Goal: Task Accomplishment & Management: Manage account settings

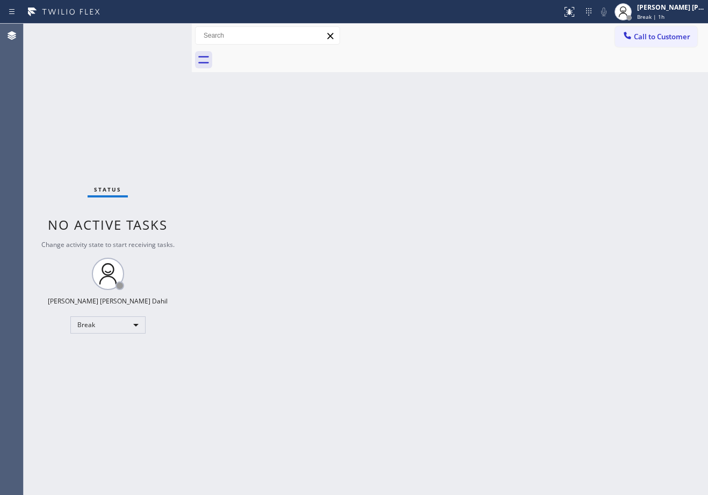
drag, startPoint x: 665, startPoint y: 15, endPoint x: 634, endPoint y: 47, distance: 45.6
click at [665, 15] on span "Break | 1h" at bounding box center [651, 17] width 27 height 8
click at [651, 16] on span "Break | 1h" at bounding box center [651, 17] width 27 height 8
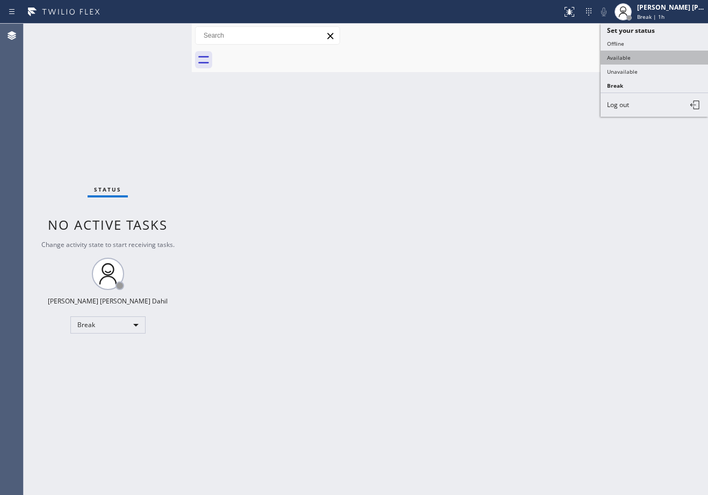
click at [636, 55] on button "Available" at bounding box center [655, 58] width 108 height 14
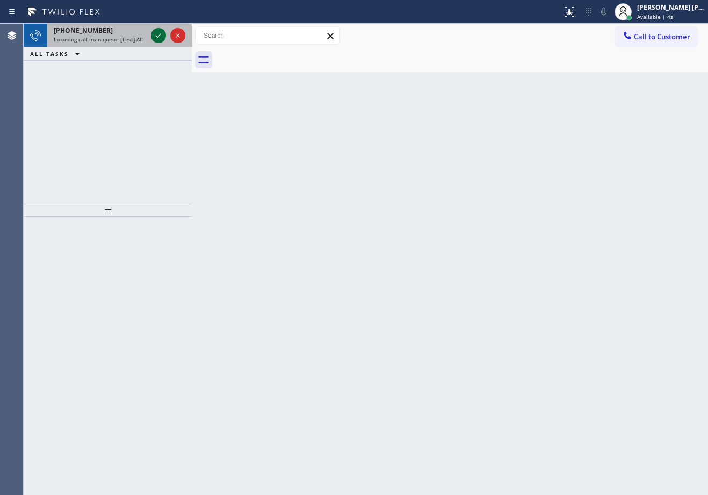
click at [159, 33] on icon at bounding box center [158, 35] width 13 height 13
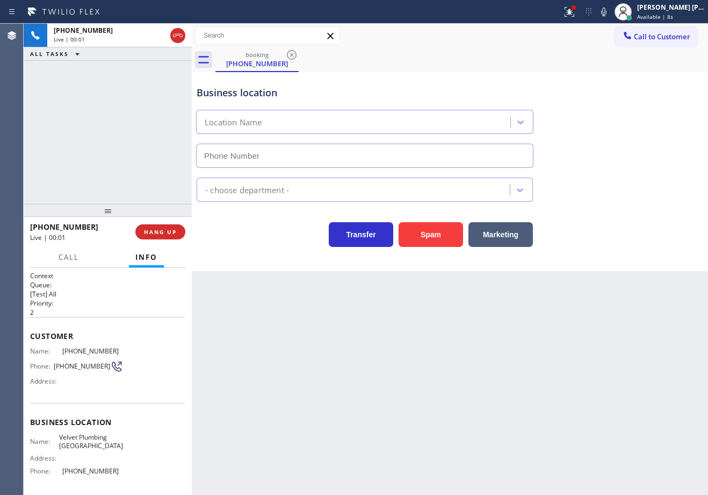
type input "[PHONE_NUMBER]"
click at [311, 294] on div "Back to Dashboard Change Sender ID Customers Technicians Select a contact Outbo…" at bounding box center [450, 259] width 517 height 471
click at [575, 14] on icon at bounding box center [570, 12] width 10 height 10
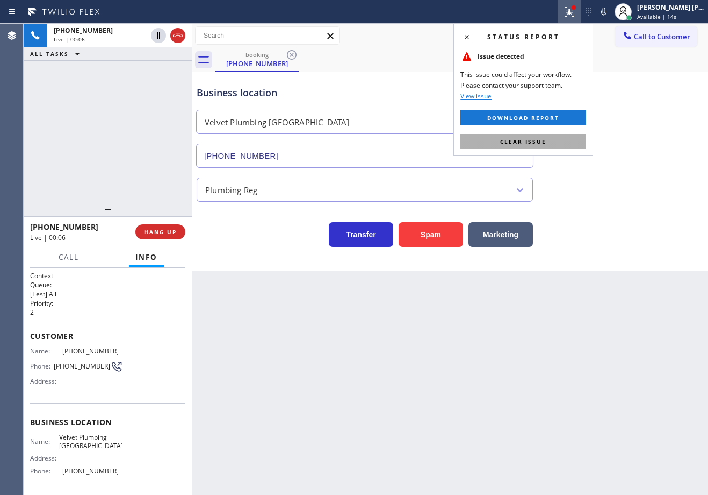
click at [546, 142] on span "Clear issue" at bounding box center [523, 142] width 46 height 8
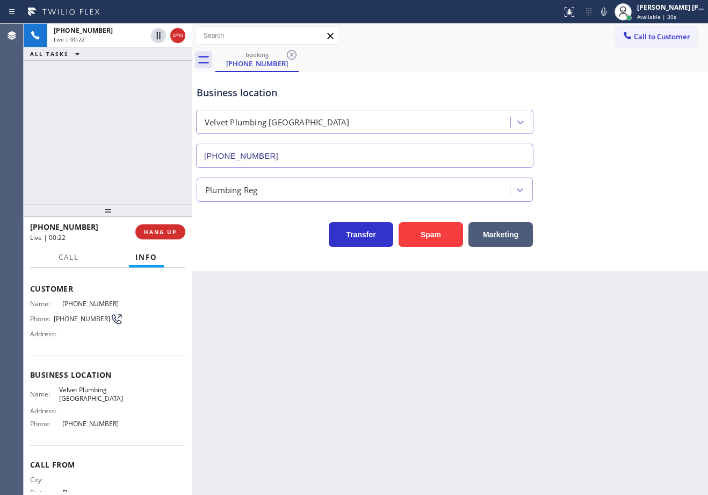
scroll to position [28, 0]
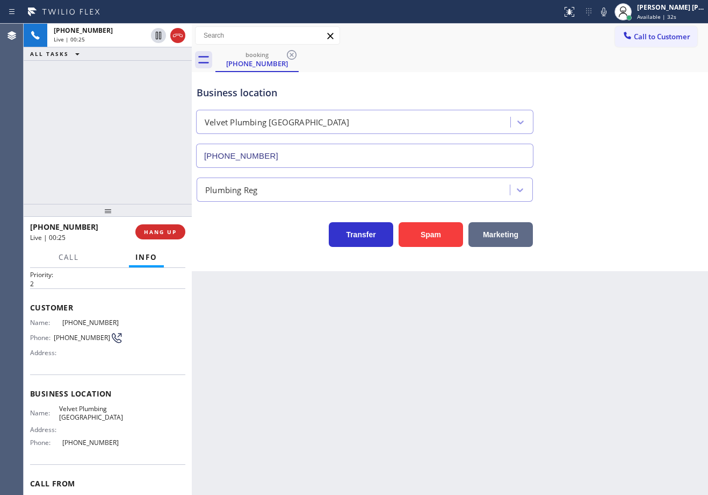
click at [510, 231] on button "Marketing" at bounding box center [501, 234] width 65 height 25
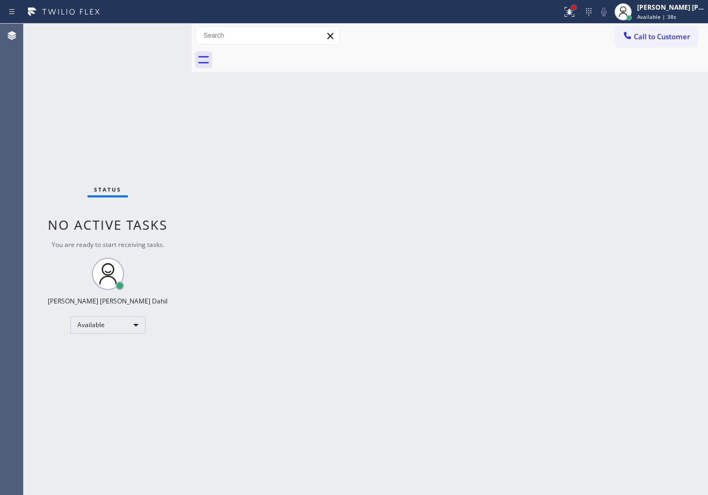
click at [577, 10] on div at bounding box center [574, 7] width 6 height 6
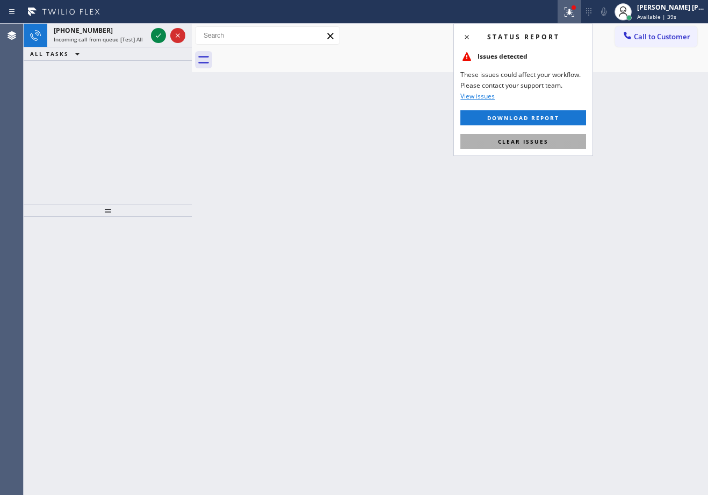
click at [547, 145] on span "Clear issues" at bounding box center [523, 142] width 51 height 8
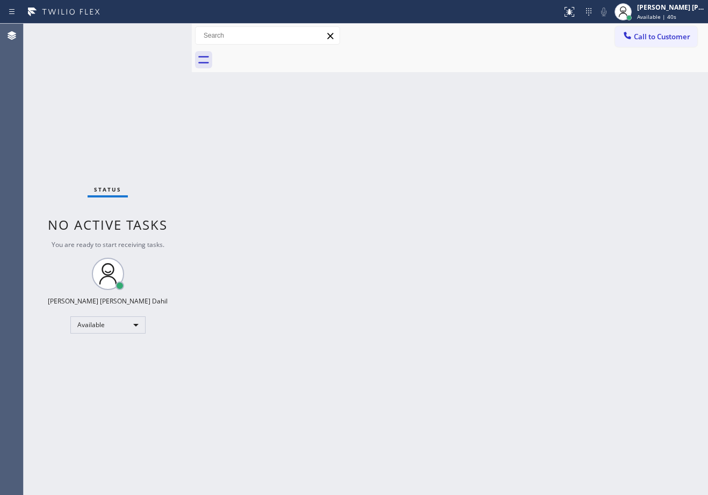
click at [128, 38] on div "Status No active tasks You are ready to start receiving tasks. [PERSON_NAME] [P…" at bounding box center [108, 259] width 168 height 471
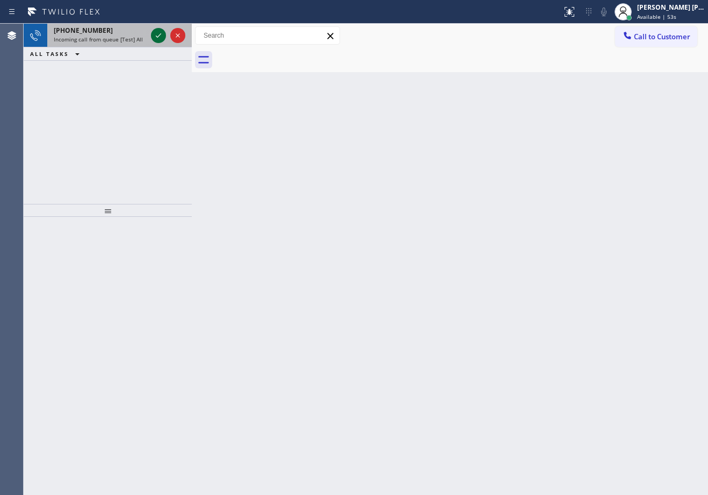
click at [159, 33] on icon at bounding box center [158, 35] width 13 height 13
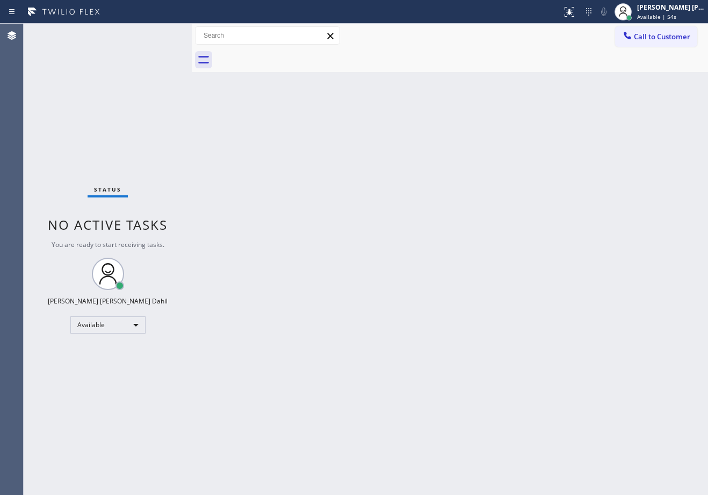
click at [159, 33] on div "Status No active tasks You are ready to start receiving tasks. [PERSON_NAME] [P…" at bounding box center [108, 259] width 168 height 471
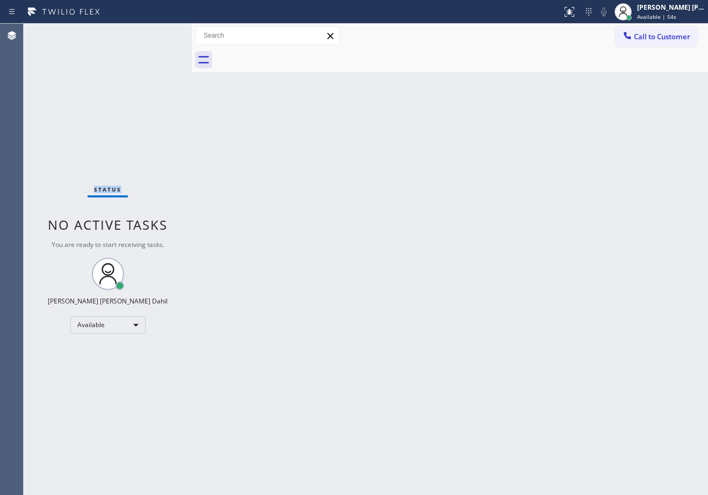
click at [159, 33] on div "Status No active tasks You are ready to start receiving tasks. [PERSON_NAME] [P…" at bounding box center [108, 259] width 168 height 471
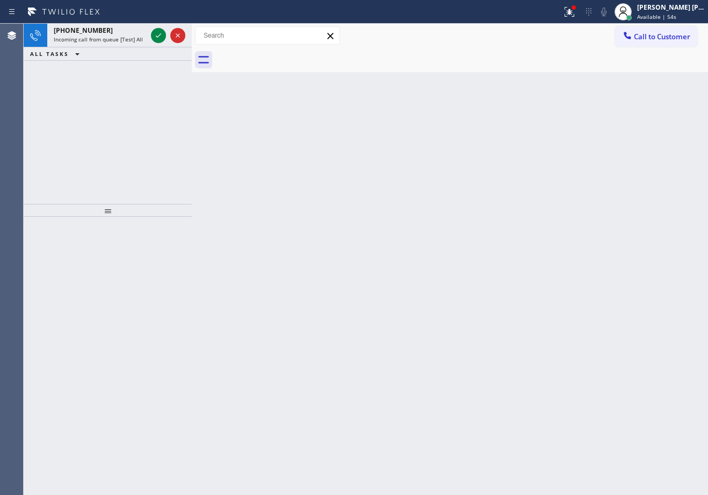
click at [159, 33] on icon at bounding box center [158, 35] width 13 height 13
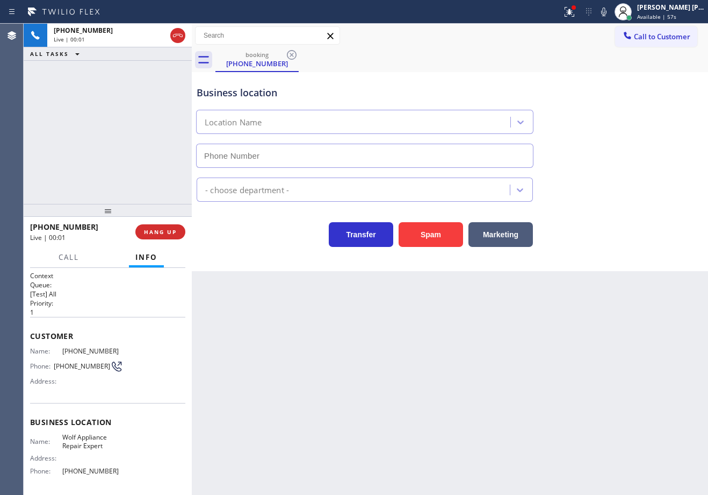
type input "[PHONE_NUMBER]"
click at [110, 145] on div "[PHONE_NUMBER] Live | 00:09 ALL TASKS ALL TASKS ACTIVE TASKS TASKS IN WRAP UP" at bounding box center [108, 114] width 168 height 180
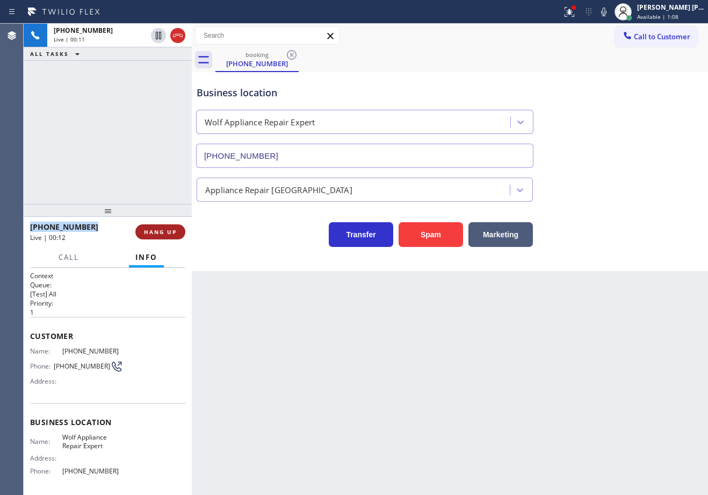
click at [161, 232] on span "HANG UP" at bounding box center [160, 232] width 33 height 8
click at [574, 1] on button at bounding box center [570, 12] width 24 height 24
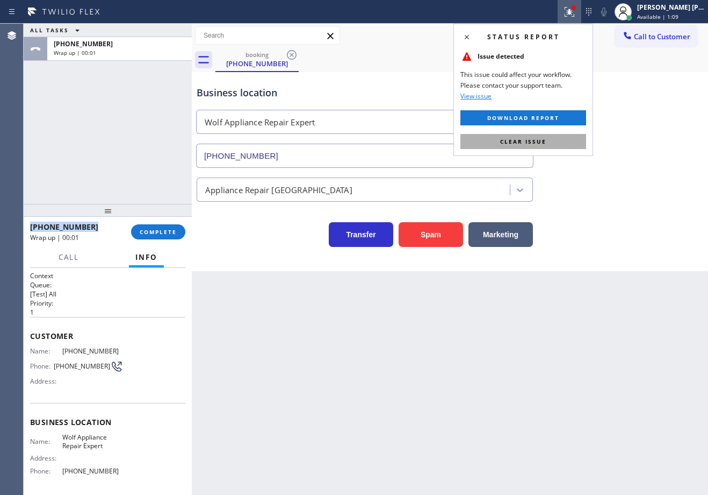
click at [536, 148] on button "Clear issue" at bounding box center [524, 141] width 126 height 15
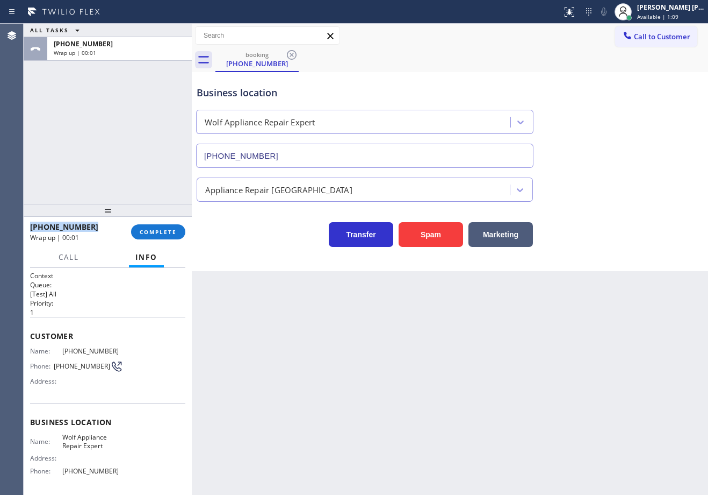
click at [538, 148] on div "Business location Wolf Appliance Repair Expert [PHONE_NUMBER]" at bounding box center [450, 118] width 511 height 97
drag, startPoint x: 613, startPoint y: 346, endPoint x: 589, endPoint y: 370, distance: 34.2
click at [613, 346] on div "Back to Dashboard Change Sender ID Customers Technicians Select a contact Outbo…" at bounding box center [450, 259] width 517 height 471
click at [652, 15] on span "Available | 1:40" at bounding box center [658, 17] width 41 height 8
click at [156, 236] on button "COMPLETE" at bounding box center [158, 231] width 54 height 15
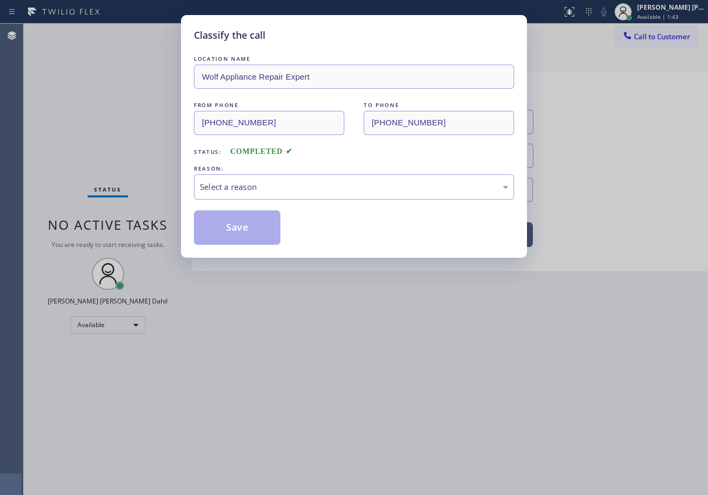
click at [220, 201] on div "LOCATION NAME Wolf Appliance Repair Expert FROM PHONE [PHONE_NUMBER] TO PHONE […" at bounding box center [354, 148] width 320 height 191
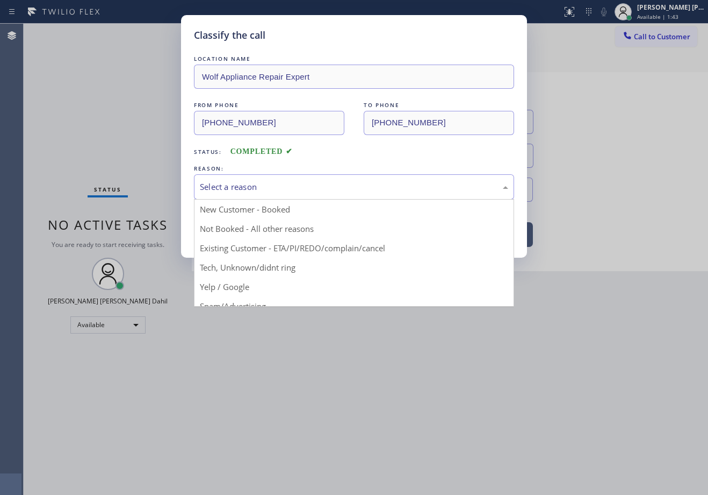
click at [231, 188] on div "Select a reason" at bounding box center [354, 187] width 309 height 12
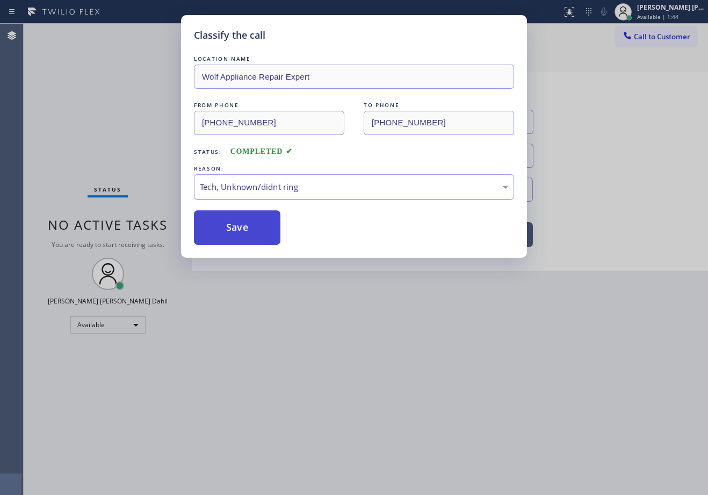
drag, startPoint x: 241, startPoint y: 232, endPoint x: 362, endPoint y: 342, distance: 163.7
click at [241, 232] on button "Save" at bounding box center [237, 227] width 87 height 34
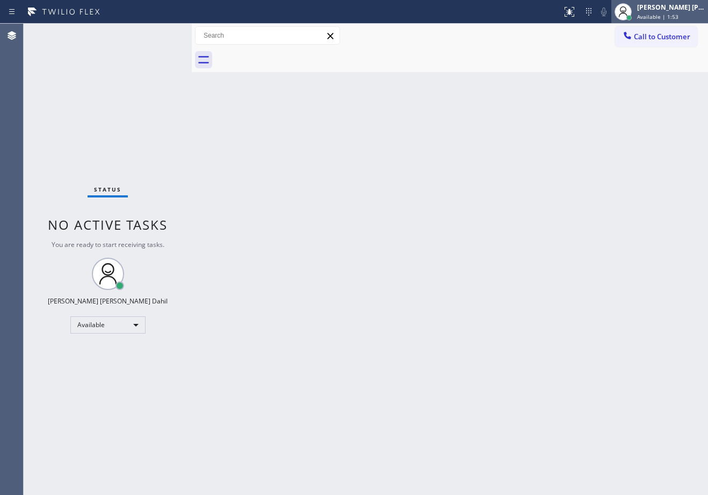
click at [674, 9] on div "[PERSON_NAME] [PERSON_NAME] Dahil" at bounding box center [672, 7] width 68 height 9
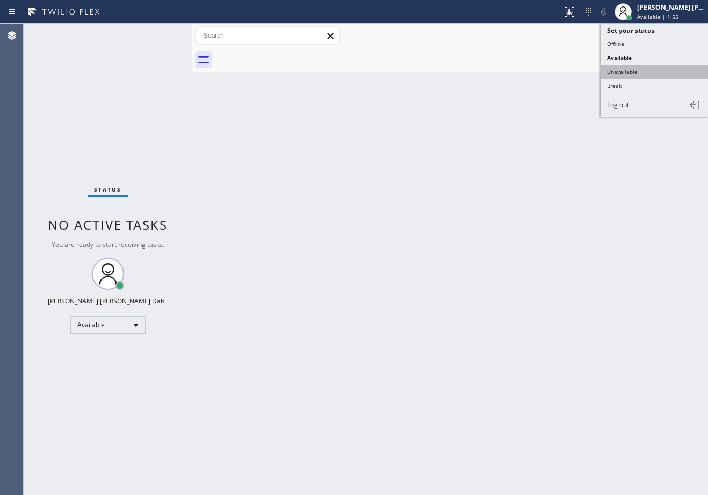
click at [649, 67] on button "Unavailable" at bounding box center [655, 72] width 108 height 14
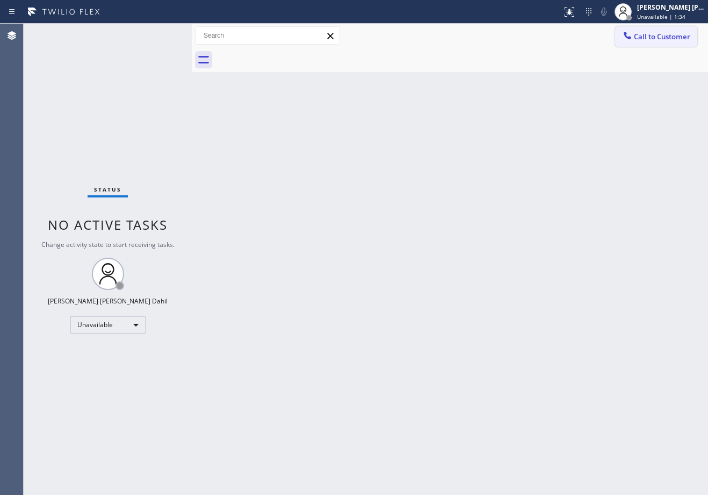
click at [663, 38] on span "Call to Customer" at bounding box center [662, 37] width 56 height 10
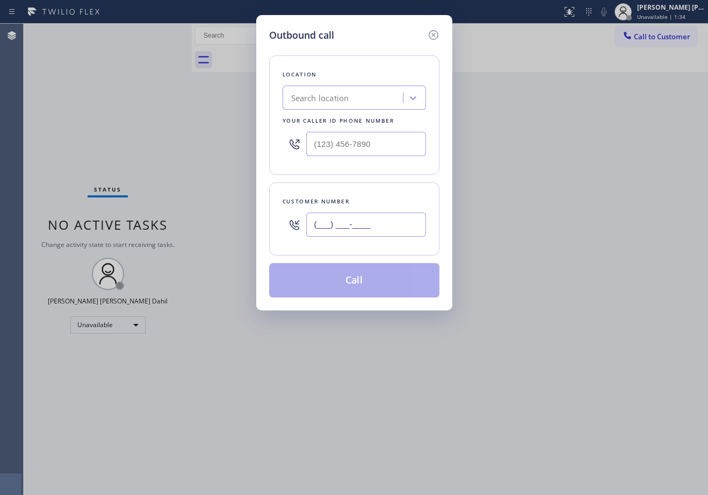
click at [348, 228] on input "(___) ___-____" at bounding box center [366, 224] width 120 height 24
paste input "310) 433-6798"
type input "[PHONE_NUMBER]"
click at [345, 146] on input "(___) ___-____" at bounding box center [366, 144] width 120 height 24
paste input "855) 731-4952"
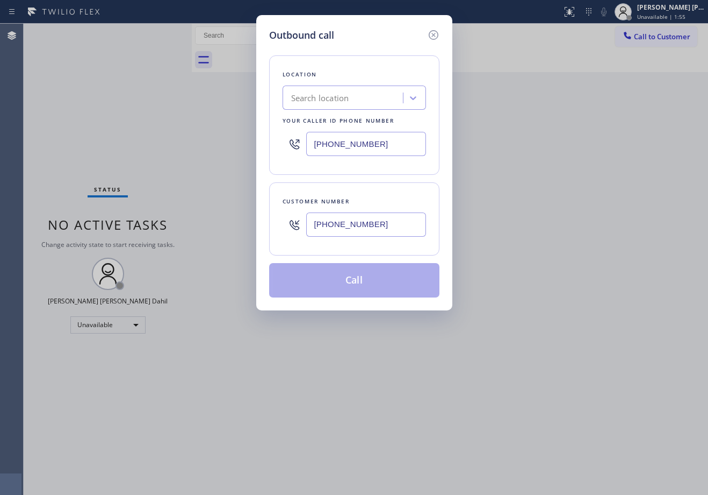
type input "[PHONE_NUMBER]"
click at [427, 180] on div "Location Search location Your caller id phone number [PHONE_NUMBER] Customer nu…" at bounding box center [354, 169] width 170 height 255
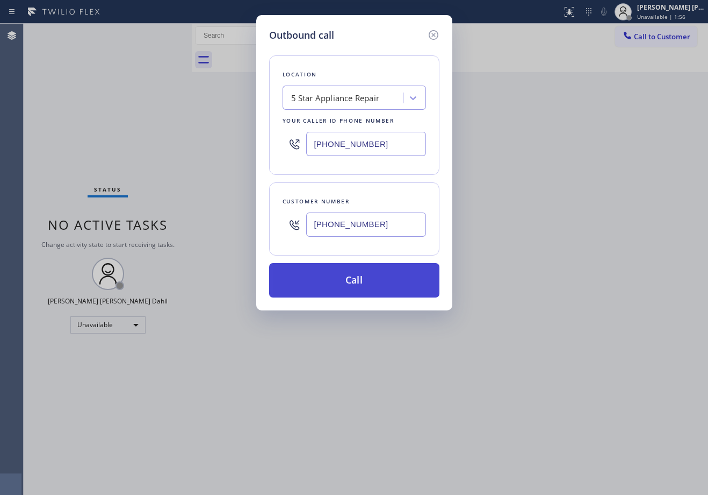
click at [377, 284] on button "Call" at bounding box center [354, 280] width 170 height 34
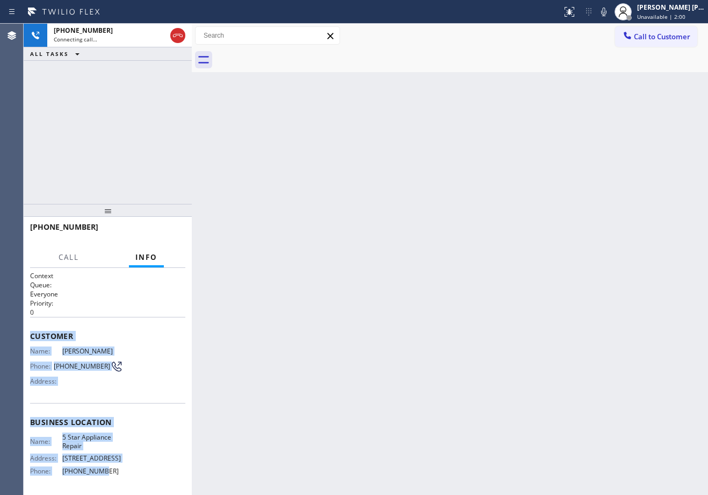
scroll to position [82, 0]
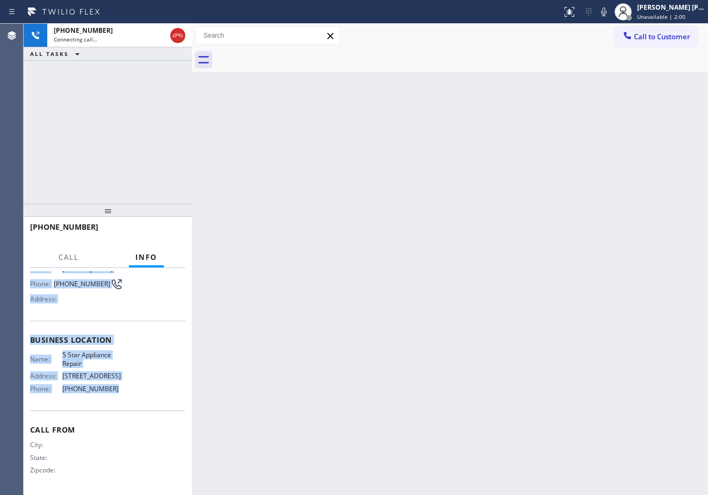
drag, startPoint x: 27, startPoint y: 333, endPoint x: 116, endPoint y: 388, distance: 105.0
click at [116, 388] on div "Context Queue: Everyone Priority: 0 Customer Name: [PERSON_NAME] Phone: [PHONE_…" at bounding box center [108, 381] width 168 height 227
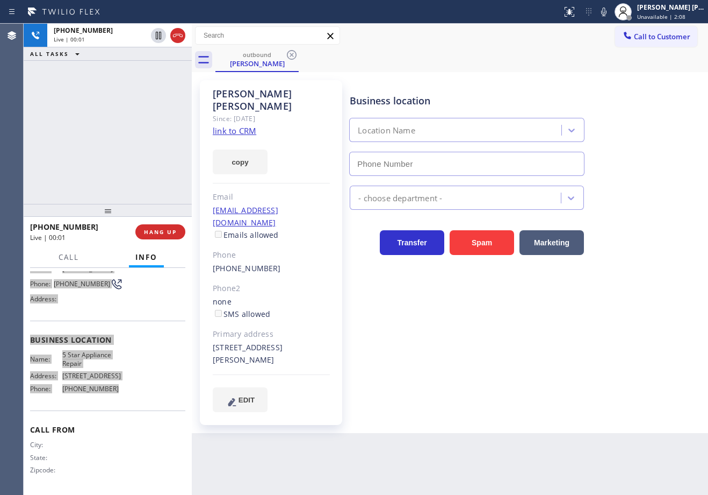
type input "[PHONE_NUMBER]"
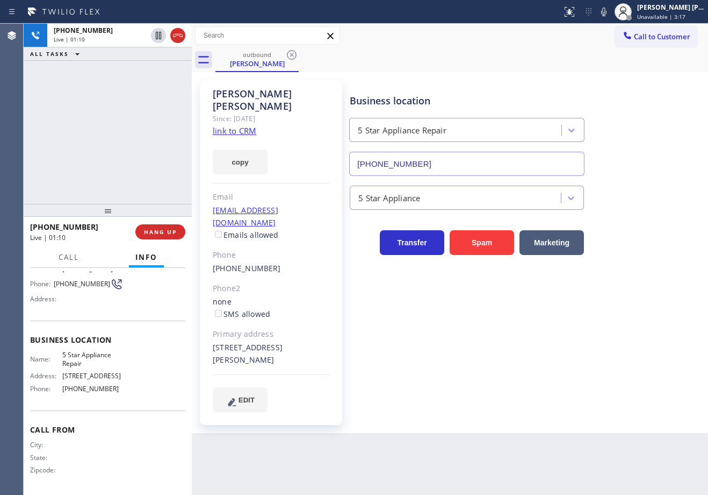
click at [140, 78] on div "[PHONE_NUMBER] Live | 01:10 ALL TASKS ALL TASKS ACTIVE TASKS TASKS IN WRAP UP" at bounding box center [108, 114] width 168 height 180
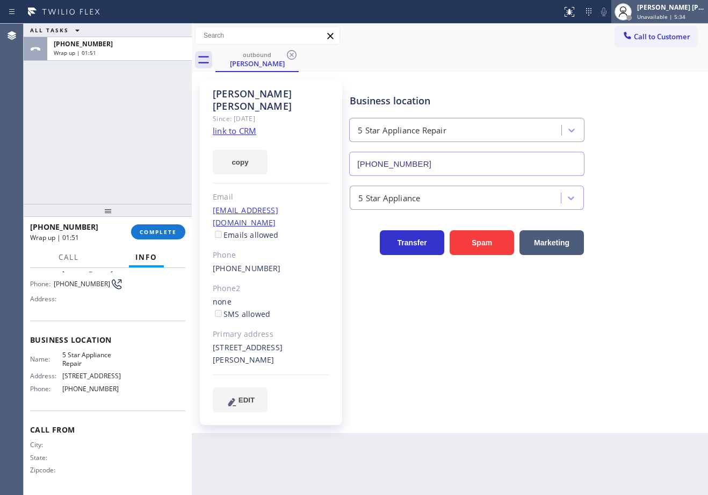
click at [657, 10] on div "[PERSON_NAME] [PERSON_NAME] Dahil" at bounding box center [672, 7] width 68 height 9
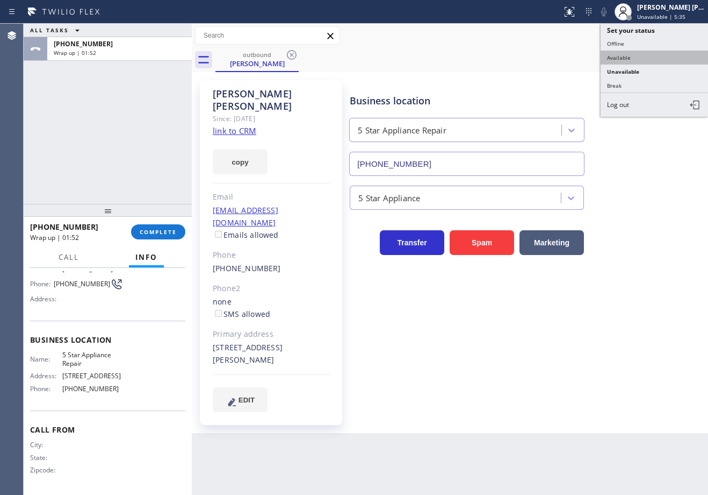
click at [647, 53] on button "Available" at bounding box center [655, 58] width 108 height 14
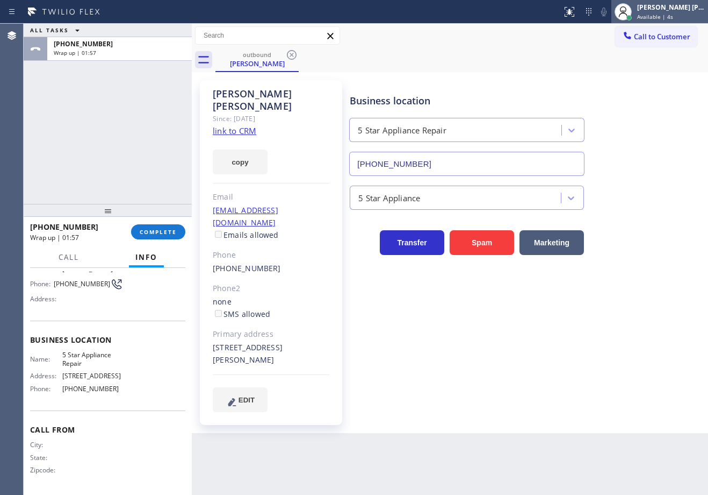
click at [662, 14] on span "Available | 4s" at bounding box center [656, 17] width 36 height 8
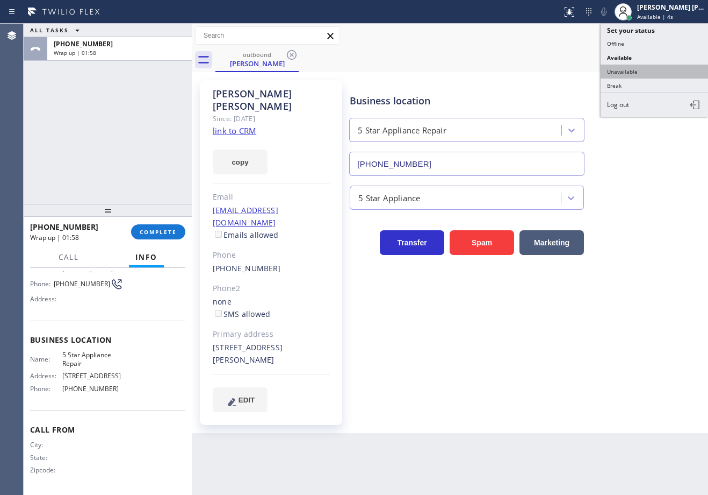
click at [646, 66] on button "Unavailable" at bounding box center [655, 72] width 108 height 14
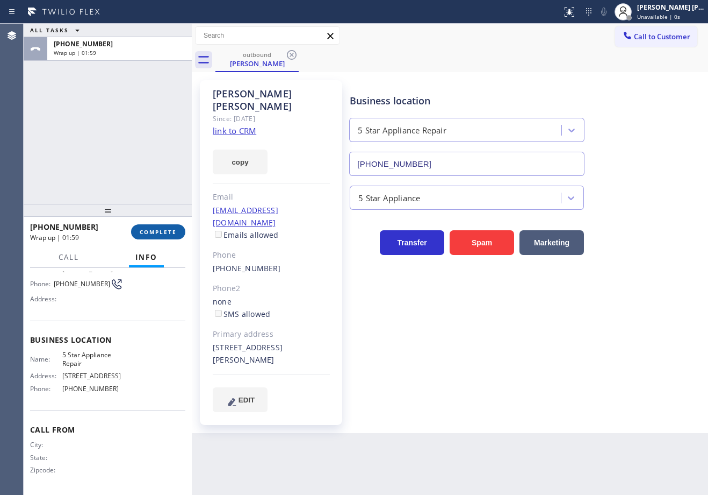
click at [164, 230] on span "COMPLETE" at bounding box center [158, 232] width 37 height 8
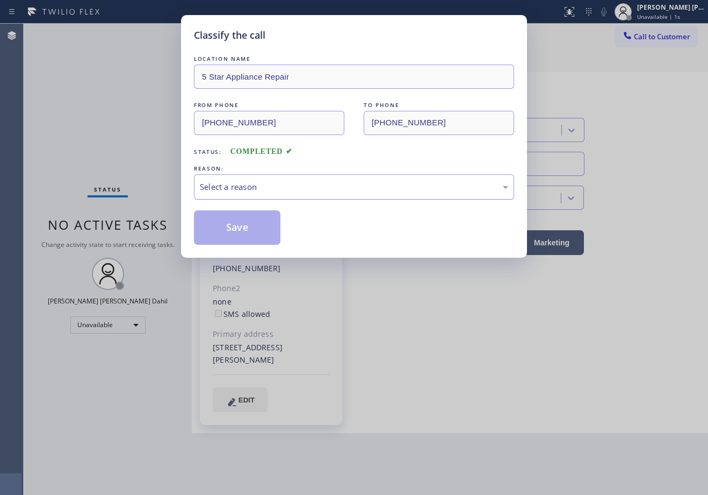
click at [249, 190] on div "Select a reason" at bounding box center [354, 187] width 309 height 12
drag, startPoint x: 232, startPoint y: 228, endPoint x: 204, endPoint y: 24, distance: 206.1
click at [232, 229] on button "Save" at bounding box center [237, 227] width 87 height 34
click at [232, 228] on button "Save" at bounding box center [237, 227] width 87 height 34
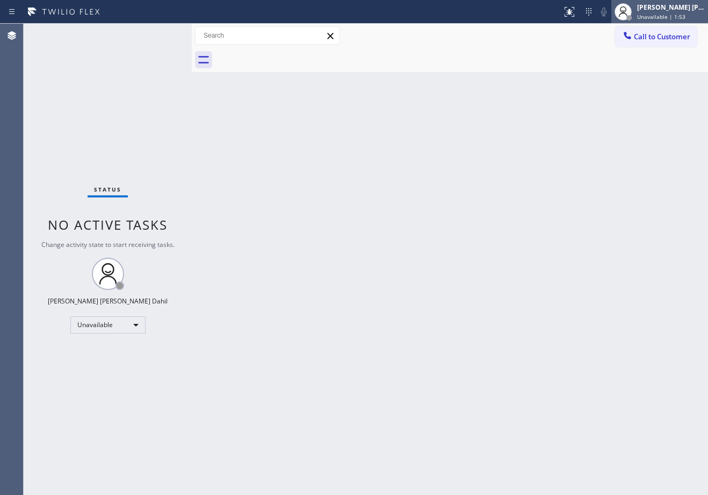
click at [680, 12] on div "[PERSON_NAME] [PERSON_NAME] Dahil Unavailable | 1:53" at bounding box center [671, 11] width 73 height 19
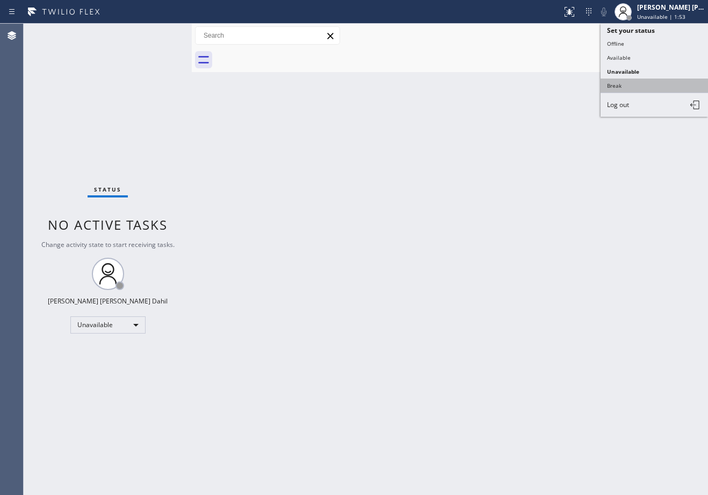
click at [649, 82] on button "Break" at bounding box center [655, 85] width 108 height 14
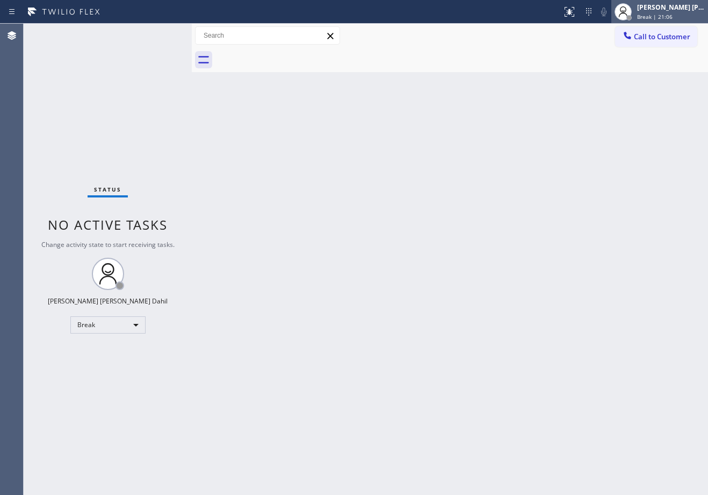
click at [650, 15] on div "[PERSON_NAME] [PERSON_NAME] Dahil Break | 21:06" at bounding box center [671, 11] width 73 height 19
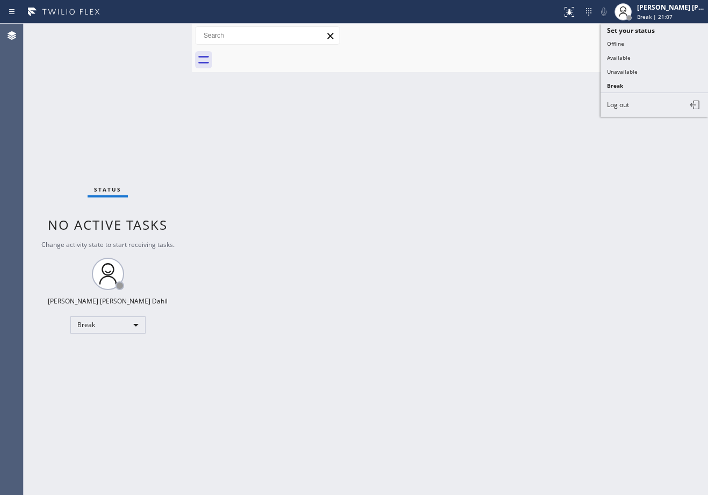
drag, startPoint x: 624, startPoint y: 60, endPoint x: 618, endPoint y: 122, distance: 62.6
click at [624, 60] on button "Available" at bounding box center [655, 58] width 108 height 14
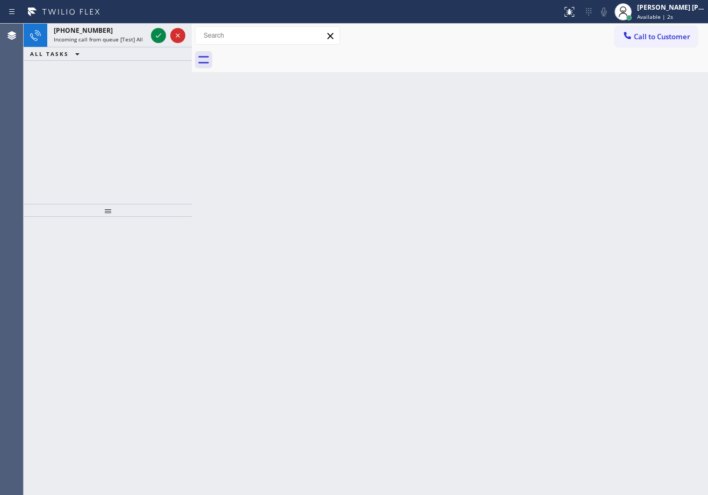
drag, startPoint x: 71, startPoint y: 78, endPoint x: 139, endPoint y: 48, distance: 74.1
click at [76, 80] on div "[PHONE_NUMBER] Incoming call from queue [Test] All ALL TASKS ALL TASKS ACTIVE T…" at bounding box center [108, 114] width 168 height 180
click at [160, 33] on icon at bounding box center [158, 35] width 13 height 13
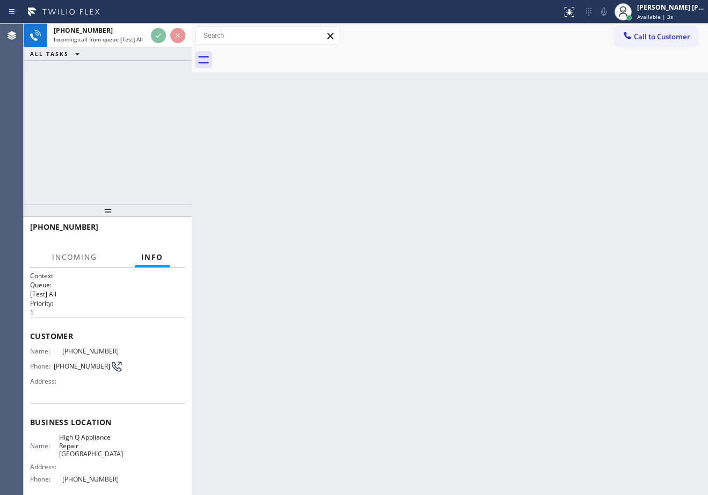
click at [180, 133] on div "[PHONE_NUMBER] Incoming call from queue [Test] All ALL TASKS ALL TASKS ACTIVE T…" at bounding box center [108, 114] width 168 height 180
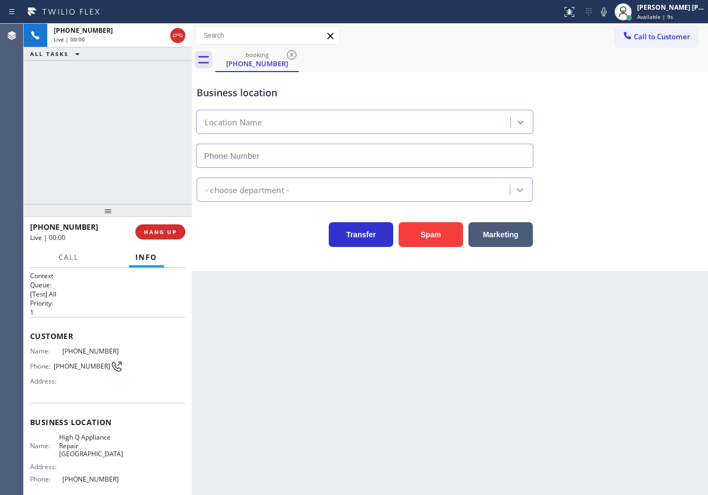
type input "[PHONE_NUMBER]"
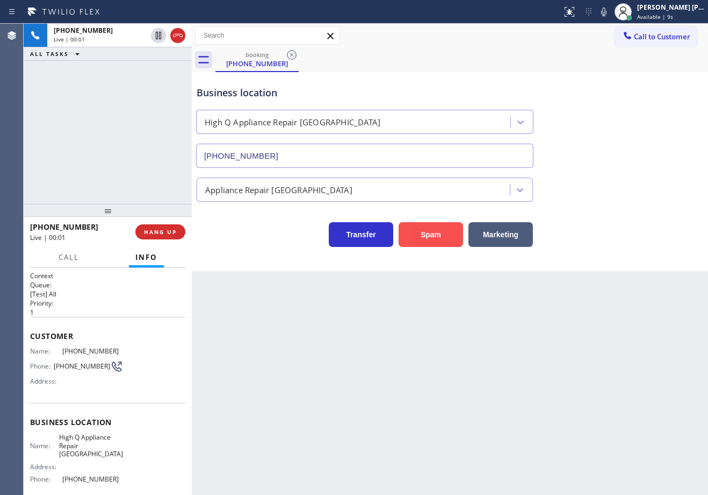
click at [428, 239] on button "Spam" at bounding box center [431, 234] width 65 height 25
click at [428, 238] on button "Spam" at bounding box center [431, 234] width 65 height 25
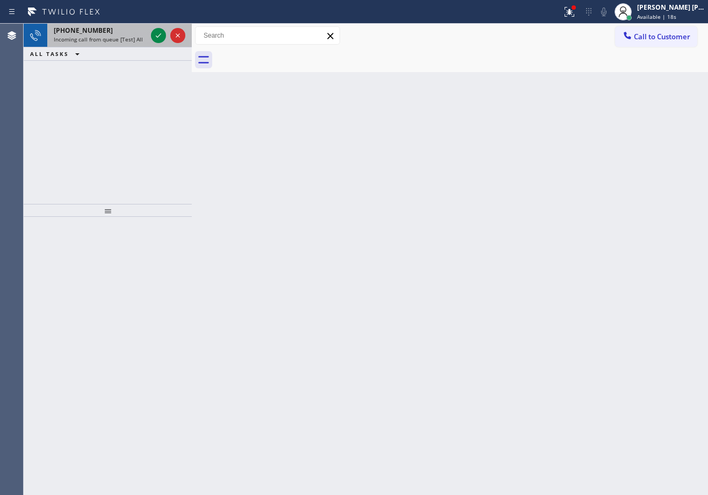
click at [105, 28] on div "[PHONE_NUMBER]" at bounding box center [100, 30] width 93 height 9
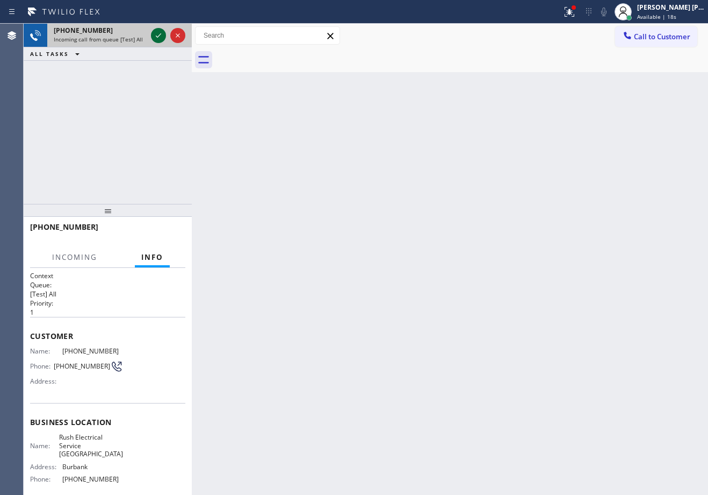
click at [157, 36] on icon at bounding box center [158, 35] width 13 height 13
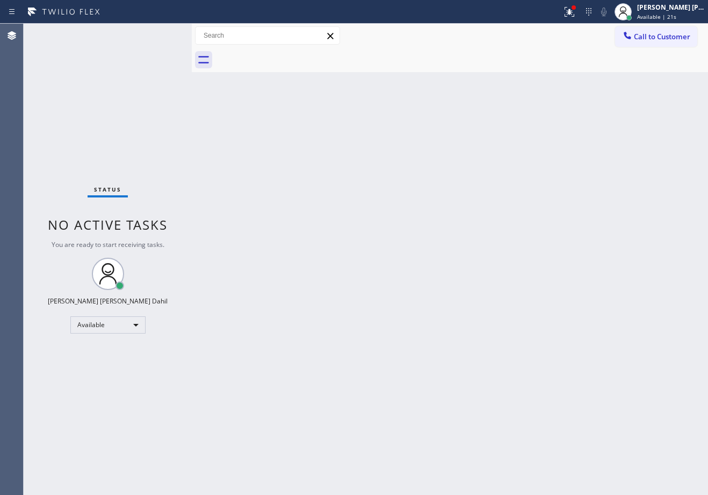
drag, startPoint x: 584, startPoint y: 12, endPoint x: 589, endPoint y: 46, distance: 34.1
click at [576, 13] on icon at bounding box center [569, 11] width 13 height 13
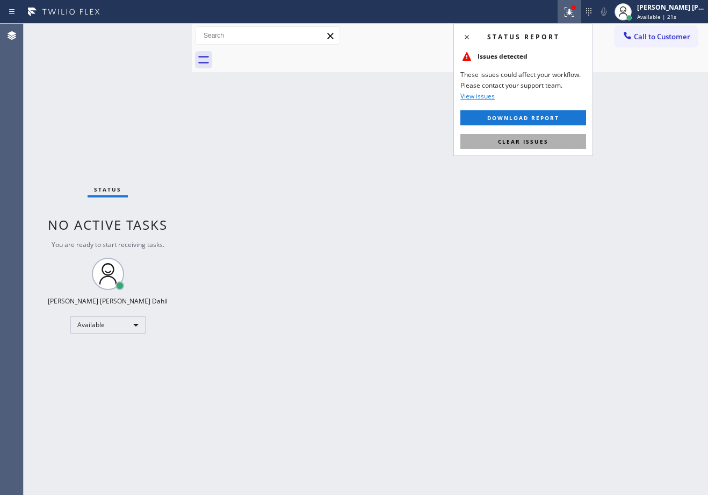
click at [547, 147] on button "Clear issues" at bounding box center [524, 141] width 126 height 15
click at [548, 147] on div "Back to Dashboard Change Sender ID Customers Technicians Select a contact Outbo…" at bounding box center [450, 259] width 517 height 471
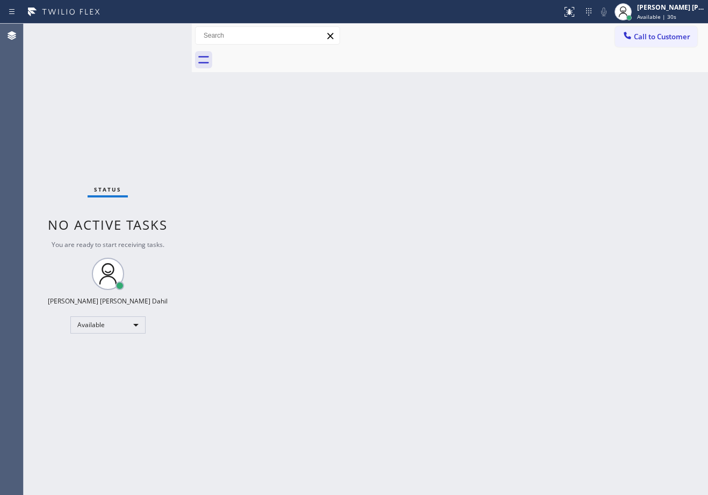
click at [457, 285] on div "Back to Dashboard Change Sender ID Customers Technicians Select a contact Outbo…" at bounding box center [450, 259] width 517 height 471
click at [459, 276] on div "Back to Dashboard Change Sender ID Customers Technicians Select a contact Outbo…" at bounding box center [450, 259] width 517 height 471
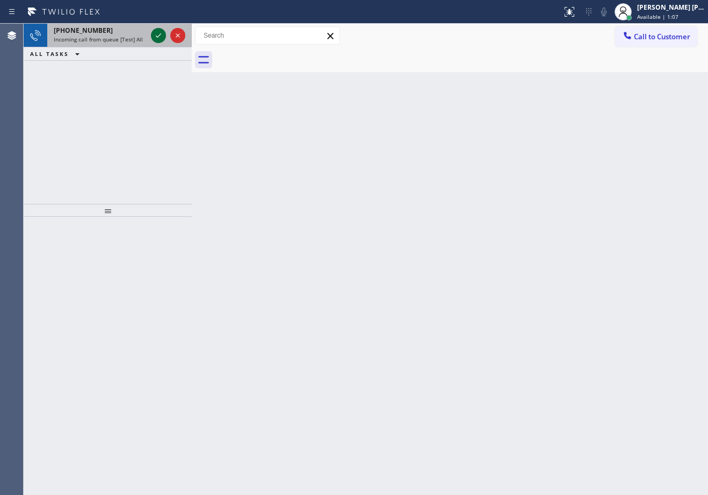
click at [151, 38] on div at bounding box center [158, 35] width 15 height 13
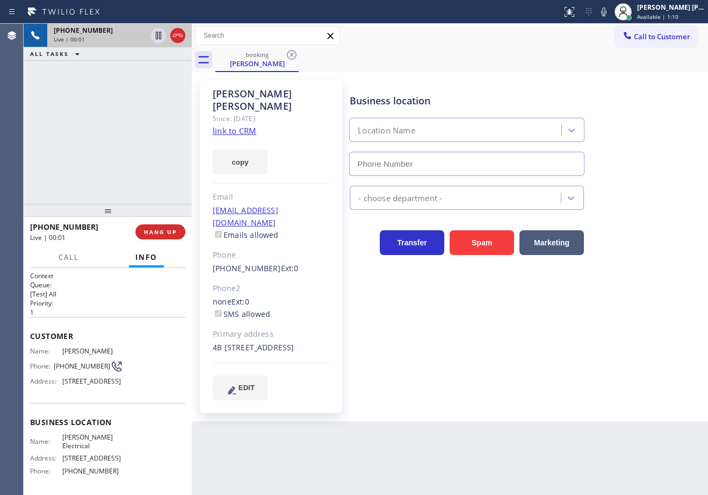
type input "[PHONE_NUMBER]"
click at [235, 125] on link "link to CRM" at bounding box center [235, 130] width 44 height 11
click at [142, 145] on div "[PHONE_NUMBER] Live | 00:30 ALL TASKS ALL TASKS ACTIVE TASKS TASKS IN WRAP UP" at bounding box center [108, 114] width 168 height 180
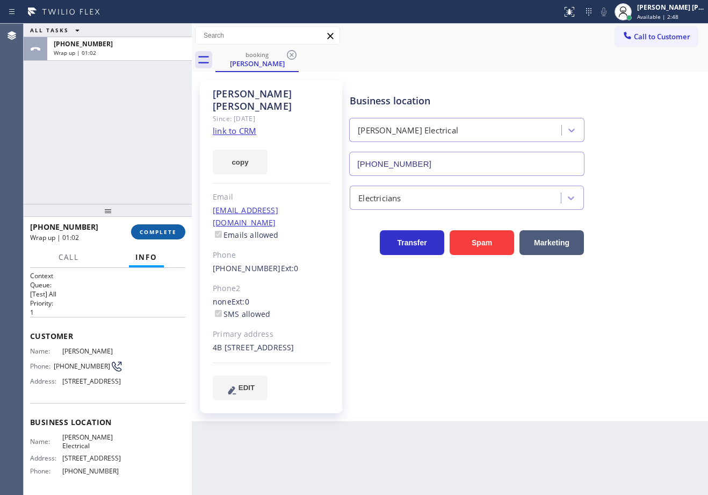
click at [161, 232] on span "COMPLETE" at bounding box center [158, 232] width 37 height 8
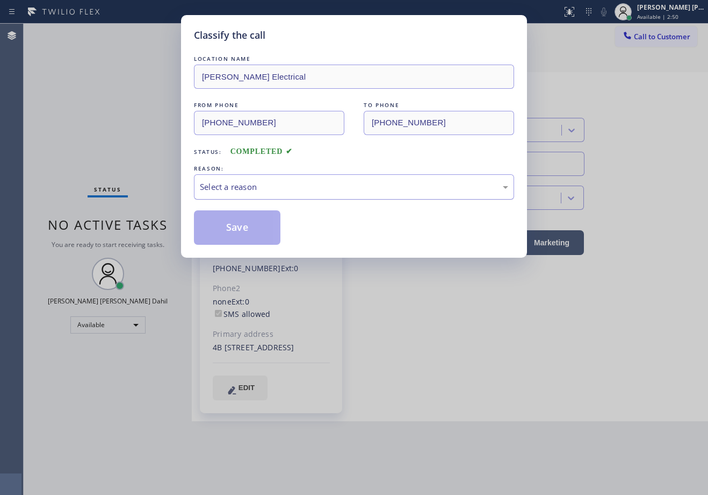
click at [244, 192] on div "Select a reason" at bounding box center [354, 187] width 309 height 12
drag, startPoint x: 237, startPoint y: 226, endPoint x: 525, endPoint y: 233, distance: 288.2
click at [237, 227] on button "Save" at bounding box center [237, 227] width 87 height 34
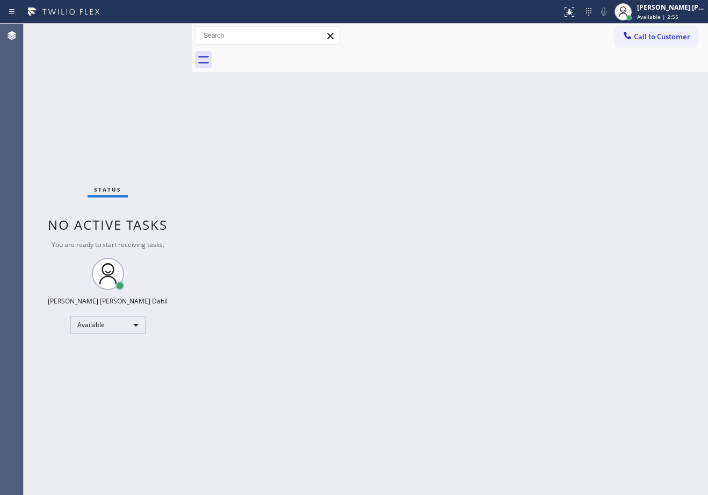
click at [482, 190] on div "Back to Dashboard Change Sender ID Customers Technicians Select a contact Outbo…" at bounding box center [450, 259] width 517 height 471
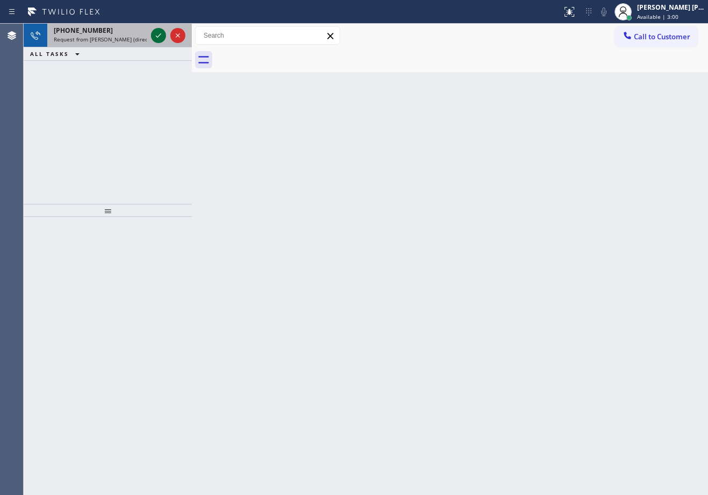
drag, startPoint x: 128, startPoint y: 42, endPoint x: 155, endPoint y: 41, distance: 26.9
click at [129, 42] on span "Request from [PERSON_NAME] (direct)" at bounding box center [103, 39] width 98 height 8
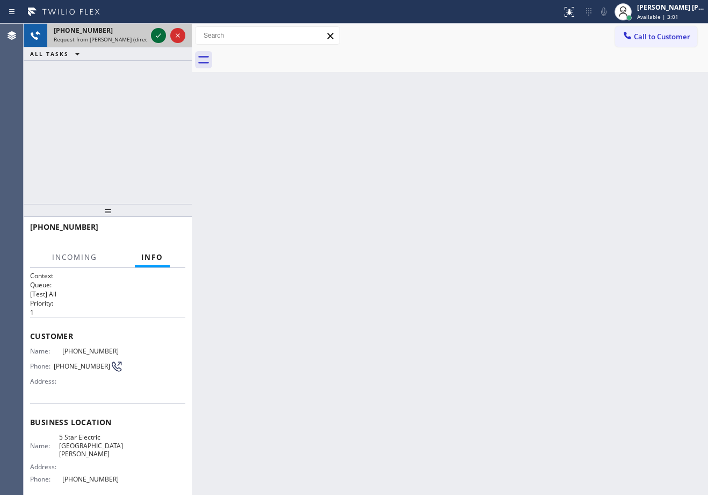
click at [158, 34] on icon at bounding box center [158, 35] width 13 height 13
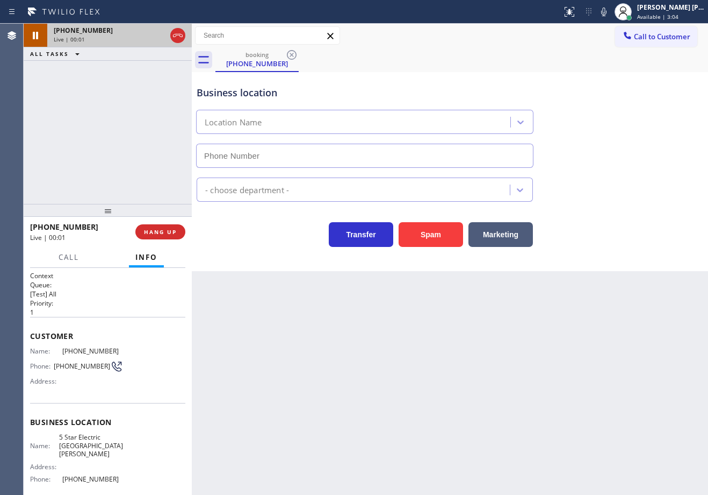
type input "[PHONE_NUMBER]"
click at [463, 423] on div "Back to Dashboard Change Sender ID Customers Technicians Select a contact Outbo…" at bounding box center [450, 259] width 517 height 471
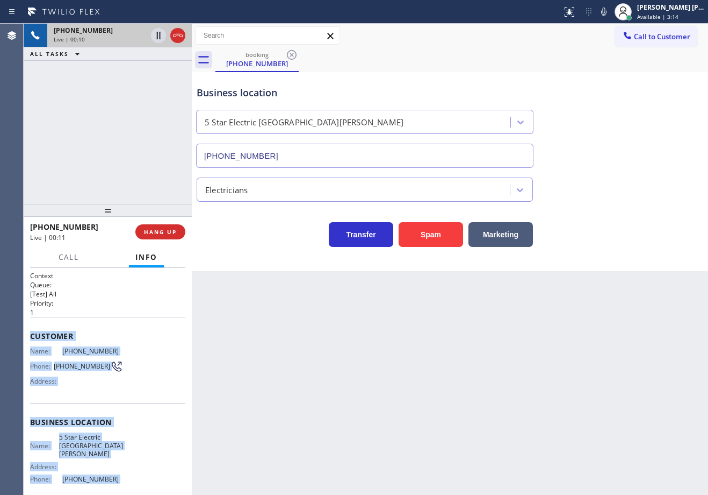
scroll to position [82, 0]
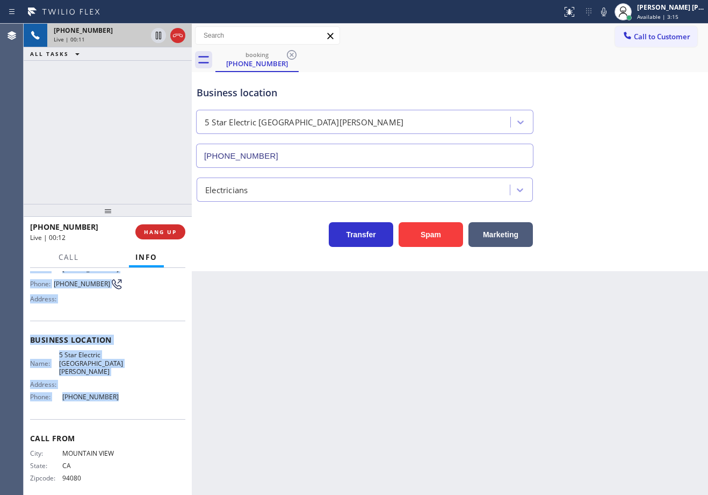
drag, startPoint x: 29, startPoint y: 332, endPoint x: 127, endPoint y: 397, distance: 117.6
click at [127, 397] on div "Context Queue: [Test] All Priority: 1 Customer Name: [PHONE_NUMBER] Phone: [PHO…" at bounding box center [108, 381] width 168 height 227
copy div "Customer Name: [PHONE_NUMBER] Phone: [PHONE_NUMBER] Address: Business location …"
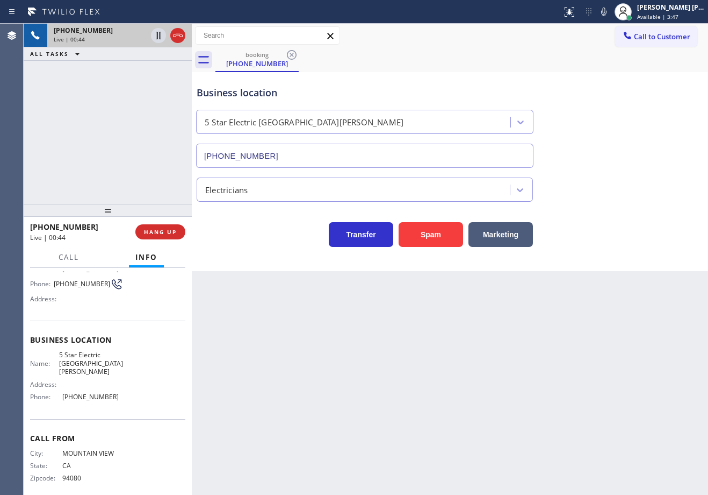
click at [496, 368] on div "Back to Dashboard Change Sender ID Customers Technicians Select a contact Outbo…" at bounding box center [450, 259] width 517 height 471
drag, startPoint x: 423, startPoint y: 39, endPoint x: 435, endPoint y: 82, distance: 44.2
click at [423, 39] on div "Call to Customer Outbound call Location 5 Star Appliance Repair Your caller id …" at bounding box center [450, 35] width 517 height 19
click at [470, 340] on div "Back to Dashboard Change Sender ID Customers Technicians Select a contact Outbo…" at bounding box center [450, 259] width 517 height 471
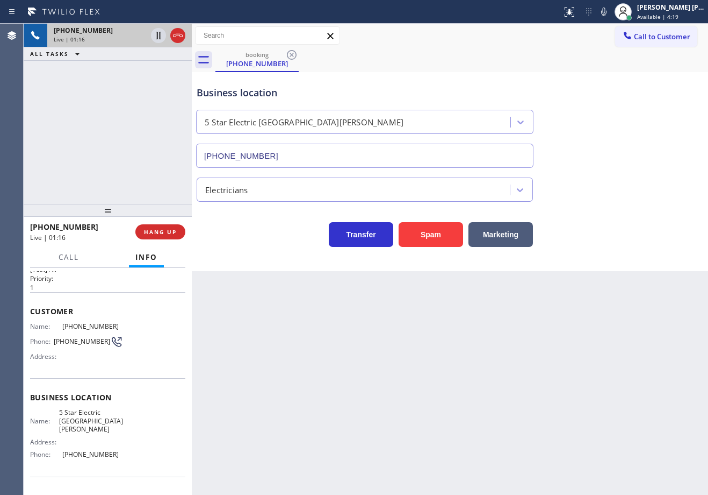
scroll to position [0, 0]
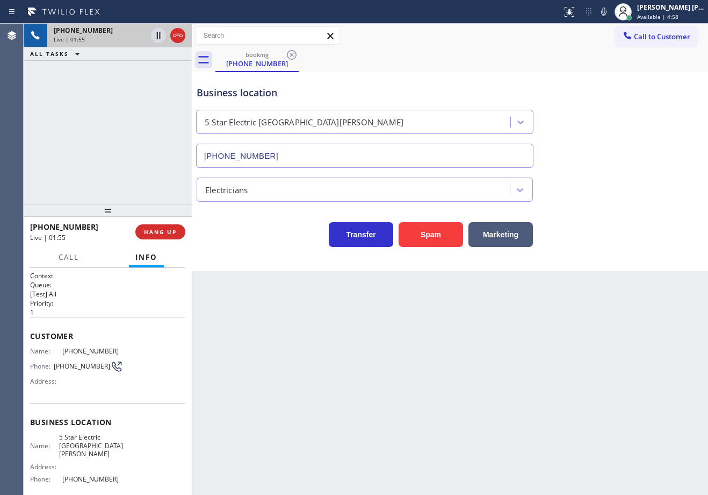
click at [76, 138] on div "[PHONE_NUMBER] Live | 01:55 ALL TASKS ALL TASKS ACTIVE TASKS TASKS IN WRAP UP" at bounding box center [108, 114] width 168 height 180
drag, startPoint x: 92, startPoint y: 449, endPoint x: 104, endPoint y: 439, distance: 15.6
click at [104, 439] on span "5 Star Electric [GEOGRAPHIC_DATA][PERSON_NAME]" at bounding box center [91, 445] width 64 height 25
copy span "[GEOGRAPHIC_DATA][PERSON_NAME]"
click at [118, 128] on div "[PHONE_NUMBER] Live | 02:25 ALL TASKS ALL TASKS ACTIVE TASKS TASKS IN WRAP UP" at bounding box center [108, 114] width 168 height 180
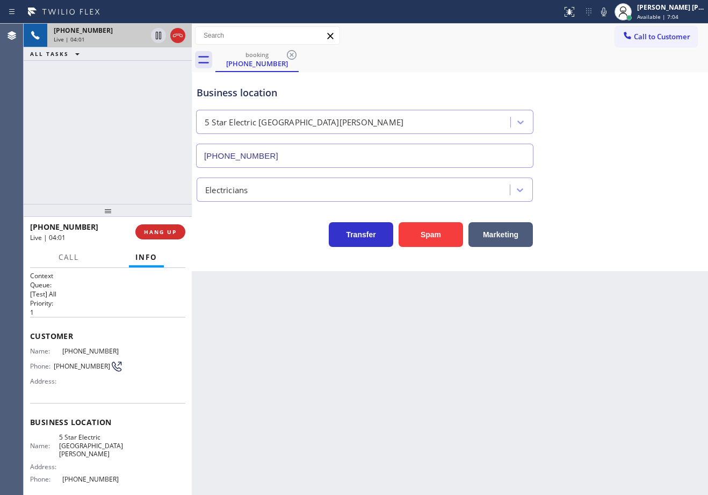
click at [632, 452] on div "Back to Dashboard Change Sender ID Customers Technicians Select a contact Outbo…" at bounding box center [450, 259] width 517 height 471
click at [424, 391] on div "Back to Dashboard Change Sender ID Customers Technicians Select a contact Outbo…" at bounding box center [450, 259] width 517 height 471
click at [74, 149] on div "[PHONE_NUMBER] Live | 04:13 ALL TASKS ALL TASKS ACTIVE TASKS TASKS IN WRAP UP" at bounding box center [108, 114] width 168 height 180
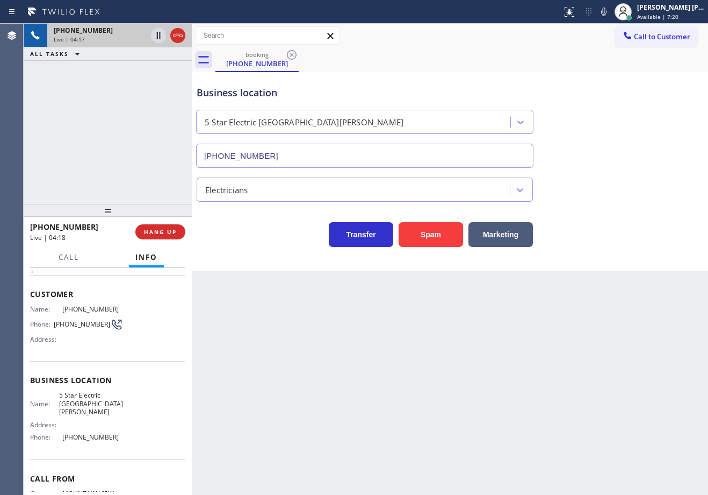
scroll to position [82, 0]
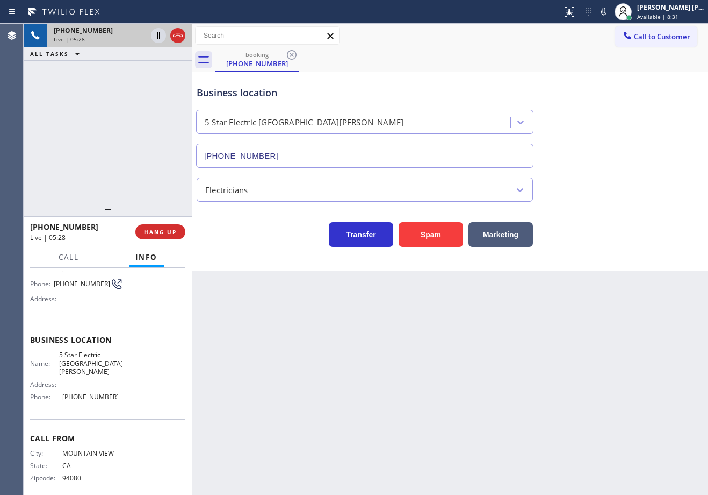
click at [611, 16] on icon at bounding box center [604, 11] width 13 height 13
drag, startPoint x: 624, startPoint y: 111, endPoint x: 618, endPoint y: 124, distance: 14.2
click at [624, 113] on div "Business location 5 Star Electric [GEOGRAPHIC_DATA][PERSON_NAME] [PHONE_NUMBER]" at bounding box center [450, 118] width 511 height 97
click at [611, 10] on icon at bounding box center [604, 11] width 13 height 13
click at [635, 111] on div "Business location 5 Star Electric [GEOGRAPHIC_DATA][PERSON_NAME] [PHONE_NUMBER]" at bounding box center [450, 118] width 511 height 97
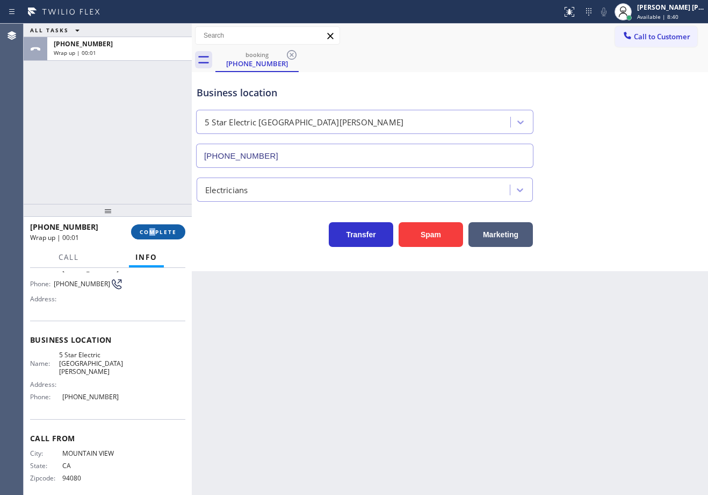
click at [157, 231] on div "[PHONE_NUMBER] Wrap up | 00:01 COMPLETE" at bounding box center [107, 232] width 155 height 28
click at [157, 228] on span "COMPLETE" at bounding box center [158, 232] width 37 height 8
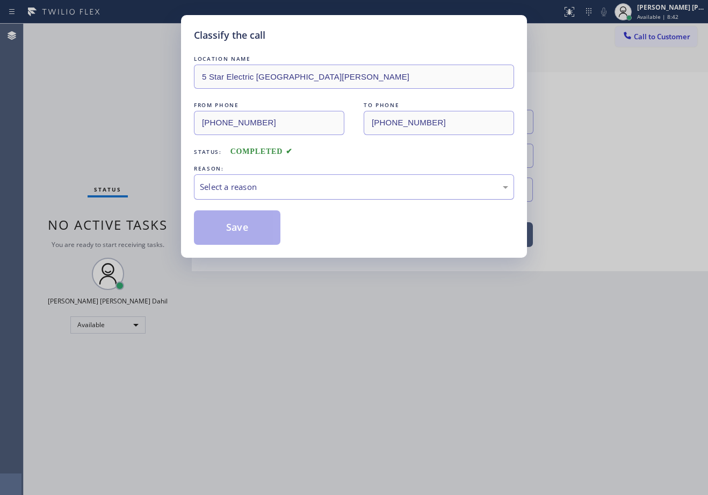
click at [260, 189] on div "Select a reason" at bounding box center [354, 187] width 309 height 12
click at [259, 225] on button "Save" at bounding box center [237, 227] width 87 height 34
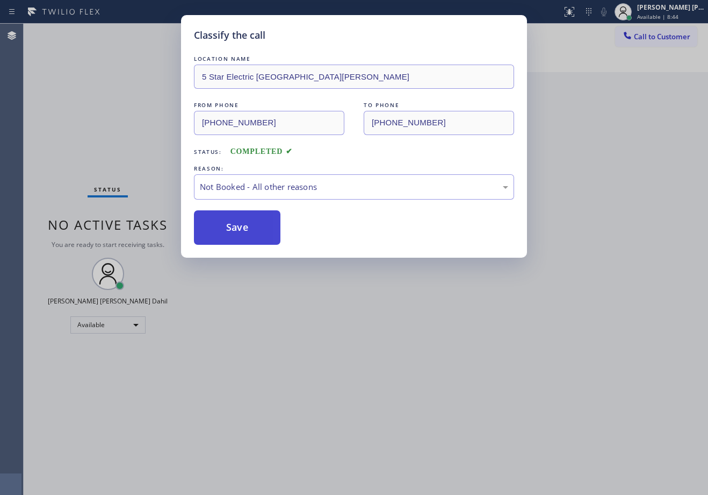
click at [259, 225] on button "Save" at bounding box center [237, 227] width 87 height 34
drag, startPoint x: 557, startPoint y: 367, endPoint x: 684, endPoint y: 400, distance: 131.8
click at [559, 366] on div "Classify the call LOCATION NAME 5 Star Electric San [PERSON_NAME] FROM PHONE [P…" at bounding box center [354, 247] width 708 height 495
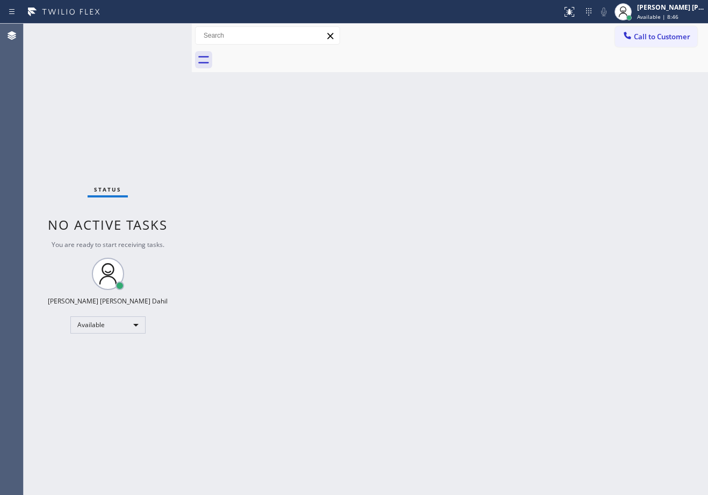
click at [511, 334] on div "Back to Dashboard Change Sender ID Customers Technicians Select a contact Outbo…" at bounding box center [450, 259] width 517 height 471
click at [519, 54] on div at bounding box center [462, 60] width 493 height 24
click at [644, 45] on button "Call to Customer" at bounding box center [656, 36] width 82 height 20
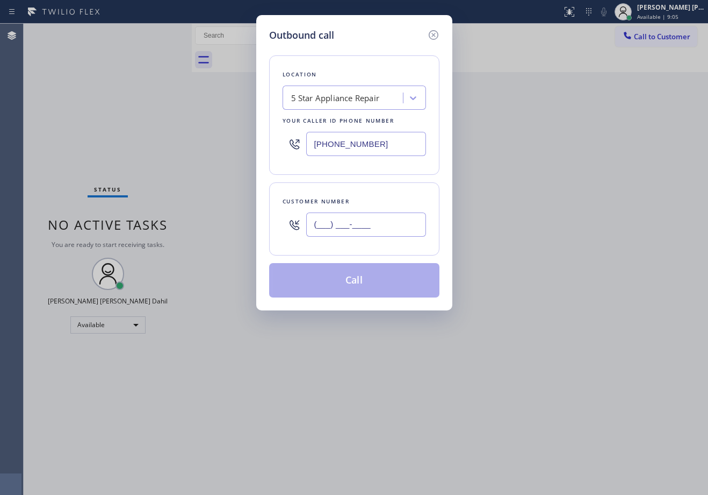
click at [355, 228] on input "(___) ___-____" at bounding box center [366, 224] width 120 height 24
paste input "650) 996-8466"
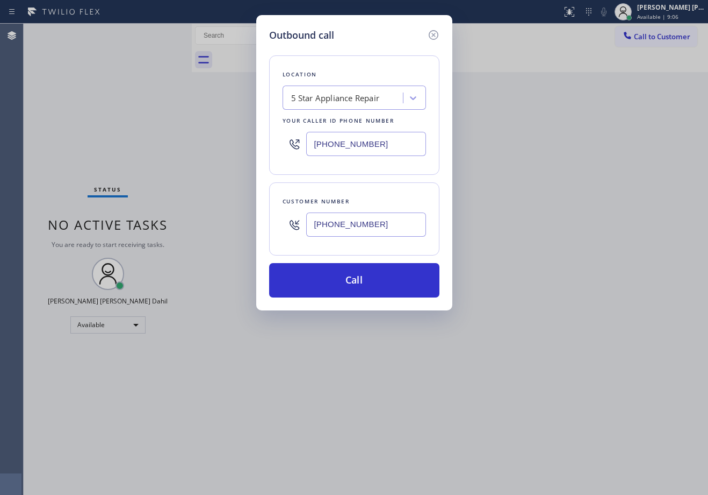
type input "[PHONE_NUMBER]"
click at [353, 141] on input "[PHONE_NUMBER]" at bounding box center [366, 144] width 120 height 24
paste input "669) 239-2575"
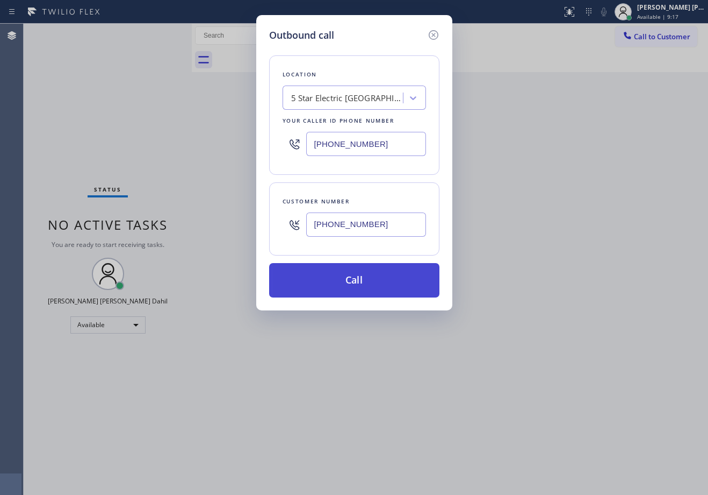
type input "[PHONE_NUMBER]"
click at [384, 274] on button "Call" at bounding box center [354, 280] width 170 height 34
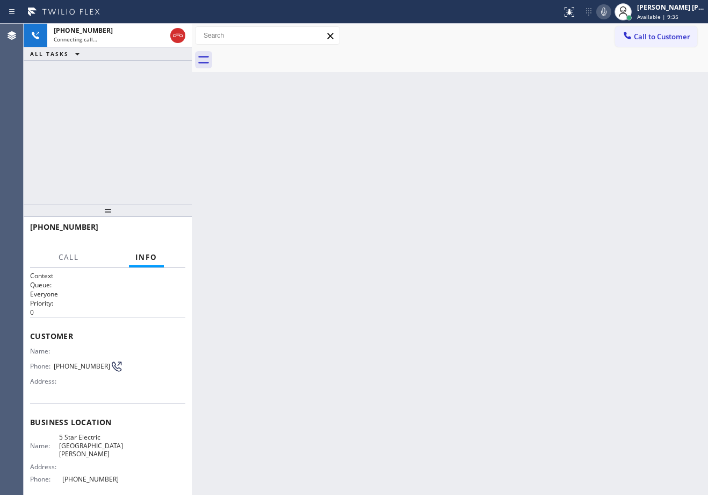
click at [91, 157] on div "[PHONE_NUMBER] Connecting call… ALL TASKS ALL TASKS ACTIVE TASKS TASKS IN WRAP …" at bounding box center [108, 114] width 168 height 180
click at [92, 157] on div "[PHONE_NUMBER] Connecting call… ALL TASKS ALL TASKS ACTIVE TASKS TASKS IN WRAP …" at bounding box center [108, 114] width 168 height 180
click at [96, 156] on div "[PHONE_NUMBER] Connecting call… ALL TASKS ALL TASKS ACTIVE TASKS TASKS IN WRAP …" at bounding box center [108, 114] width 168 height 180
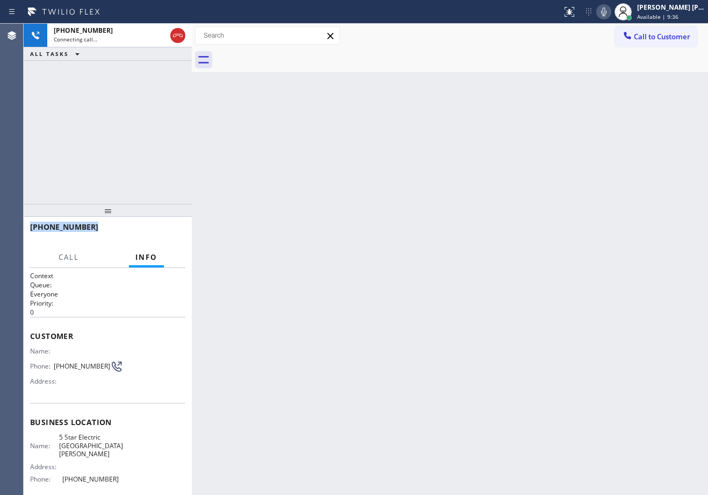
click at [96, 156] on div "[PHONE_NUMBER] Connecting call… ALL TASKS ALL TASKS ACTIVE TASKS TASKS IN WRAP …" at bounding box center [108, 114] width 168 height 180
click at [76, 163] on div "[PHONE_NUMBER] Connecting call… ALL TASKS ALL TASKS ACTIVE TASKS TASKS IN WRAP …" at bounding box center [108, 114] width 168 height 180
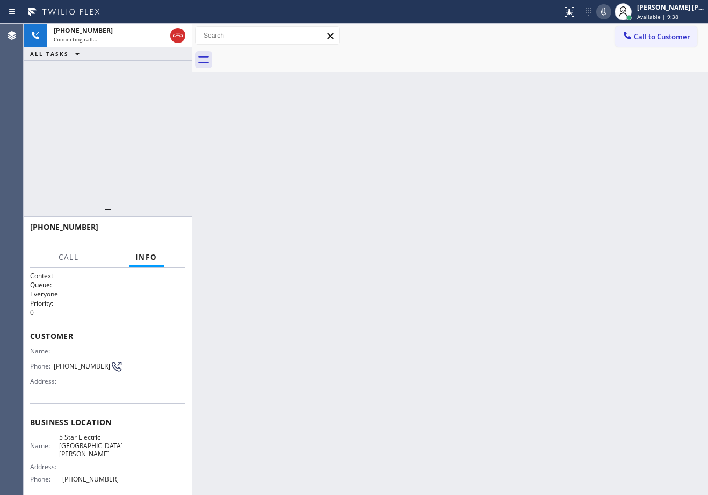
click at [399, 321] on div "Back to Dashboard Change Sender ID Customers Technicians Select a contact Outbo…" at bounding box center [450, 259] width 517 height 471
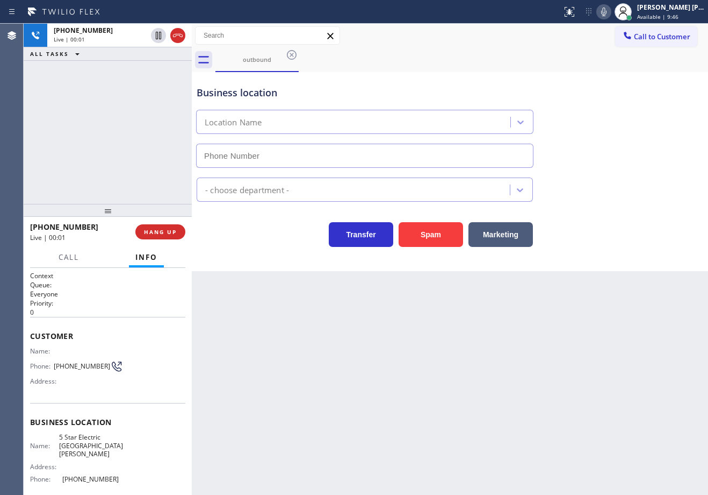
type input "[PHONE_NUMBER]"
drag, startPoint x: 94, startPoint y: 103, endPoint x: 115, endPoint y: 199, distance: 98.1
click at [94, 103] on div "[PHONE_NUMBER] Live | 00:03 ALL TASKS ALL TASKS ACTIVE TASKS TASKS IN WRAP UP" at bounding box center [108, 114] width 168 height 180
click at [146, 226] on button "HANG UP" at bounding box center [160, 231] width 50 height 15
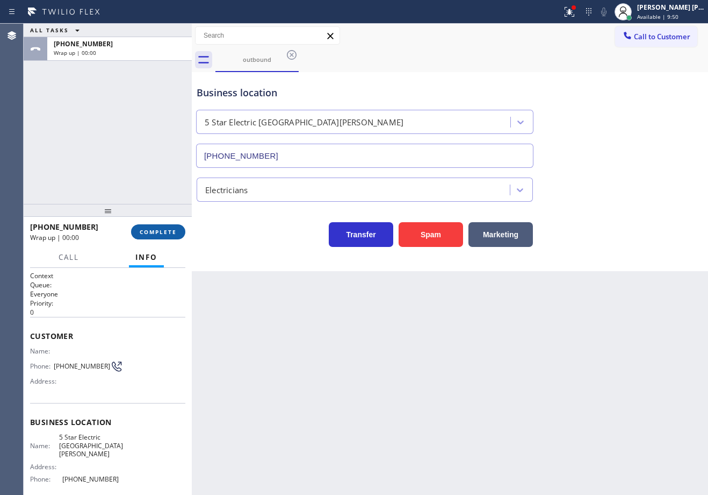
click at [147, 230] on span "COMPLETE" at bounding box center [158, 232] width 37 height 8
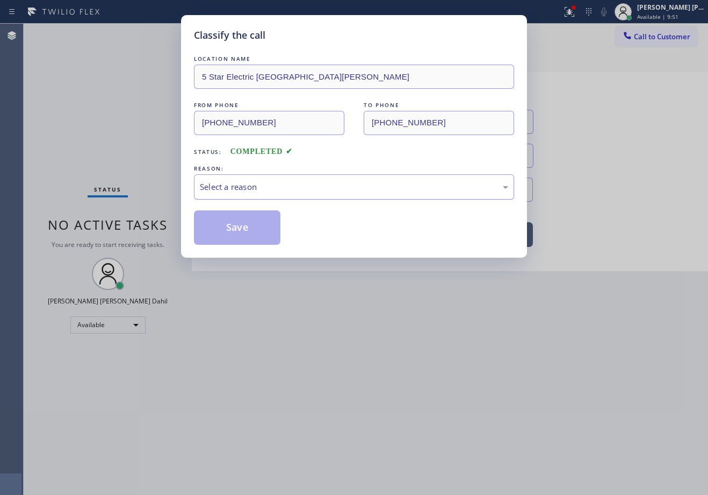
click at [254, 193] on div "Select a reason" at bounding box center [354, 186] width 320 height 25
click at [238, 224] on button "Save" at bounding box center [237, 227] width 87 height 34
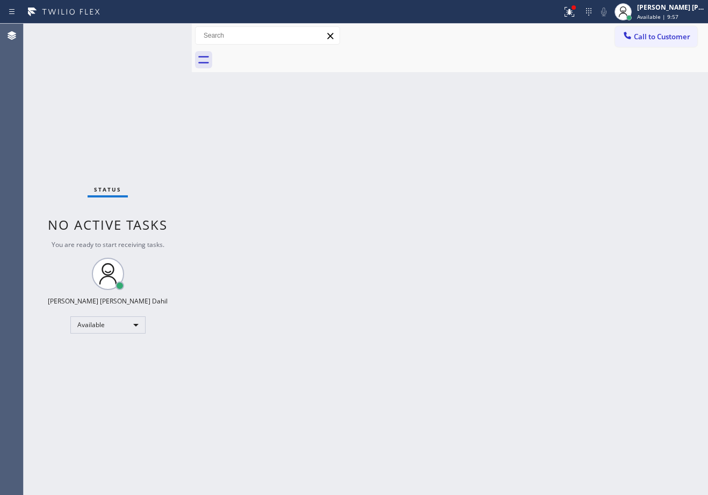
click at [558, 14] on div at bounding box center [281, 11] width 554 height 17
click at [576, 12] on icon at bounding box center [569, 11] width 13 height 13
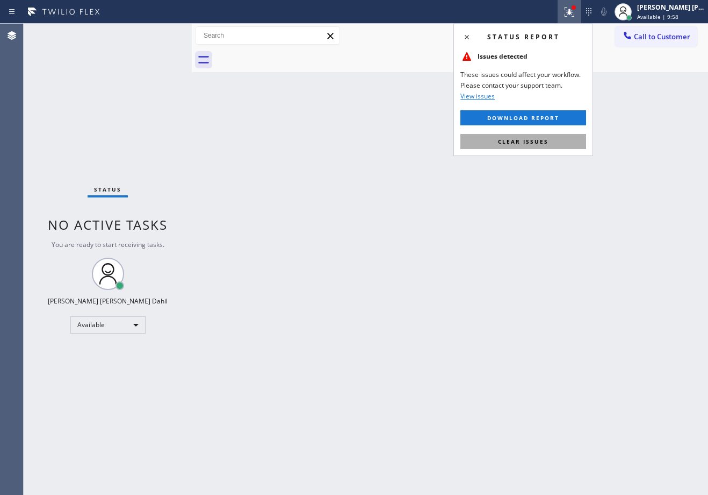
click at [517, 146] on button "Clear issues" at bounding box center [524, 141] width 126 height 15
click at [518, 145] on div "Back to Dashboard Change Sender ID Customers Technicians Select a contact Outbo…" at bounding box center [450, 259] width 517 height 471
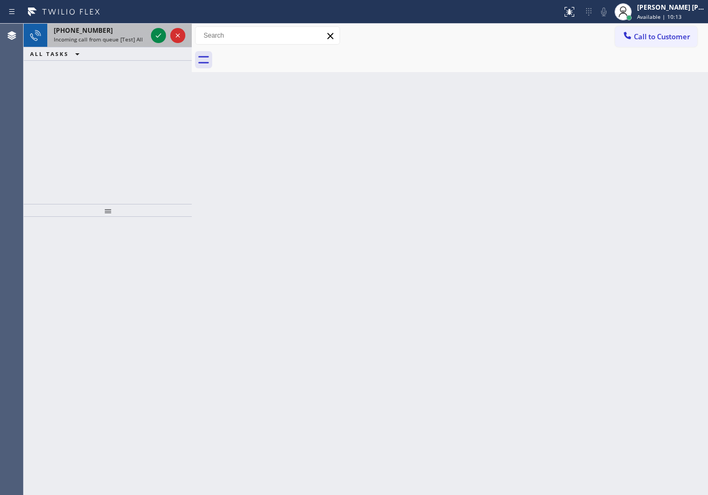
click at [116, 32] on div "[PHONE_NUMBER]" at bounding box center [100, 30] width 93 height 9
click at [139, 35] on div "[PHONE_NUMBER] Incoming call from queue [Test] All" at bounding box center [98, 36] width 102 height 24
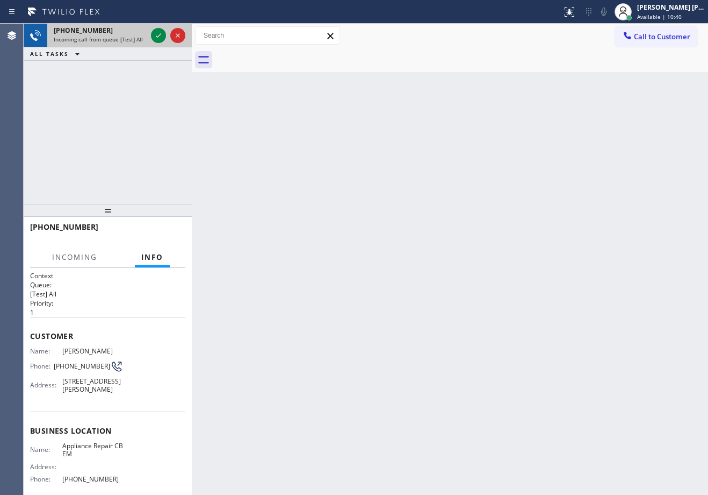
click at [139, 35] on div "[PHONE_NUMBER] Incoming call from queue [Test] All" at bounding box center [98, 36] width 102 height 24
click at [140, 40] on div "Incoming call from queue [Test] All" at bounding box center [100, 39] width 93 height 8
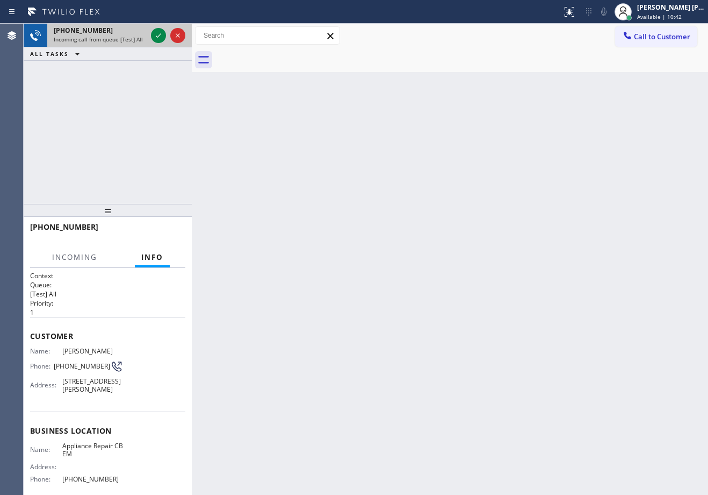
click at [140, 40] on div "Incoming call from queue [Test] All" at bounding box center [100, 39] width 93 height 8
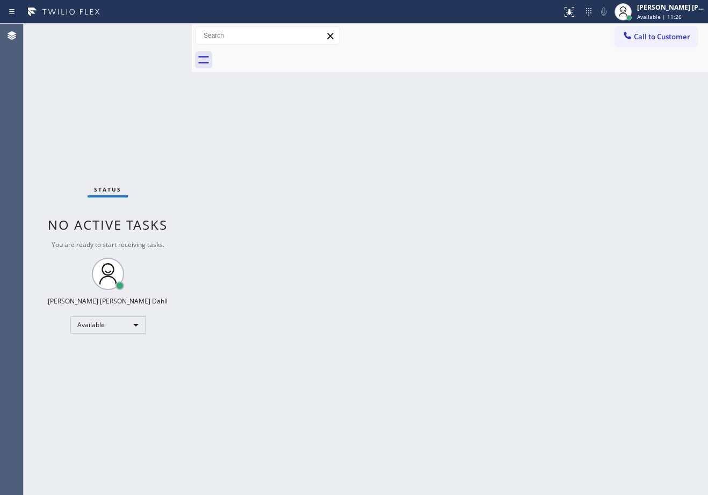
click at [136, 44] on div "Status No active tasks You are ready to start receiving tasks. [PERSON_NAME] [P…" at bounding box center [108, 259] width 168 height 471
click at [383, 216] on div "Back to Dashboard Change Sender ID Customers Technicians Select a contact Outbo…" at bounding box center [450, 259] width 517 height 471
click at [331, 336] on div "Back to Dashboard Change Sender ID Customers Technicians Select a contact Outbo…" at bounding box center [450, 259] width 517 height 471
click at [344, 236] on div "Back to Dashboard Change Sender ID Customers Technicians Select a contact Outbo…" at bounding box center [450, 259] width 517 height 471
click at [535, 385] on div "Back to Dashboard Change Sender ID Customers Technicians Select a contact Outbo…" at bounding box center [450, 259] width 517 height 471
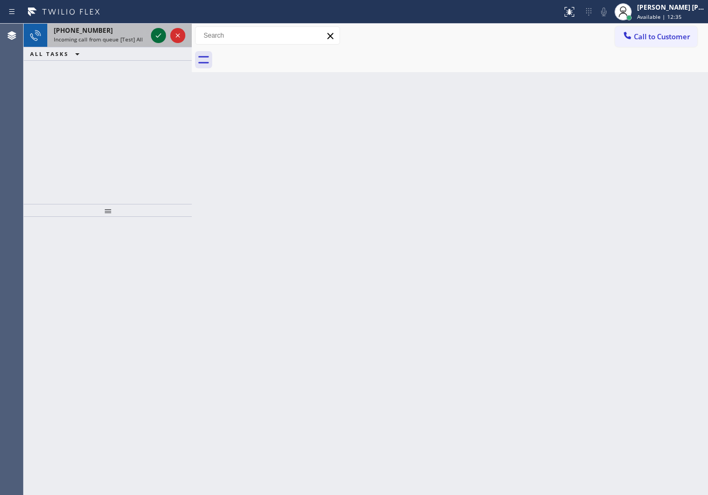
click at [159, 33] on icon at bounding box center [158, 35] width 13 height 13
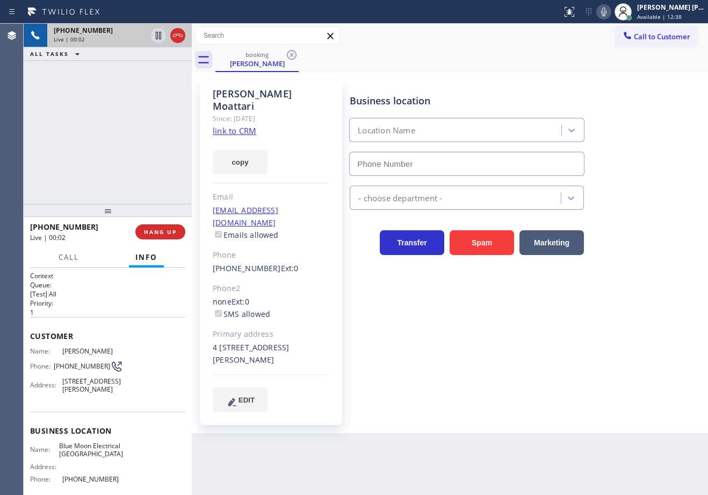
type input "[PHONE_NUMBER]"
click at [525, 399] on div "Business location Blue Moon Electrical [GEOGRAPHIC_DATA] [PHONE_NUMBER] Electri…" at bounding box center [527, 256] width 358 height 347
click at [239, 125] on link "link to CRM" at bounding box center [235, 130] width 44 height 11
click at [513, 375] on div "Business location Blue Moon Electrical [GEOGRAPHIC_DATA] [PHONE_NUMBER] Electri…" at bounding box center [527, 246] width 358 height 326
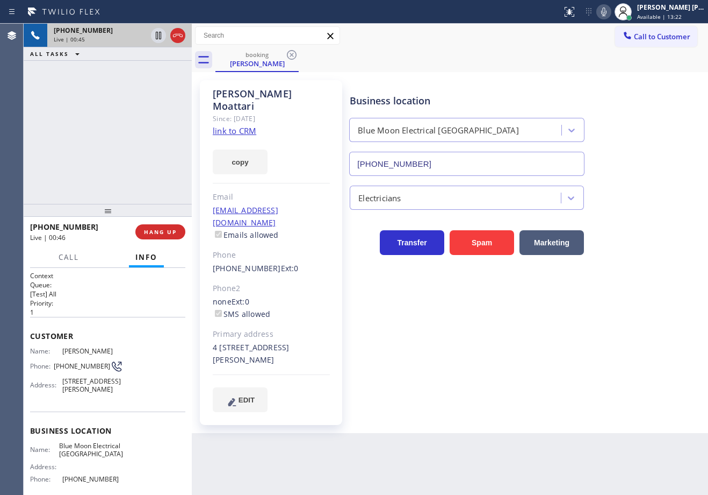
click at [44, 124] on div "[PHONE_NUMBER] Live | 00:45 ALL TASKS ALL TASKS ACTIVE TASKS TASKS IN WRAP UP" at bounding box center [108, 114] width 168 height 180
click at [44, 124] on div "[PHONE_NUMBER] Live | 00:46 ALL TASKS ALL TASKS ACTIVE TASKS TASKS IN WRAP UP" at bounding box center [108, 114] width 168 height 180
click at [47, 124] on div "[PHONE_NUMBER] Live | 00:46 ALL TASKS ALL TASKS ACTIVE TASKS TASKS IN WRAP UP" at bounding box center [108, 114] width 168 height 180
click at [50, 124] on div "[PHONE_NUMBER] Live | 00:46 ALL TASKS ALL TASKS ACTIVE TASKS TASKS IN WRAP UP" at bounding box center [108, 114] width 168 height 180
click at [66, 122] on div "[PHONE_NUMBER] Live | 00:46 ALL TASKS ALL TASKS ACTIVE TASKS TASKS IN WRAP UP" at bounding box center [108, 114] width 168 height 180
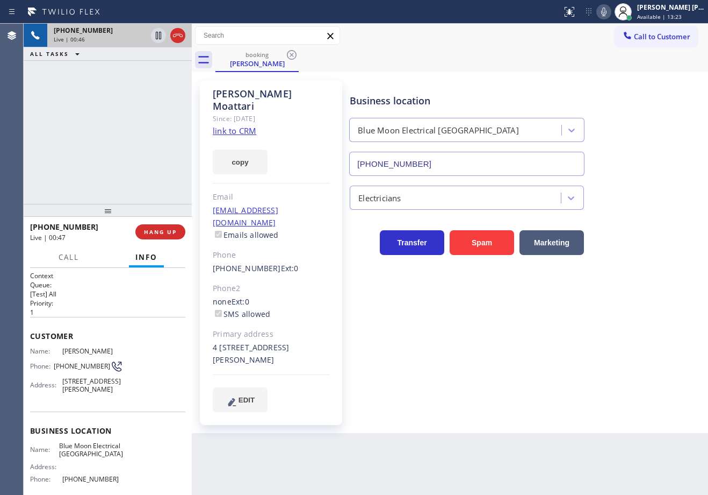
click at [107, 121] on div "[PHONE_NUMBER] Live | 00:46 ALL TASKS ALL TASKS ACTIVE TASKS TASKS IN WRAP UP" at bounding box center [108, 114] width 168 height 180
click at [146, 131] on div "[PHONE_NUMBER] Live | 00:47 ALL TASKS ALL TASKS ACTIVE TASKS TASKS IN WRAP UP" at bounding box center [108, 114] width 168 height 180
click at [155, 34] on icon at bounding box center [158, 35] width 13 height 13
click at [611, 13] on icon at bounding box center [604, 11] width 13 height 13
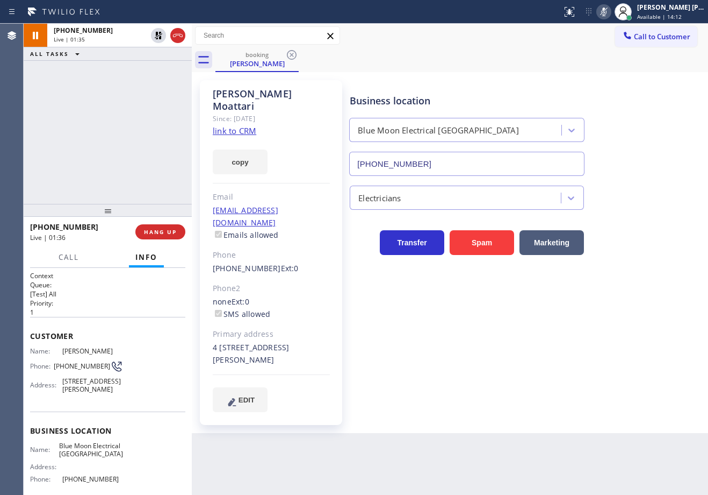
drag, startPoint x: 118, startPoint y: 67, endPoint x: 156, endPoint y: 48, distance: 43.3
click at [120, 67] on div "[PHONE_NUMBER] Live | 01:35 ALL TASKS ALL TASKS ACTIVE TASKS TASKS IN WRAP UP" at bounding box center [108, 114] width 168 height 180
click at [156, 38] on icon at bounding box center [158, 35] width 13 height 13
click at [607, 15] on icon at bounding box center [604, 12] width 5 height 9
click at [72, 175] on div "[PHONE_NUMBER] Live | 01:48 ALL TASKS ALL TASKS ACTIVE TASKS TASKS IN WRAP UP" at bounding box center [108, 114] width 168 height 180
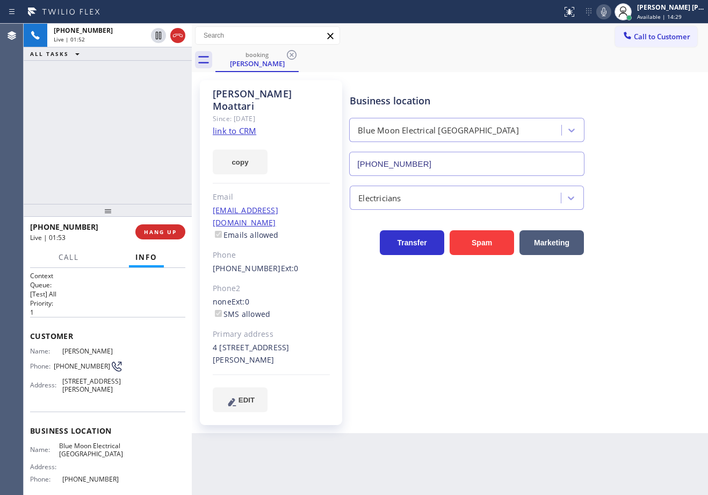
click at [455, 41] on div "Call to Customer Outbound call Location 5 Star Electric [GEOGRAPHIC_DATA][PERSO…" at bounding box center [450, 35] width 517 height 19
click at [134, 134] on div "[PHONE_NUMBER] Live | 01:59 ALL TASKS ALL TASKS ACTIVE TASKS TASKS IN WRAP UP" at bounding box center [108, 114] width 168 height 180
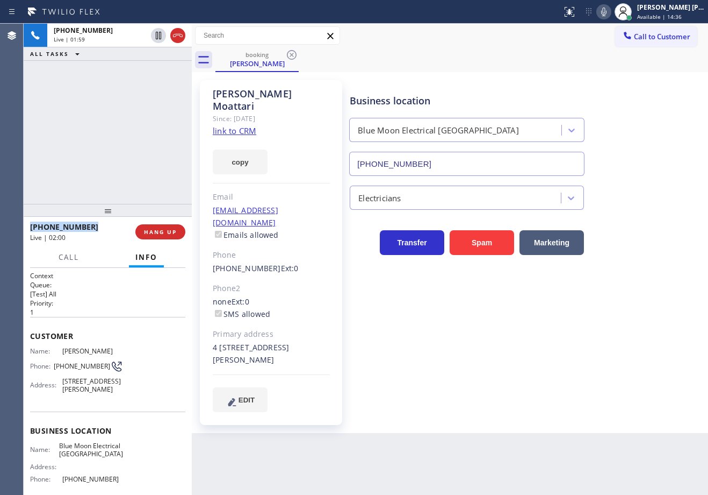
click at [134, 134] on div "[PHONE_NUMBER] Live | 01:59 ALL TASKS ALL TASKS ACTIVE TASKS TASKS IN WRAP UP" at bounding box center [108, 114] width 168 height 180
click at [134, 134] on div "[PHONE_NUMBER] Live | 02:00 ALL TASKS ALL TASKS ACTIVE TASKS TASKS IN WRAP UP" at bounding box center [108, 114] width 168 height 180
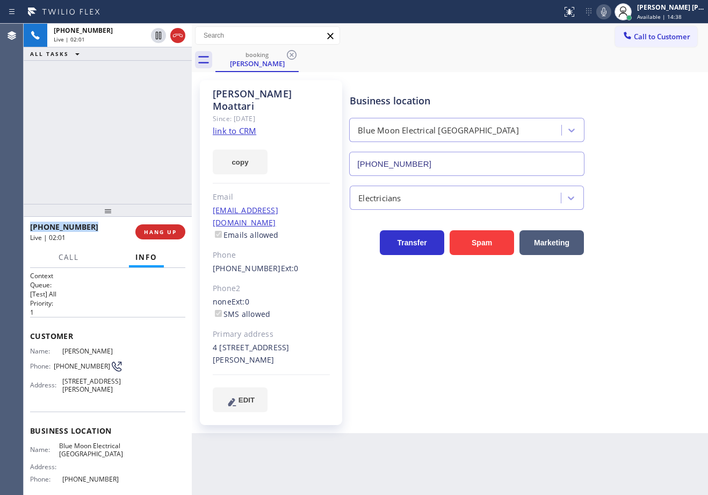
click at [134, 134] on div "[PHONE_NUMBER] Live | 02:01 ALL TASKS ALL TASKS ACTIVE TASKS TASKS IN WRAP UP" at bounding box center [108, 114] width 168 height 180
click at [148, 173] on div "[PHONE_NUMBER] Live | 02:03 ALL TASKS ALL TASKS ACTIVE TASKS TASKS IN WRAP UP" at bounding box center [108, 114] width 168 height 180
click at [148, 173] on div "[PHONE_NUMBER] Live | 02:04 ALL TASKS ALL TASKS ACTIVE TASKS TASKS IN WRAP UP" at bounding box center [108, 114] width 168 height 180
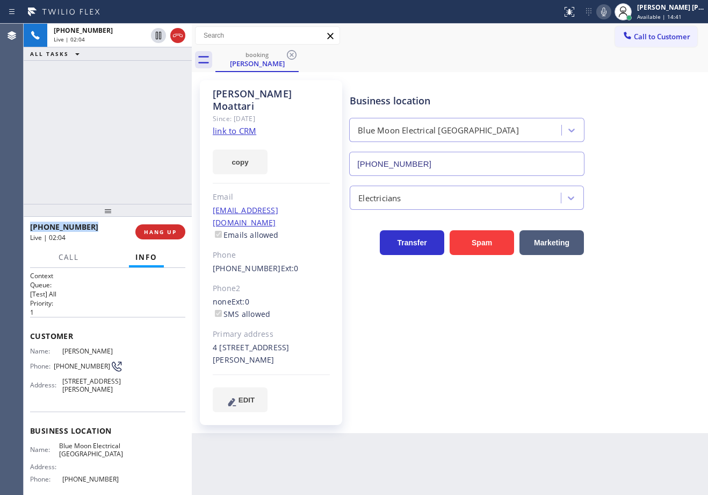
click at [148, 173] on div "[PHONE_NUMBER] Live | 02:04 ALL TASKS ALL TASKS ACTIVE TASKS TASKS IN WRAP UP" at bounding box center [108, 114] width 168 height 180
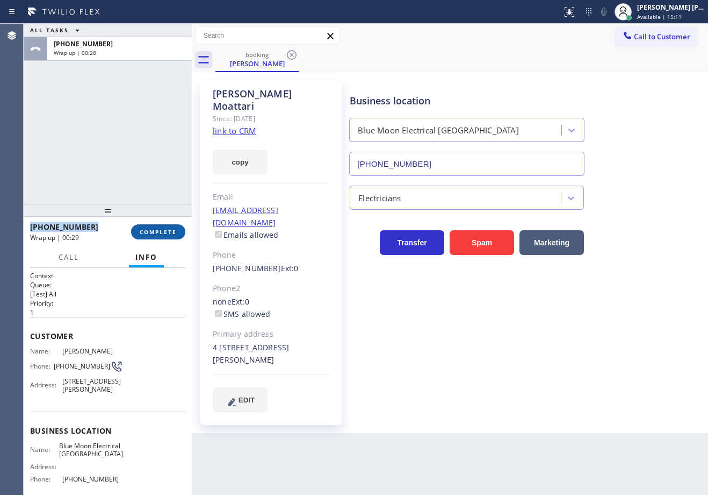
click at [166, 228] on span "COMPLETE" at bounding box center [158, 232] width 37 height 8
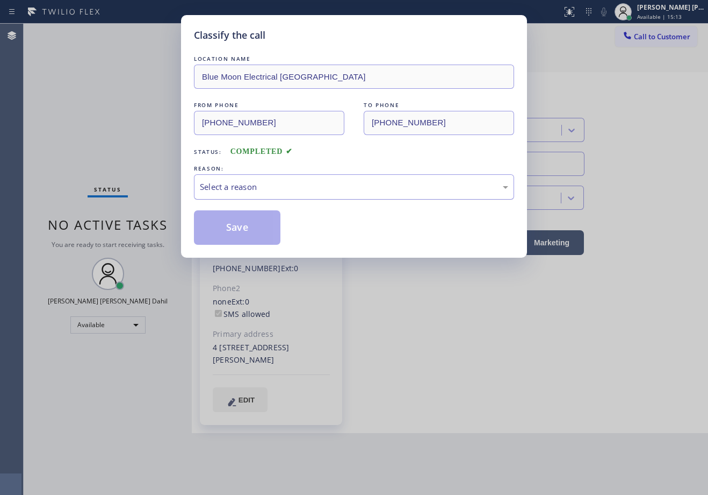
click at [266, 193] on div "Select a reason" at bounding box center [354, 186] width 320 height 25
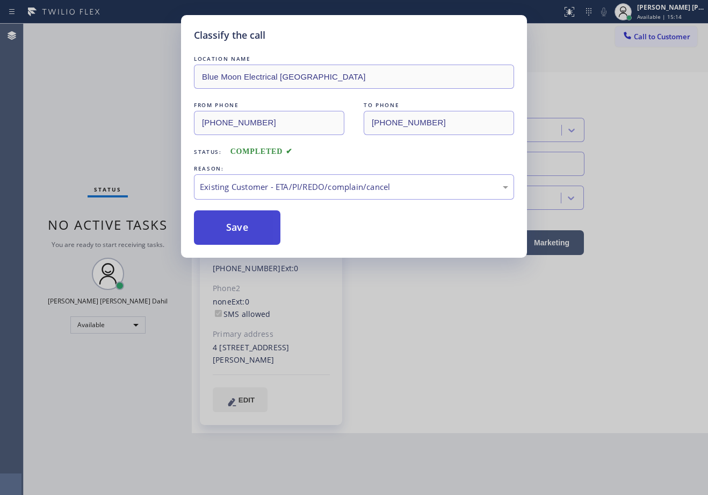
click at [252, 225] on button "Save" at bounding box center [237, 227] width 87 height 34
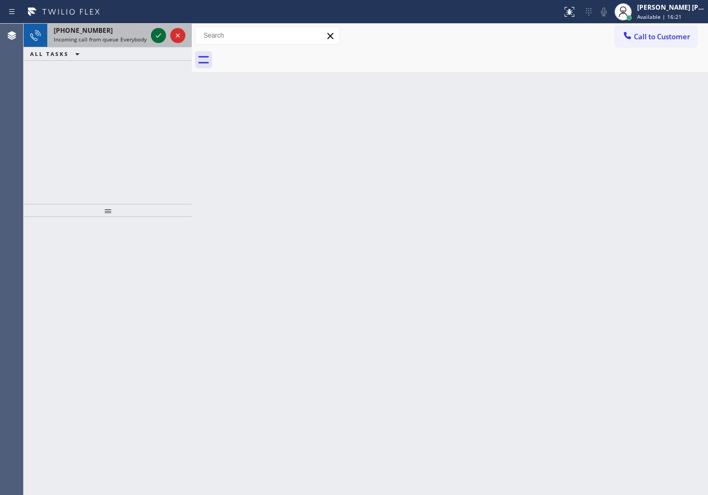
click at [159, 33] on icon at bounding box center [158, 35] width 13 height 13
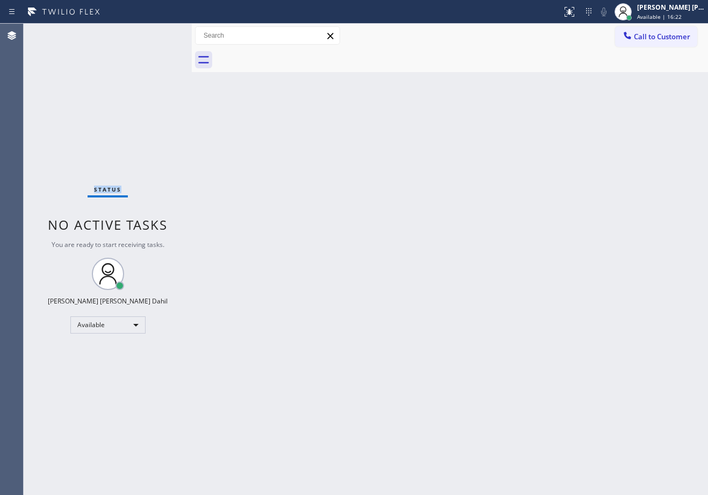
click at [159, 33] on div "Status No active tasks You are ready to start receiving tasks. [PERSON_NAME] [P…" at bounding box center [108, 259] width 168 height 471
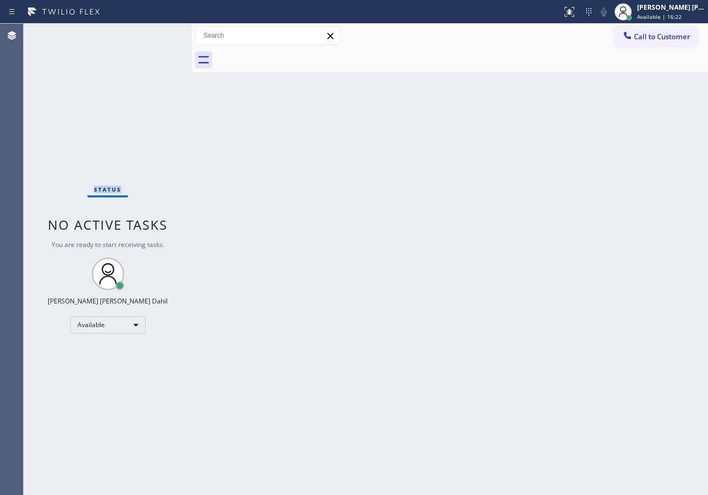
click at [159, 33] on div "Status No active tasks You are ready to start receiving tasks. [PERSON_NAME] [P…" at bounding box center [108, 259] width 168 height 471
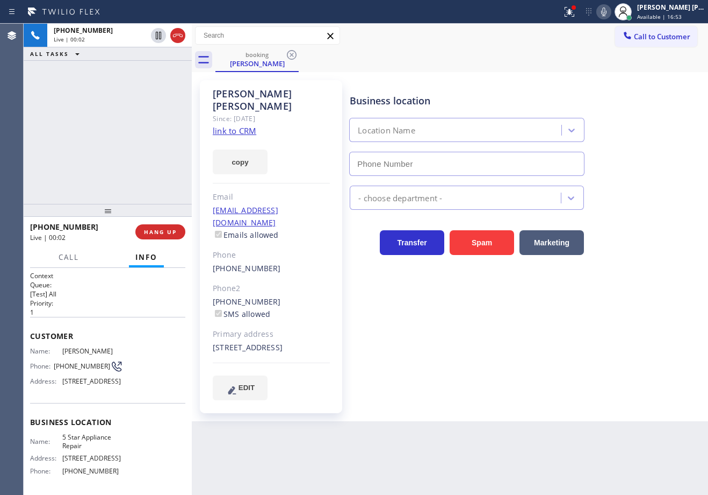
type input "[PHONE_NUMBER]"
click at [571, 11] on icon at bounding box center [568, 11] width 6 height 8
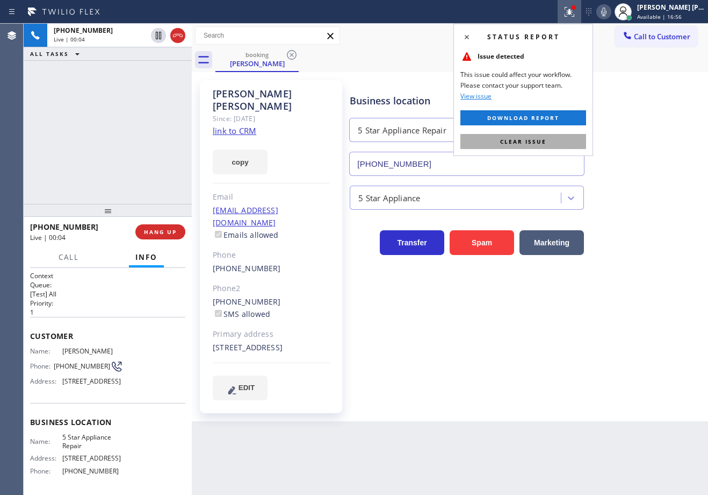
click at [557, 143] on button "Clear issue" at bounding box center [524, 141] width 126 height 15
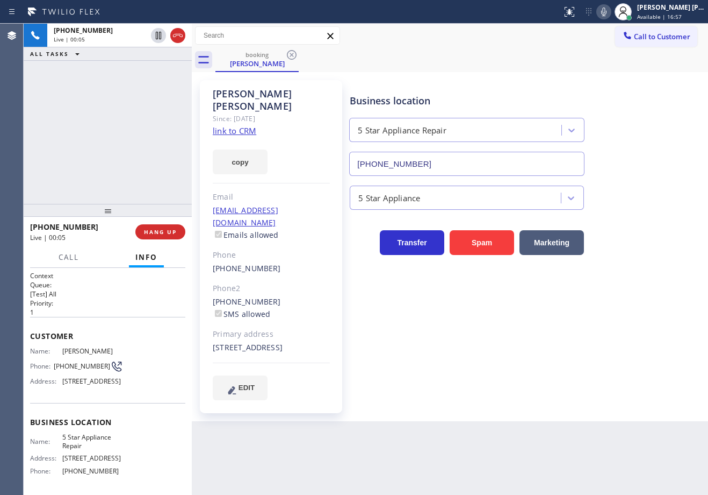
click at [243, 125] on link "link to CRM" at bounding box center [235, 130] width 44 height 11
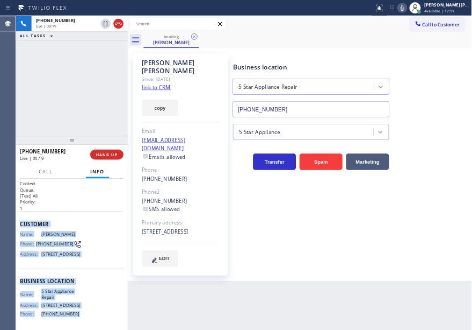
scroll to position [99, 0]
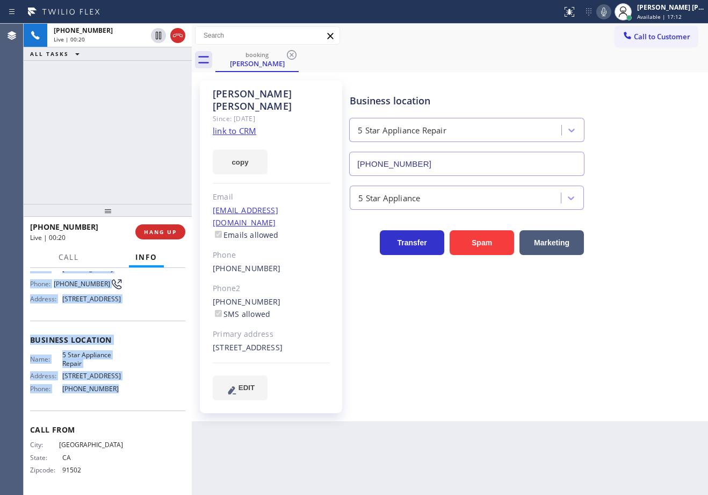
drag, startPoint x: 51, startPoint y: 349, endPoint x: 114, endPoint y: 396, distance: 79.2
click at [114, 396] on div "Context Queue: [Test] All Priority: 1 Customer Name: [PERSON_NAME] Phone: [PHON…" at bounding box center [108, 381] width 168 height 227
copy div "Customer Name: [PERSON_NAME] Phone: [PHONE_NUMBER] Address: [STREET_ADDRESS] Bu…"
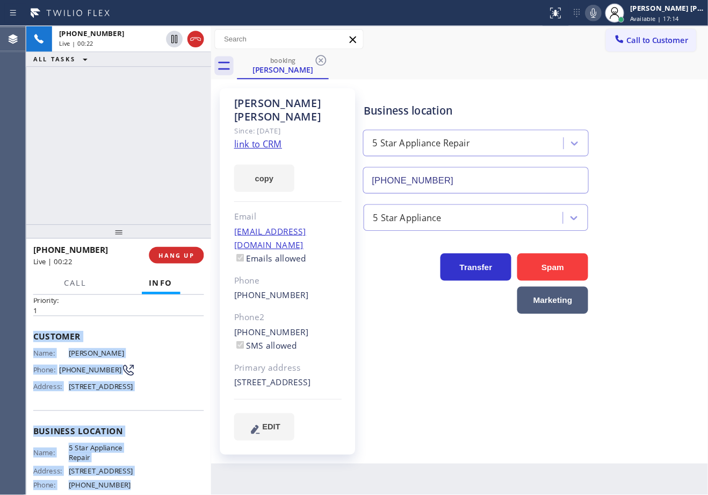
scroll to position [27, 0]
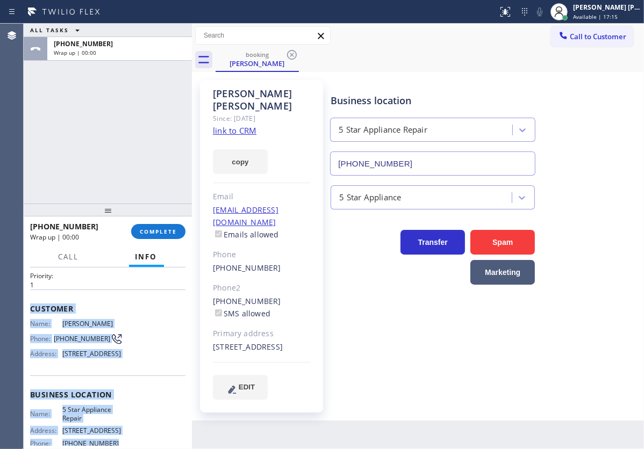
drag, startPoint x: 502, startPoint y: 64, endPoint x: 346, endPoint y: 89, distance: 157.9
click at [346, 89] on div "booking [PERSON_NAME] Call to Customer Outbound call Location 5 Star Electric […" at bounding box center [418, 222] width 452 height 397
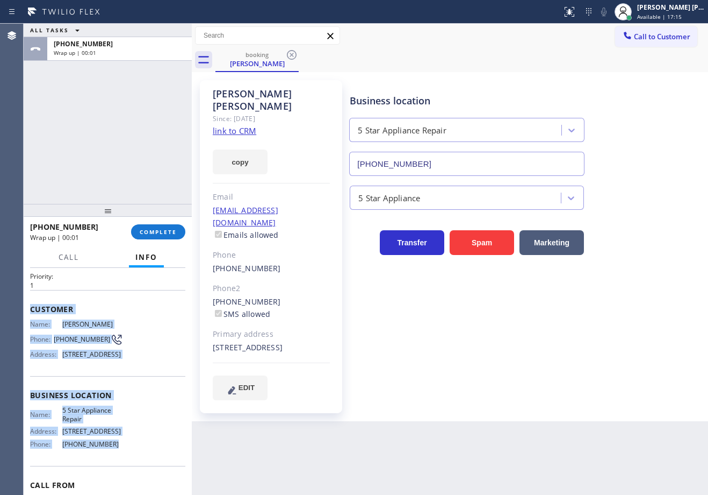
scroll to position [26, 0]
click at [174, 234] on span "COMPLETE" at bounding box center [158, 232] width 37 height 8
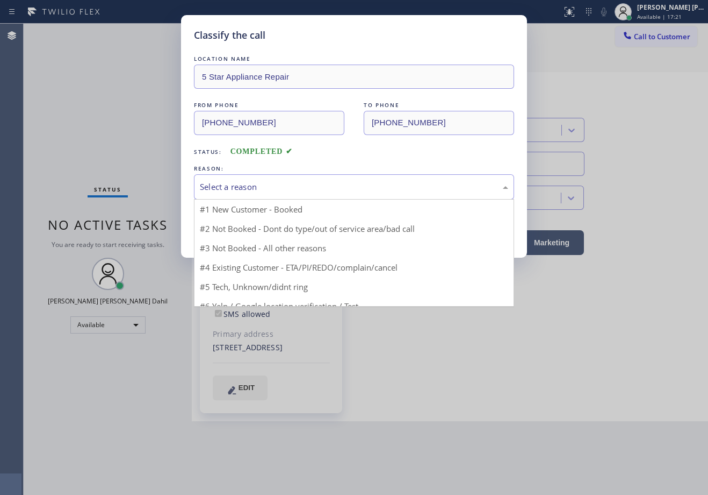
click at [259, 189] on div "Select a reason" at bounding box center [354, 187] width 309 height 12
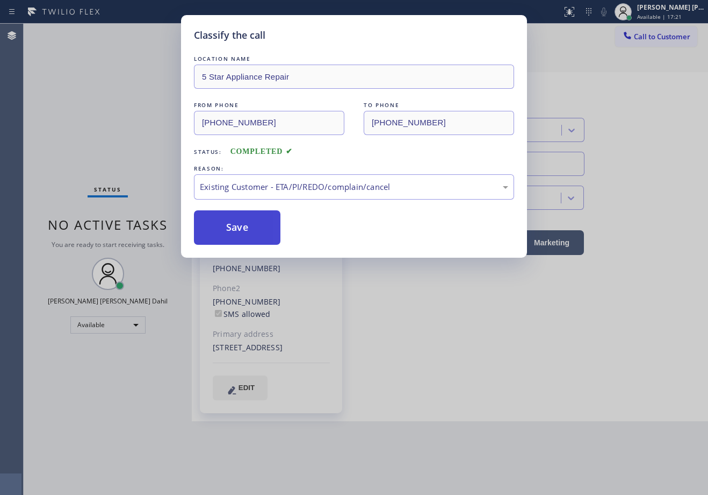
drag, startPoint x: 251, startPoint y: 232, endPoint x: 260, endPoint y: 221, distance: 13.4
click at [251, 231] on button "Save" at bounding box center [237, 227] width 87 height 34
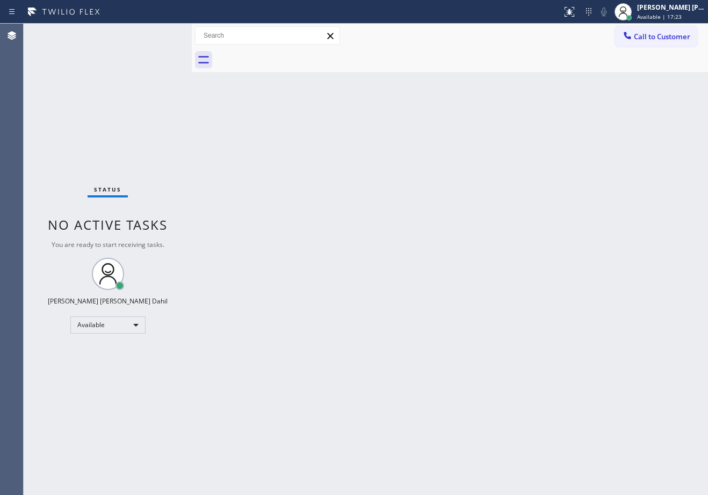
click at [663, 42] on button "Call to Customer" at bounding box center [656, 36] width 82 height 20
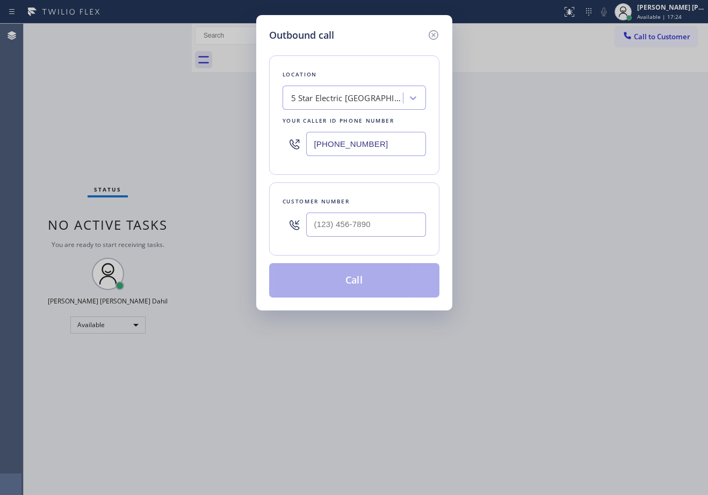
click at [398, 225] on input "text" at bounding box center [366, 224] width 120 height 24
paste input "818) 324-0880"
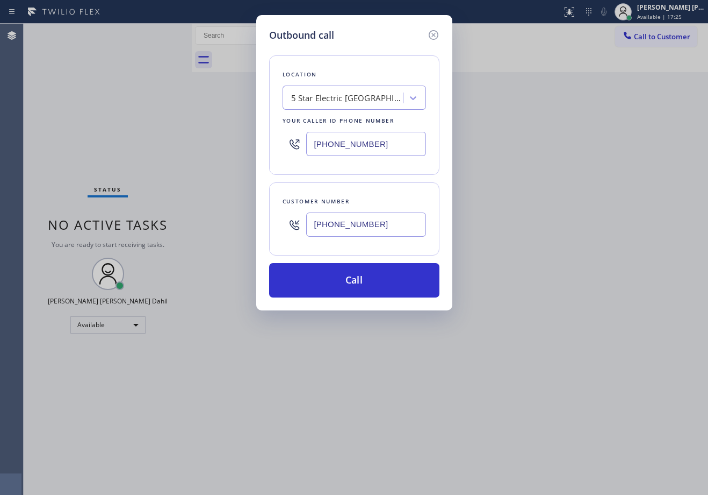
type input "[PHONE_NUMBER]"
drag, startPoint x: 400, startPoint y: 133, endPoint x: 398, endPoint y: 145, distance: 12.1
click at [400, 133] on input "[PHONE_NUMBER]" at bounding box center [366, 144] width 120 height 24
paste input "855) 731-4952"
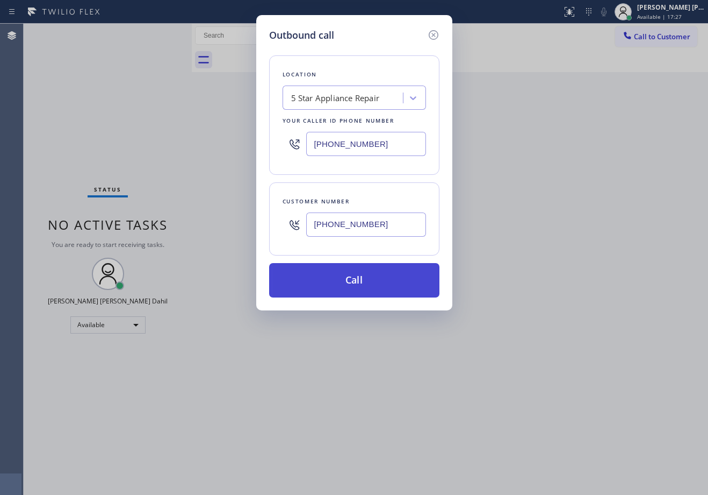
type input "[PHONE_NUMBER]"
click at [369, 280] on button "Call" at bounding box center [354, 280] width 170 height 34
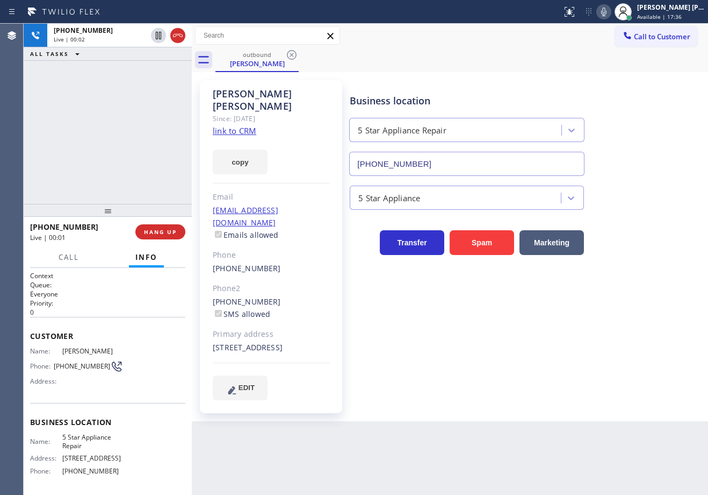
type input "[PHONE_NUMBER]"
click at [619, 277] on div "Business location 5 Star Appliance Repair [PHONE_NUMBER] 5 Star Appliance Trans…" at bounding box center [527, 240] width 358 height 314
click at [539, 25] on div "Call to Customer Outbound call Location 5 Star Appliance Repair Your caller id …" at bounding box center [450, 36] width 517 height 24
drag, startPoint x: 624, startPoint y: 197, endPoint x: 615, endPoint y: 59, distance: 138.4
click at [624, 190] on div "5 Star Appliance" at bounding box center [527, 195] width 358 height 28
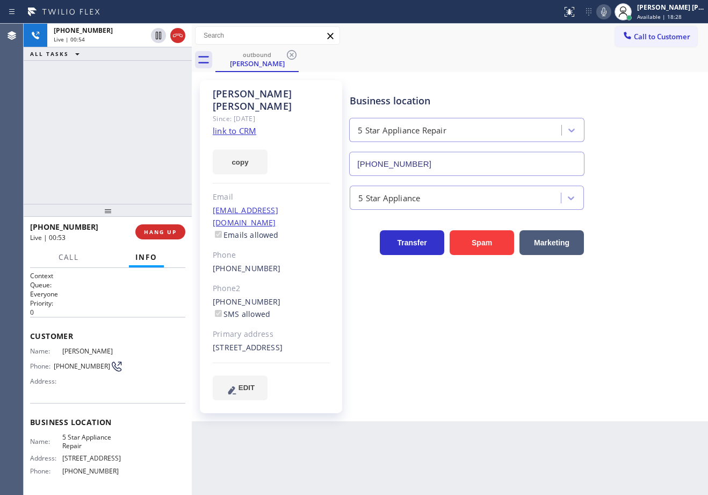
click at [607, 16] on icon at bounding box center [604, 12] width 5 height 9
click at [610, 21] on div "Status report No issues detected If you experience an issue, please download th…" at bounding box center [633, 12] width 151 height 24
click at [161, 38] on icon at bounding box center [158, 36] width 5 height 8
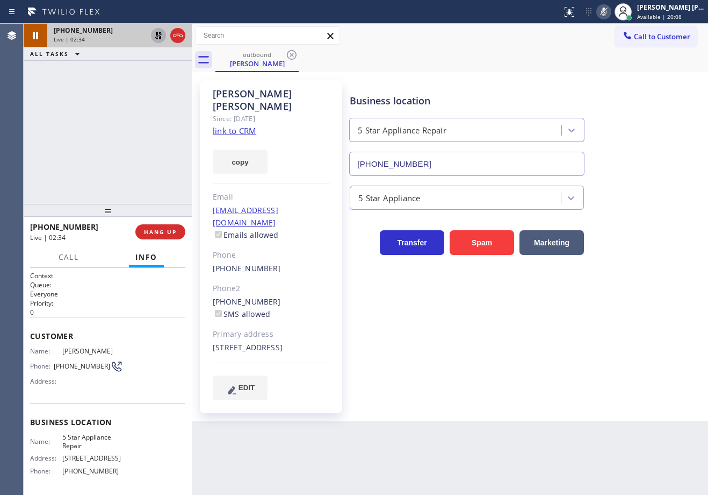
click at [554, 438] on div "Back to Dashboard Change Sender ID Customers Technicians Select a contact Outbo…" at bounding box center [450, 259] width 517 height 471
drag, startPoint x: 109, startPoint y: 104, endPoint x: 126, endPoint y: 66, distance: 41.6
click at [110, 102] on div "[PHONE_NUMBER] Live | 03:14 ALL TASKS ALL TASKS ACTIVE TASKS TASKS IN WRAP UP" at bounding box center [108, 114] width 168 height 180
click at [611, 12] on icon at bounding box center [604, 11] width 13 height 13
click at [580, 35] on div "Call to Customer Outbound call Location 5 Star Appliance Repair Your caller id …" at bounding box center [450, 35] width 517 height 19
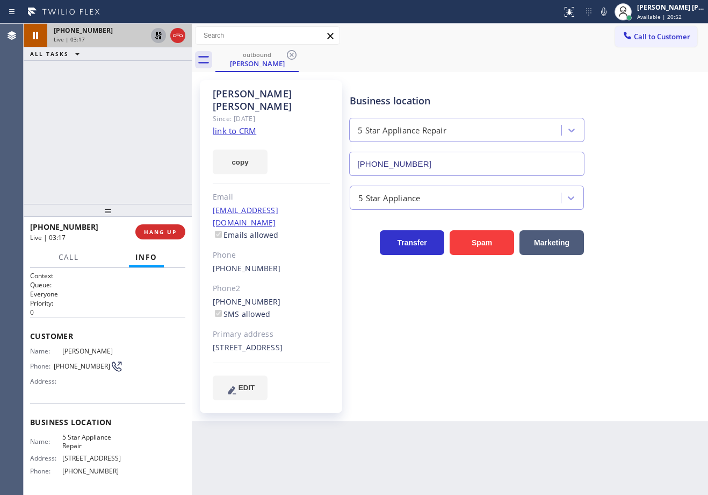
click at [156, 35] on icon at bounding box center [159, 36] width 8 height 8
click at [145, 76] on div "[PHONE_NUMBER] Live | 03:17 ALL TASKS ALL TASKS ACTIVE TASKS TASKS IN WRAP UP" at bounding box center [108, 114] width 168 height 180
drag, startPoint x: 382, startPoint y: 35, endPoint x: 370, endPoint y: 43, distance: 13.9
click at [380, 36] on div "Call to Customer Outbound call Location 5 Star Appliance Repair Your caller id …" at bounding box center [450, 35] width 517 height 19
click at [461, 60] on div "outbound [PERSON_NAME]" at bounding box center [462, 60] width 493 height 24
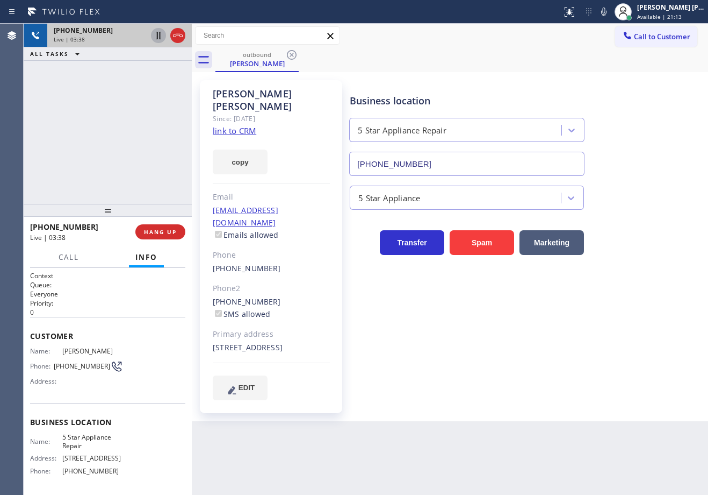
drag, startPoint x: 114, startPoint y: 154, endPoint x: 115, endPoint y: 164, distance: 10.8
click at [114, 154] on div "[PHONE_NUMBER] Live | 03:38 ALL TASKS ALL TASKS ACTIVE TASKS TASKS IN WRAP UP" at bounding box center [108, 114] width 168 height 180
click at [117, 131] on div "[PHONE_NUMBER] Live | 03:47 ALL TASKS ALL TASKS ACTIVE TASKS TASKS IN WRAP UP" at bounding box center [108, 114] width 168 height 180
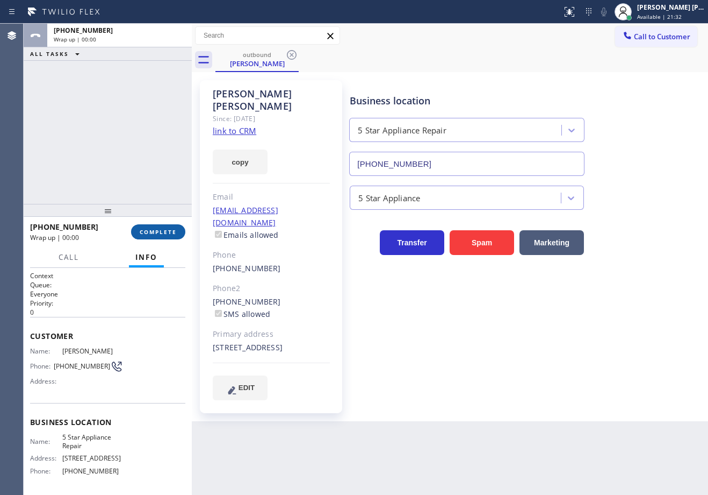
click at [166, 234] on span "COMPLETE" at bounding box center [158, 232] width 37 height 8
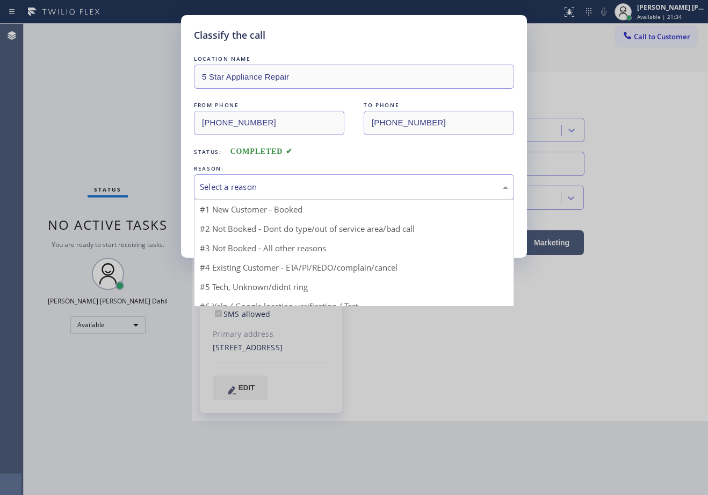
click at [241, 176] on div "Select a reason" at bounding box center [354, 186] width 320 height 25
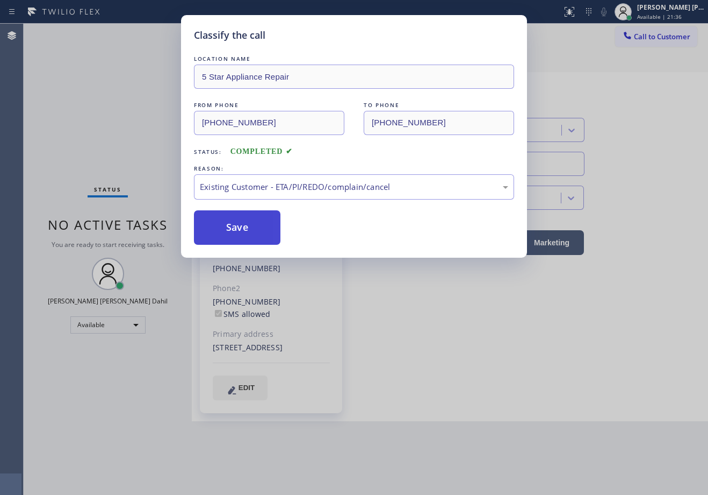
click at [240, 240] on button "Save" at bounding box center [237, 227] width 87 height 34
click at [239, 240] on button "Save" at bounding box center [237, 227] width 87 height 34
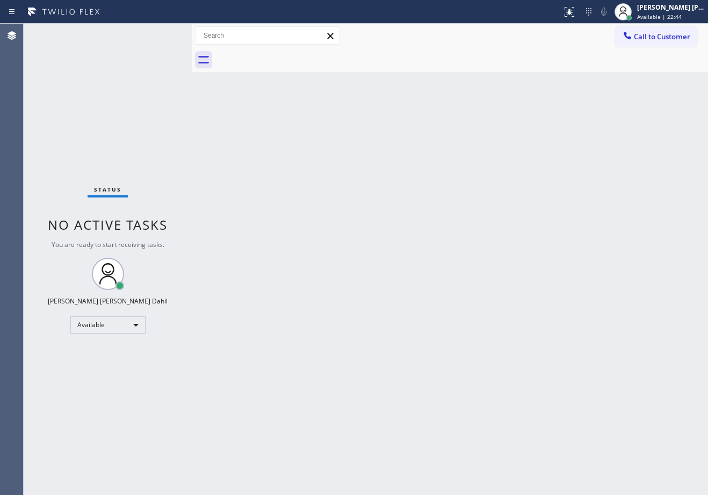
click at [309, 262] on div "Back to Dashboard Change Sender ID Customers Technicians Select a contact Outbo…" at bounding box center [450, 259] width 517 height 471
click at [304, 262] on div "Back to Dashboard Change Sender ID Customers Technicians Select a contact Outbo…" at bounding box center [450, 259] width 517 height 471
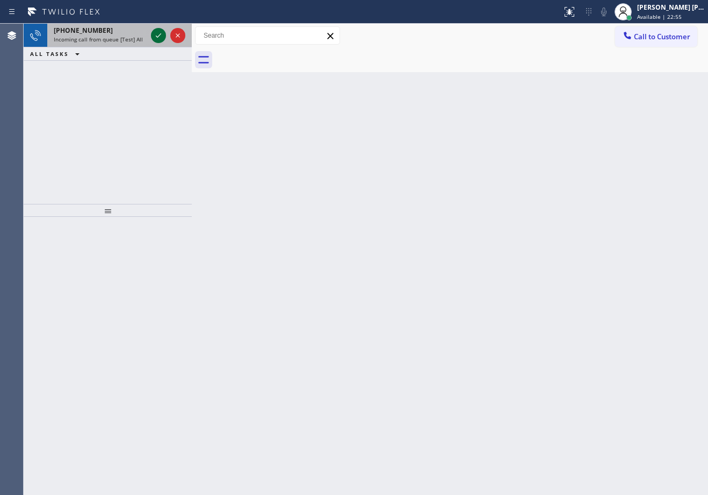
click at [159, 33] on icon at bounding box center [158, 35] width 13 height 13
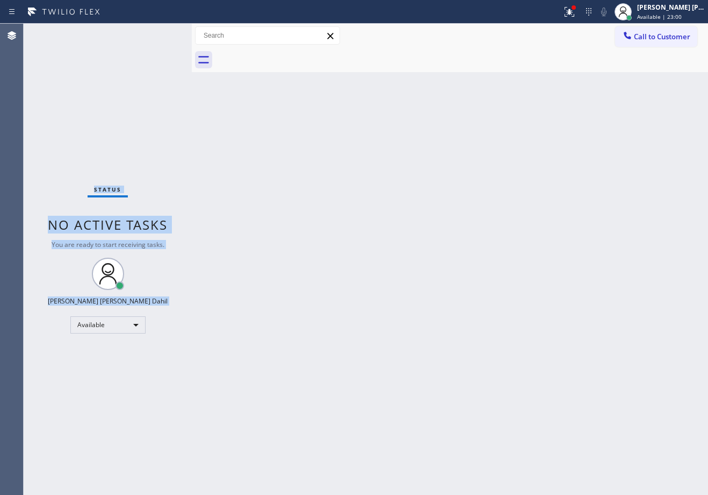
click at [159, 33] on div "Status No active tasks You are ready to start receiving tasks. [PERSON_NAME] [P…" at bounding box center [108, 259] width 168 height 471
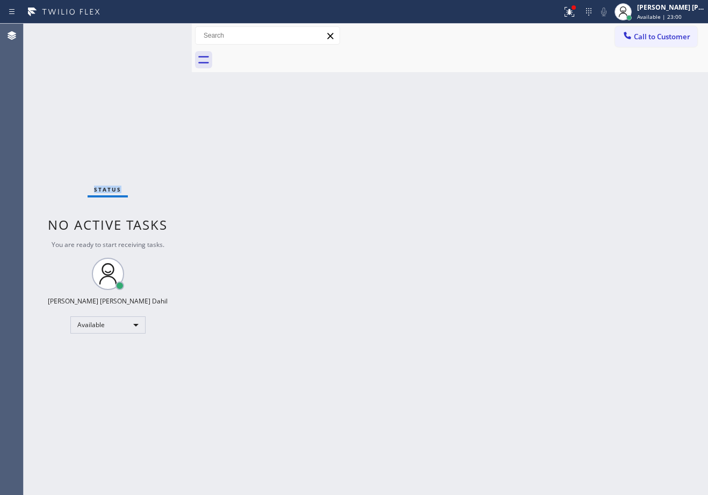
click at [159, 33] on div "Status No active tasks You are ready to start receiving tasks. [PERSON_NAME] [P…" at bounding box center [108, 259] width 168 height 471
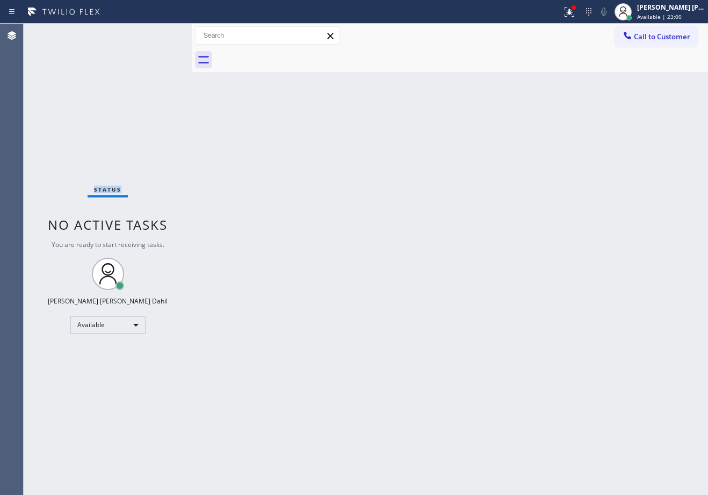
click at [159, 33] on div "Status No active tasks You are ready to start receiving tasks. [PERSON_NAME] [P…" at bounding box center [108, 259] width 168 height 471
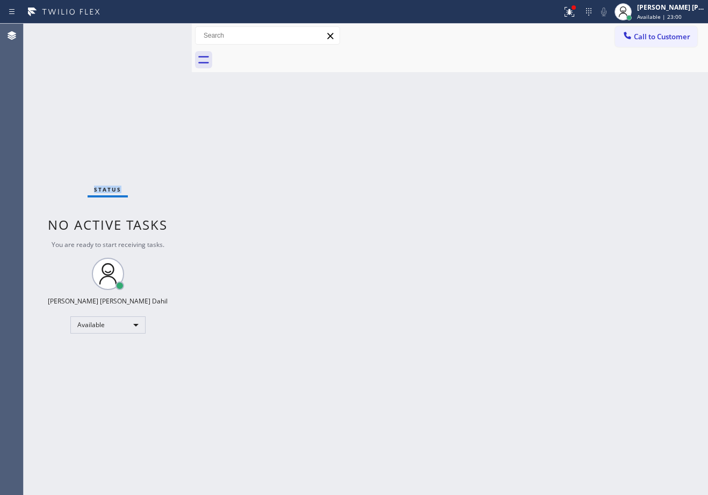
click at [159, 33] on div "Status No active tasks You are ready to start receiving tasks. [PERSON_NAME] [P…" at bounding box center [108, 259] width 168 height 471
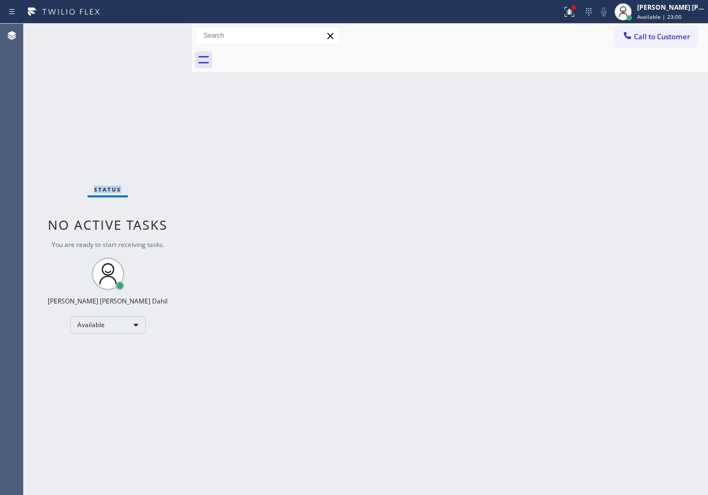
click at [159, 33] on div "Status No active tasks You are ready to start receiving tasks. [PERSON_NAME] [P…" at bounding box center [108, 259] width 168 height 471
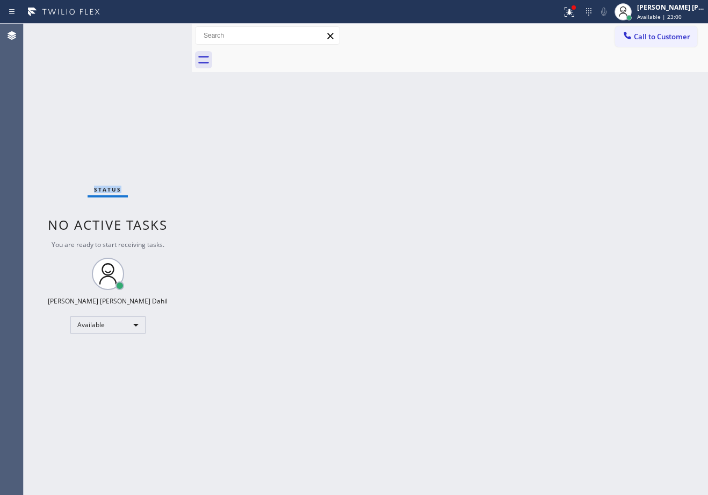
click at [159, 33] on div "Status No active tasks You are ready to start receiving tasks. [PERSON_NAME] [P…" at bounding box center [108, 259] width 168 height 471
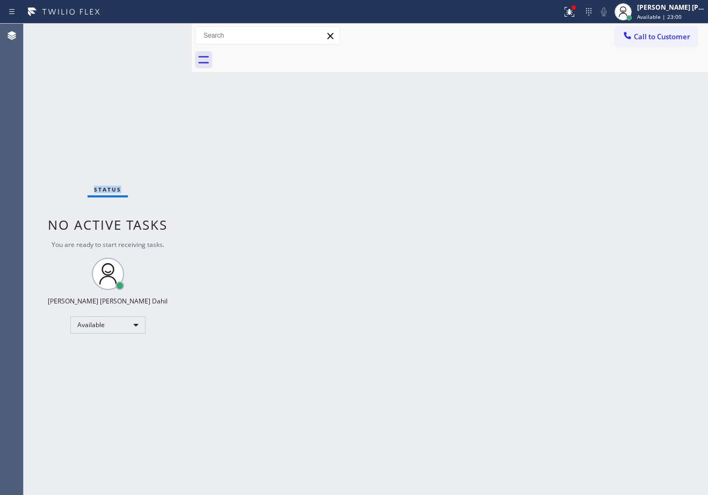
click at [159, 33] on div "Status No active tasks You are ready to start receiving tasks. [PERSON_NAME] [P…" at bounding box center [108, 259] width 168 height 471
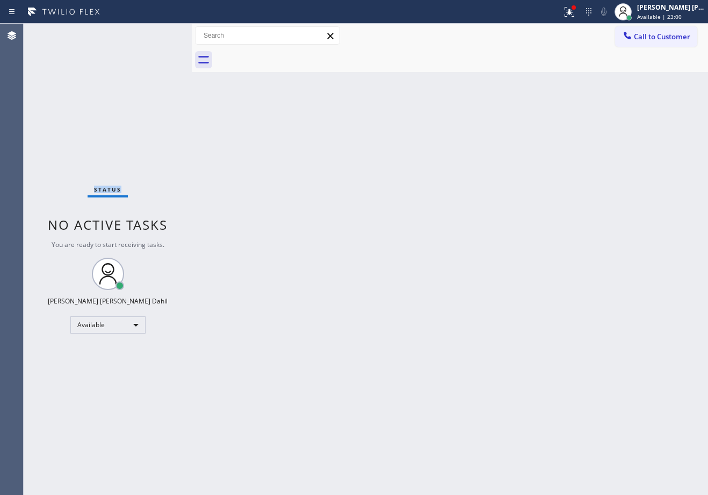
click at [159, 33] on div "Status No active tasks You are ready to start receiving tasks. [PERSON_NAME] [P…" at bounding box center [108, 259] width 168 height 471
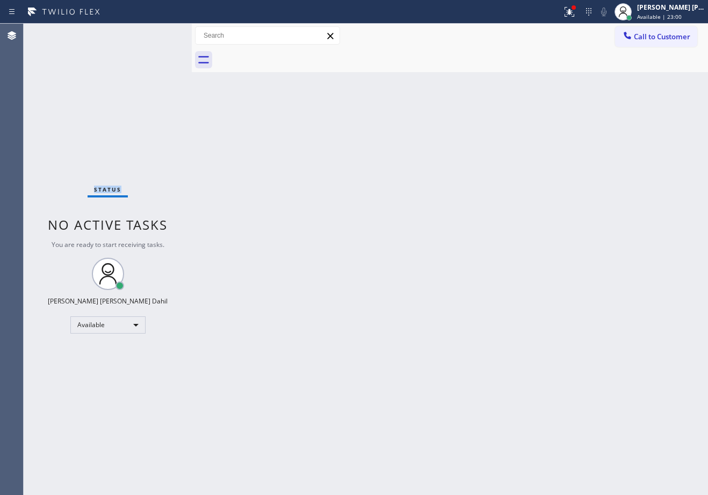
click at [159, 33] on div "Status No active tasks You are ready to start receiving tasks. [PERSON_NAME] [P…" at bounding box center [108, 259] width 168 height 471
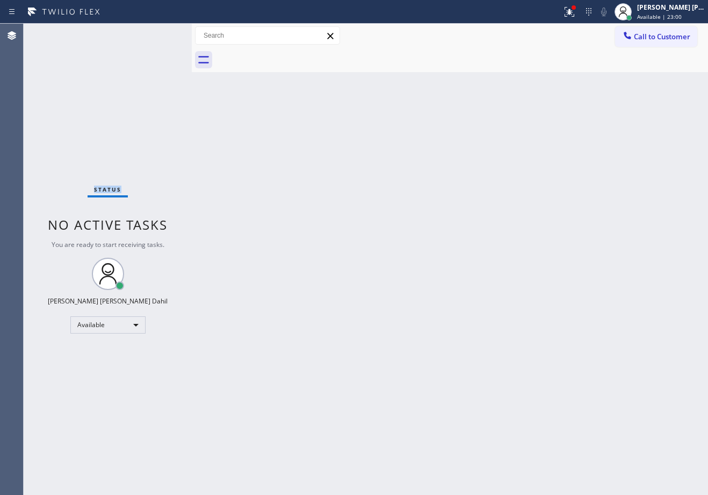
click at [159, 33] on div "Status No active tasks You are ready to start receiving tasks. [PERSON_NAME] [P…" at bounding box center [108, 259] width 168 height 471
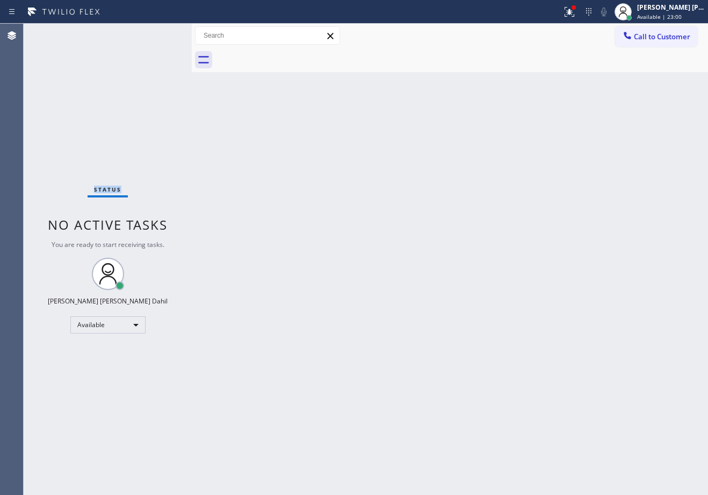
click at [159, 33] on div "Status No active tasks You are ready to start receiving tasks. [PERSON_NAME] [P…" at bounding box center [108, 259] width 168 height 471
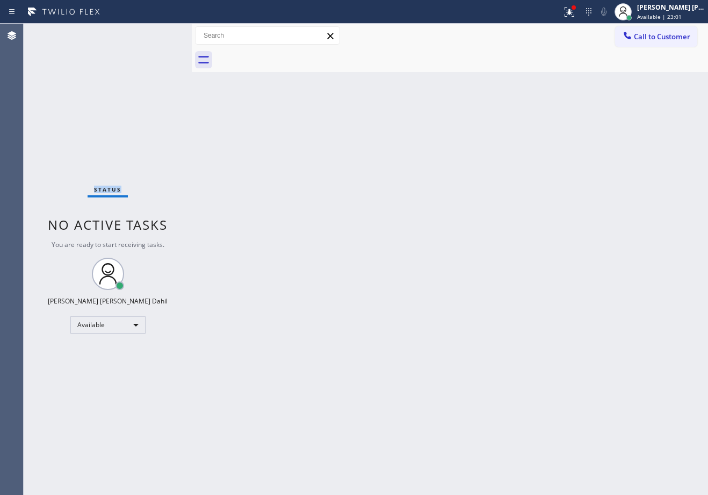
click at [159, 33] on div "Status No active tasks You are ready to start receiving tasks. [PERSON_NAME] [P…" at bounding box center [108, 259] width 168 height 471
click at [160, 35] on div "Status No active tasks You are ready to start receiving tasks. [PERSON_NAME] [P…" at bounding box center [108, 259] width 168 height 471
click at [159, 34] on div "Status No active tasks You are ready to start receiving tasks. [PERSON_NAME] [P…" at bounding box center [108, 259] width 168 height 471
click at [160, 37] on div "Status No active tasks You are ready to start receiving tasks. [PERSON_NAME] [P…" at bounding box center [108, 259] width 168 height 471
click at [160, 33] on div "Status No active tasks You are ready to start receiving tasks. [PERSON_NAME] [P…" at bounding box center [108, 259] width 168 height 471
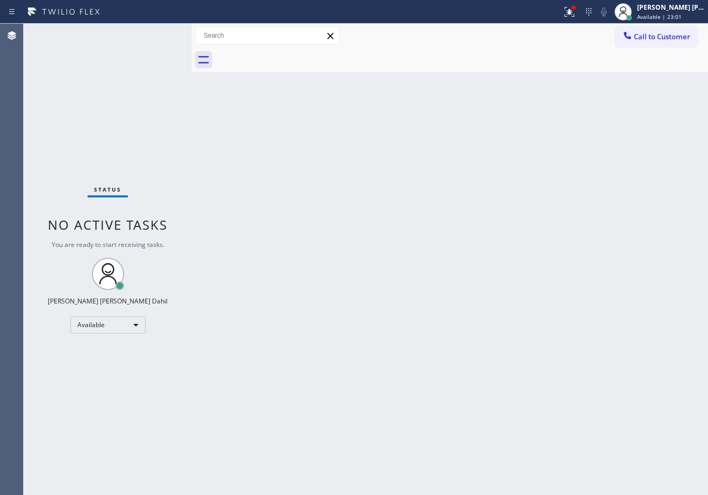
click at [159, 33] on div "Status No active tasks You are ready to start receiving tasks. [PERSON_NAME] [P…" at bounding box center [108, 259] width 168 height 471
click at [160, 32] on div "Status No active tasks You are ready to start receiving tasks. [PERSON_NAME] [P…" at bounding box center [108, 259] width 168 height 471
click at [159, 33] on div "Status No active tasks You are ready to start receiving tasks. [PERSON_NAME] [P…" at bounding box center [108, 259] width 168 height 471
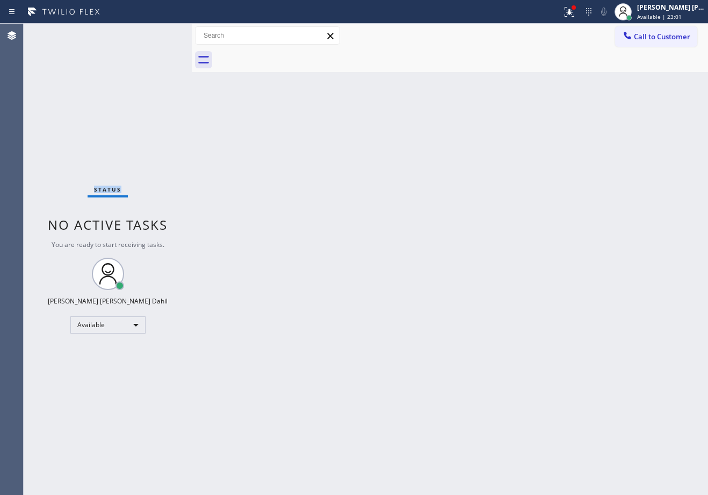
click at [159, 33] on div "Status No active tasks You are ready to start receiving tasks. [PERSON_NAME] [P…" at bounding box center [108, 259] width 168 height 471
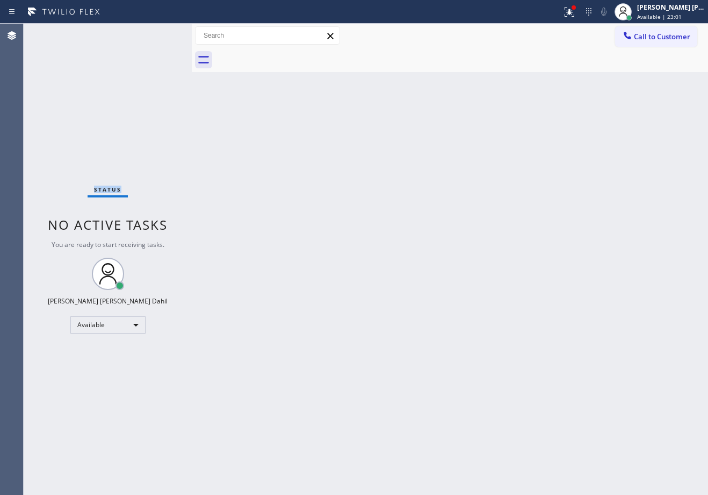
click at [159, 33] on div "Status No active tasks You are ready to start receiving tasks. [PERSON_NAME] [P…" at bounding box center [108, 259] width 168 height 471
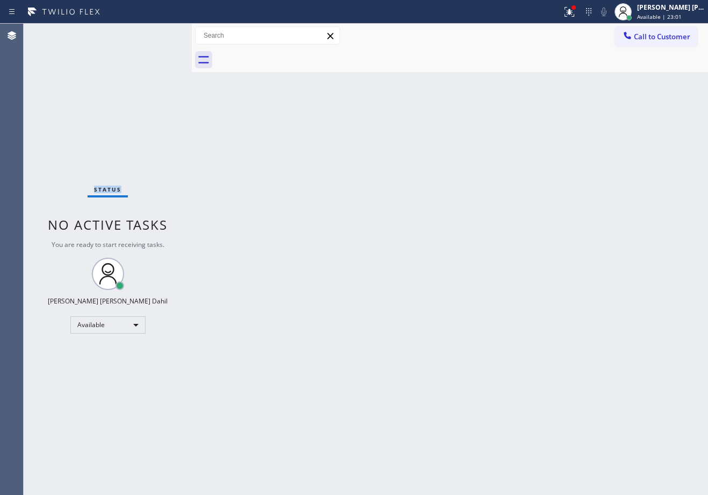
click at [159, 33] on div "Status No active tasks You are ready to start receiving tasks. [PERSON_NAME] [P…" at bounding box center [108, 259] width 168 height 471
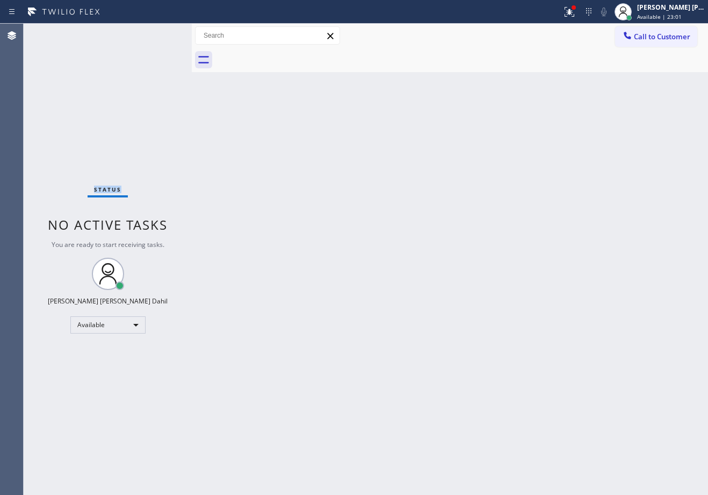
click at [159, 33] on div "Status No active tasks You are ready to start receiving tasks. [PERSON_NAME] [P…" at bounding box center [108, 259] width 168 height 471
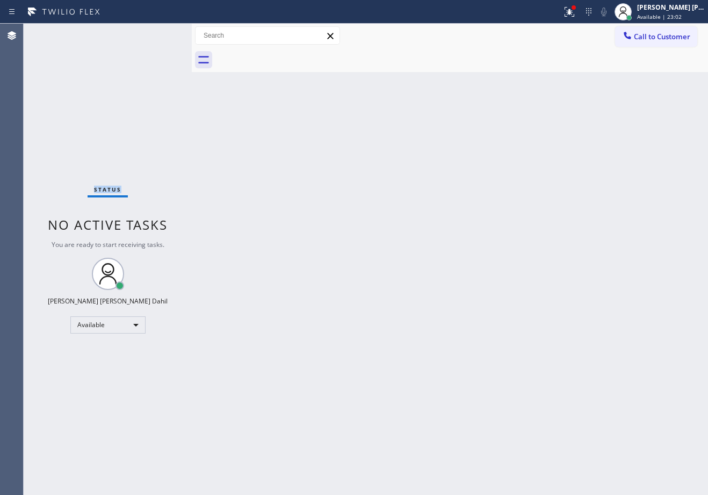
click at [159, 33] on div "Status No active tasks You are ready to start receiving tasks. [PERSON_NAME] [P…" at bounding box center [108, 259] width 168 height 471
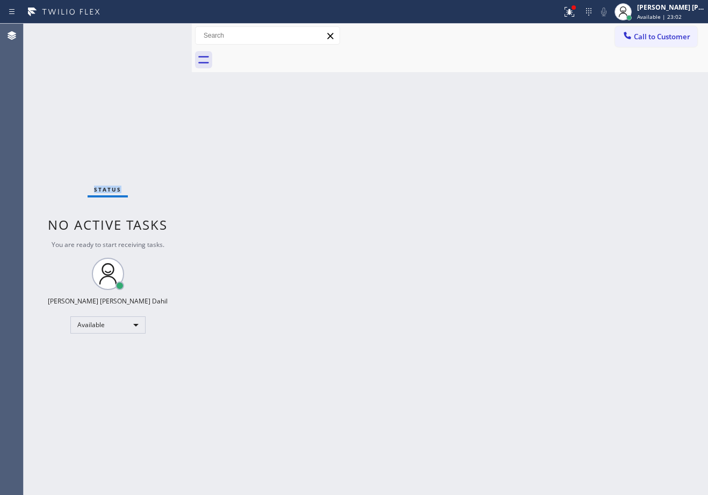
click at [159, 33] on div "Status No active tasks You are ready to start receiving tasks. [PERSON_NAME] [P…" at bounding box center [108, 259] width 168 height 471
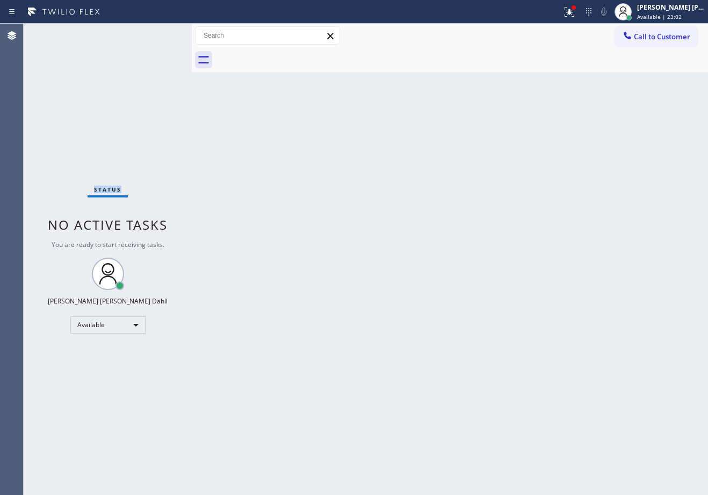
click at [159, 33] on div "Status No active tasks You are ready to start receiving tasks. [PERSON_NAME] [P…" at bounding box center [108, 259] width 168 height 471
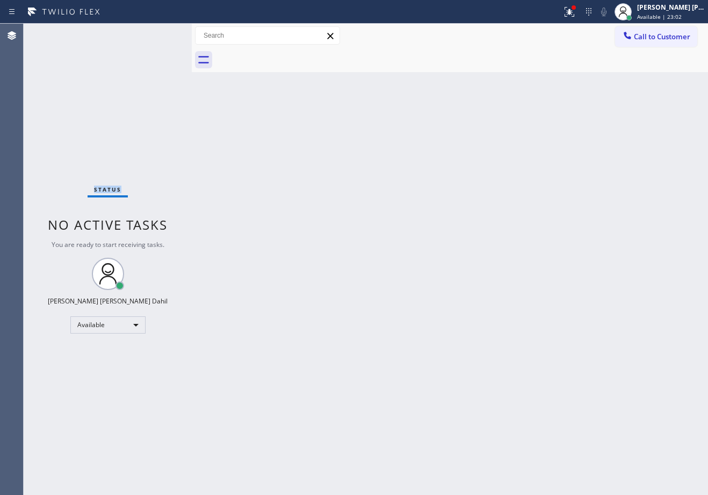
click at [159, 33] on div "Status No active tasks You are ready to start receiving tasks. [PERSON_NAME] [P…" at bounding box center [108, 259] width 168 height 471
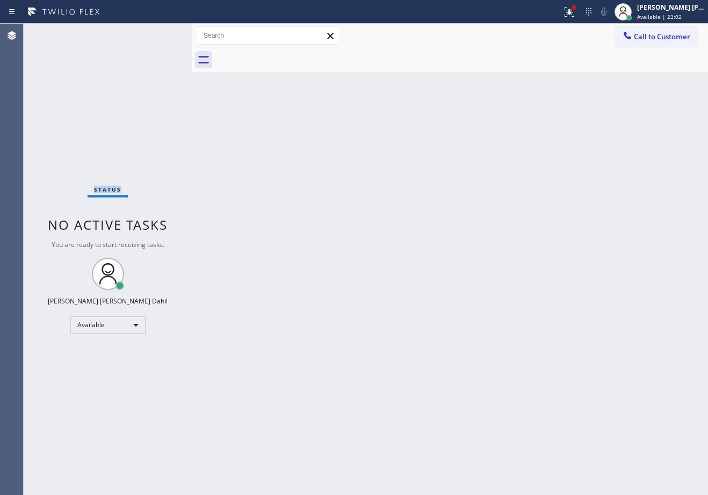
click at [159, 33] on div "Status No active tasks You are ready to start receiving tasks. [PERSON_NAME] [P…" at bounding box center [108, 259] width 168 height 471
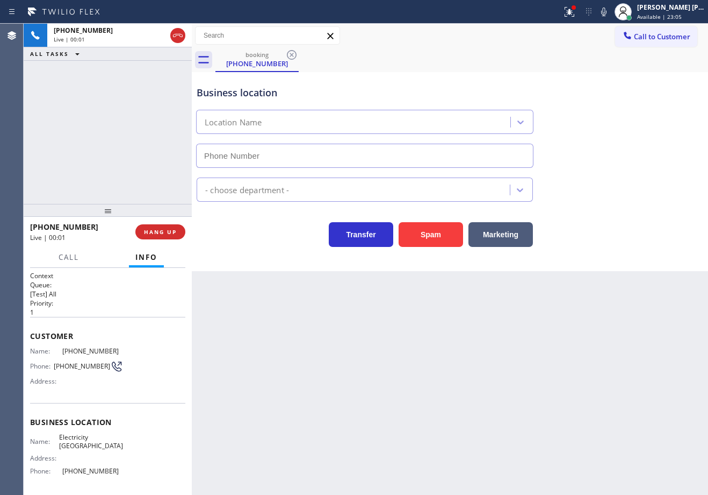
type input "[PHONE_NUMBER]"
click at [144, 381] on div "Name: [PHONE_NUMBER] Phone: [PHONE_NUMBER] Address:" at bounding box center [107, 368] width 155 height 42
click at [163, 197] on div "[PHONE_NUMBER] Live | 00:11 ALL TASKS ALL TASKS ACTIVE TASKS TASKS IN WRAP UP" at bounding box center [108, 114] width 168 height 180
click at [163, 197] on div "[PHONE_NUMBER] Live | 00:12 ALL TASKS ALL TASKS ACTIVE TASKS TASKS IN WRAP UP" at bounding box center [108, 114] width 168 height 180
click at [128, 162] on div "[PHONE_NUMBER] Live | 00:12 ALL TASKS ALL TASKS ACTIVE TASKS TASKS IN WRAP UP" at bounding box center [108, 114] width 168 height 180
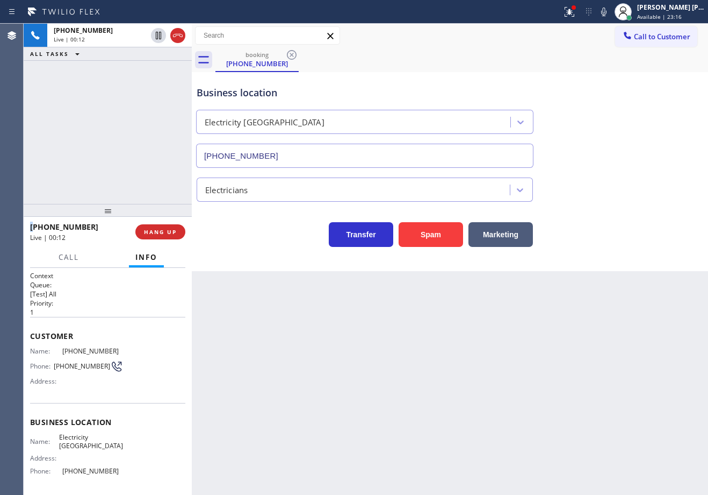
click at [128, 162] on div "[PHONE_NUMBER] Live | 00:12 ALL TASKS ALL TASKS ACTIVE TASKS TASKS IN WRAP UP" at bounding box center [108, 114] width 168 height 180
click at [128, 162] on div "[PHONE_NUMBER] Live | 00:13 ALL TASKS ALL TASKS ACTIVE TASKS TASKS IN WRAP UP" at bounding box center [108, 114] width 168 height 180
click at [168, 233] on span "HANG UP" at bounding box center [160, 232] width 33 height 8
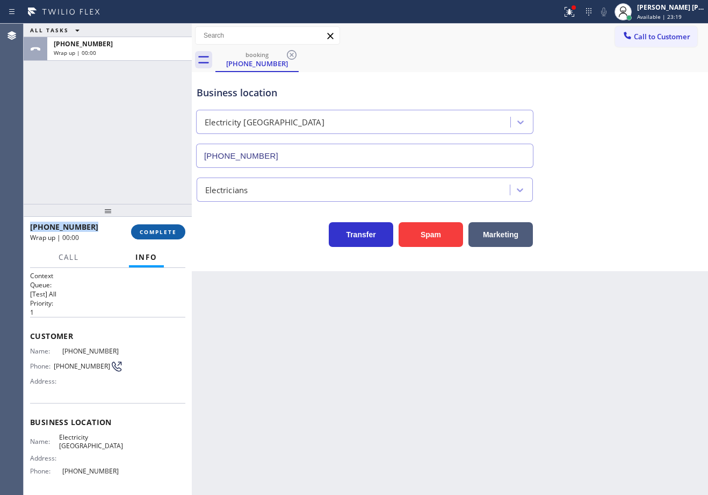
click at [168, 233] on span "COMPLETE" at bounding box center [158, 232] width 37 height 8
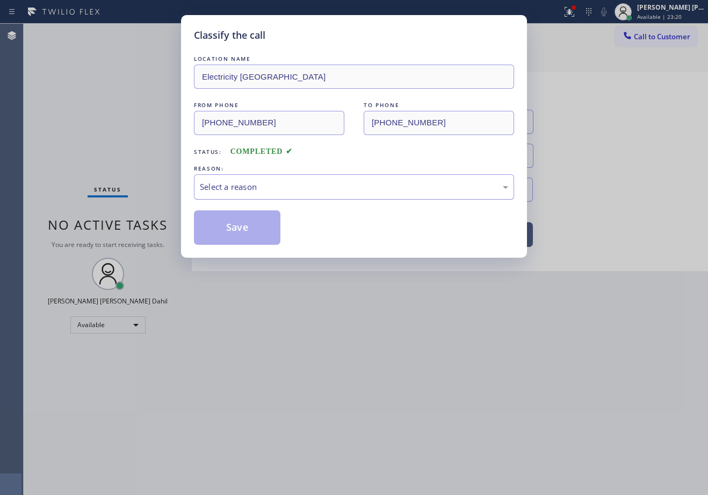
click at [231, 185] on div "Select a reason" at bounding box center [354, 187] width 309 height 12
click at [241, 228] on button "Save" at bounding box center [237, 227] width 87 height 34
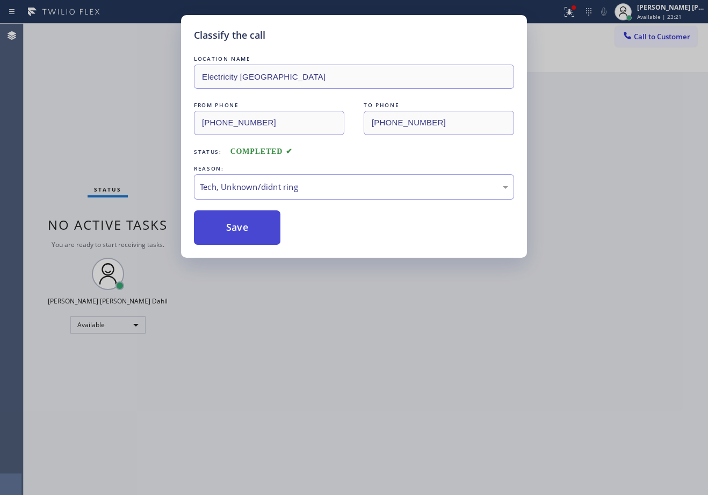
click at [241, 228] on button "Save" at bounding box center [237, 227] width 87 height 34
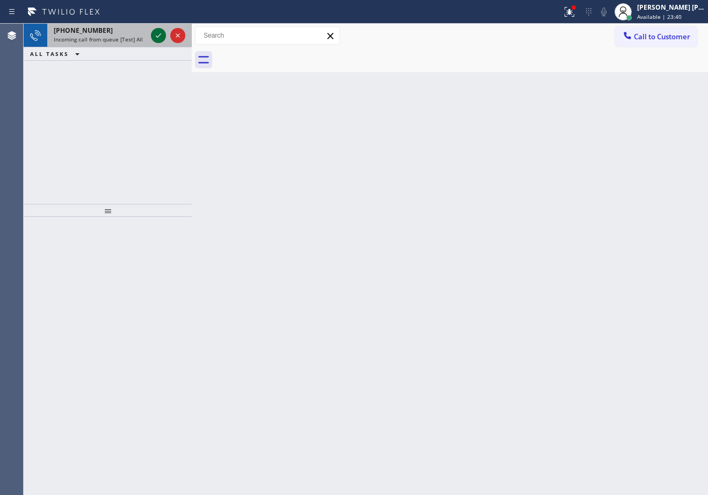
click at [159, 33] on icon at bounding box center [158, 35] width 13 height 13
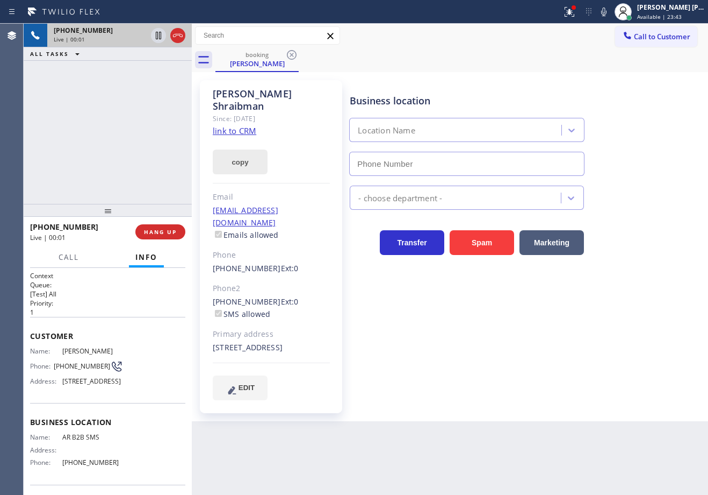
type input "[PHONE_NUMBER]"
click at [576, 15] on icon at bounding box center [569, 11] width 13 height 13
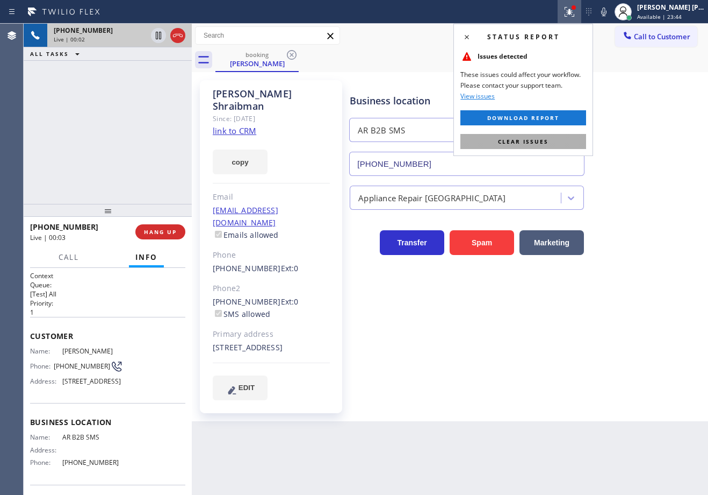
click at [550, 135] on button "Clear issues" at bounding box center [524, 141] width 126 height 15
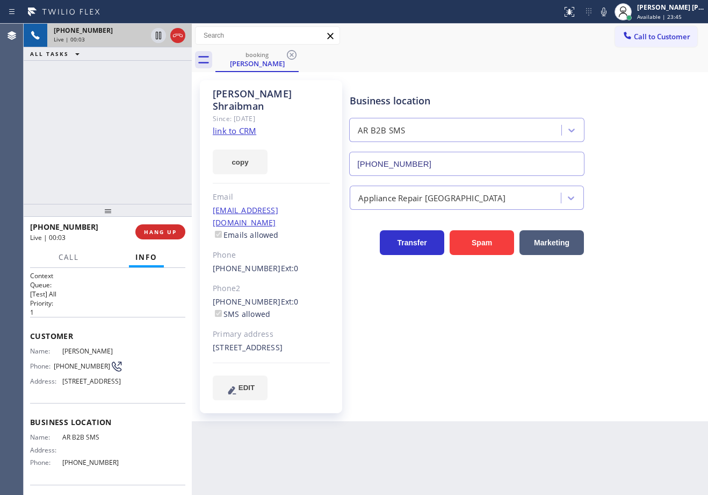
click at [516, 67] on div "booking [PERSON_NAME]" at bounding box center [462, 60] width 493 height 24
click at [230, 125] on link "link to CRM" at bounding box center [235, 130] width 44 height 11
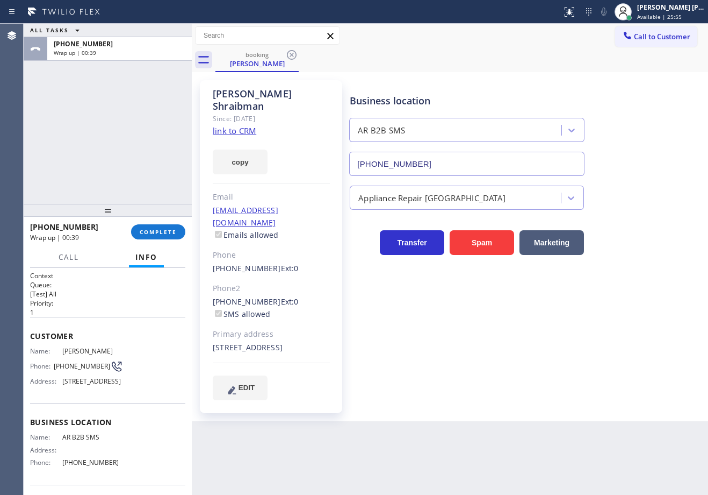
click at [118, 152] on div "ALL TASKS ALL TASKS ACTIVE TASKS TASKS IN WRAP UP [PHONE_NUMBER] Wrap up | 00:39" at bounding box center [108, 114] width 168 height 180
click at [138, 231] on button "COMPLETE" at bounding box center [158, 231] width 54 height 15
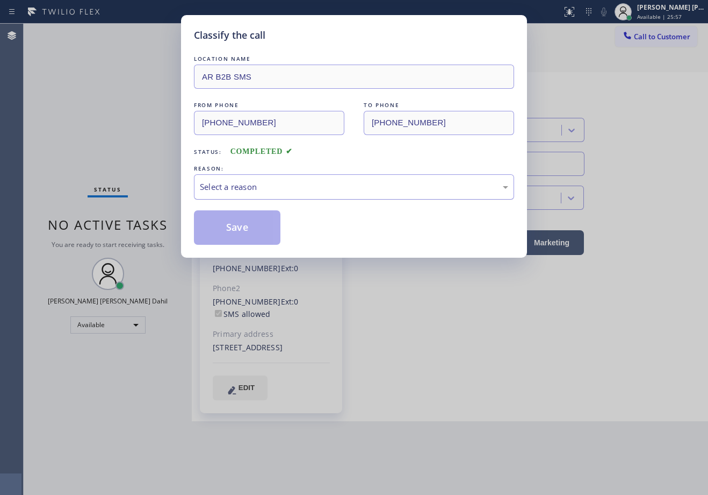
click at [232, 196] on div "Select a reason" at bounding box center [354, 186] width 320 height 25
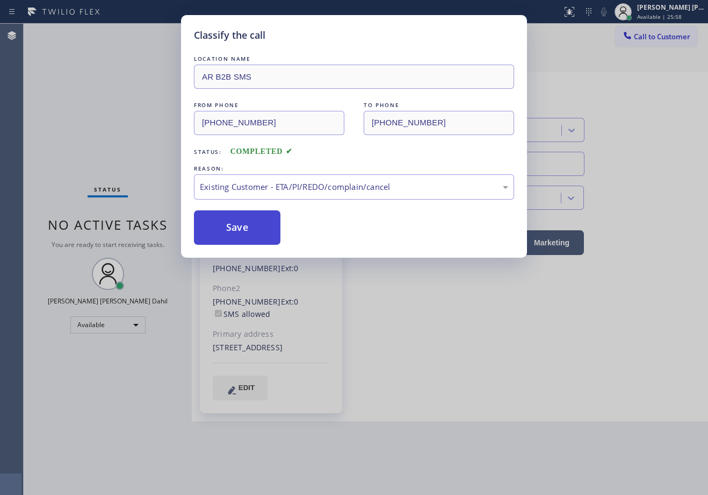
click at [254, 242] on button "Save" at bounding box center [237, 227] width 87 height 34
click at [254, 237] on button "Save" at bounding box center [237, 227] width 87 height 34
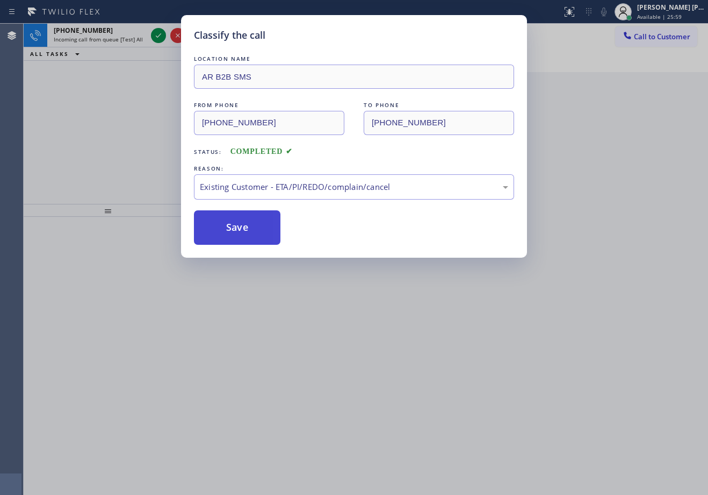
click at [254, 232] on button "Save" at bounding box center [237, 227] width 87 height 34
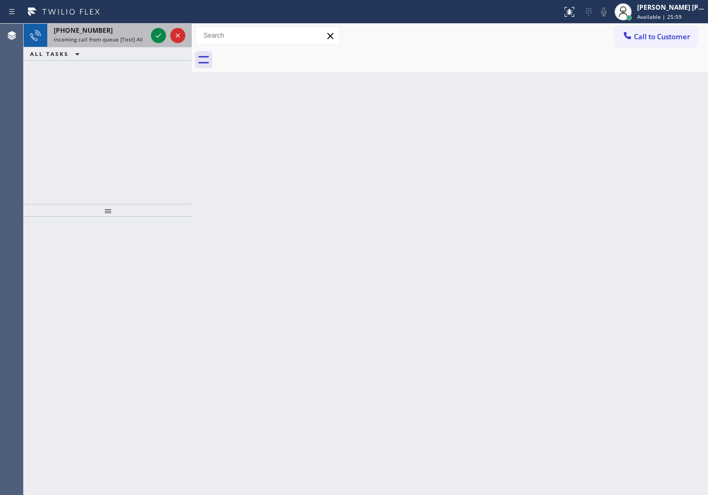
click at [140, 41] on span "Incoming call from queue [Test] All" at bounding box center [98, 39] width 89 height 8
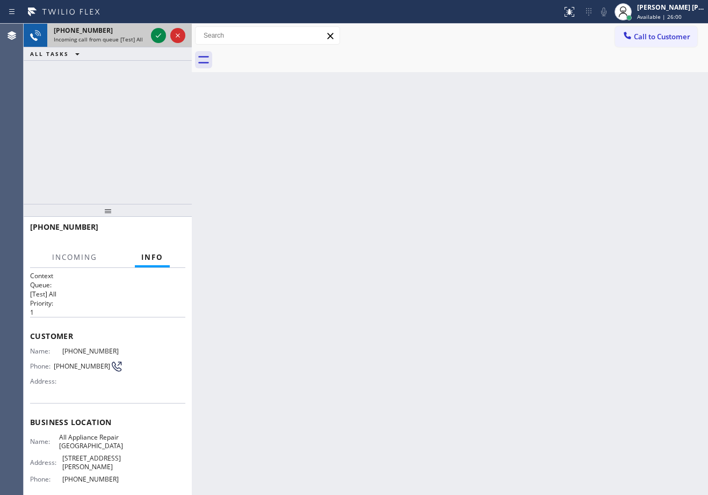
click at [140, 41] on div "Incoming call from queue [Test] All" at bounding box center [100, 39] width 93 height 8
click at [159, 32] on icon at bounding box center [158, 35] width 13 height 13
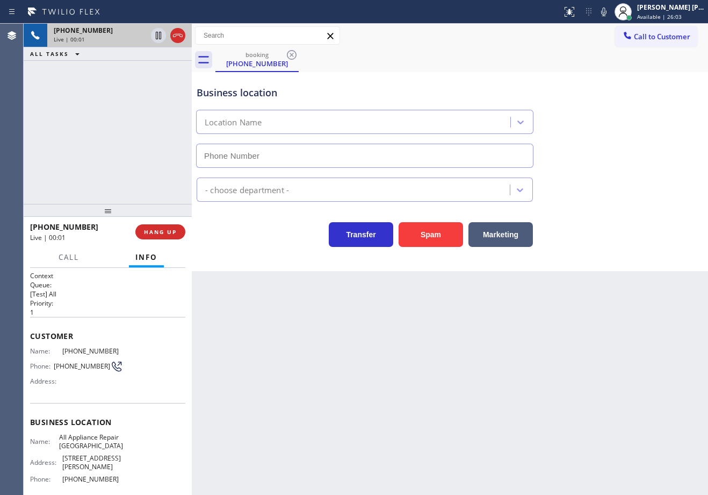
type input "[PHONE_NUMBER]"
click at [435, 235] on button "Spam" at bounding box center [431, 234] width 65 height 25
click at [434, 234] on button "Spam" at bounding box center [431, 234] width 65 height 25
click at [502, 336] on div "Back to Dashboard Change Sender ID Customers Technicians Select a contact Outbo…" at bounding box center [450, 259] width 517 height 471
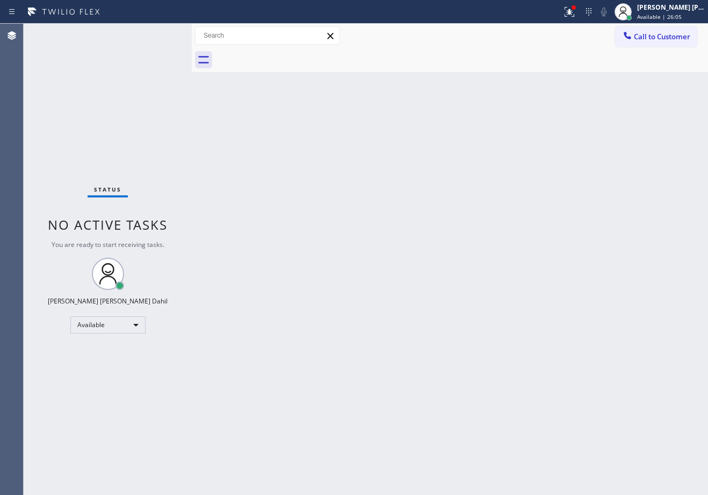
click at [503, 334] on div "Back to Dashboard Change Sender ID Customers Technicians Select a contact Outbo…" at bounding box center [450, 259] width 517 height 471
click at [575, 11] on icon at bounding box center [570, 12] width 10 height 10
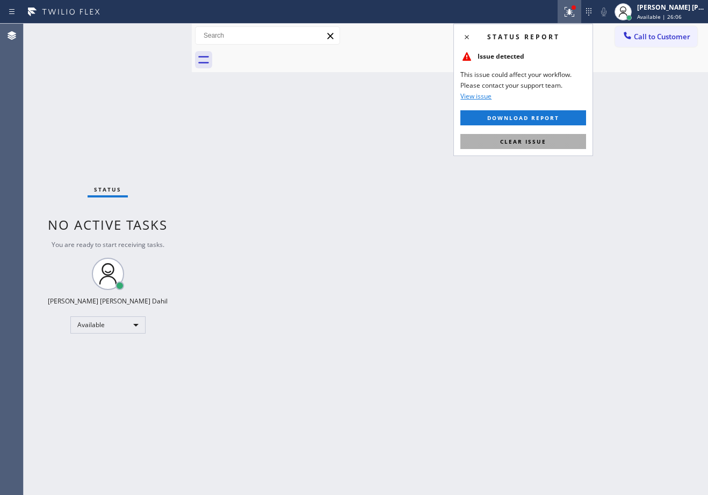
click at [518, 143] on span "Clear issue" at bounding box center [523, 142] width 46 height 8
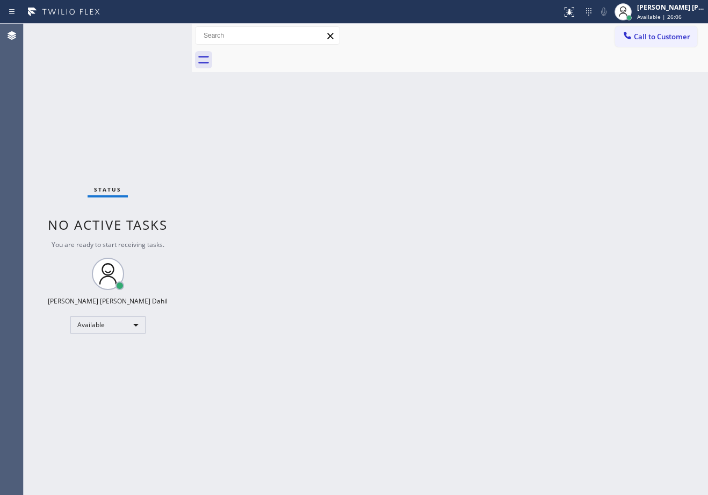
click at [518, 143] on div "Back to Dashboard Change Sender ID Customers Technicians Select a contact Outbo…" at bounding box center [450, 259] width 517 height 471
click at [515, 218] on div "Back to Dashboard Change Sender ID Customers Technicians Select a contact Outbo…" at bounding box center [450, 259] width 517 height 471
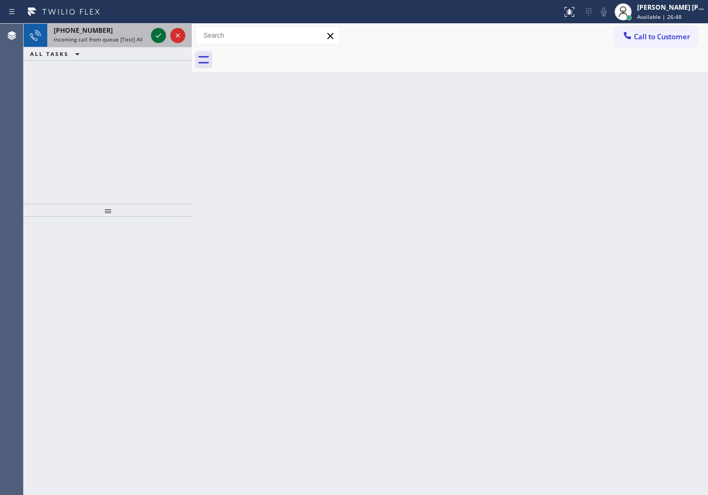
click at [159, 33] on icon at bounding box center [158, 35] width 13 height 13
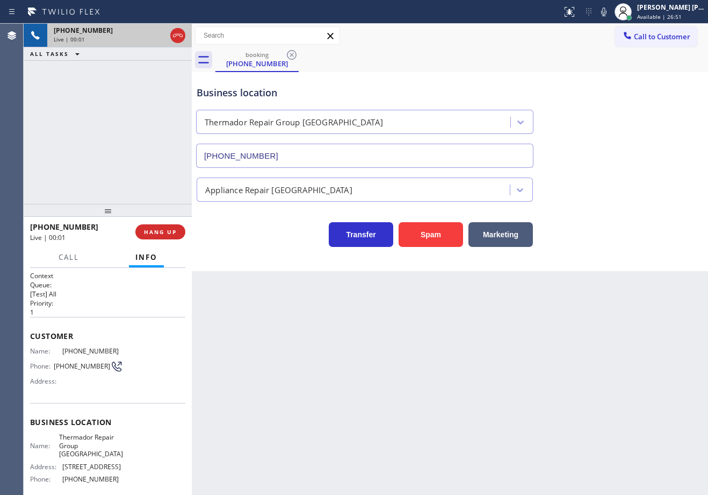
type input "[PHONE_NUMBER]"
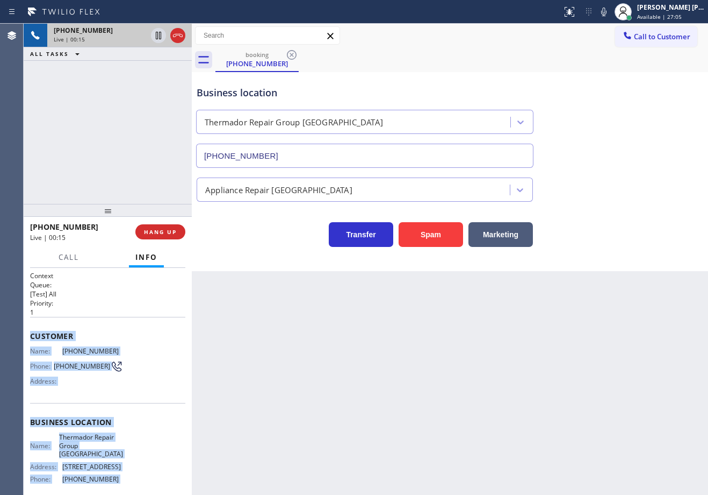
scroll to position [91, 0]
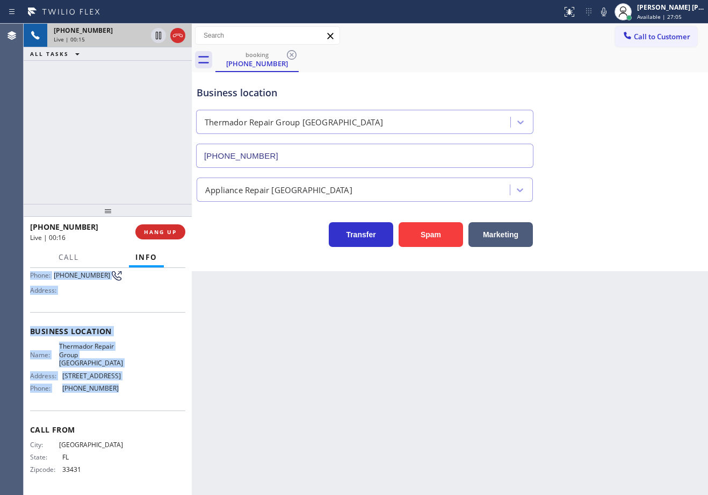
drag, startPoint x: 27, startPoint y: 333, endPoint x: 133, endPoint y: 407, distance: 129.6
click at [133, 407] on div "Context Queue: [Test] All Priority: 1 Customer Name: [PHONE_NUMBER] Phone: [PHO…" at bounding box center [108, 381] width 168 height 227
copy div "Customer Name: [PHONE_NUMBER] Phone: [PHONE_NUMBER] Address: Business location …"
click at [323, 384] on div "Back to Dashboard Change Sender ID Customers Technicians Select a contact Outbo…" at bounding box center [450, 259] width 517 height 471
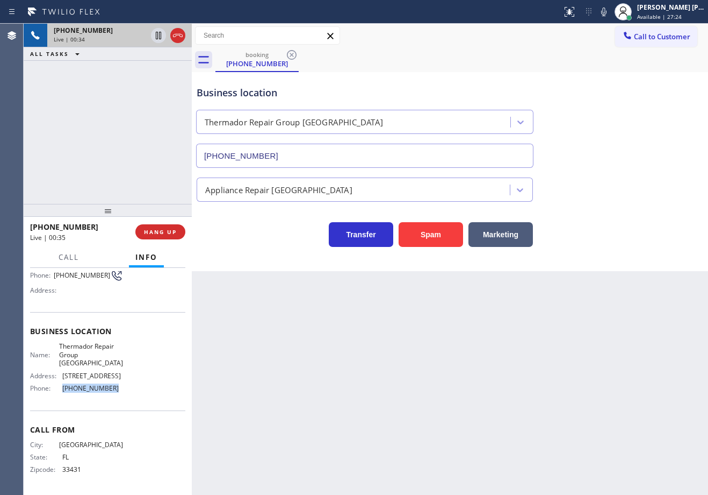
drag, startPoint x: 118, startPoint y: 394, endPoint x: 98, endPoint y: 8, distance: 387.0
click at [57, 396] on div "Name: Thermador Repair Group [GEOGRAPHIC_DATA] Address: [STREET_ADDRESS] Phone:…" at bounding box center [107, 369] width 155 height 54
copy div "[PHONE_NUMBER]"
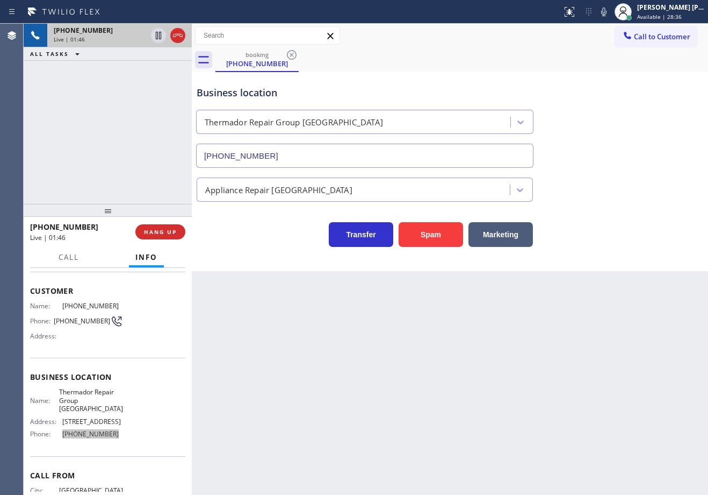
scroll to position [0, 0]
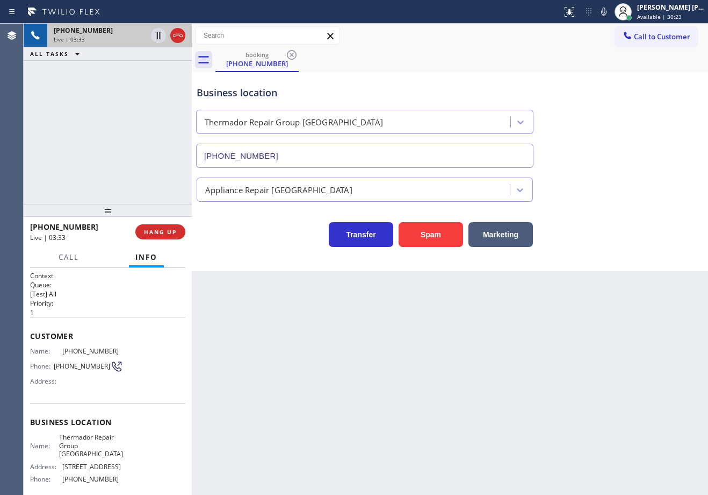
click at [577, 395] on div "Back to Dashboard Change Sender ID Customers Technicians Select a contact Outbo…" at bounding box center [450, 259] width 517 height 471
click at [620, 231] on div "Transfer Spam Marketing" at bounding box center [450, 229] width 511 height 34
click at [622, 232] on div "Transfer Spam Marketing" at bounding box center [450, 229] width 511 height 34
click at [476, 58] on div "booking [PHONE_NUMBER]" at bounding box center [462, 60] width 493 height 24
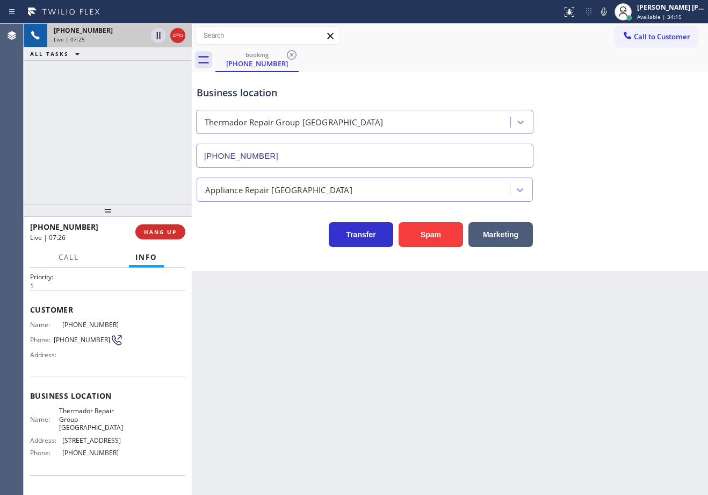
scroll to position [91, 0]
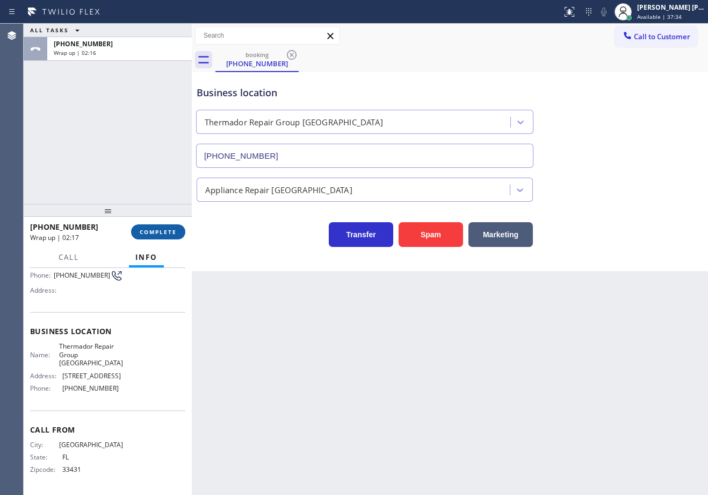
click at [154, 233] on span "COMPLETE" at bounding box center [158, 232] width 37 height 8
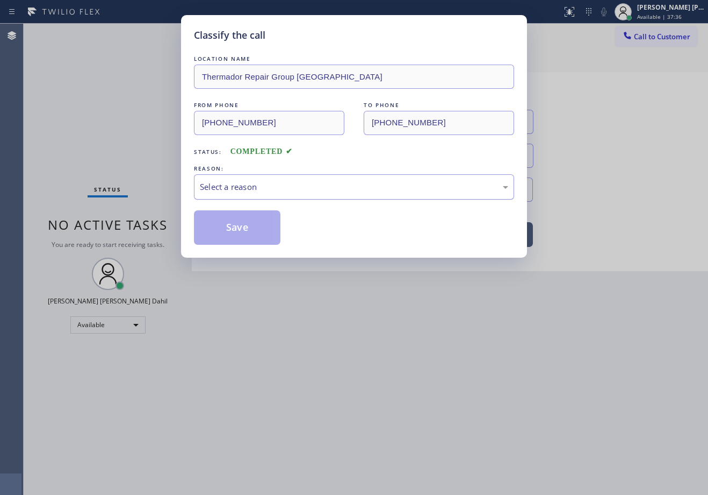
click at [243, 189] on div "Select a reason" at bounding box center [354, 187] width 309 height 12
click at [233, 233] on button "Save" at bounding box center [237, 227] width 87 height 34
click at [233, 234] on button "Save" at bounding box center [237, 227] width 87 height 34
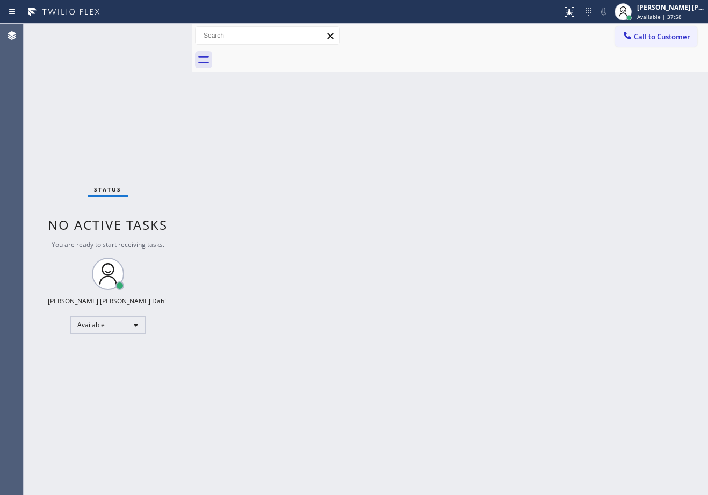
click at [479, 260] on div "Back to Dashboard Change Sender ID Customers Technicians Select a contact Outbo…" at bounding box center [450, 259] width 517 height 471
click at [481, 260] on div "Back to Dashboard Change Sender ID Customers Technicians Select a contact Outbo…" at bounding box center [450, 259] width 517 height 471
click at [328, 157] on div "Back to Dashboard Change Sender ID Customers Technicians Select a contact Outbo…" at bounding box center [450, 259] width 517 height 471
click at [321, 156] on div "Back to Dashboard Change Sender ID Customers Technicians Select a contact Outbo…" at bounding box center [450, 259] width 517 height 471
click at [393, 331] on div "Back to Dashboard Change Sender ID Customers Technicians Select a contact Outbo…" at bounding box center [450, 259] width 517 height 471
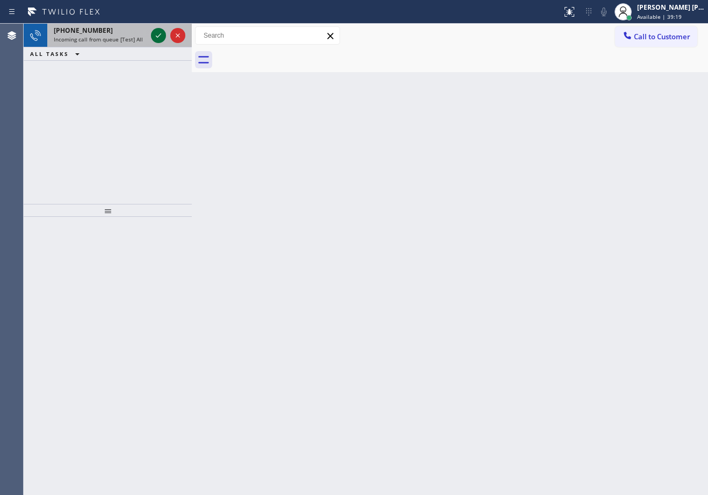
click at [159, 33] on icon at bounding box center [158, 35] width 13 height 13
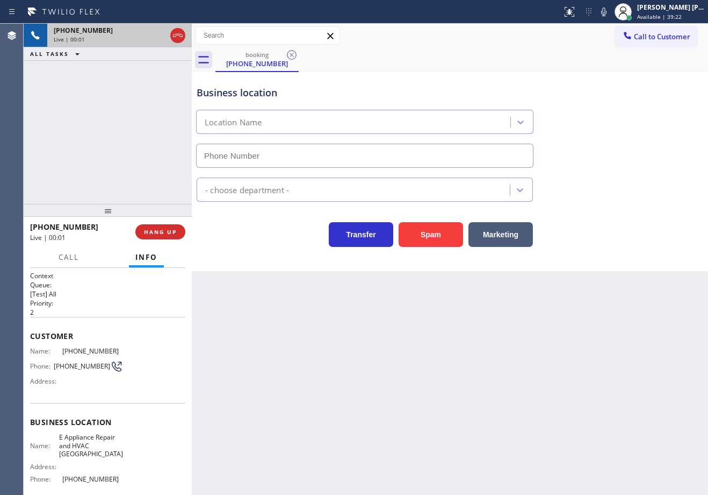
type input "[PHONE_NUMBER]"
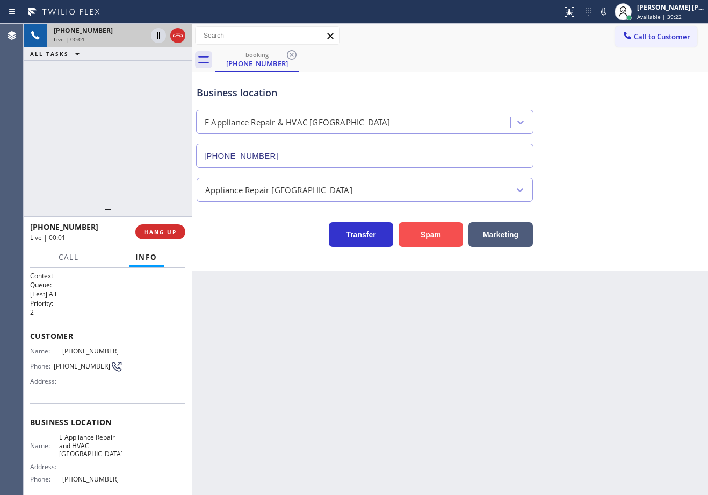
click at [430, 243] on button "Spam" at bounding box center [431, 234] width 65 height 25
click at [431, 243] on button "Spam" at bounding box center [431, 234] width 65 height 25
click at [432, 245] on button "Spam" at bounding box center [431, 234] width 65 height 25
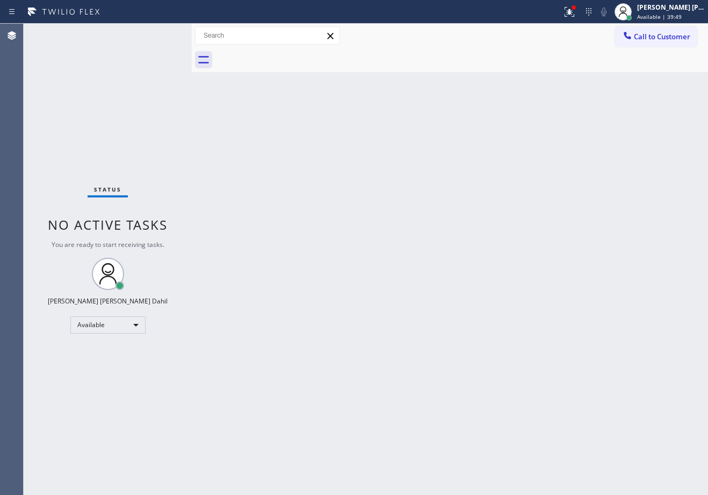
click at [305, 25] on div "Call to Customer Outbound call Location 5 Star Appliance Repair Your caller id …" at bounding box center [450, 36] width 517 height 24
click at [571, 13] on icon at bounding box center [568, 11] width 6 height 8
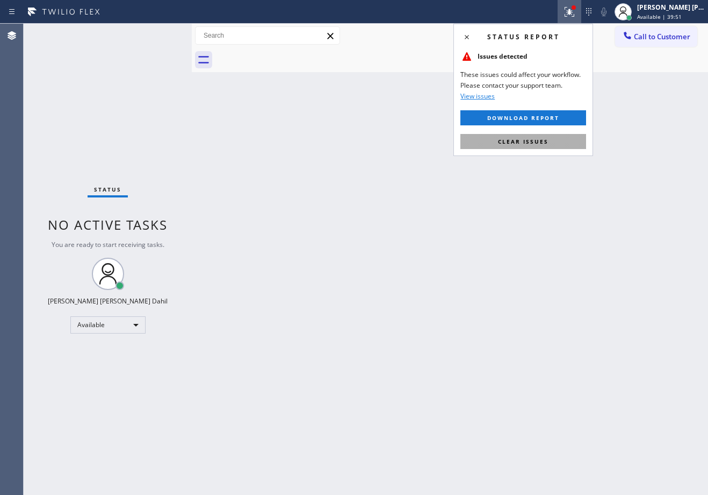
click at [534, 141] on span "Clear issues" at bounding box center [523, 142] width 51 height 8
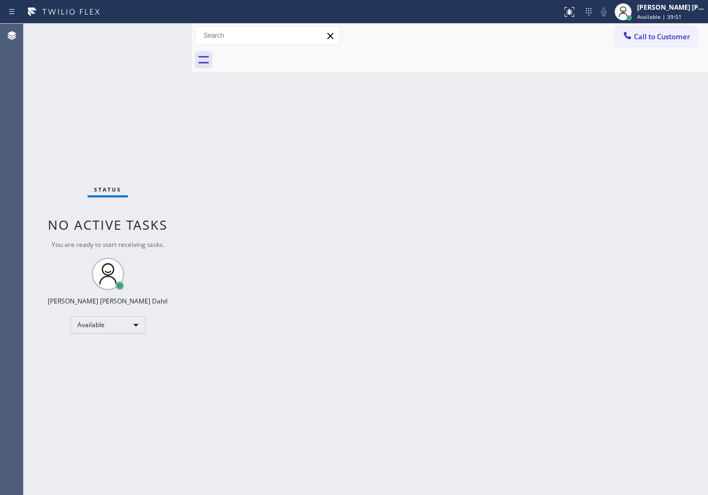
drag, startPoint x: 543, startPoint y: 274, endPoint x: 613, endPoint y: 439, distance: 178.9
click at [547, 298] on div "Back to Dashboard Change Sender ID Customers Technicians Select a contact Outbo…" at bounding box center [450, 259] width 517 height 471
drag, startPoint x: 685, startPoint y: 412, endPoint x: 690, endPoint y: 427, distance: 16.3
click at [688, 420] on div "Back to Dashboard Change Sender ID Customers Technicians Select a contact Outbo…" at bounding box center [450, 259] width 517 height 471
drag, startPoint x: 302, startPoint y: 113, endPoint x: 305, endPoint y: 107, distance: 7.0
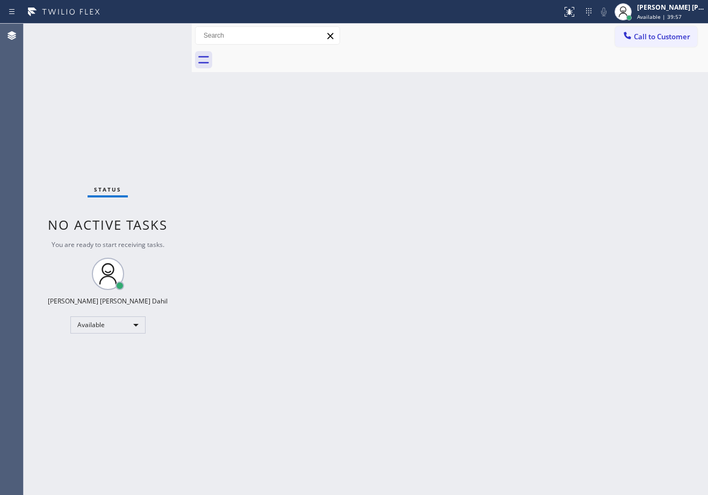
click at [302, 112] on div "Back to Dashboard Change Sender ID Customers Technicians Select a contact Outbo…" at bounding box center [450, 259] width 517 height 471
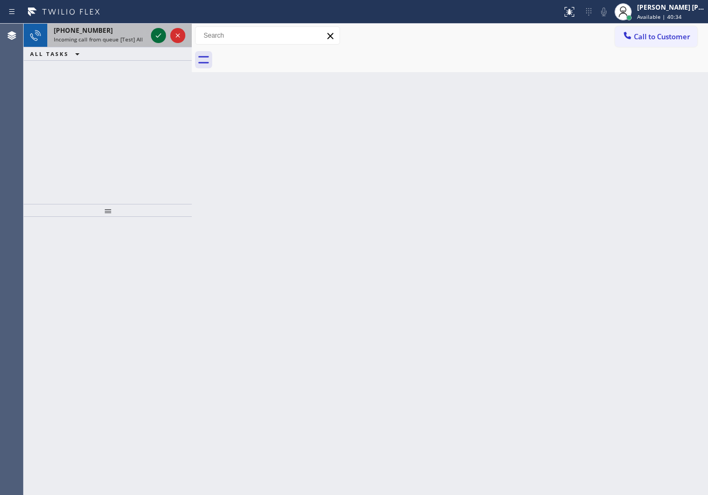
click at [159, 33] on icon at bounding box center [158, 35] width 13 height 13
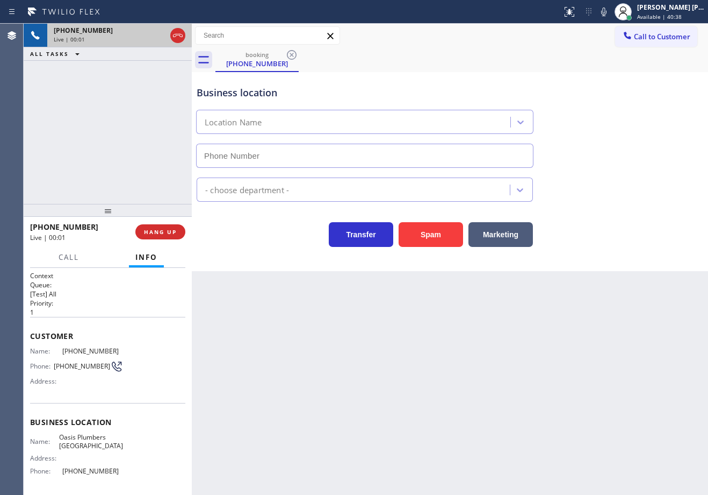
type input "[PHONE_NUMBER]"
click at [430, 238] on button "Spam" at bounding box center [431, 234] width 65 height 25
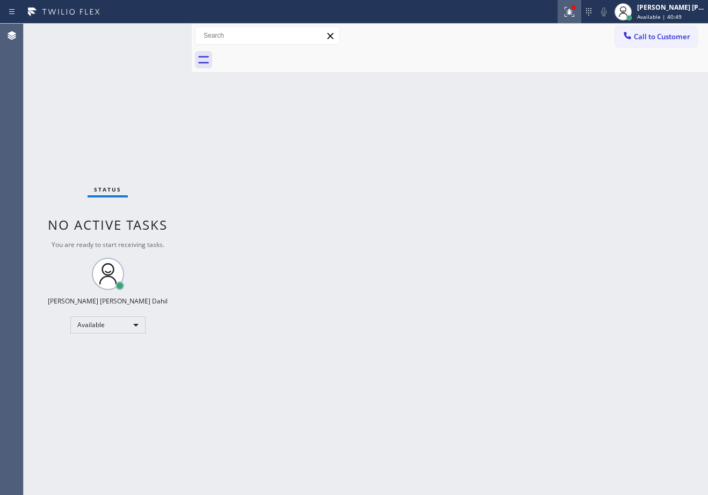
click at [576, 18] on icon at bounding box center [569, 11] width 13 height 13
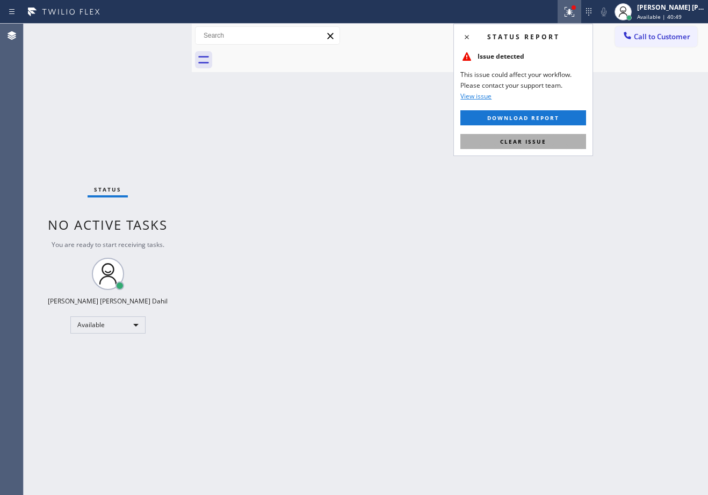
click at [562, 147] on button "Clear issue" at bounding box center [524, 141] width 126 height 15
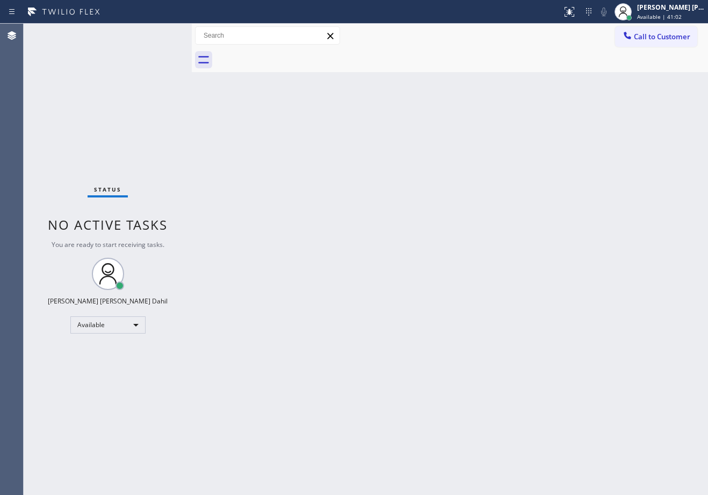
drag, startPoint x: 331, startPoint y: 216, endPoint x: 504, endPoint y: 369, distance: 231.5
click at [331, 216] on div "Back to Dashboard Change Sender ID Customers Technicians Select a contact Outbo…" at bounding box center [450, 259] width 517 height 471
click at [125, 102] on div "Status No active tasks You are ready to start receiving tasks. [PERSON_NAME] [P…" at bounding box center [108, 259] width 168 height 471
click at [468, 328] on div "Back to Dashboard Change Sender ID Customers Technicians Select a contact Outbo…" at bounding box center [450, 259] width 517 height 471
click at [159, 33] on div "Status No active tasks You are ready to start receiving tasks. [PERSON_NAME] [P…" at bounding box center [108, 259] width 168 height 471
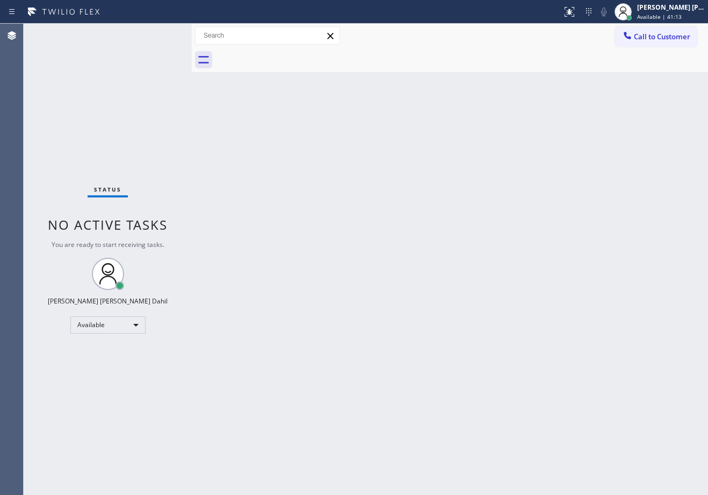
click at [159, 33] on div "Status No active tasks You are ready to start receiving tasks. [PERSON_NAME] [P…" at bounding box center [108, 259] width 168 height 471
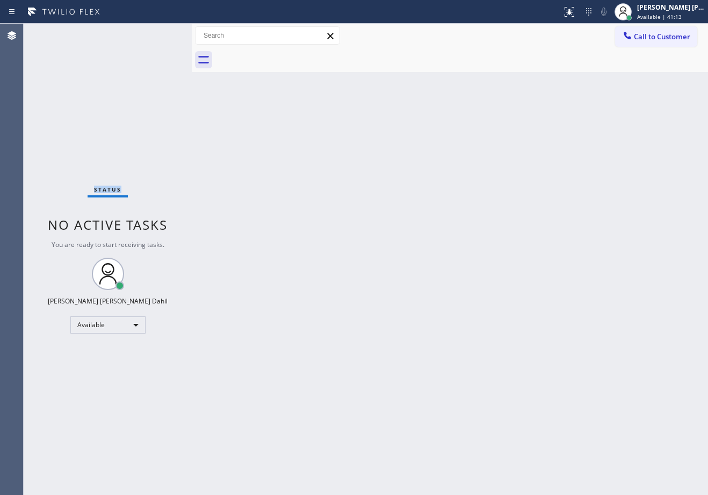
click at [159, 33] on div "Status No active tasks You are ready to start receiving tasks. [PERSON_NAME] [P…" at bounding box center [108, 259] width 168 height 471
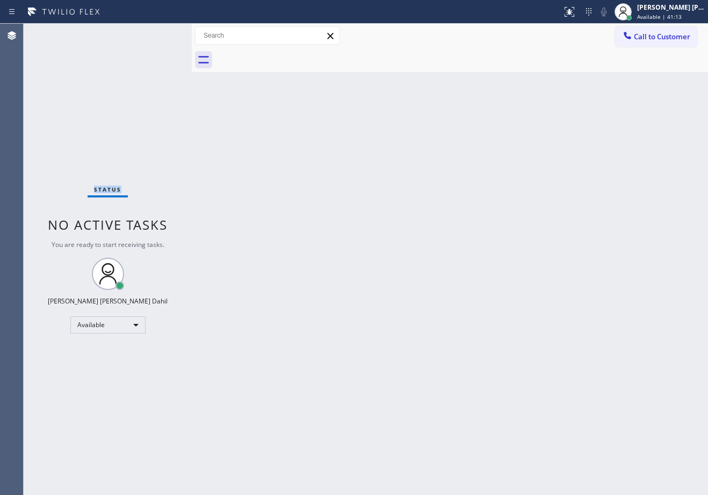
click at [159, 33] on div "Status No active tasks You are ready to start receiving tasks. [PERSON_NAME] [P…" at bounding box center [108, 259] width 168 height 471
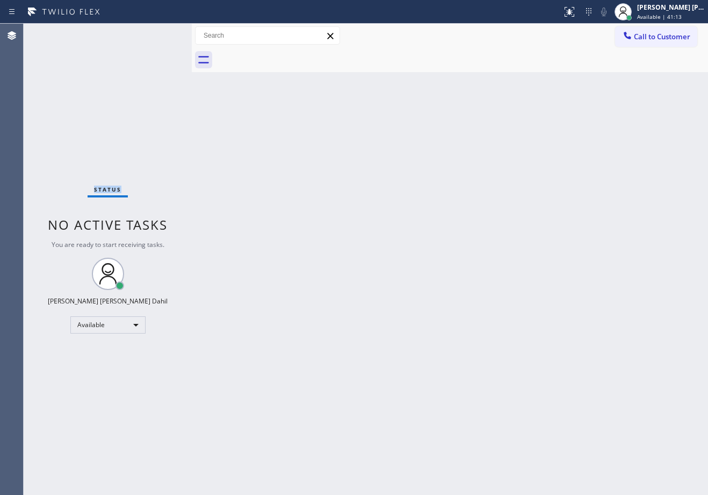
click at [159, 33] on div "Status No active tasks You are ready to start receiving tasks. [PERSON_NAME] [P…" at bounding box center [108, 259] width 168 height 471
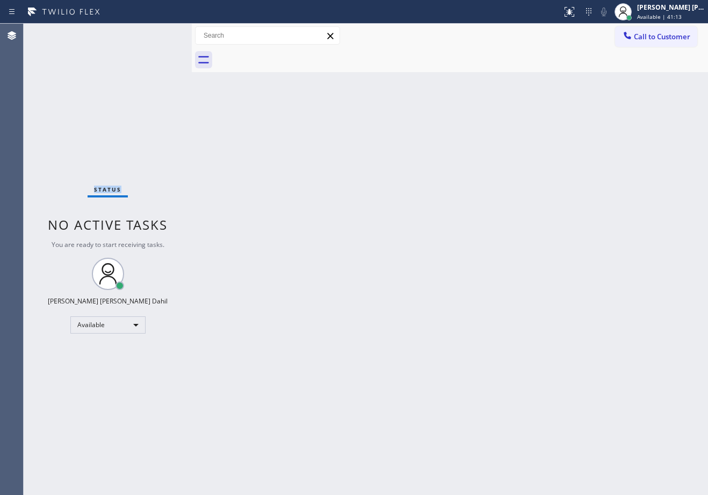
click at [159, 33] on div "Status No active tasks You are ready to start receiving tasks. [PERSON_NAME] [P…" at bounding box center [108, 259] width 168 height 471
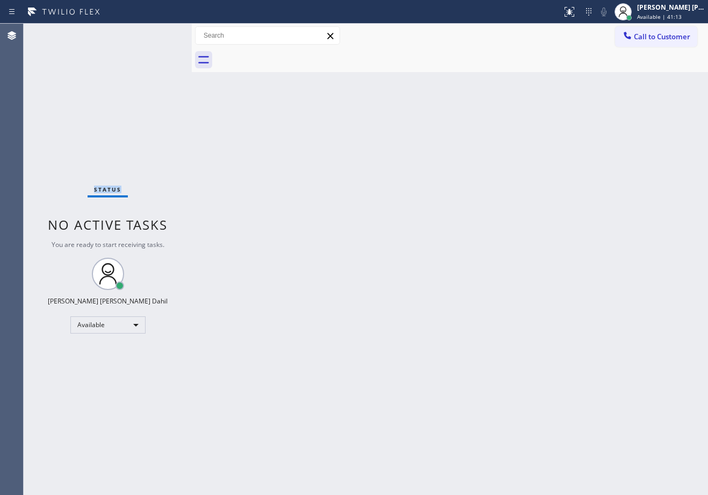
click at [159, 33] on div "Status No active tasks You are ready to start receiving tasks. [PERSON_NAME] [P…" at bounding box center [108, 259] width 168 height 471
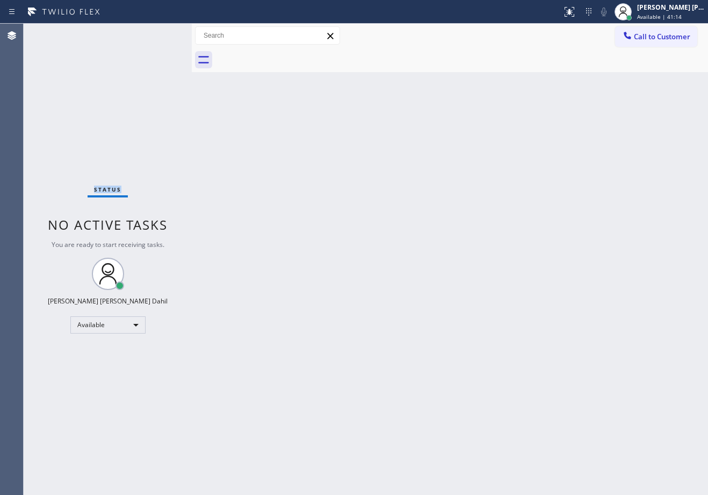
click at [159, 33] on div "Status No active tasks You are ready to start receiving tasks. [PERSON_NAME] [P…" at bounding box center [108, 259] width 168 height 471
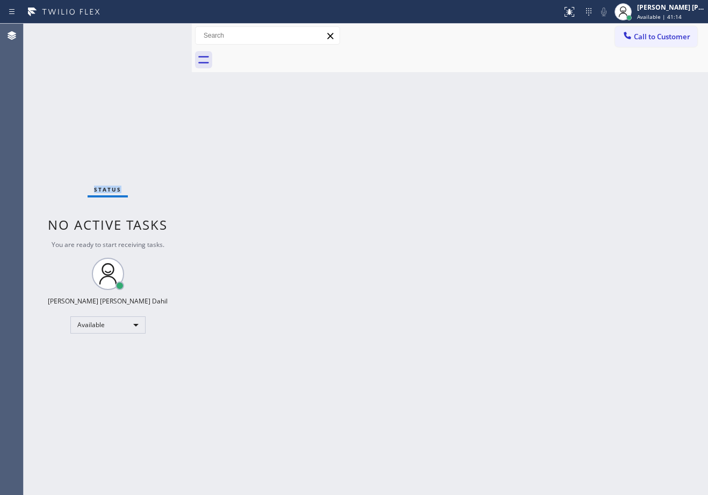
click at [159, 33] on div "Status No active tasks You are ready to start receiving tasks. [PERSON_NAME] [P…" at bounding box center [108, 259] width 168 height 471
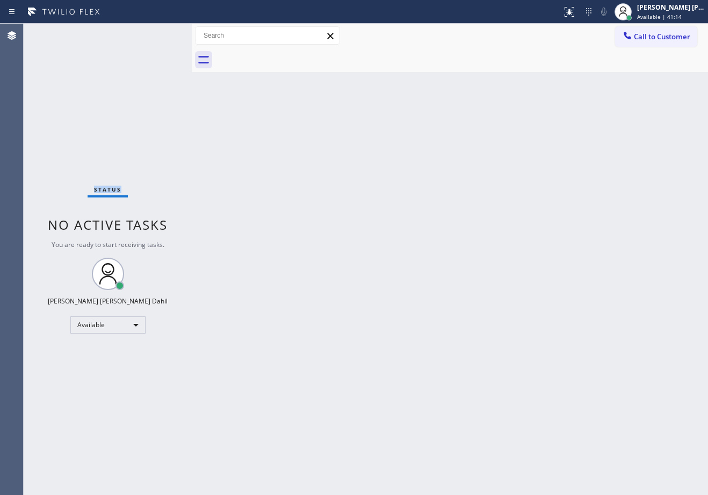
click at [159, 33] on div "Status No active tasks You are ready to start receiving tasks. [PERSON_NAME] [P…" at bounding box center [108, 259] width 168 height 471
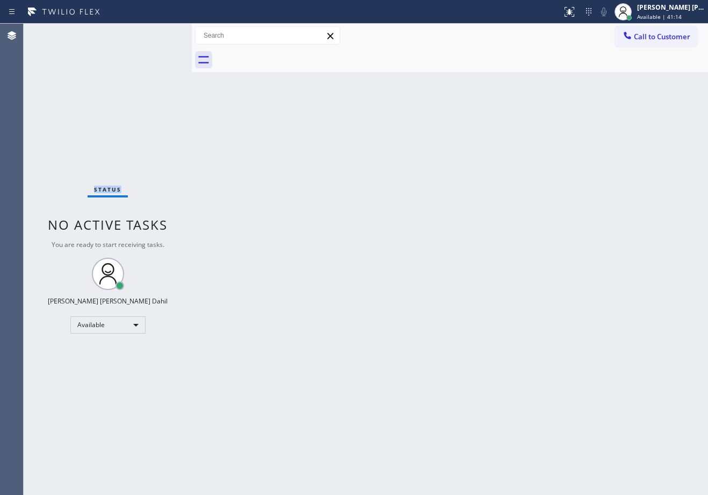
click at [159, 33] on div "Status No active tasks You are ready to start receiving tasks. [PERSON_NAME] [P…" at bounding box center [108, 259] width 168 height 471
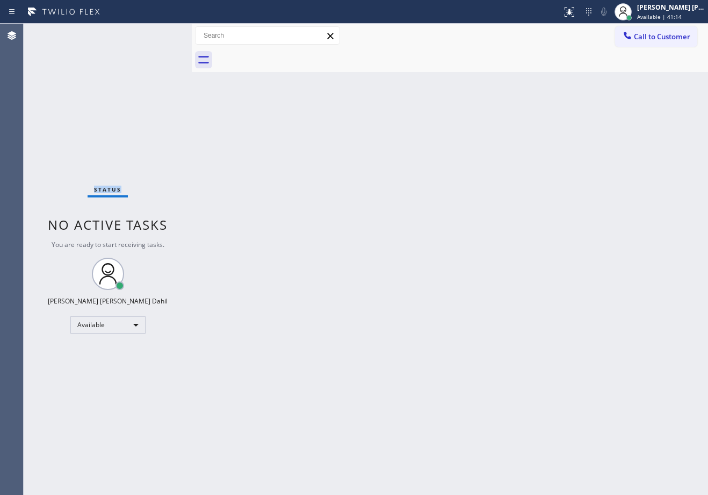
click at [159, 33] on div "Status No active tasks You are ready to start receiving tasks. [PERSON_NAME] [P…" at bounding box center [108, 259] width 168 height 471
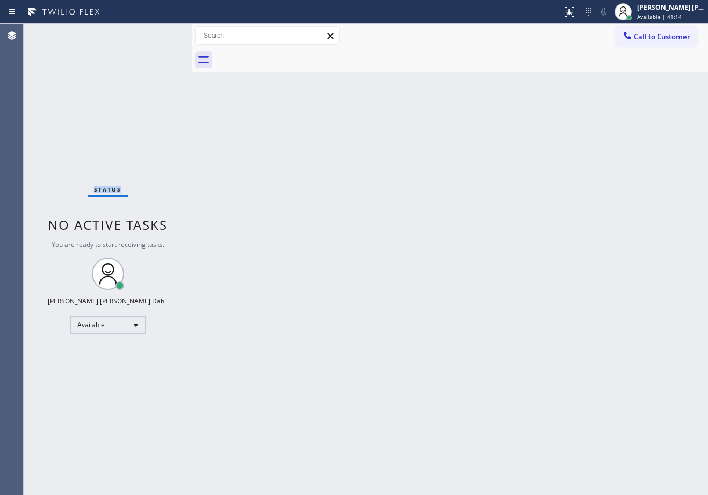
click at [159, 33] on div "Status No active tasks You are ready to start receiving tasks. [PERSON_NAME] [P…" at bounding box center [108, 259] width 168 height 471
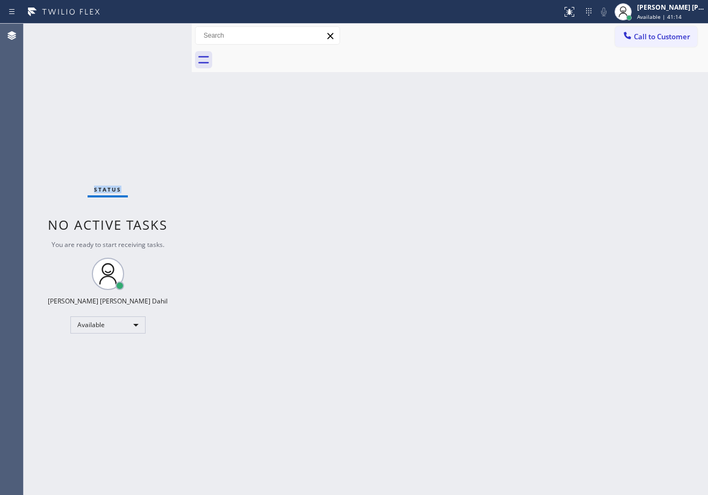
click at [159, 33] on div "Status No active tasks You are ready to start receiving tasks. [PERSON_NAME] [P…" at bounding box center [108, 259] width 168 height 471
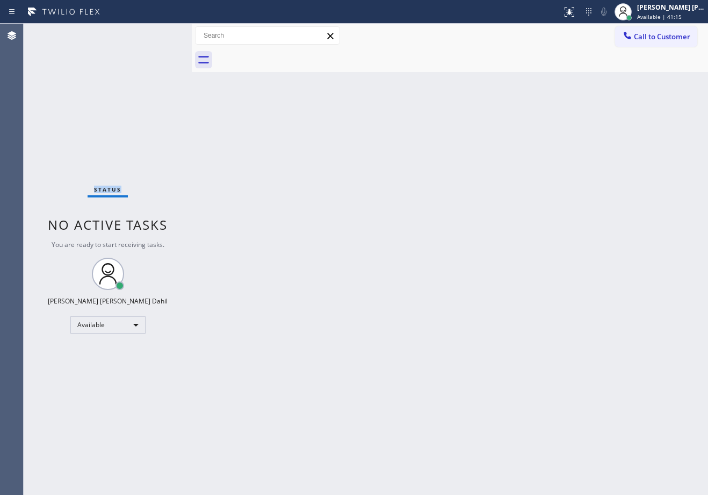
click at [159, 33] on div "Status No active tasks You are ready to start receiving tasks. [PERSON_NAME] [P…" at bounding box center [108, 259] width 168 height 471
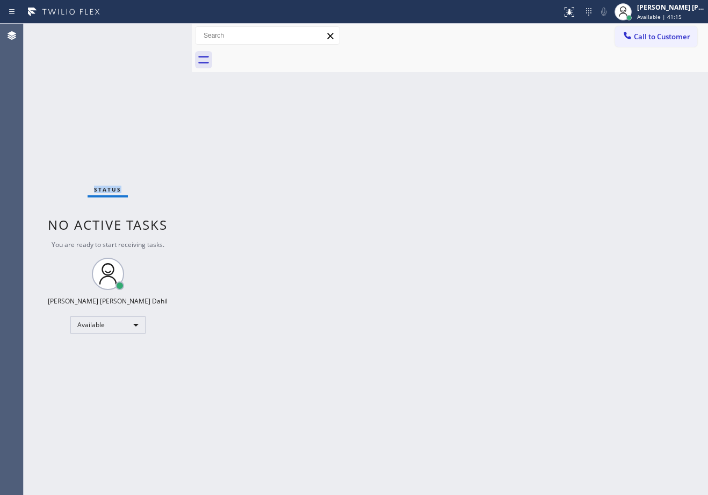
click at [159, 33] on div "Status No active tasks You are ready to start receiving tasks. [PERSON_NAME] [P…" at bounding box center [108, 259] width 168 height 471
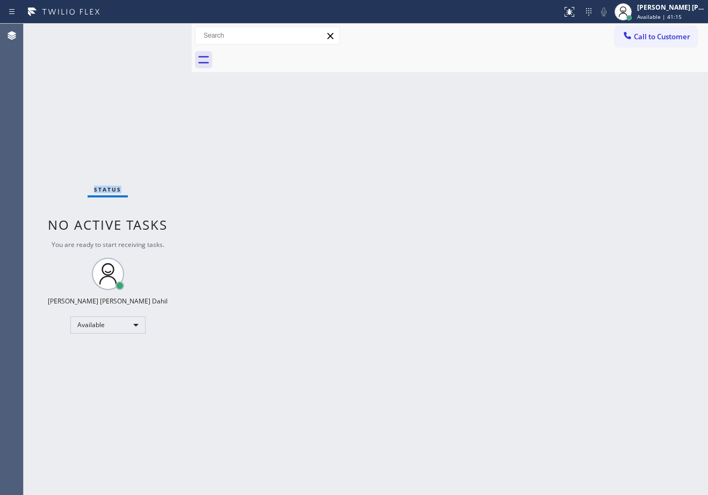
click at [159, 33] on div "Status No active tasks You are ready to start receiving tasks. [PERSON_NAME] [P…" at bounding box center [108, 259] width 168 height 471
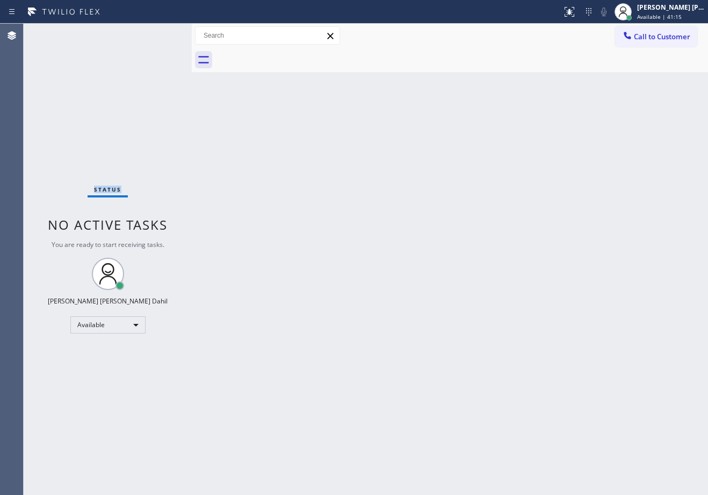
click at [159, 33] on div "Status No active tasks You are ready to start receiving tasks. [PERSON_NAME] [P…" at bounding box center [108, 259] width 168 height 471
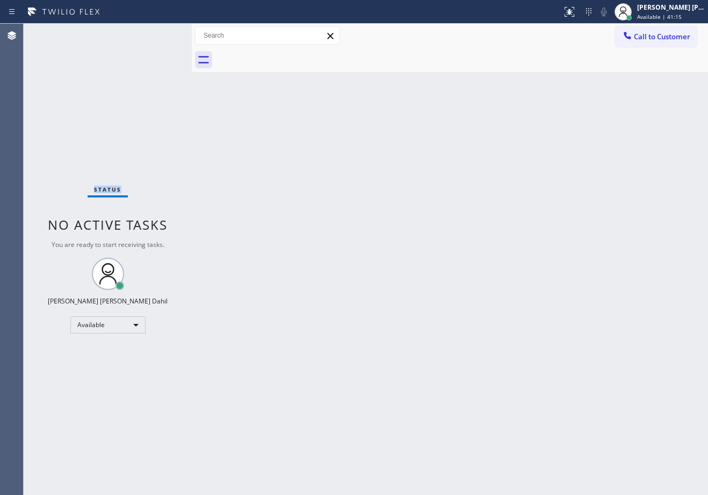
click at [159, 33] on div "Status No active tasks You are ready to start receiving tasks. [PERSON_NAME] [P…" at bounding box center [108, 259] width 168 height 471
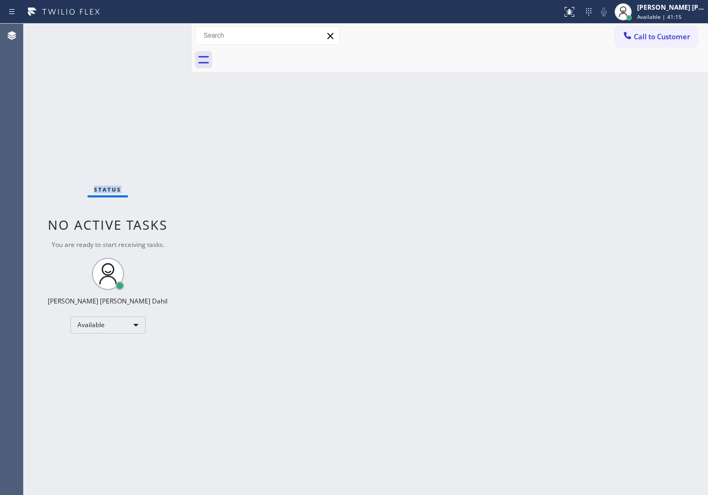
click at [159, 33] on div "Status No active tasks You are ready to start receiving tasks. [PERSON_NAME] [P…" at bounding box center [108, 259] width 168 height 471
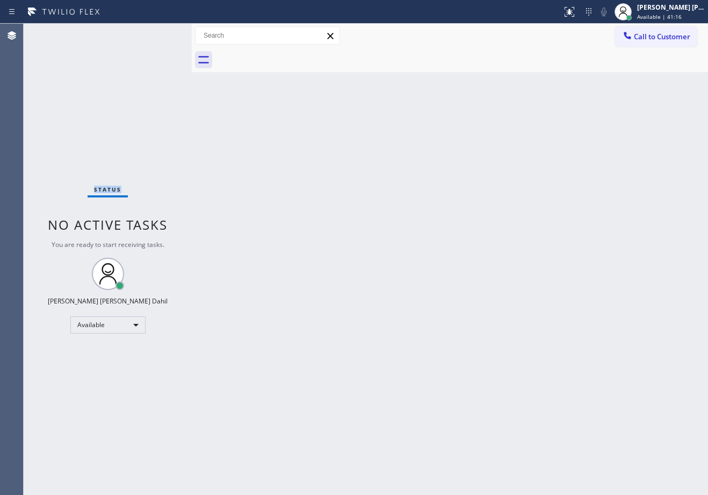
click at [159, 33] on div "Status No active tasks You are ready to start receiving tasks. [PERSON_NAME] [P…" at bounding box center [108, 259] width 168 height 471
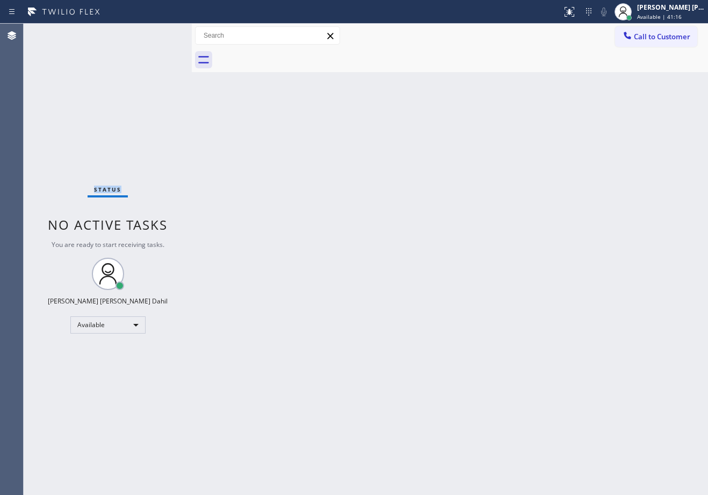
click at [159, 33] on div "Status No active tasks You are ready to start receiving tasks. [PERSON_NAME] [P…" at bounding box center [108, 259] width 168 height 471
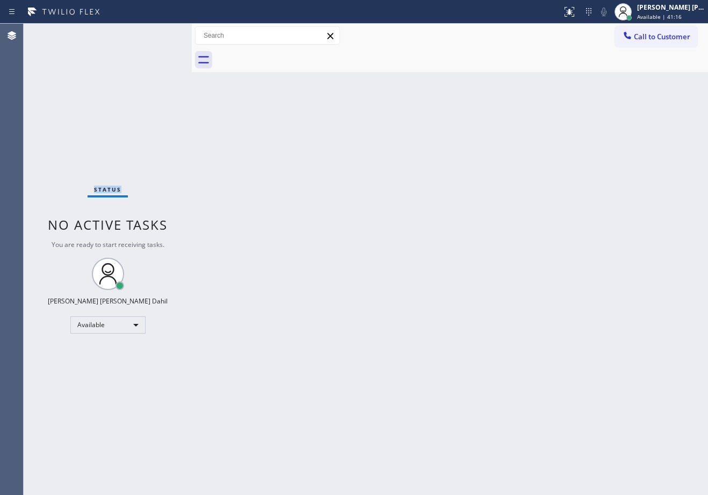
click at [159, 33] on div "Status No active tasks You are ready to start receiving tasks. [PERSON_NAME] [P…" at bounding box center [108, 259] width 168 height 471
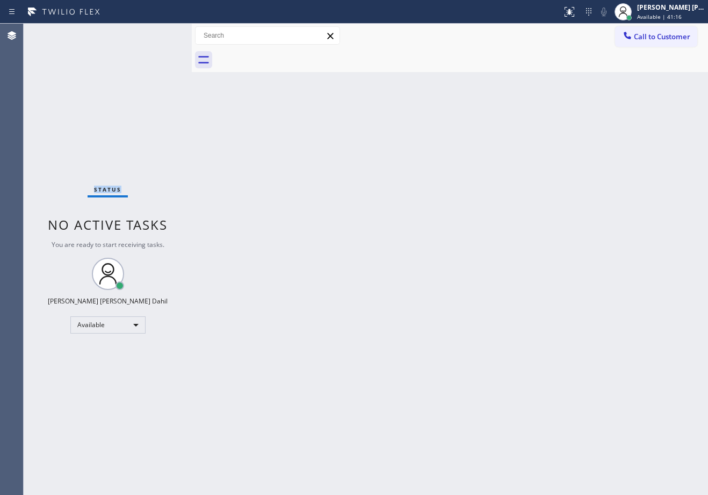
click at [159, 33] on div "Status No active tasks You are ready to start receiving tasks. [PERSON_NAME] [P…" at bounding box center [108, 259] width 168 height 471
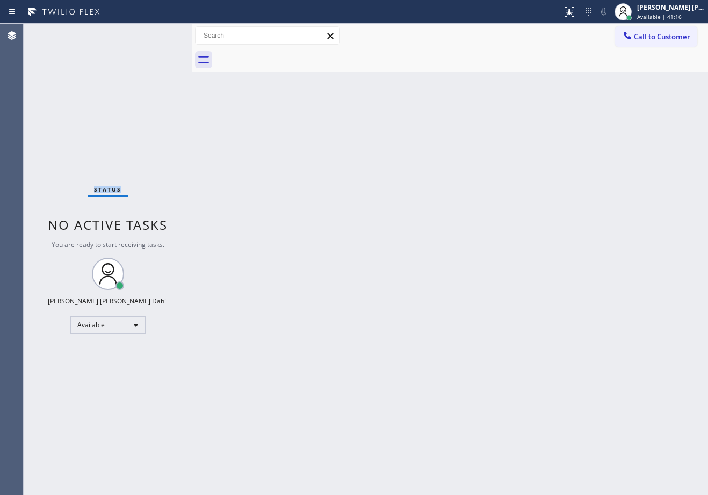
click at [159, 33] on div "Status No active tasks You are ready to start receiving tasks. [PERSON_NAME] [P…" at bounding box center [108, 259] width 168 height 471
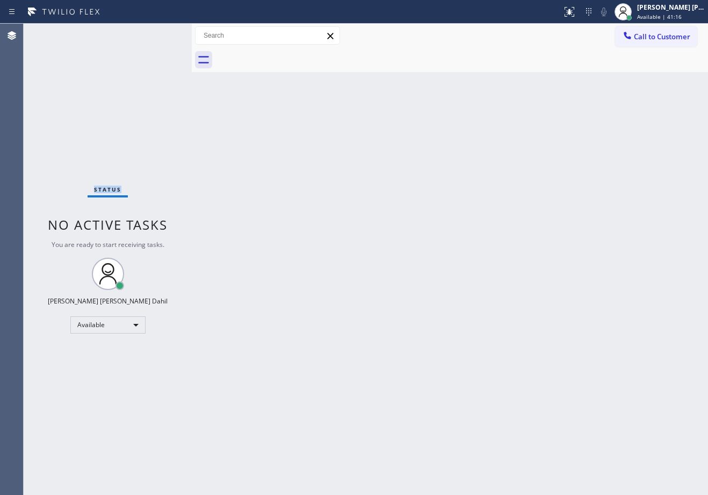
click at [159, 33] on div "Status No active tasks You are ready to start receiving tasks. [PERSON_NAME] [P…" at bounding box center [108, 259] width 168 height 471
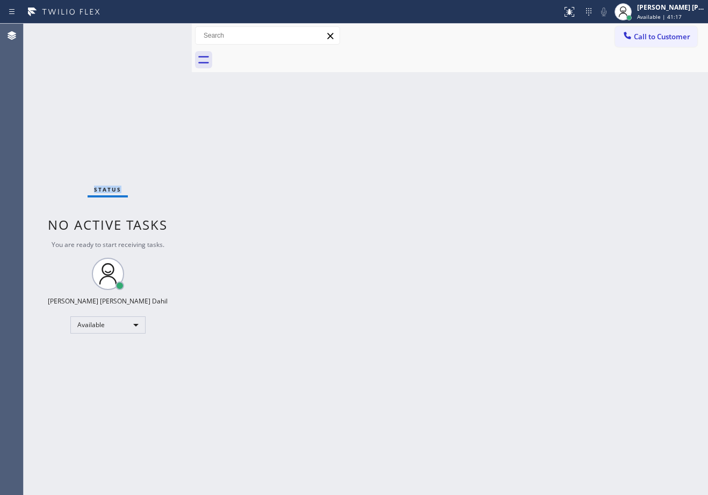
click at [159, 33] on div "Status No active tasks You are ready to start receiving tasks. [PERSON_NAME] [P…" at bounding box center [108, 259] width 168 height 471
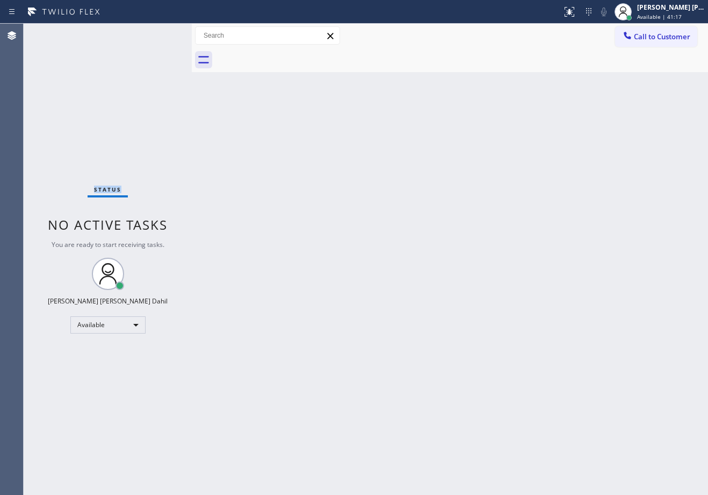
click at [159, 33] on div "Status No active tasks You are ready to start receiving tasks. [PERSON_NAME] [P…" at bounding box center [108, 259] width 168 height 471
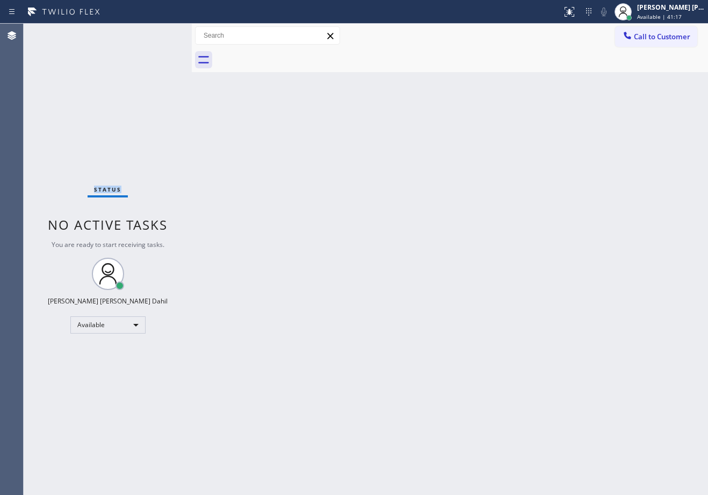
click at [159, 33] on div "Status No active tasks You are ready to start receiving tasks. [PERSON_NAME] [P…" at bounding box center [108, 259] width 168 height 471
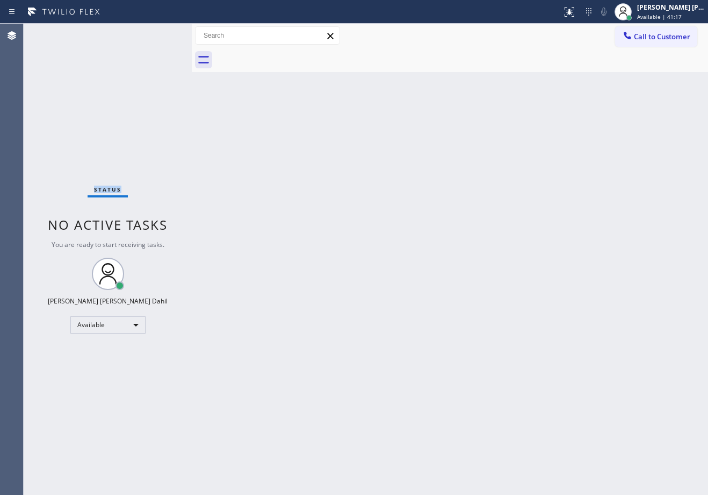
click at [159, 33] on div "Status No active tasks You are ready to start receiving tasks. [PERSON_NAME] [P…" at bounding box center [108, 259] width 168 height 471
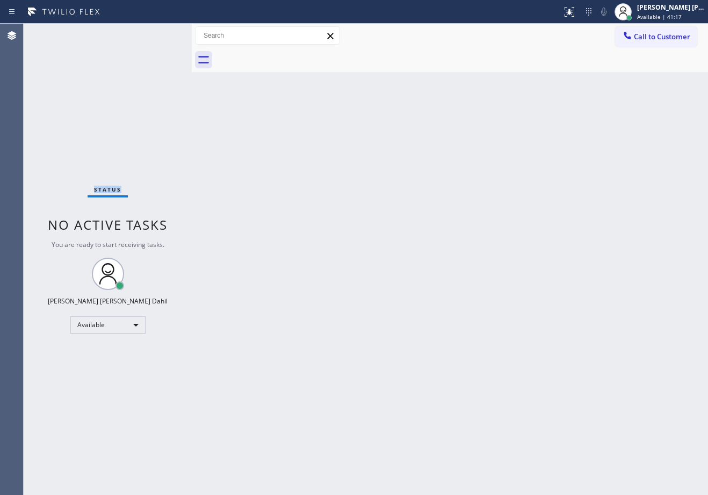
click at [159, 33] on div "Status No active tasks You are ready to start receiving tasks. [PERSON_NAME] [P…" at bounding box center [108, 259] width 168 height 471
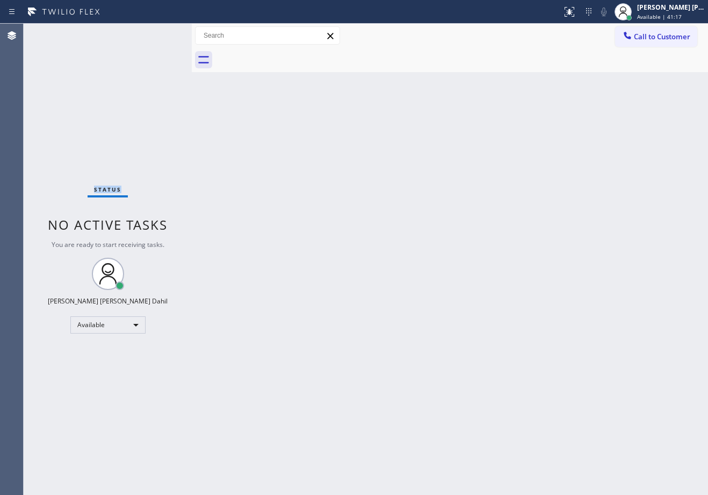
click at [159, 33] on div "Status No active tasks You are ready to start receiving tasks. [PERSON_NAME] [P…" at bounding box center [108, 259] width 168 height 471
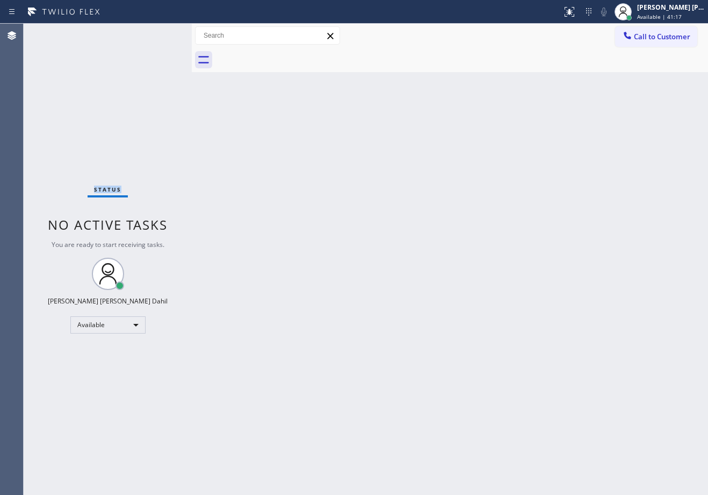
click at [159, 33] on div "Status No active tasks You are ready to start receiving tasks. [PERSON_NAME] [P…" at bounding box center [108, 259] width 168 height 471
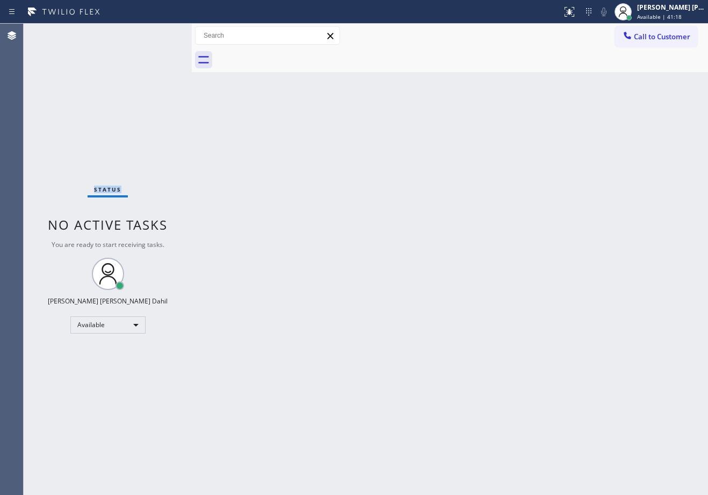
click at [159, 33] on div "Status No active tasks You are ready to start receiving tasks. [PERSON_NAME] [P…" at bounding box center [108, 259] width 168 height 471
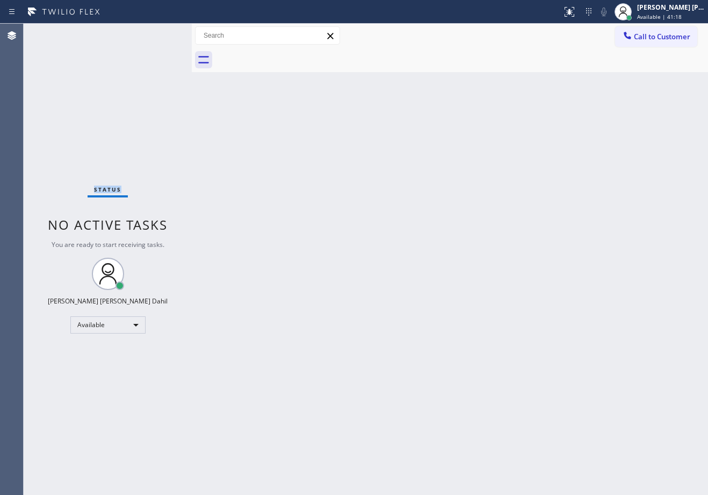
click at [159, 33] on div "Status No active tasks You are ready to start receiving tasks. [PERSON_NAME] [P…" at bounding box center [108, 259] width 168 height 471
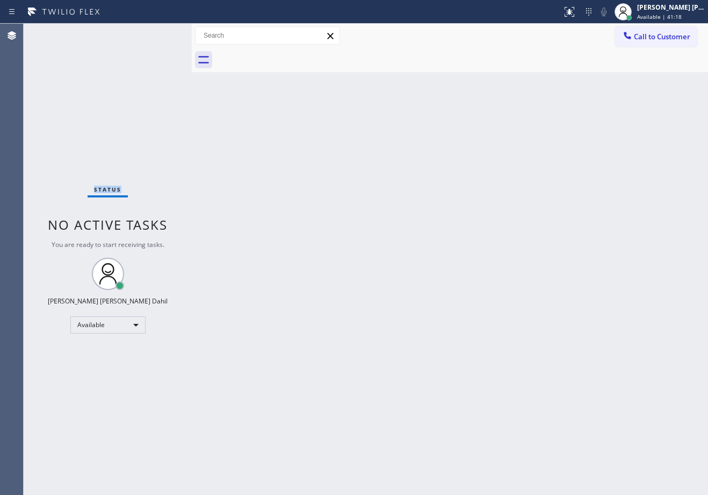
click at [159, 33] on div "Status No active tasks You are ready to start receiving tasks. [PERSON_NAME] [P…" at bounding box center [108, 259] width 168 height 471
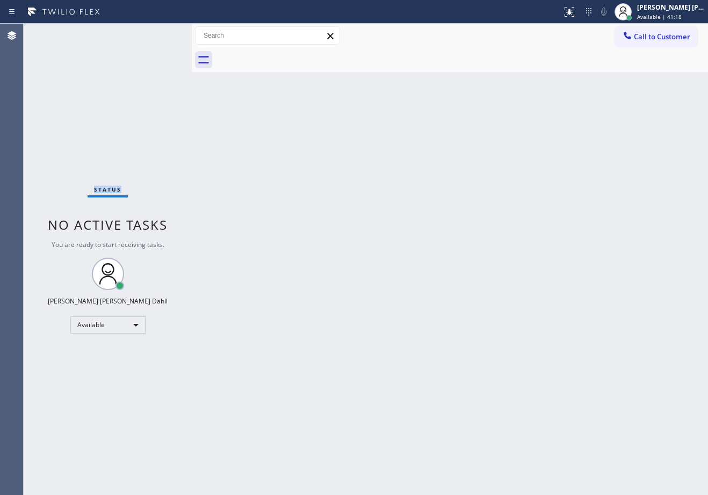
click at [159, 33] on div "Status No active tasks You are ready to start receiving tasks. [PERSON_NAME] [P…" at bounding box center [108, 259] width 168 height 471
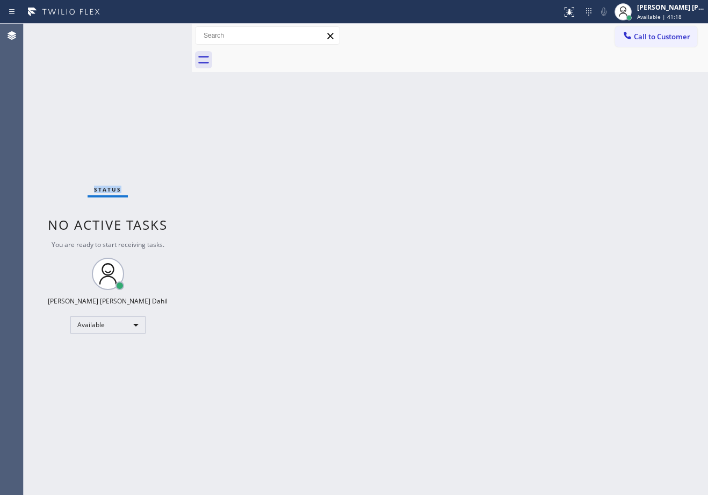
click at [159, 33] on div "Status No active tasks You are ready to start receiving tasks. [PERSON_NAME] [P…" at bounding box center [108, 259] width 168 height 471
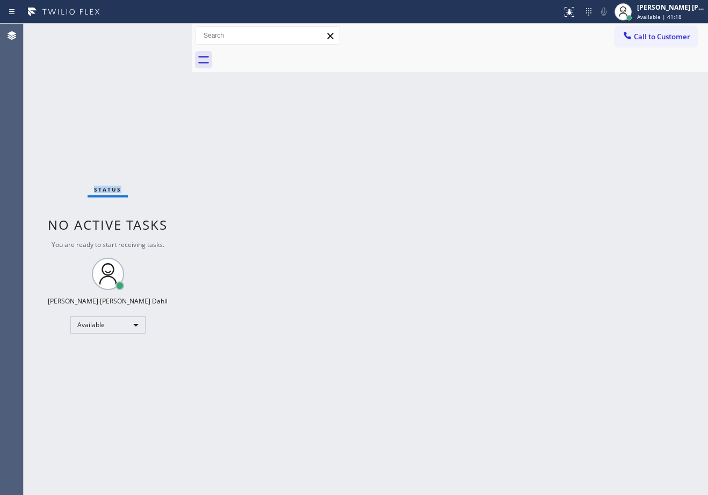
click at [159, 33] on div "Status No active tasks You are ready to start receiving tasks. [PERSON_NAME] [P…" at bounding box center [108, 259] width 168 height 471
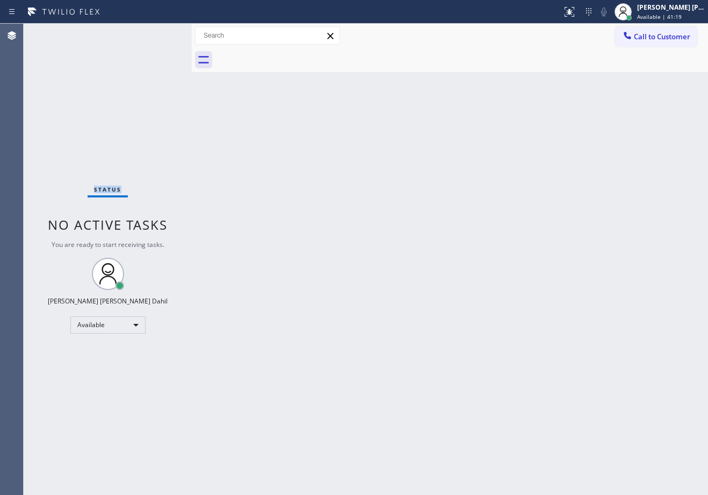
click at [159, 33] on div "Status No active tasks You are ready to start receiving tasks. [PERSON_NAME] [P…" at bounding box center [108, 259] width 168 height 471
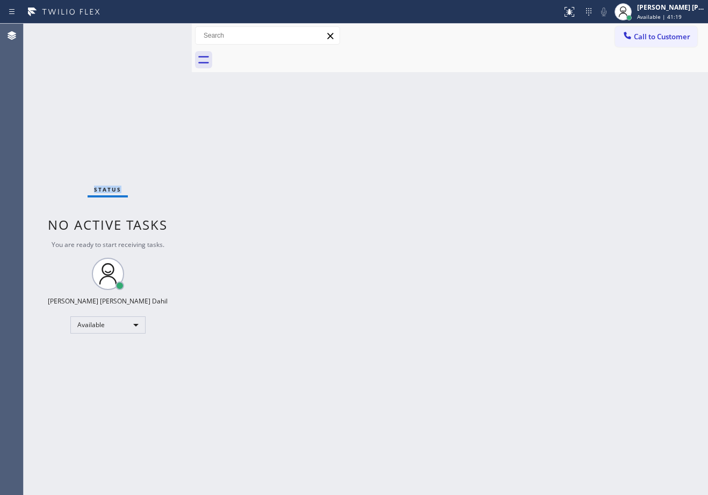
click at [159, 33] on div "Status No active tasks You are ready to start receiving tasks. [PERSON_NAME] [P…" at bounding box center [108, 259] width 168 height 471
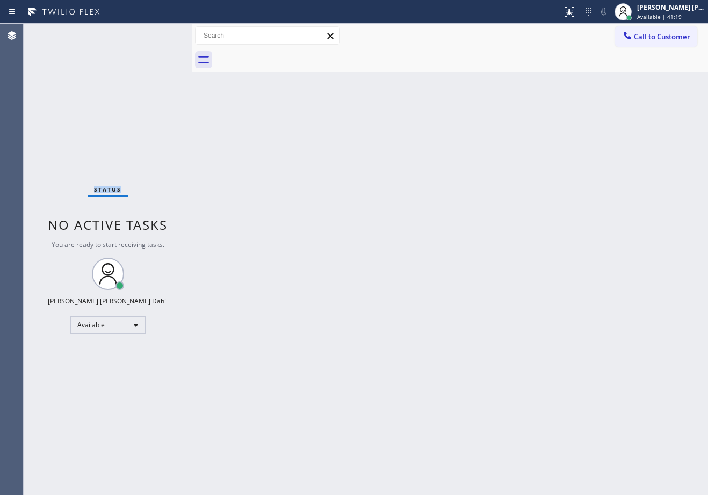
click at [159, 33] on div "Status No active tasks You are ready to start receiving tasks. [PERSON_NAME] [P…" at bounding box center [108, 259] width 168 height 471
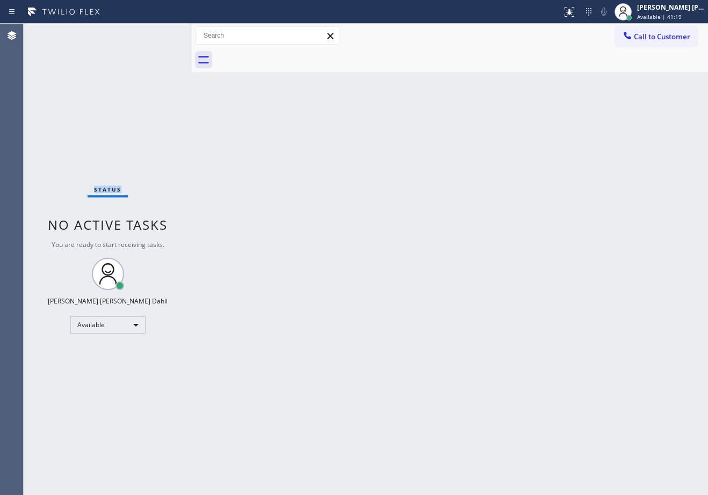
click at [159, 33] on div "Status No active tasks You are ready to start receiving tasks. [PERSON_NAME] [P…" at bounding box center [108, 259] width 168 height 471
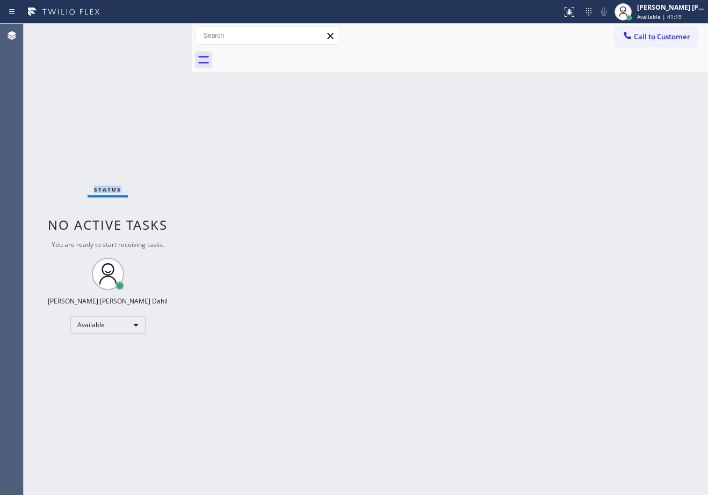
click at [159, 33] on div "Status No active tasks You are ready to start receiving tasks. [PERSON_NAME] [P…" at bounding box center [108, 259] width 168 height 471
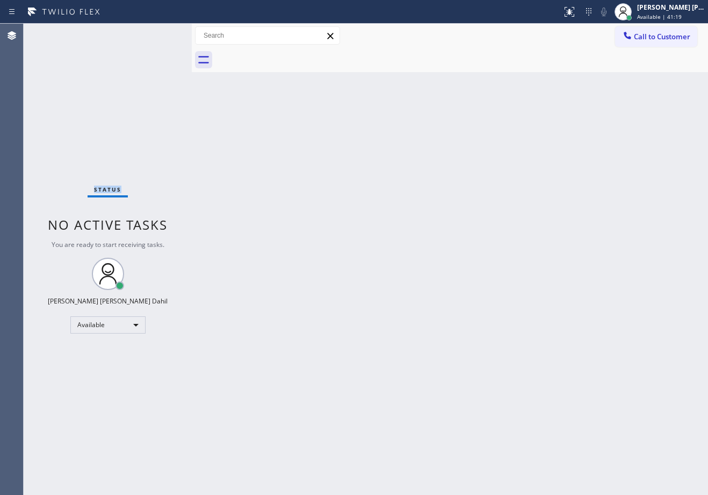
click at [159, 33] on div "Status No active tasks You are ready to start receiving tasks. [PERSON_NAME] [P…" at bounding box center [108, 259] width 168 height 471
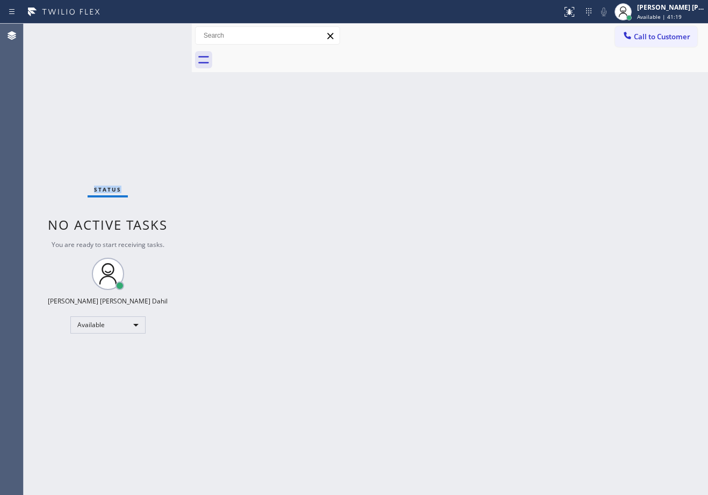
click at [159, 33] on div "Status No active tasks You are ready to start receiving tasks. [PERSON_NAME] [P…" at bounding box center [108, 259] width 168 height 471
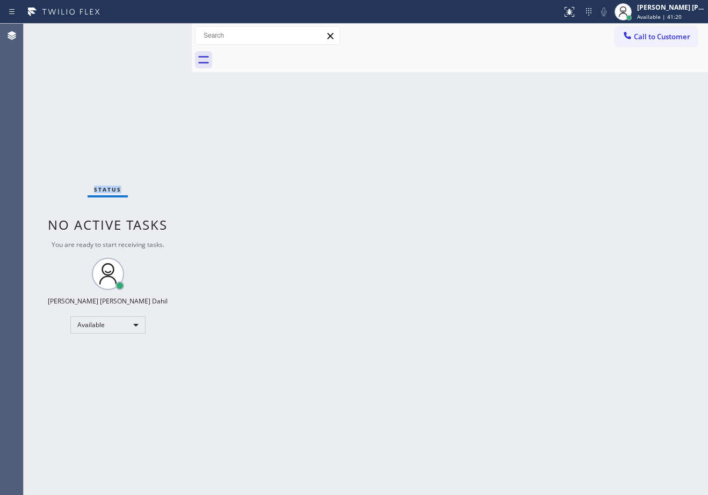
click at [159, 33] on div "Status No active tasks You are ready to start receiving tasks. [PERSON_NAME] [P…" at bounding box center [108, 259] width 168 height 471
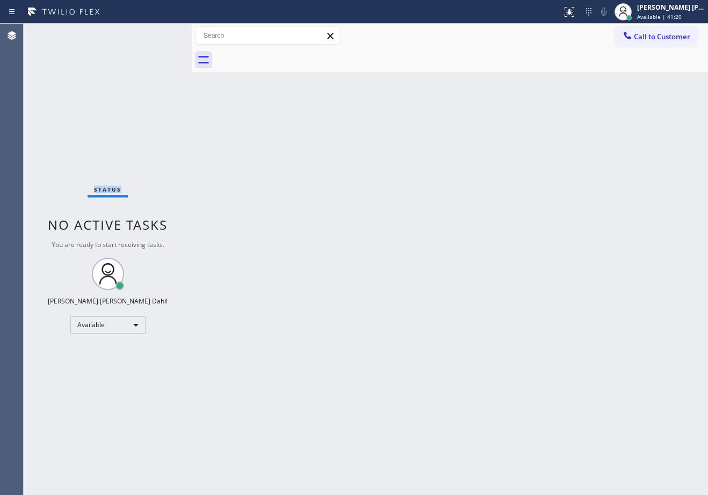
click at [159, 33] on div "Status No active tasks You are ready to start receiving tasks. [PERSON_NAME] [P…" at bounding box center [108, 259] width 168 height 471
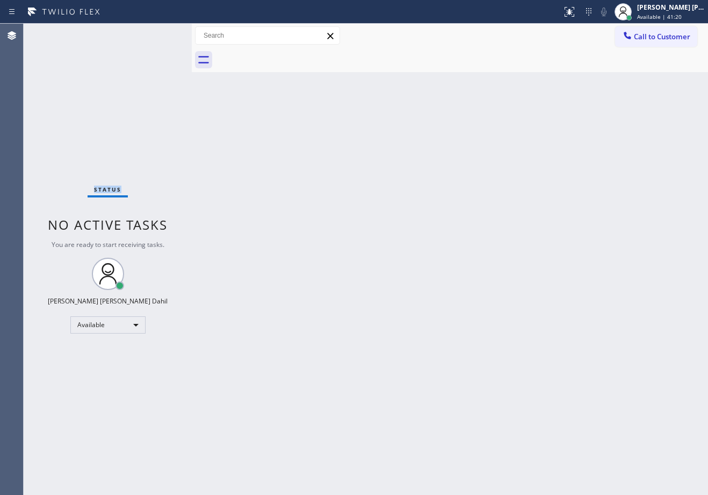
click at [159, 33] on div "Status No active tasks You are ready to start receiving tasks. [PERSON_NAME] [P…" at bounding box center [108, 259] width 168 height 471
click at [286, 183] on div "Back to Dashboard Change Sender ID Customers Technicians Select a contact Outbo…" at bounding box center [450, 259] width 517 height 471
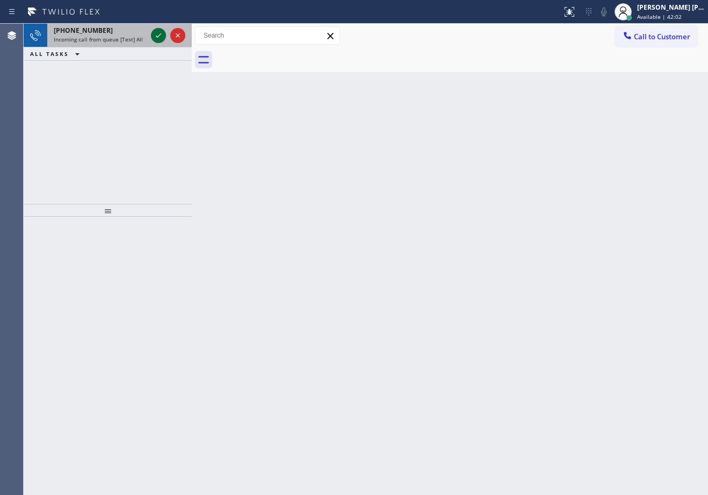
click at [155, 35] on icon at bounding box center [158, 35] width 13 height 13
click at [156, 33] on icon at bounding box center [158, 35] width 13 height 13
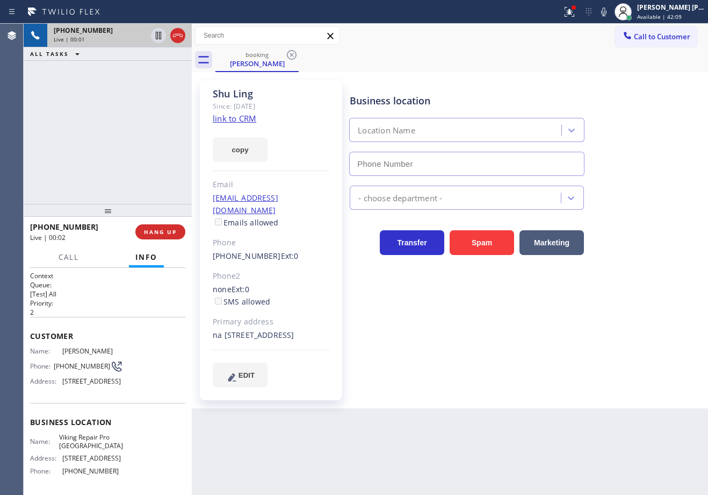
type input "[PHONE_NUMBER]"
click at [240, 119] on link "link to CRM" at bounding box center [235, 118] width 44 height 11
click at [576, 12] on icon at bounding box center [569, 11] width 13 height 13
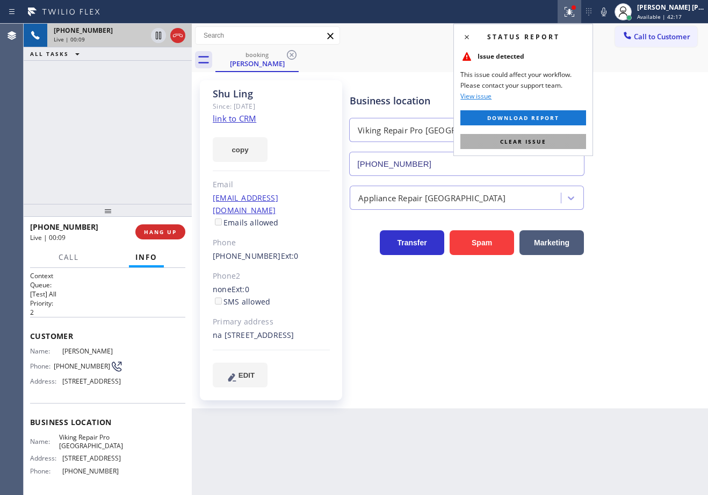
click at [558, 140] on button "Clear issue" at bounding box center [524, 141] width 126 height 15
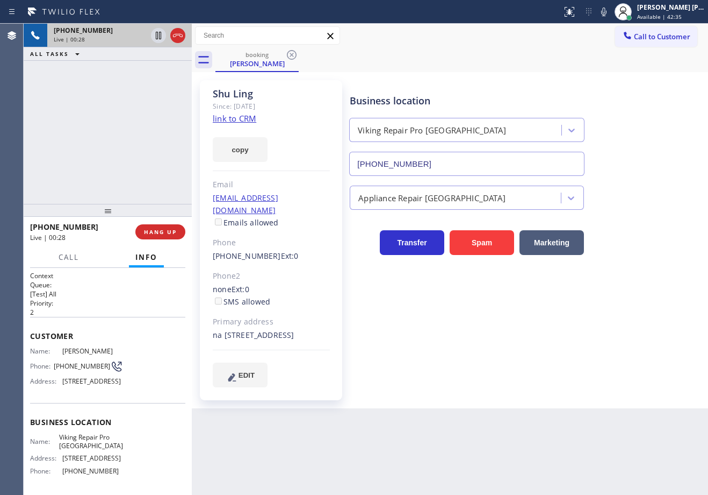
click at [646, 174] on div "Business location Viking Repair Pro [GEOGRAPHIC_DATA] [PHONE_NUMBER]" at bounding box center [527, 126] width 358 height 97
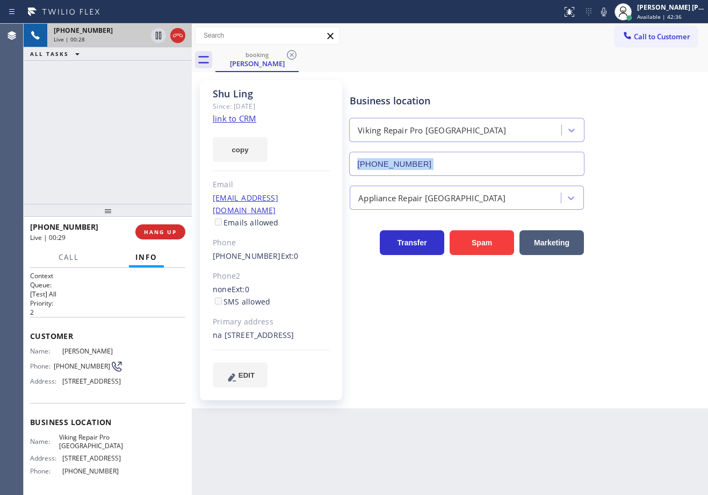
click at [646, 174] on div "Business location Viking Repair Pro [GEOGRAPHIC_DATA] [PHONE_NUMBER]" at bounding box center [527, 126] width 358 height 97
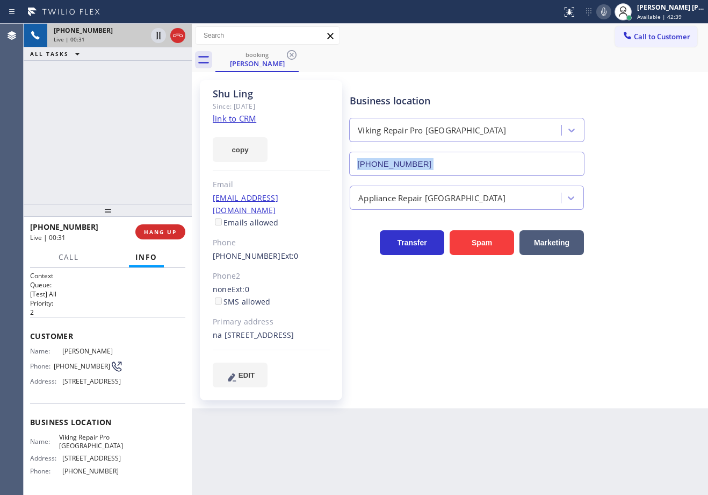
click at [607, 10] on icon at bounding box center [604, 12] width 5 height 9
click at [152, 39] on icon at bounding box center [158, 35] width 13 height 13
click at [155, 34] on icon at bounding box center [158, 35] width 13 height 13
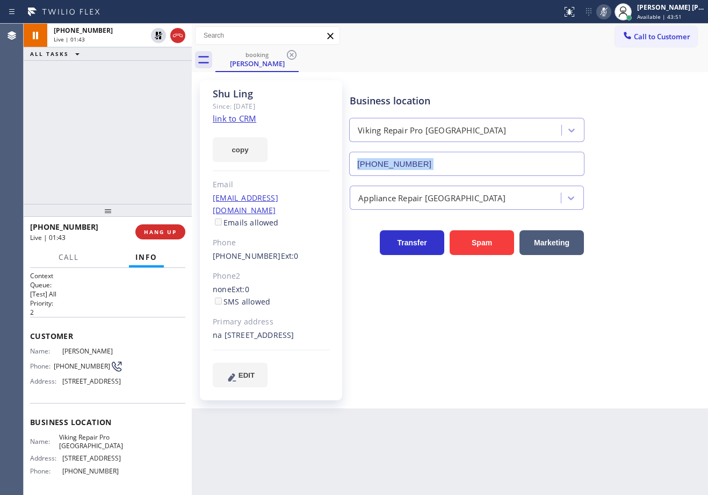
click at [611, 12] on icon at bounding box center [604, 11] width 13 height 13
click at [284, 83] on div "[PERSON_NAME] Since: [DATE] link to CRM copy Email [EMAIL_ADDRESS][DOMAIN_NAME]…" at bounding box center [271, 240] width 142 height 320
click at [144, 150] on div "[PHONE_NUMBER] Live | 03:17 ALL TASKS ALL TASKS ACTIVE TASKS TASKS IN WRAP UP" at bounding box center [108, 114] width 168 height 180
click at [504, 392] on div "Business location Viking Repair Pro [GEOGRAPHIC_DATA] [PHONE_NUMBER] Appliance …" at bounding box center [527, 244] width 358 height 323
click at [504, 389] on div "Business location Viking Repair Pro [GEOGRAPHIC_DATA] [PHONE_NUMBER] Appliance …" at bounding box center [527, 244] width 358 height 323
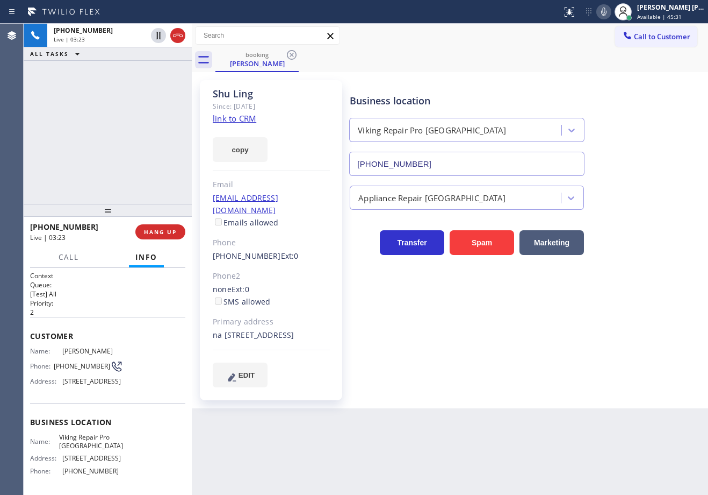
click at [153, 124] on div "[PHONE_NUMBER] Live | 03:23 ALL TASKS ALL TASKS ACTIVE TASKS TASKS IN WRAP UP" at bounding box center [108, 114] width 168 height 180
click at [152, 125] on div "[PHONE_NUMBER] Live | 03:23 ALL TASKS ALL TASKS ACTIVE TASKS TASKS IN WRAP UP" at bounding box center [108, 114] width 168 height 180
click at [152, 126] on div "[PHONE_NUMBER] Live | 03:23 ALL TASKS ALL TASKS ACTIVE TASKS TASKS IN WRAP UP" at bounding box center [108, 114] width 168 height 180
click at [152, 127] on div "[PHONE_NUMBER] Live | 03:23 ALL TASKS ALL TASKS ACTIVE TASKS TASKS IN WRAP UP" at bounding box center [108, 114] width 168 height 180
click at [98, 160] on div "[PHONE_NUMBER] Live | 03:24 ALL TASKS ALL TASKS ACTIVE TASKS TASKS IN WRAP UP" at bounding box center [108, 114] width 168 height 180
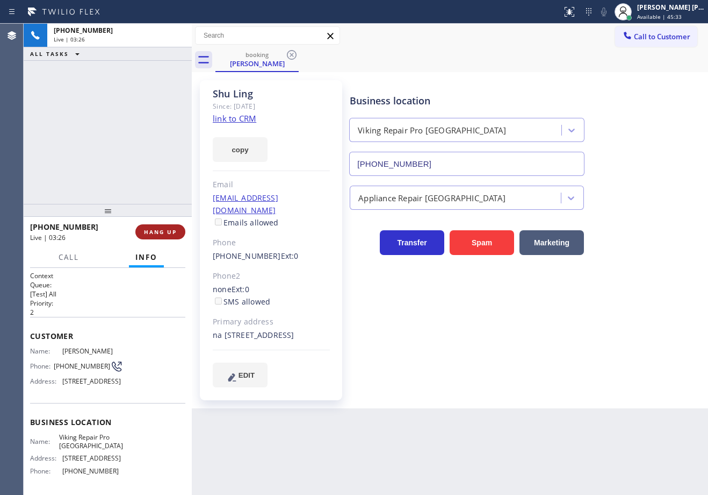
click at [171, 233] on span "HANG UP" at bounding box center [160, 232] width 33 height 8
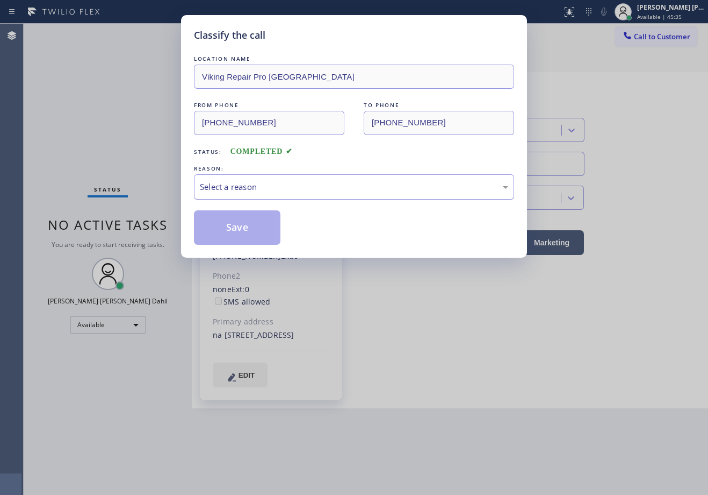
click at [251, 192] on div "Select a reason" at bounding box center [354, 187] width 309 height 12
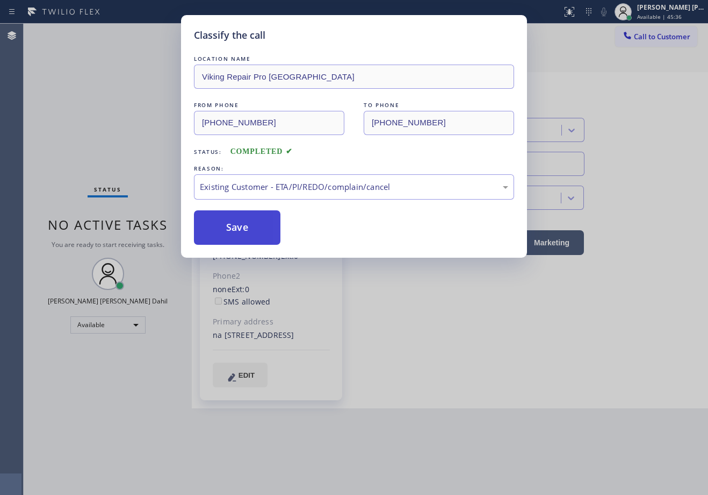
click at [237, 236] on button "Save" at bounding box center [237, 227] width 87 height 34
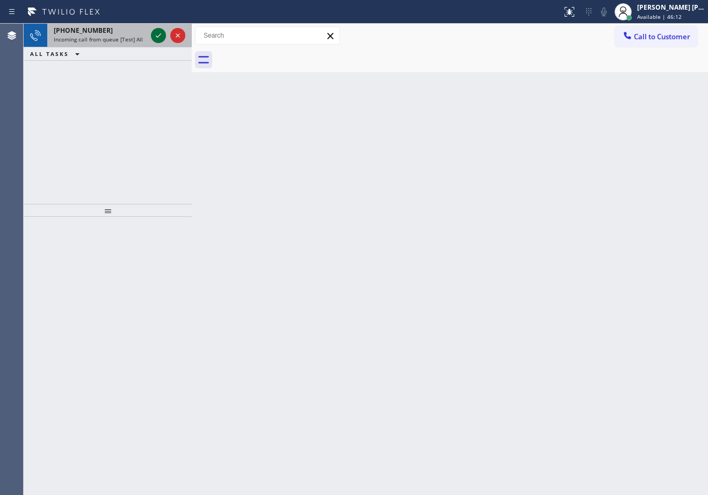
click at [159, 33] on icon at bounding box center [158, 35] width 13 height 13
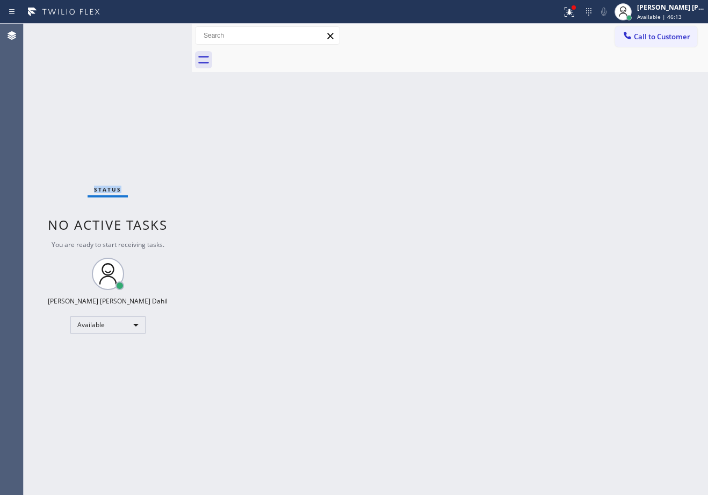
click at [159, 33] on div "Status No active tasks You are ready to start receiving tasks. [PERSON_NAME] [P…" at bounding box center [108, 259] width 168 height 471
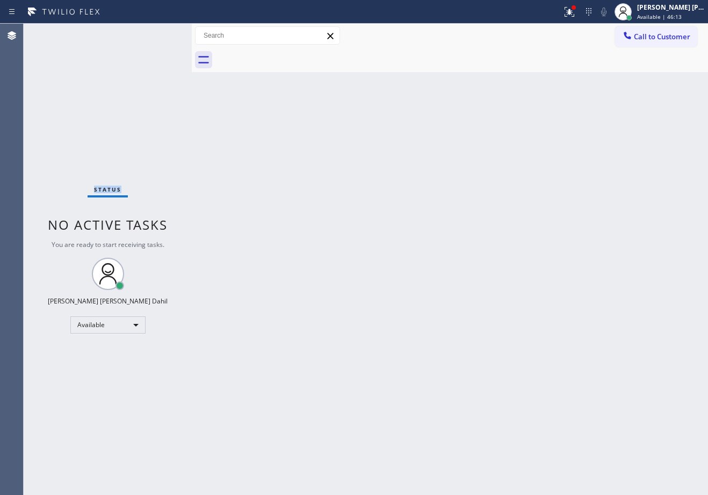
click at [159, 33] on div "Status No active tasks You are ready to start receiving tasks. [PERSON_NAME] [P…" at bounding box center [108, 259] width 168 height 471
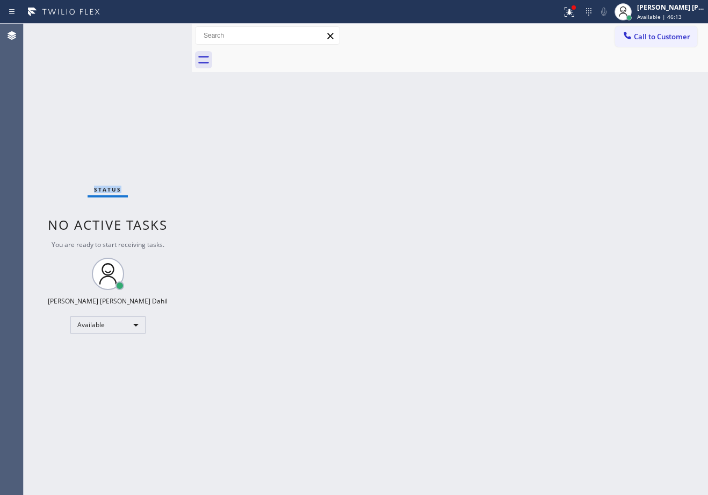
click at [159, 33] on div "Status No active tasks You are ready to start receiving tasks. [PERSON_NAME] [P…" at bounding box center [108, 259] width 168 height 471
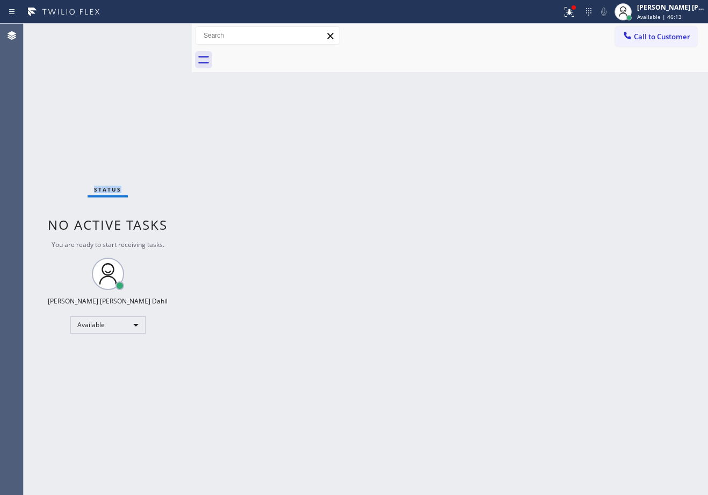
click at [159, 33] on div "Status No active tasks You are ready to start receiving tasks. [PERSON_NAME] [P…" at bounding box center [108, 259] width 168 height 471
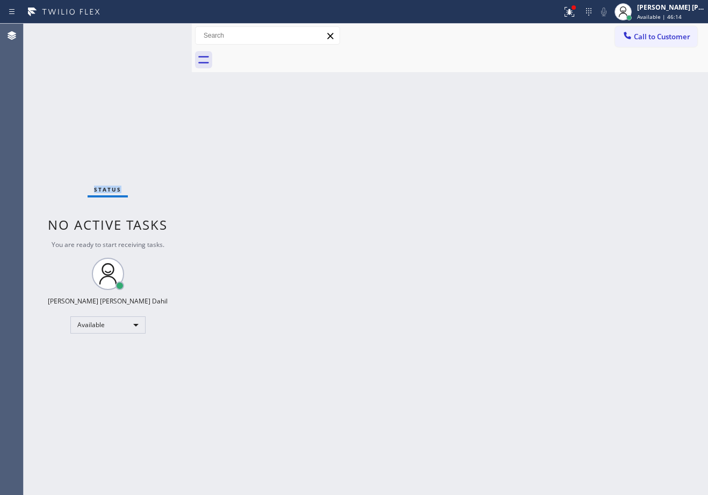
click at [159, 33] on div "Status No active tasks You are ready to start receiving tasks. [PERSON_NAME] [P…" at bounding box center [108, 259] width 168 height 471
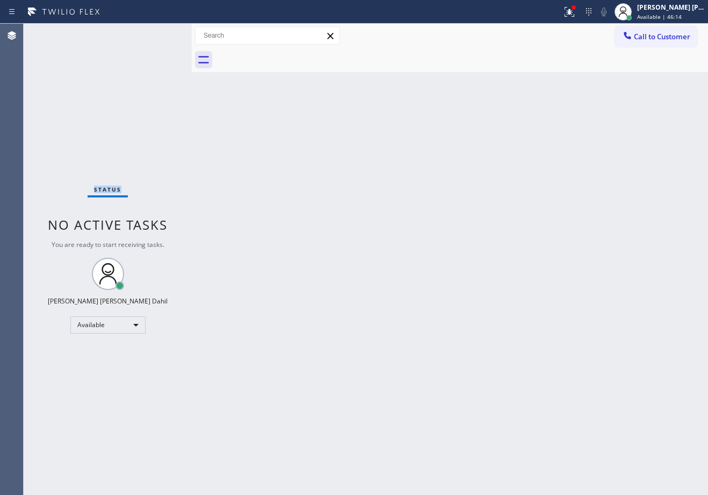
click at [159, 33] on div "Status No active tasks You are ready to start receiving tasks. [PERSON_NAME] [P…" at bounding box center [108, 259] width 168 height 471
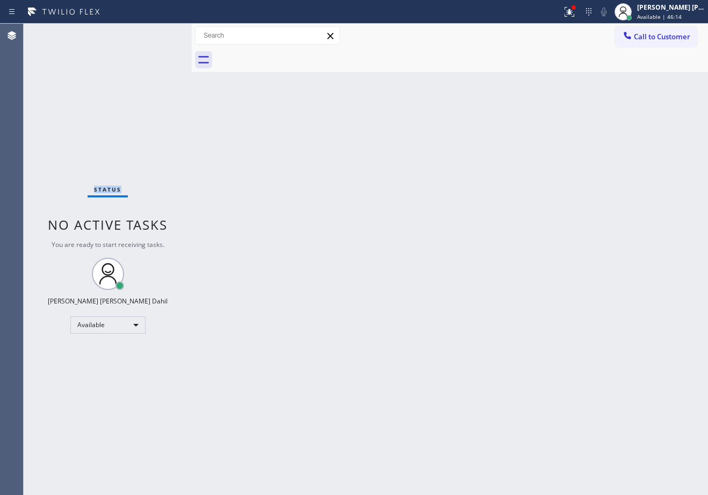
click at [159, 33] on div "Status No active tasks You are ready to start receiving tasks. [PERSON_NAME] [P…" at bounding box center [108, 259] width 168 height 471
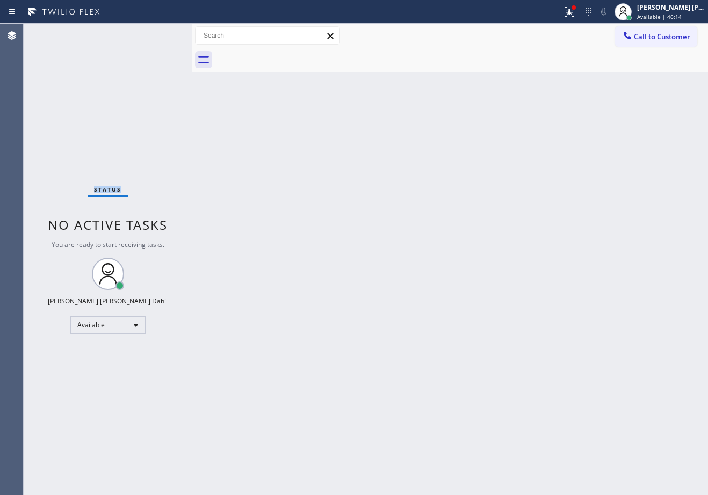
click at [159, 33] on div "Status No active tasks You are ready to start receiving tasks. [PERSON_NAME] [P…" at bounding box center [108, 259] width 168 height 471
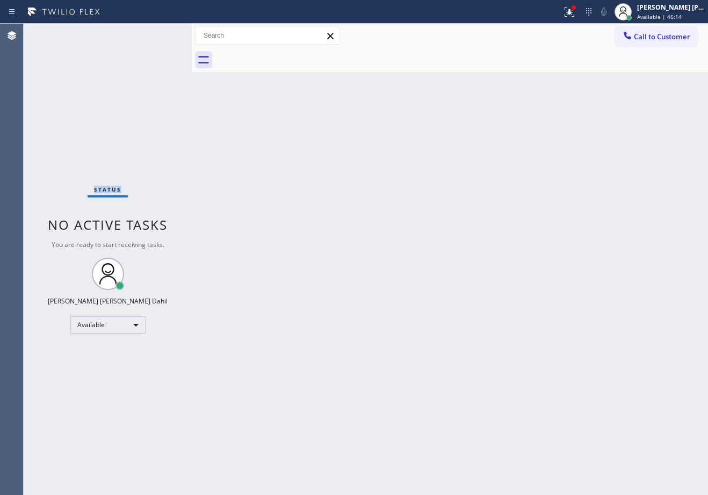
click at [159, 33] on div "Status No active tasks You are ready to start receiving tasks. [PERSON_NAME] [P…" at bounding box center [108, 259] width 168 height 471
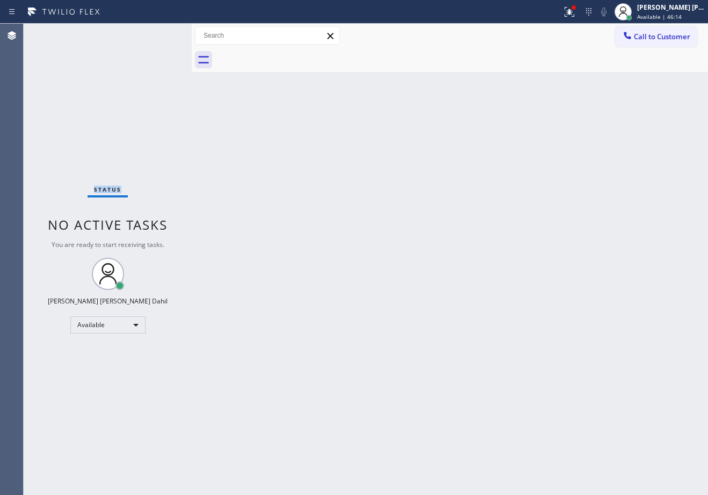
click at [159, 33] on div "Status No active tasks You are ready to start receiving tasks. [PERSON_NAME] [P…" at bounding box center [108, 259] width 168 height 471
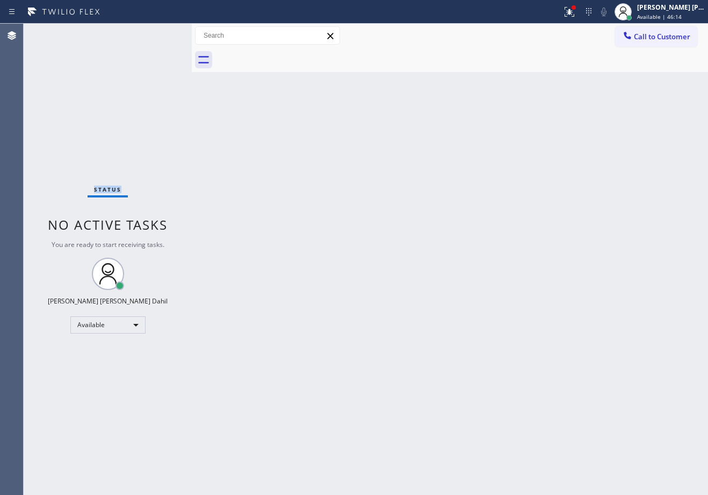
click at [159, 33] on div "Status No active tasks You are ready to start receiving tasks. [PERSON_NAME] [P…" at bounding box center [108, 259] width 168 height 471
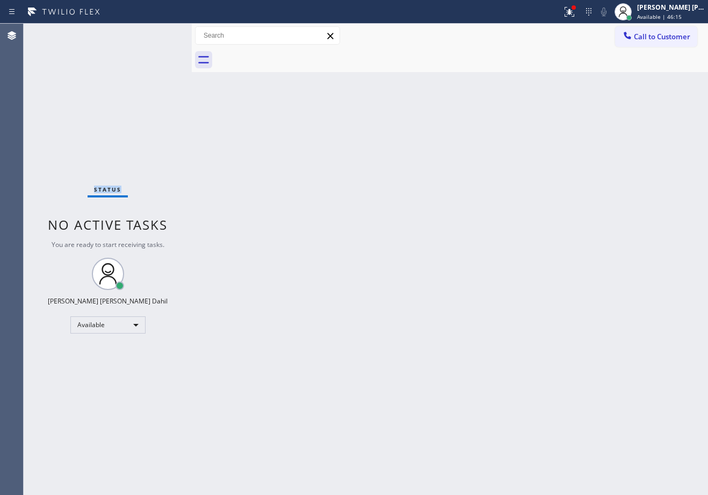
click at [159, 33] on div "Status No active tasks You are ready to start receiving tasks. [PERSON_NAME] [P…" at bounding box center [108, 259] width 168 height 471
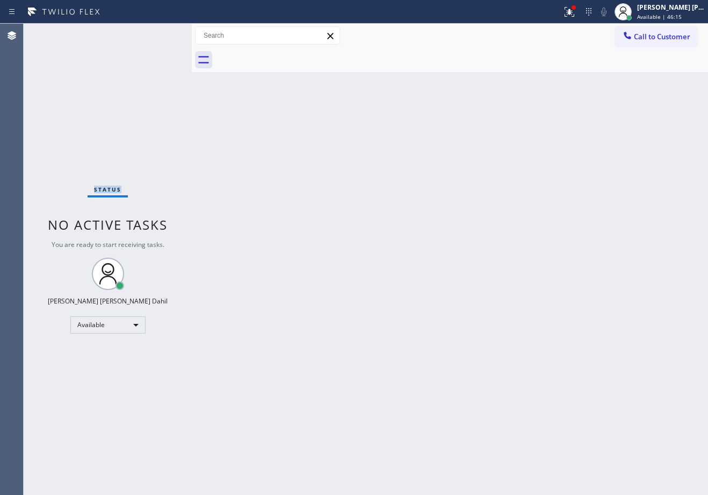
click at [159, 33] on div "Status No active tasks You are ready to start receiving tasks. [PERSON_NAME] [P…" at bounding box center [108, 259] width 168 height 471
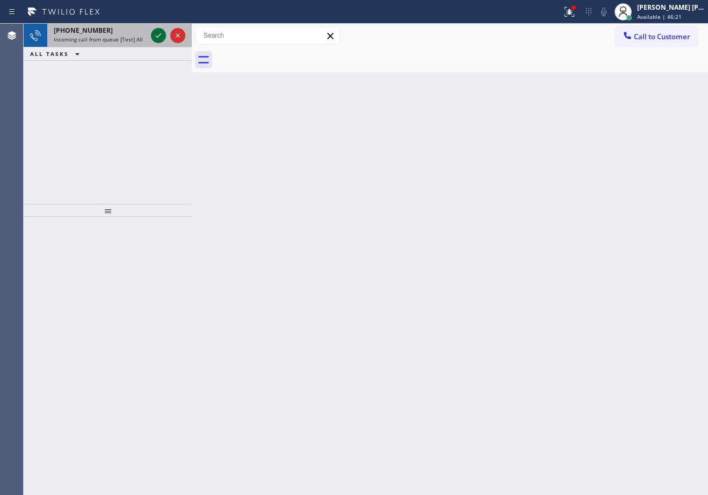
click at [159, 33] on icon at bounding box center [158, 35] width 13 height 13
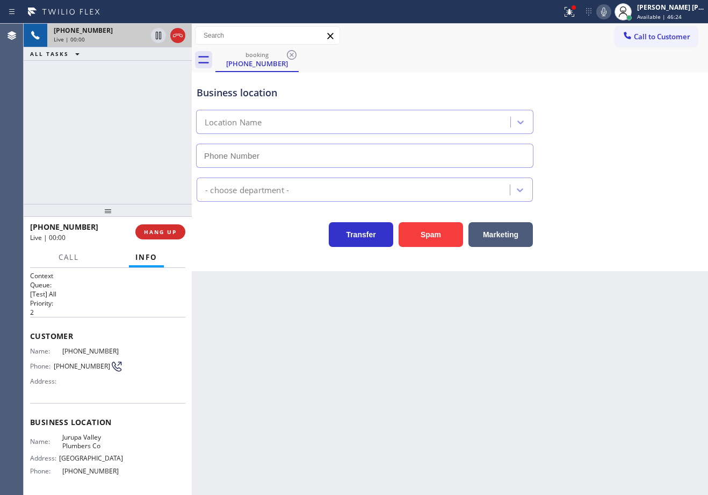
type input "[PHONE_NUMBER]"
click at [110, 159] on div "[PHONE_NUMBER] Live | 00:29 ALL TASKS ALL TASKS ACTIVE TASKS TASKS IN WRAP UP" at bounding box center [108, 114] width 168 height 180
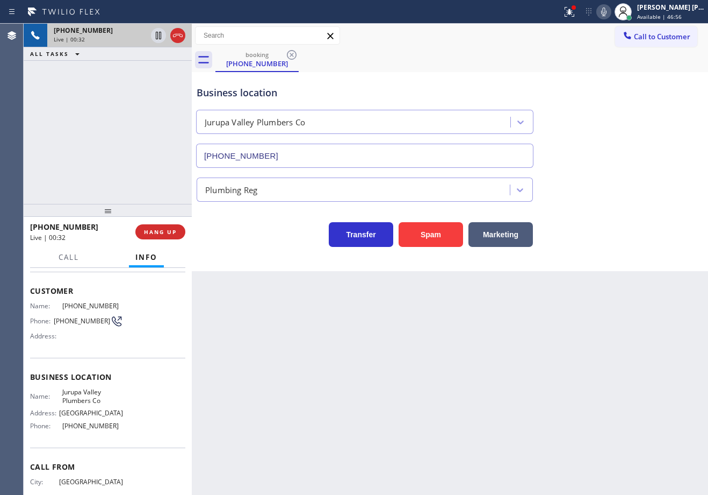
scroll to position [82, 0]
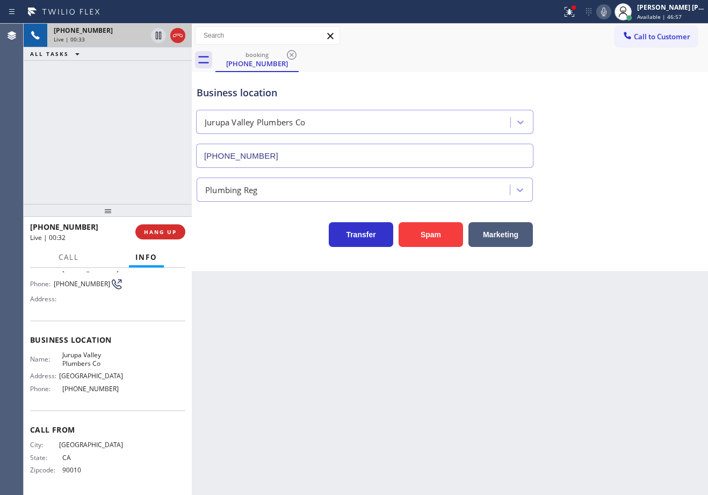
drag, startPoint x: 344, startPoint y: 391, endPoint x: 299, endPoint y: 391, distance: 45.2
click at [339, 391] on div "Back to Dashboard Change Sender ID Customers Technicians Select a contact Outbo…" at bounding box center [450, 259] width 517 height 471
drag, startPoint x: 117, startPoint y: 390, endPoint x: 59, endPoint y: 397, distance: 58.5
click at [59, 397] on div "Business location Name: [GEOGRAPHIC_DATA] Plumbers Co Address: [GEOGRAPHIC_DATA…" at bounding box center [107, 365] width 155 height 90
copy div "[PHONE_NUMBER]"
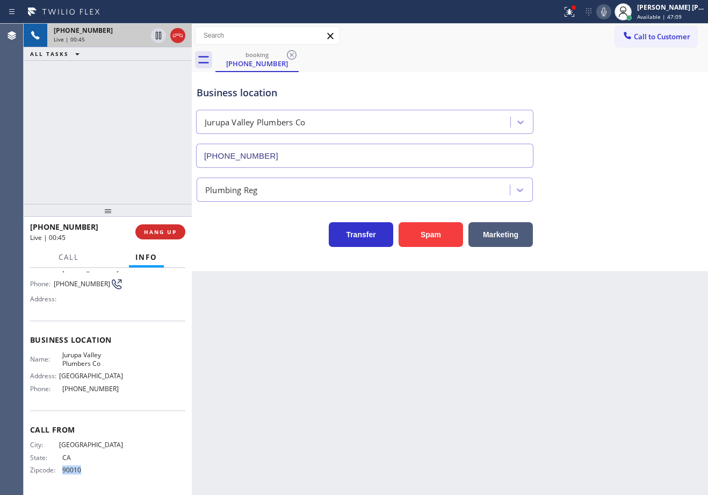
drag, startPoint x: 96, startPoint y: 469, endPoint x: 59, endPoint y: 452, distance: 41.1
click at [59, 470] on div "Zipcode: 90010" at bounding box center [76, 470] width 93 height 8
copy div "90010"
drag, startPoint x: 107, startPoint y: 353, endPoint x: 85, endPoint y: 356, distance: 21.7
click at [80, 355] on span "Jurupa Valley Plumbers Co" at bounding box center [92, 358] width 61 height 17
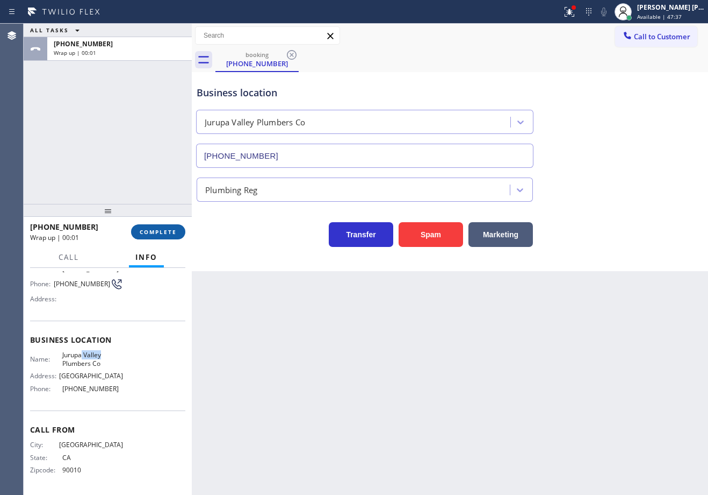
click at [144, 228] on span "COMPLETE" at bounding box center [158, 232] width 37 height 8
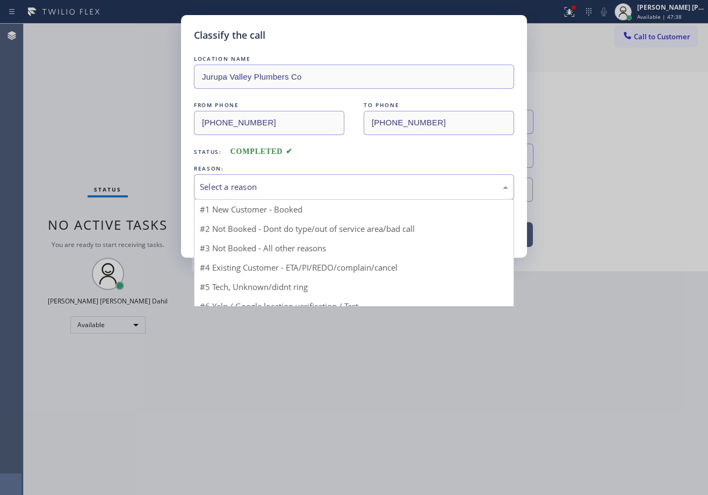
drag, startPoint x: 250, startPoint y: 177, endPoint x: 250, endPoint y: 186, distance: 9.1
click at [250, 180] on div "Select a reason" at bounding box center [354, 186] width 320 height 25
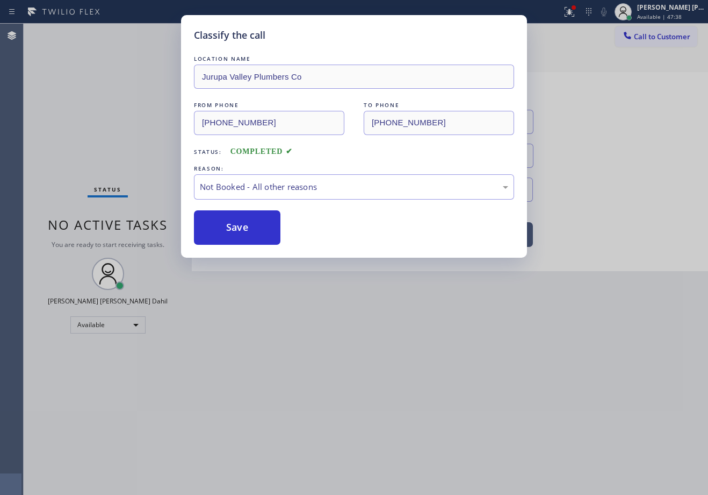
drag, startPoint x: 246, startPoint y: 226, endPoint x: 261, endPoint y: 225, distance: 15.1
click at [246, 227] on button "Save" at bounding box center [237, 227] width 87 height 34
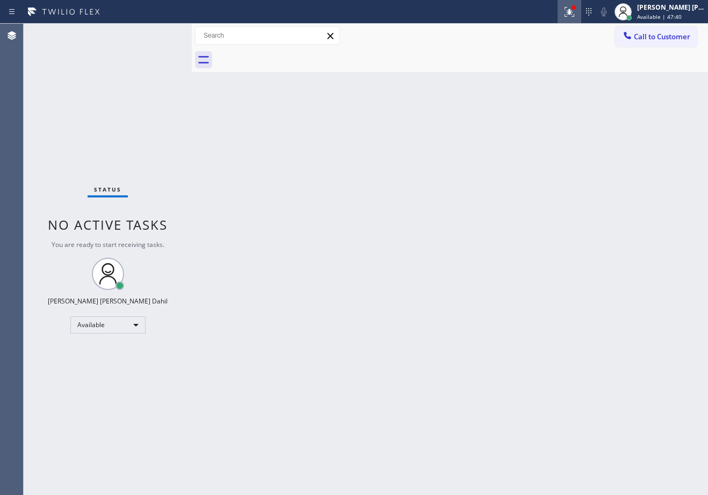
click at [576, 15] on icon at bounding box center [569, 11] width 13 height 13
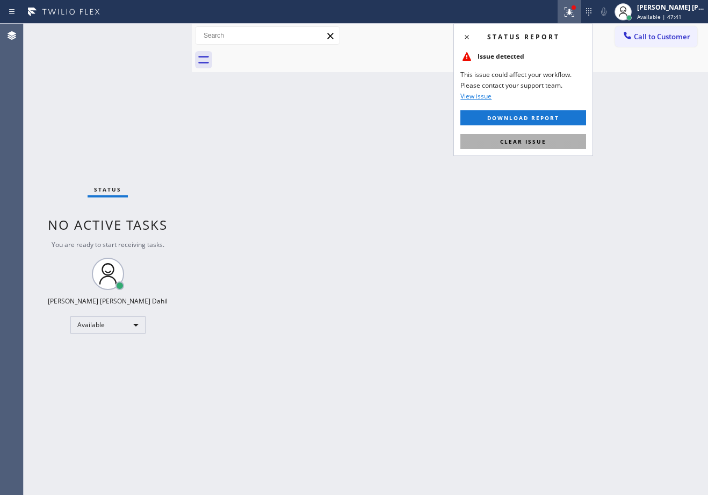
click at [536, 142] on span "Clear issue" at bounding box center [523, 142] width 46 height 8
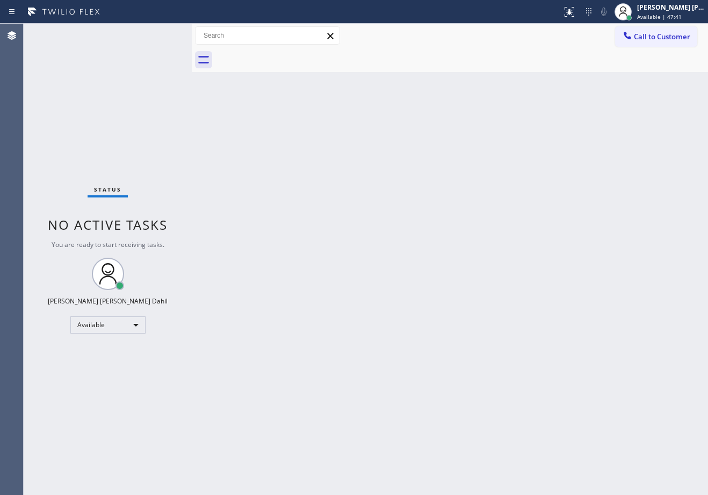
click at [536, 142] on div "Back to Dashboard Change Sender ID Customers Technicians Select a contact Outbo…" at bounding box center [450, 259] width 517 height 471
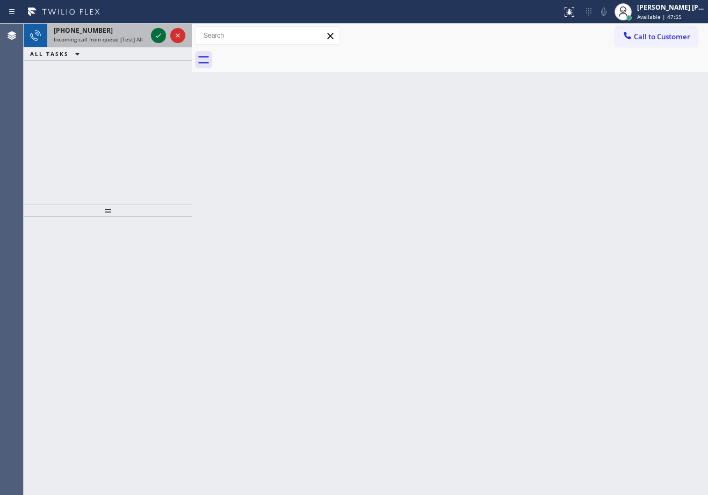
click at [159, 33] on icon at bounding box center [158, 35] width 13 height 13
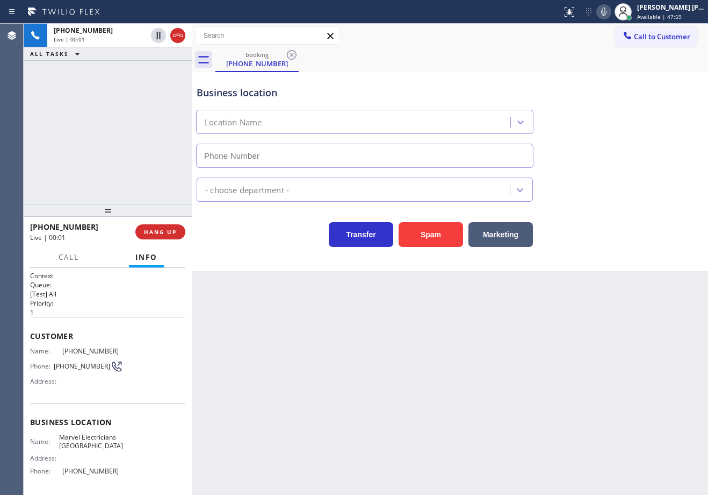
type input "[PHONE_NUMBER]"
click at [159, 103] on div "[PHONE_NUMBER] Live | 00:11 ALL TASKS ALL TASKS ACTIVE TASKS TASKS IN WRAP UP" at bounding box center [108, 114] width 168 height 180
drag, startPoint x: 154, startPoint y: 120, endPoint x: 173, endPoint y: 136, distance: 24.4
click at [159, 124] on div "[PHONE_NUMBER] Live | 00:12 ALL TASKS ALL TASKS ACTIVE TASKS TASKS IN WRAP UP" at bounding box center [108, 114] width 168 height 180
click at [173, 238] on button "HANG UP" at bounding box center [160, 231] width 50 height 15
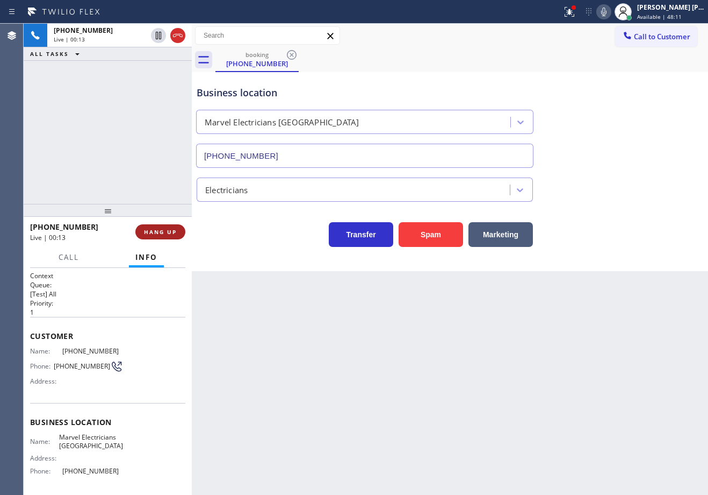
click at [173, 238] on button "HANG UP" at bounding box center [160, 231] width 50 height 15
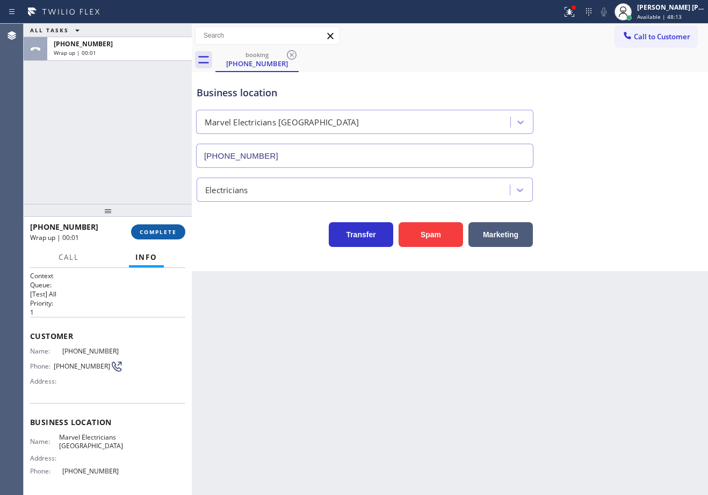
drag, startPoint x: 135, startPoint y: 225, endPoint x: 141, endPoint y: 226, distance: 5.9
click at [135, 226] on button "COMPLETE" at bounding box center [158, 231] width 54 height 15
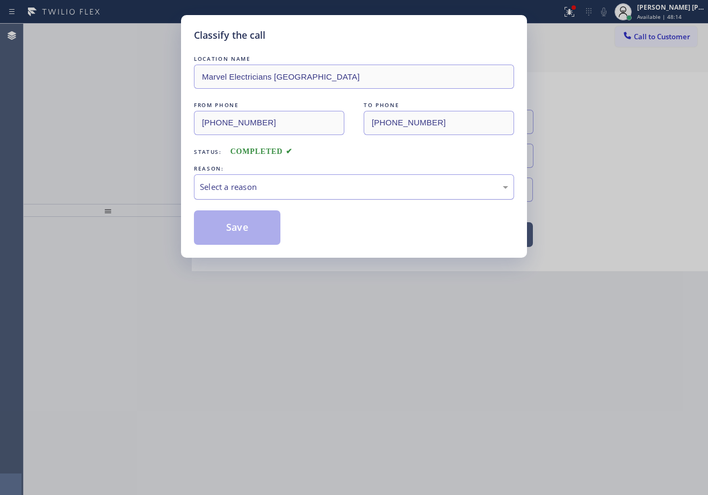
drag, startPoint x: 235, startPoint y: 186, endPoint x: 239, endPoint y: 196, distance: 10.4
click at [237, 186] on div "Select a reason" at bounding box center [354, 187] width 309 height 12
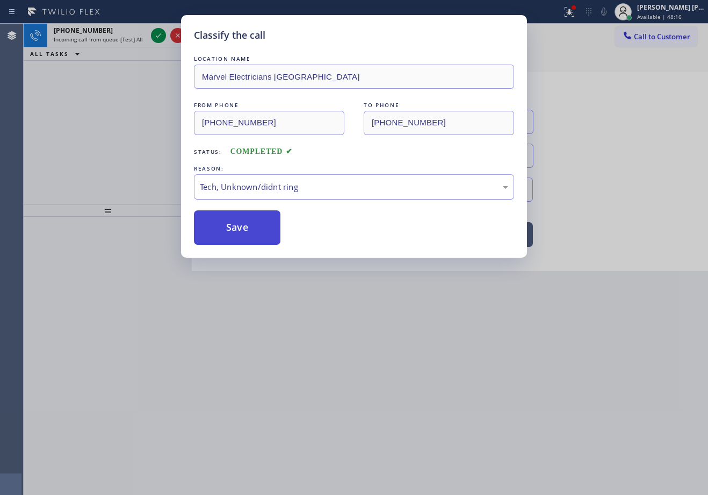
click at [259, 239] on button "Save" at bounding box center [237, 227] width 87 height 34
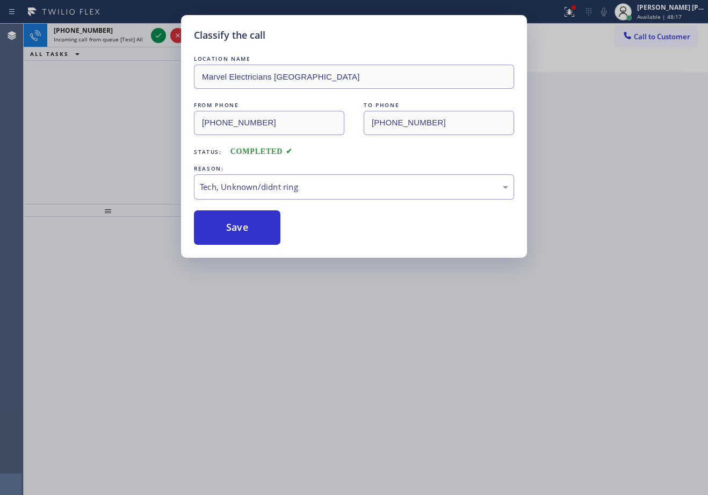
drag, startPoint x: 341, startPoint y: 373, endPoint x: 130, endPoint y: 137, distance: 317.1
click at [344, 381] on div "Classify the call LOCATION NAME Marvel Electricians [GEOGRAPHIC_DATA] FROM PHON…" at bounding box center [354, 247] width 708 height 495
drag, startPoint x: 117, startPoint y: 54, endPoint x: 122, endPoint y: 44, distance: 10.8
click at [119, 54] on div "Classify the call LOCATION NAME Best [US_STATE] Heating and AC Repair FROM PHON…" at bounding box center [366, 259] width 685 height 471
click at [122, 44] on div "[PHONE_NUMBER] Incoming call from queue [Test] All" at bounding box center [98, 36] width 102 height 24
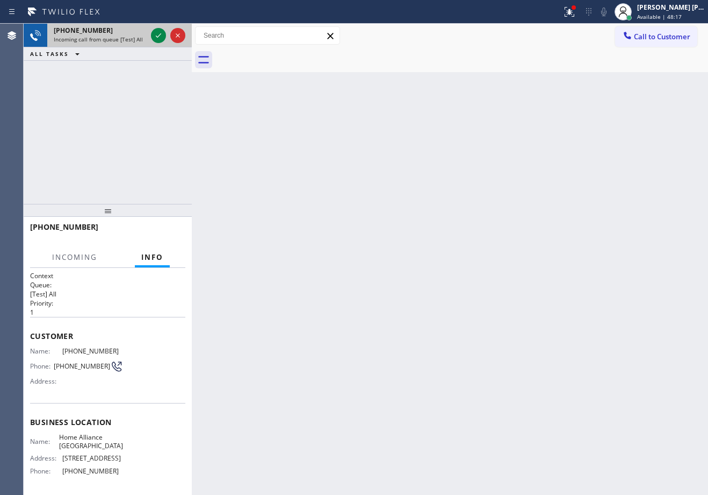
click at [122, 44] on div "[PHONE_NUMBER] Incoming call from queue [Test] All" at bounding box center [98, 36] width 102 height 24
click at [125, 37] on span "Incoming call from queue [Test] All" at bounding box center [98, 39] width 89 height 8
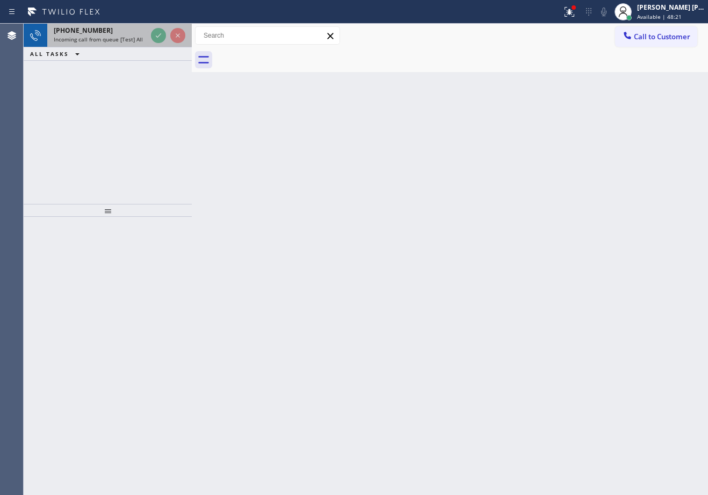
click at [124, 32] on div "[PHONE_NUMBER]" at bounding box center [100, 30] width 93 height 9
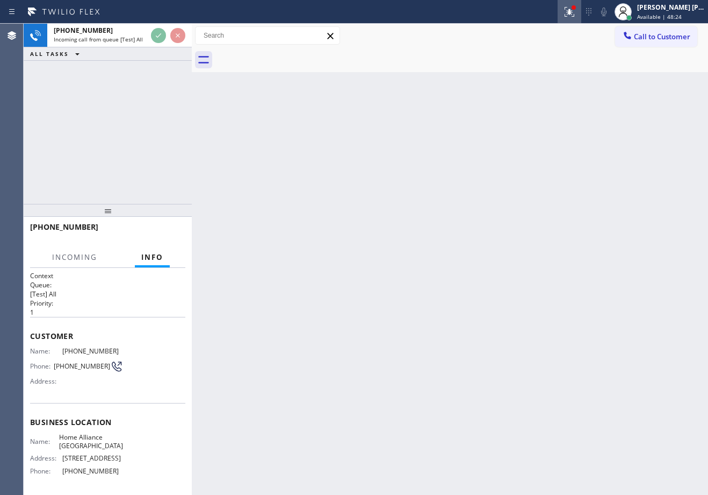
click at [576, 12] on icon at bounding box center [569, 11] width 13 height 13
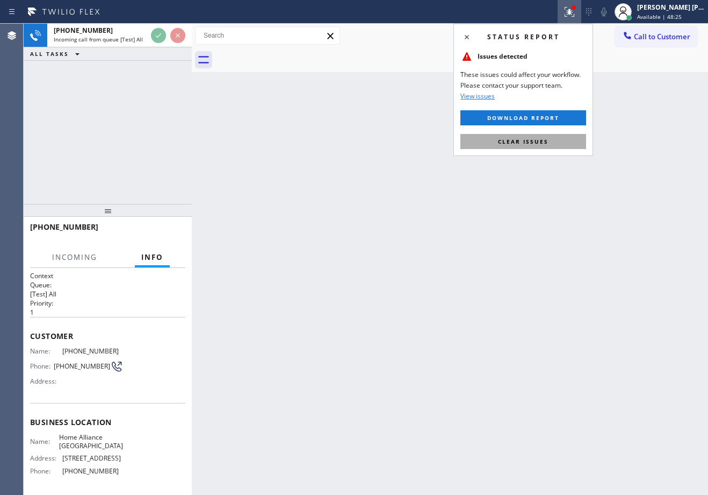
click at [542, 142] on span "Clear issues" at bounding box center [523, 142] width 51 height 8
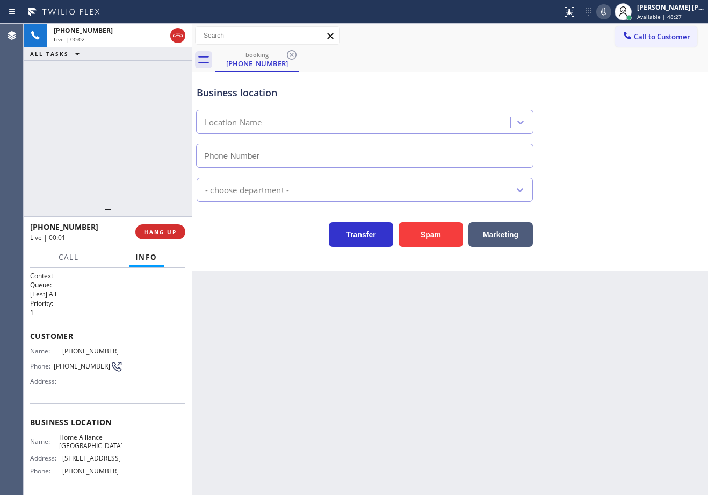
type input "[PHONE_NUMBER]"
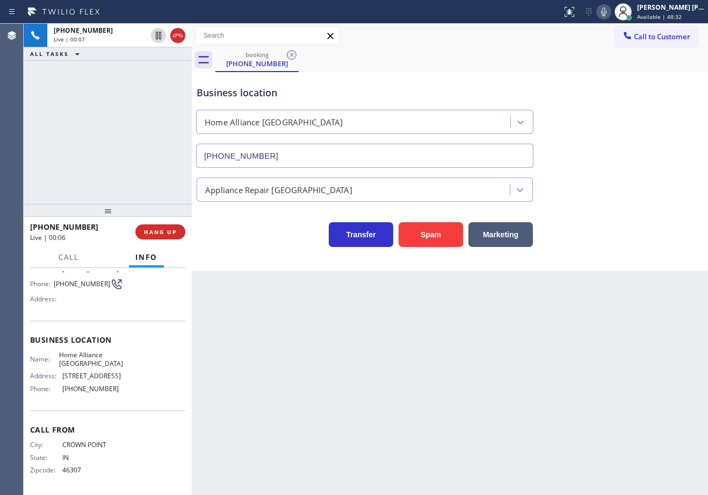
click at [375, 413] on div "Back to Dashboard Change Sender ID Customers Technicians Select a contact Outbo…" at bounding box center [450, 259] width 517 height 471
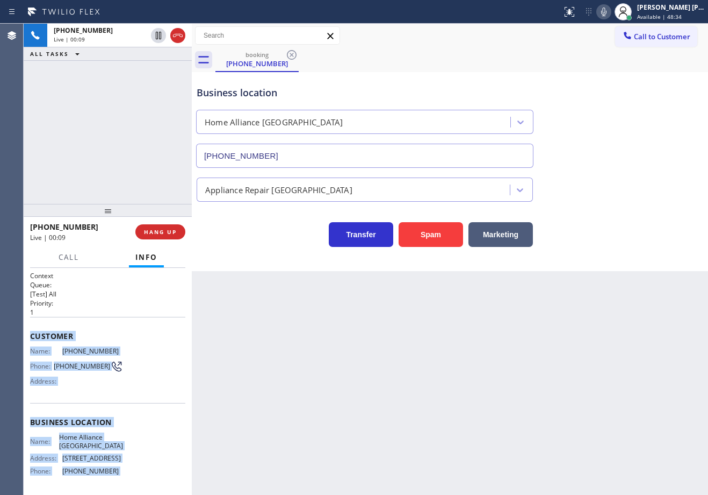
scroll to position [91, 0]
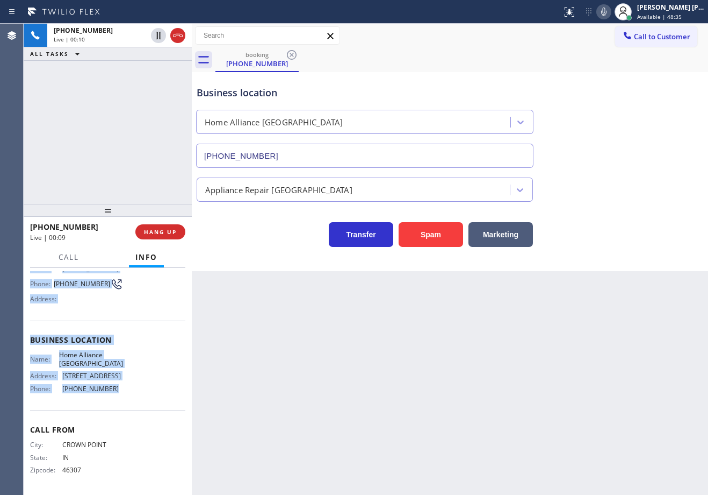
drag, startPoint x: 28, startPoint y: 332, endPoint x: 116, endPoint y: 387, distance: 102.9
click at [116, 387] on div "Context Queue: [Test] All Priority: 1 Customer Name: [PHONE_NUMBER] Phone: [PHO…" at bounding box center [108, 381] width 168 height 227
copy div "Customer Name: [PHONE_NUMBER] Phone: [PHONE_NUMBER] Address: Business location …"
click at [534, 46] on div "Call to Customer Outbound call Location 5 Star Appliance Repair Your caller id …" at bounding box center [450, 36] width 517 height 24
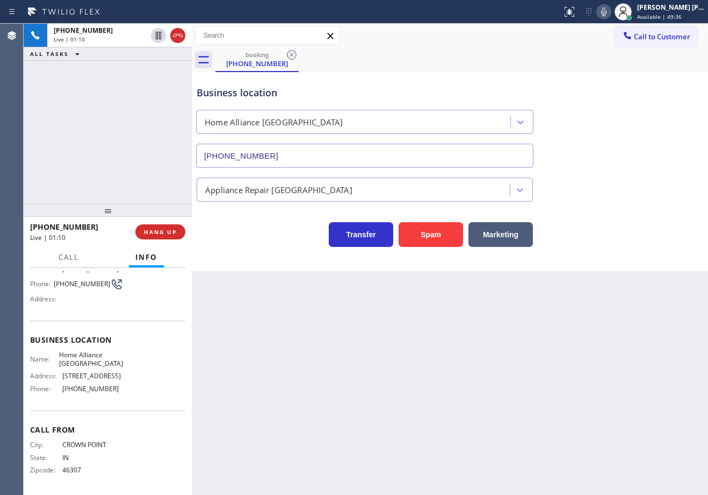
click at [83, 143] on div "[PHONE_NUMBER] Live | 01:10 ALL TASKS ALL TASKS ACTIVE TASKS TASKS IN WRAP UP" at bounding box center [108, 114] width 168 height 180
click at [310, 297] on div "Back to Dashboard Change Sender ID Customers Technicians Select a contact Outbo…" at bounding box center [450, 259] width 517 height 471
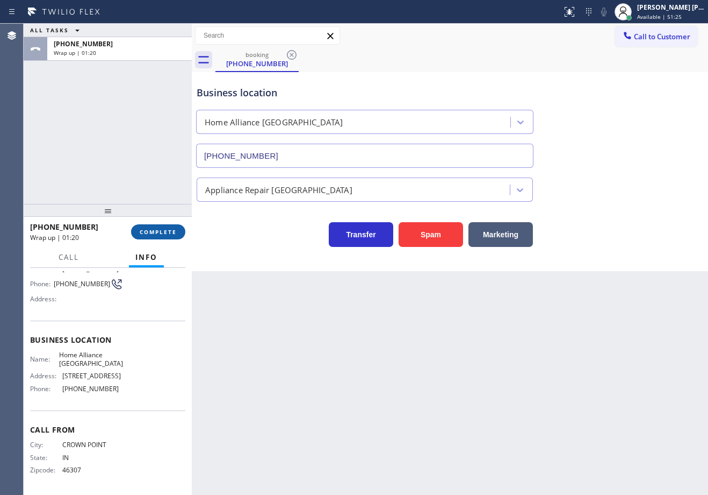
click at [160, 231] on span "COMPLETE" at bounding box center [158, 232] width 37 height 8
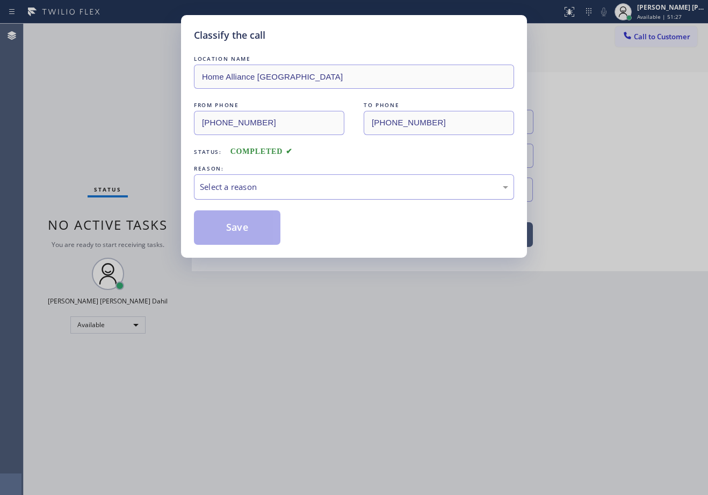
click at [238, 185] on div "Select a reason" at bounding box center [354, 187] width 309 height 12
click at [227, 227] on button "Save" at bounding box center [237, 227] width 87 height 34
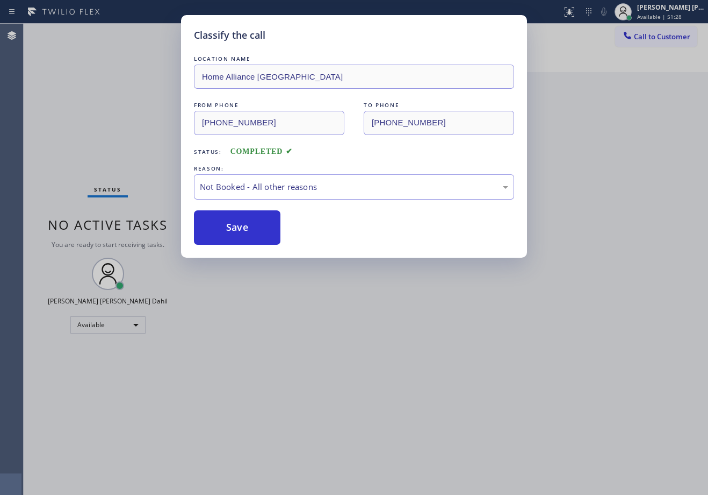
drag, startPoint x: 227, startPoint y: 227, endPoint x: 352, endPoint y: 291, distance: 140.4
click at [227, 230] on button "Save" at bounding box center [237, 227] width 87 height 34
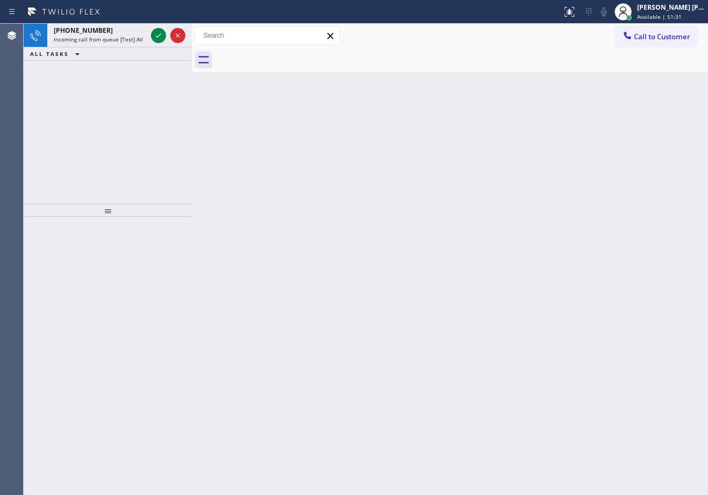
click at [606, 417] on div "Back to Dashboard Change Sender ID Customers Technicians Select a contact Outbo…" at bounding box center [450, 259] width 517 height 471
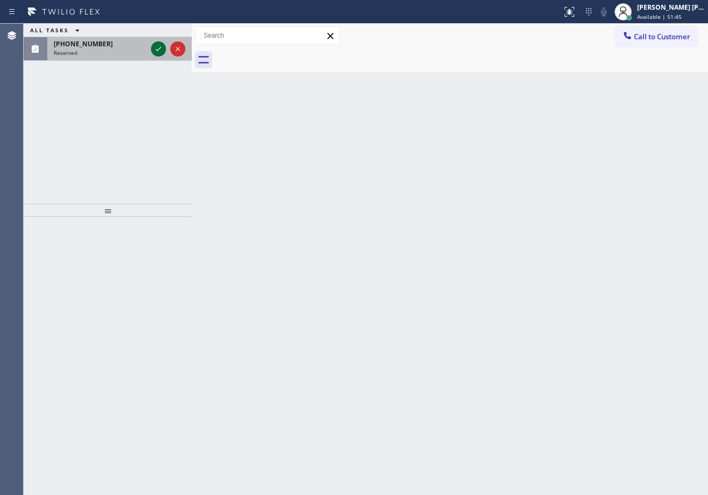
drag, startPoint x: 128, startPoint y: 53, endPoint x: 155, endPoint y: 55, distance: 27.0
click at [130, 53] on div "Reserved" at bounding box center [100, 53] width 93 height 8
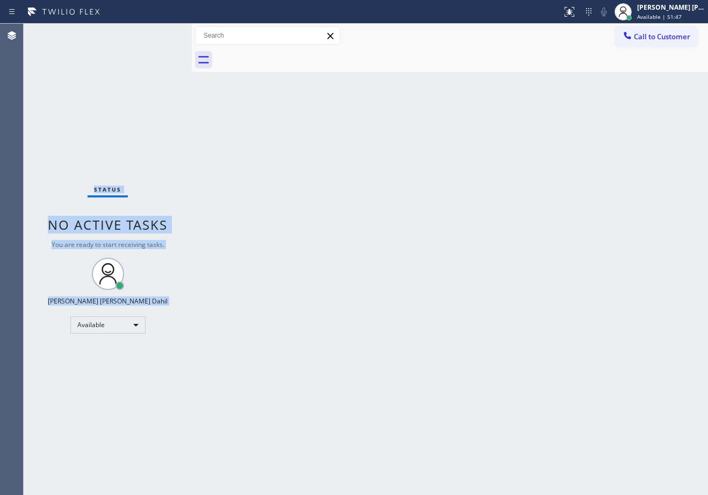
click at [159, 48] on div "Status No active tasks You are ready to start receiving tasks. [PERSON_NAME] [P…" at bounding box center [108, 259] width 168 height 471
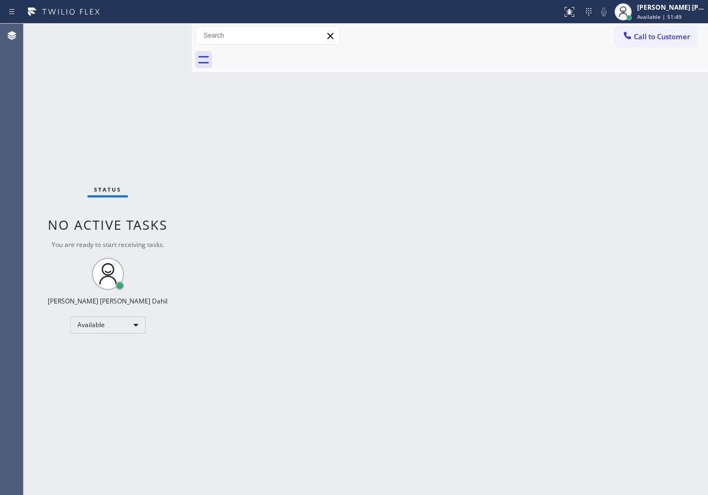
click at [478, 339] on div "Back to Dashboard Change Sender ID Customers Technicians Select a contact Outbo…" at bounding box center [450, 259] width 517 height 471
click at [159, 33] on div "Status No active tasks You are ready to start receiving tasks. [PERSON_NAME] [P…" at bounding box center [108, 259] width 168 height 471
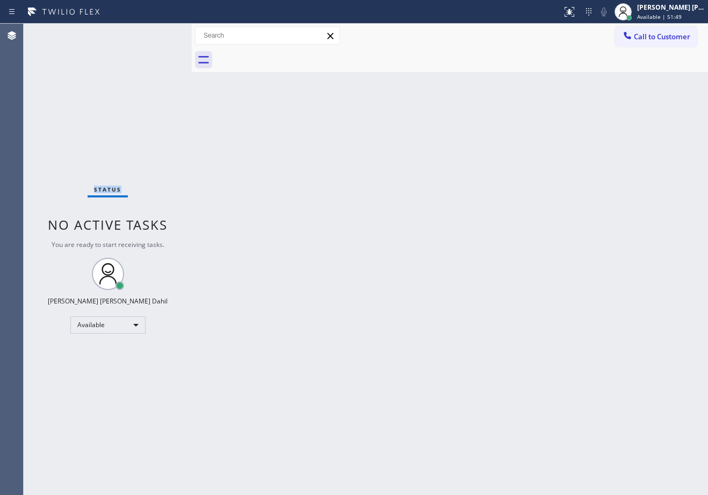
click at [159, 33] on div "Status No active tasks You are ready to start receiving tasks. [PERSON_NAME] [P…" at bounding box center [108, 259] width 168 height 471
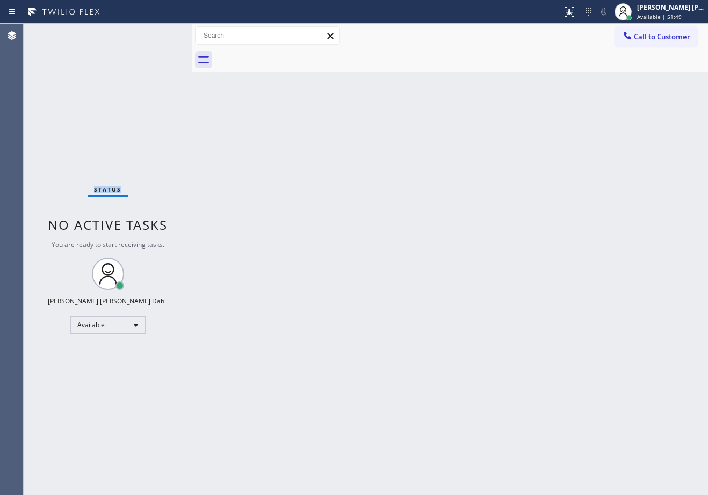
click at [159, 33] on div "Status No active tasks You are ready to start receiving tasks. [PERSON_NAME] [P…" at bounding box center [108, 259] width 168 height 471
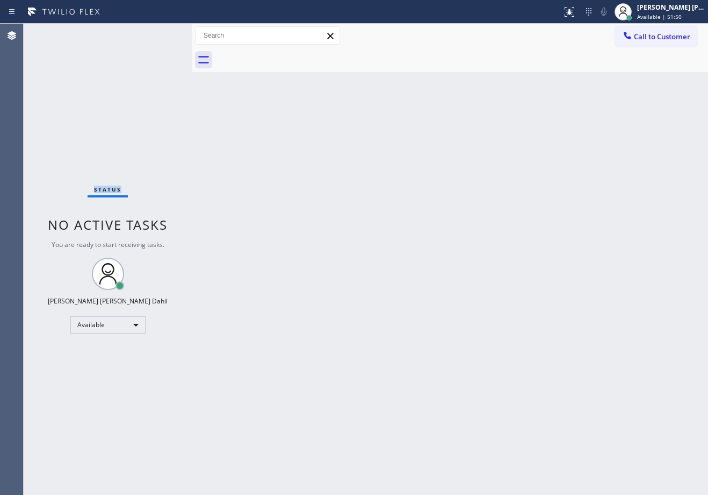
click at [159, 33] on div "Status No active tasks You are ready to start receiving tasks. [PERSON_NAME] [P…" at bounding box center [108, 259] width 168 height 471
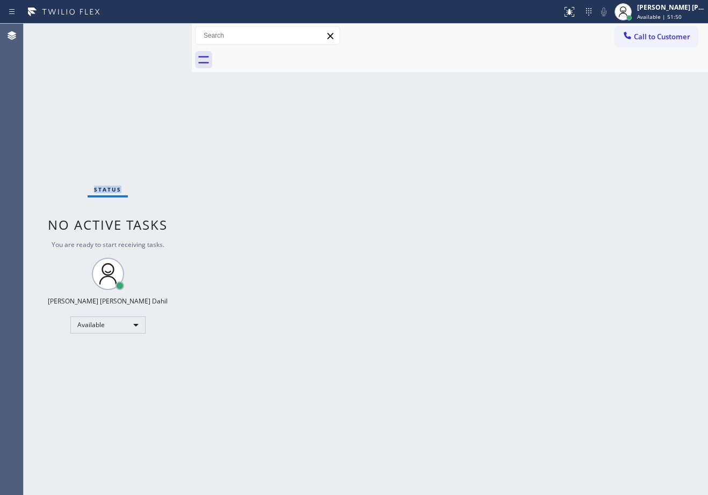
click at [159, 33] on div "Status No active tasks You are ready to start receiving tasks. [PERSON_NAME] [P…" at bounding box center [108, 259] width 168 height 471
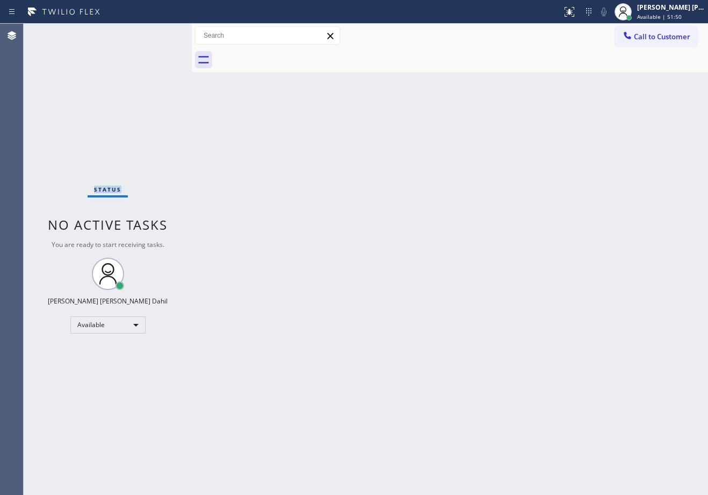
click at [159, 33] on div "Status No active tasks You are ready to start receiving tasks. [PERSON_NAME] [P…" at bounding box center [108, 259] width 168 height 471
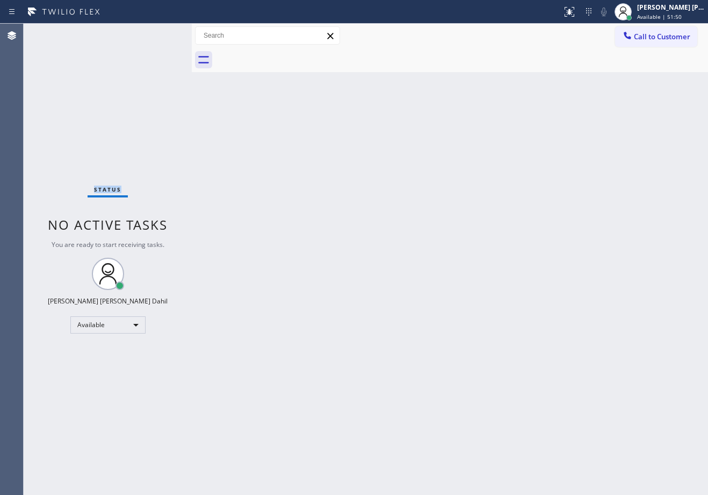
click at [159, 33] on div "Status No active tasks You are ready to start receiving tasks. [PERSON_NAME] [P…" at bounding box center [108, 259] width 168 height 471
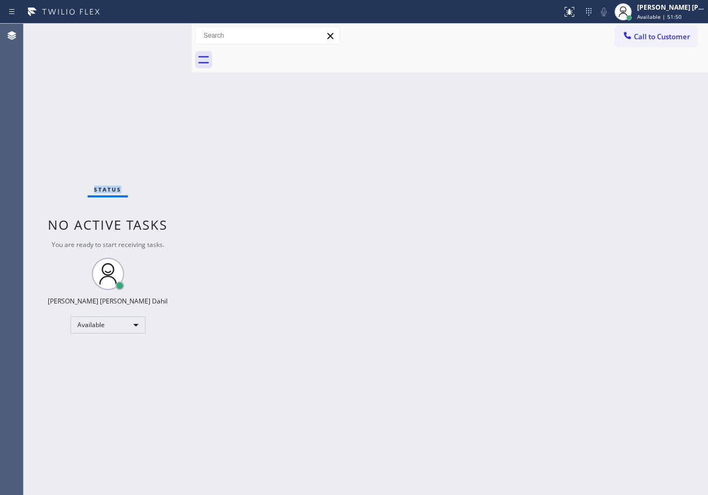
click at [159, 33] on div "Status No active tasks You are ready to start receiving tasks. [PERSON_NAME] [P…" at bounding box center [108, 259] width 168 height 471
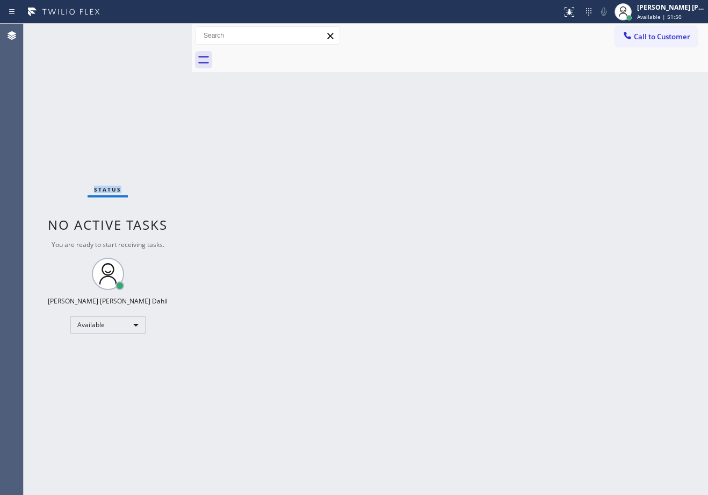
click at [159, 33] on div "Status No active tasks You are ready to start receiving tasks. [PERSON_NAME] [P…" at bounding box center [108, 259] width 168 height 471
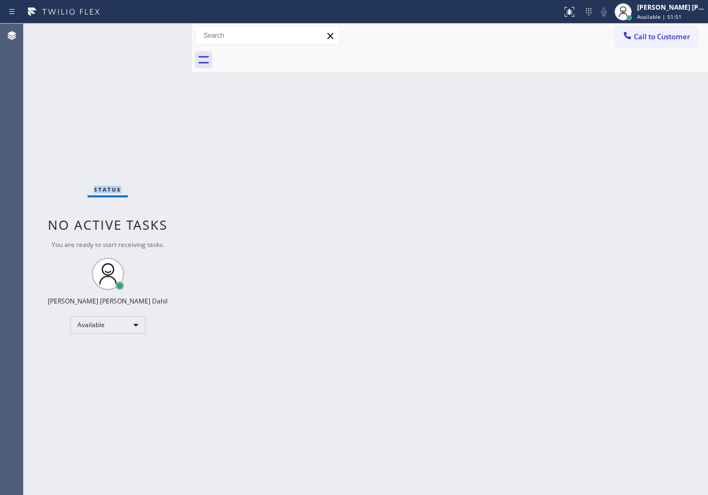
click at [159, 33] on div "Status No active tasks You are ready to start receiving tasks. [PERSON_NAME] [P…" at bounding box center [108, 259] width 168 height 471
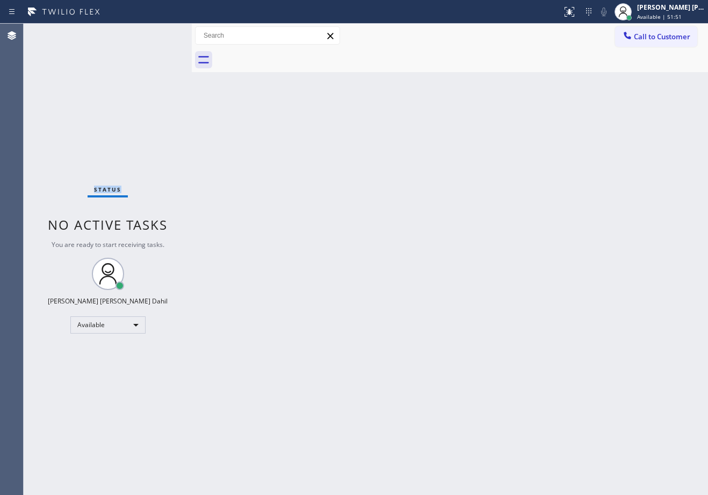
click at [159, 33] on div "Status No active tasks You are ready to start receiving tasks. [PERSON_NAME] [P…" at bounding box center [108, 259] width 168 height 471
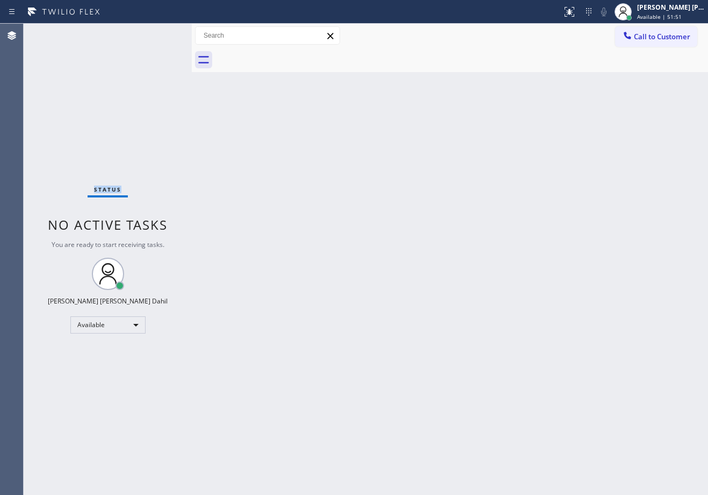
click at [159, 33] on div "Status No active tasks You are ready to start receiving tasks. [PERSON_NAME] [P…" at bounding box center [108, 259] width 168 height 471
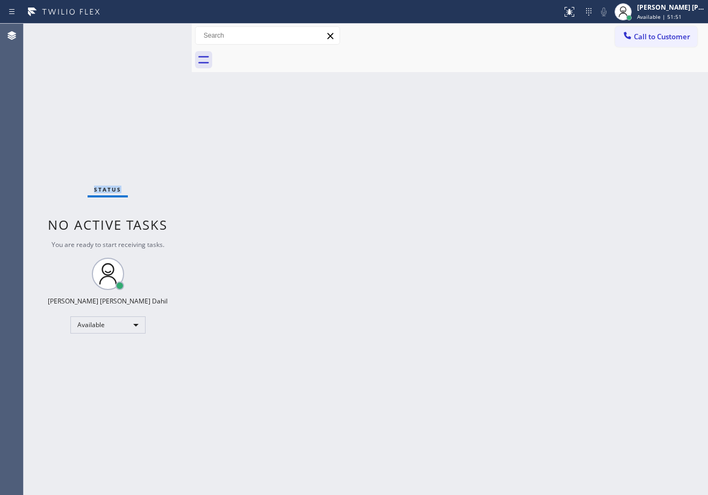
click at [159, 33] on div "Status No active tasks You are ready to start receiving tasks. [PERSON_NAME] [P…" at bounding box center [108, 259] width 168 height 471
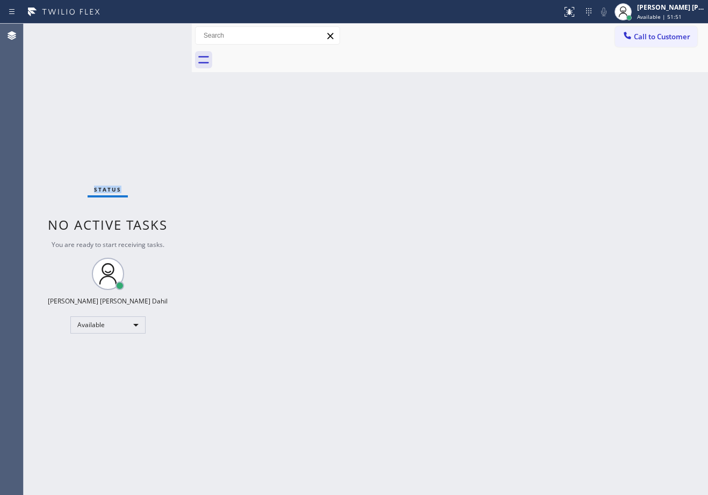
click at [159, 33] on div "Status No active tasks You are ready to start receiving tasks. [PERSON_NAME] [P…" at bounding box center [108, 259] width 168 height 471
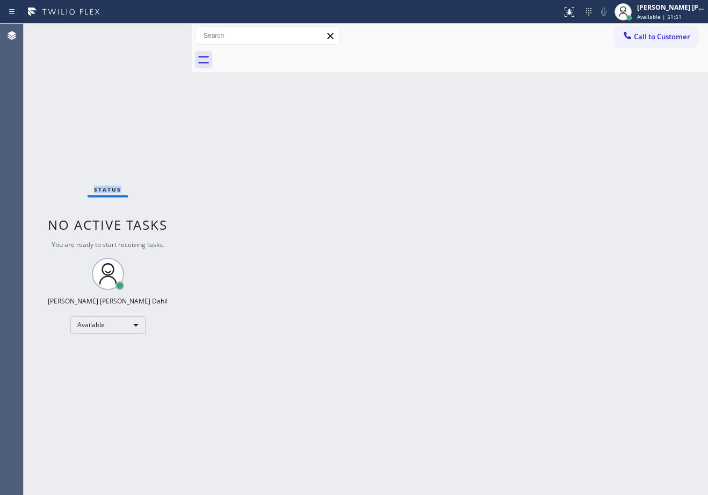
click at [159, 33] on div "Status No active tasks You are ready to start receiving tasks. [PERSON_NAME] [P…" at bounding box center [108, 259] width 168 height 471
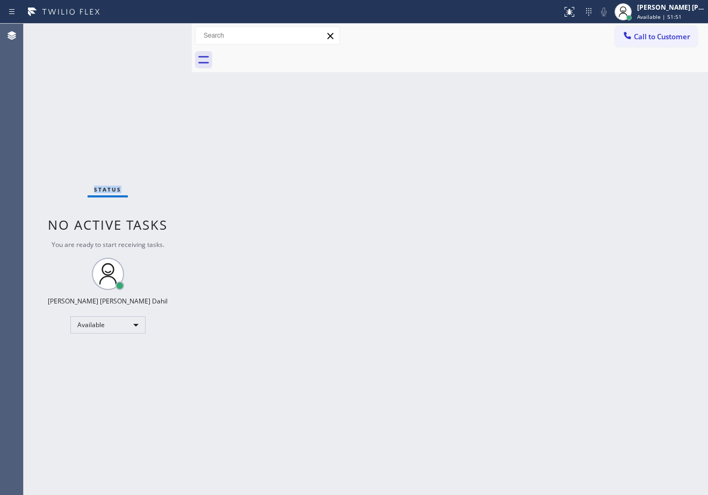
click at [159, 33] on div "Status No active tasks You are ready to start receiving tasks. [PERSON_NAME] [P…" at bounding box center [108, 259] width 168 height 471
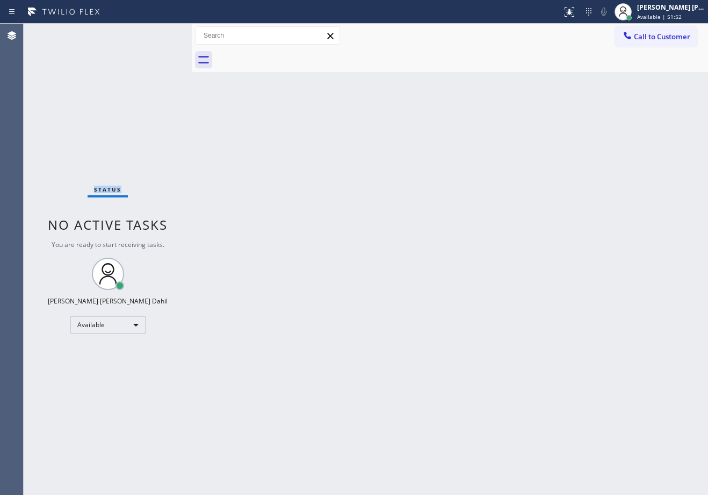
click at [159, 33] on div "Status No active tasks You are ready to start receiving tasks. [PERSON_NAME] [P…" at bounding box center [108, 259] width 168 height 471
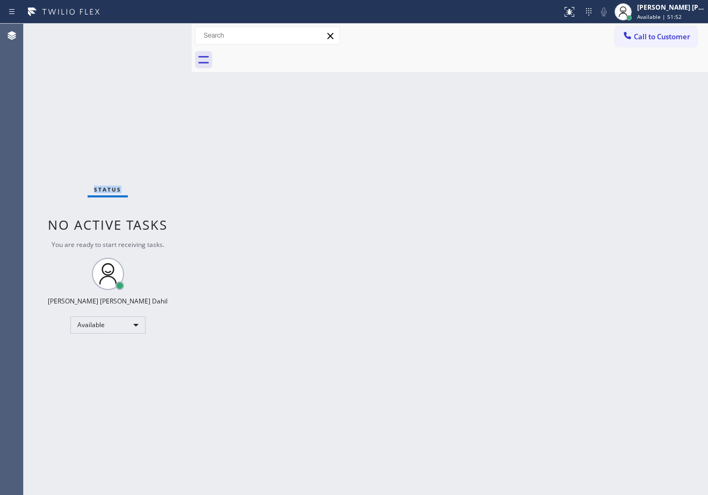
click at [159, 33] on div "Status No active tasks You are ready to start receiving tasks. [PERSON_NAME] [P…" at bounding box center [108, 259] width 168 height 471
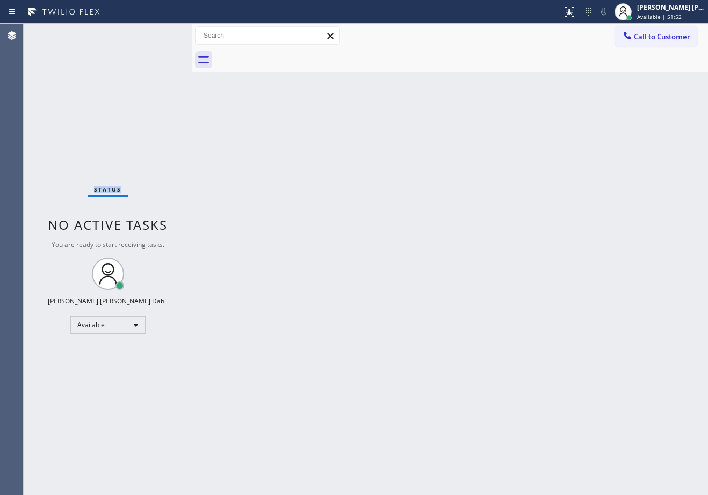
click at [159, 33] on div "Status No active tasks You are ready to start receiving tasks. [PERSON_NAME] [P…" at bounding box center [108, 259] width 168 height 471
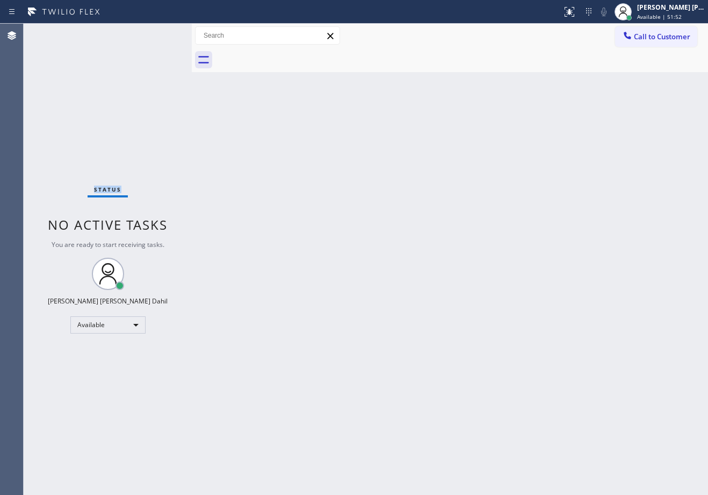
click at [159, 33] on div "Status No active tasks You are ready to start receiving tasks. [PERSON_NAME] [P…" at bounding box center [108, 259] width 168 height 471
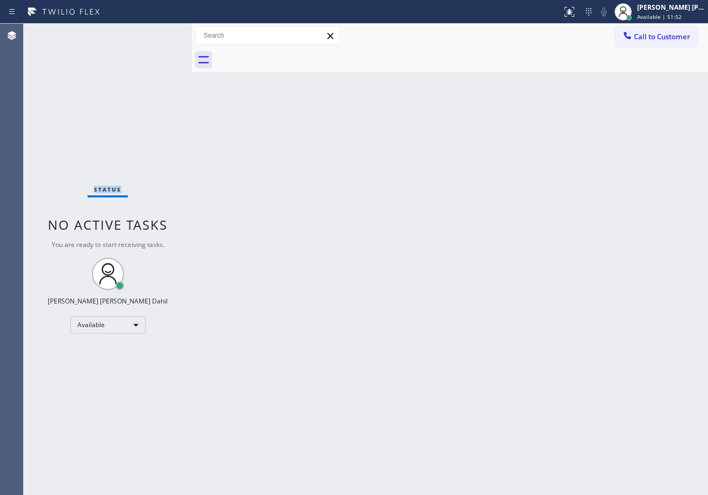
click at [159, 33] on div "Status No active tasks You are ready to start receiving tasks. [PERSON_NAME] [P…" at bounding box center [108, 259] width 168 height 471
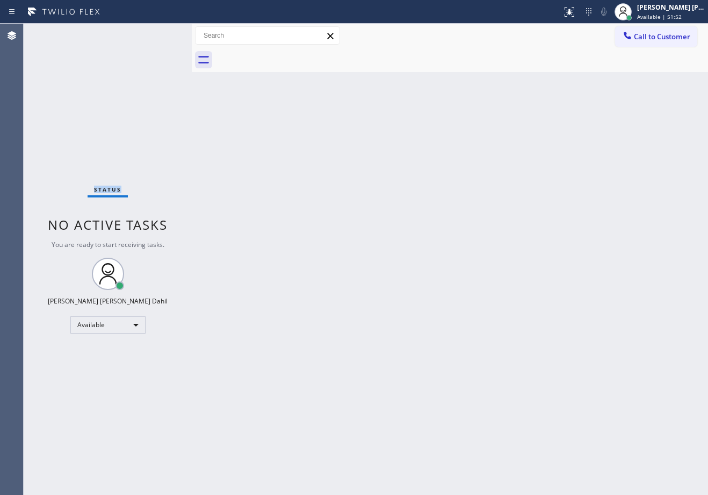
click at [159, 33] on div "Status No active tasks You are ready to start receiving tasks. [PERSON_NAME] [P…" at bounding box center [108, 259] width 168 height 471
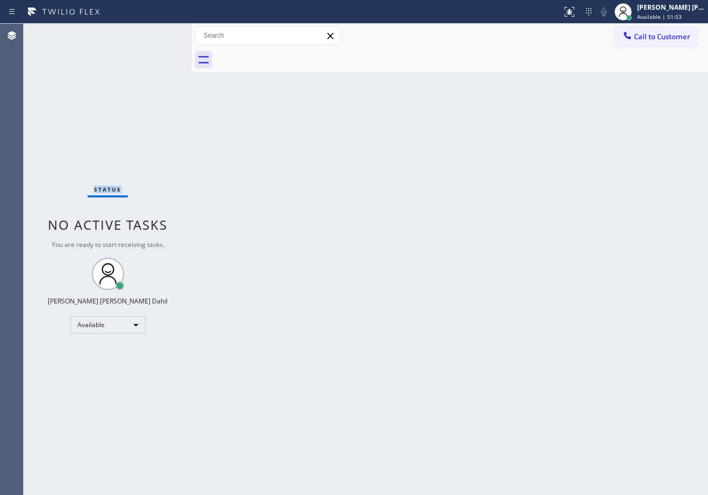
click at [159, 33] on div "Status No active tasks You are ready to start receiving tasks. [PERSON_NAME] [P…" at bounding box center [108, 259] width 168 height 471
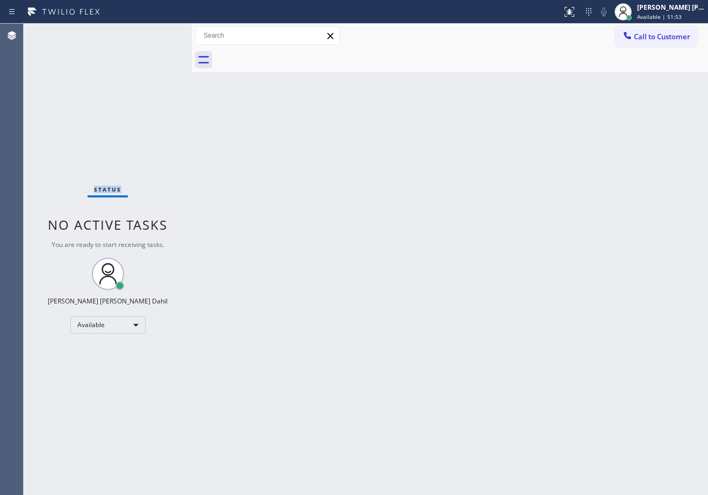
click at [159, 33] on div "Status No active tasks You are ready to start receiving tasks. [PERSON_NAME] [P…" at bounding box center [108, 259] width 168 height 471
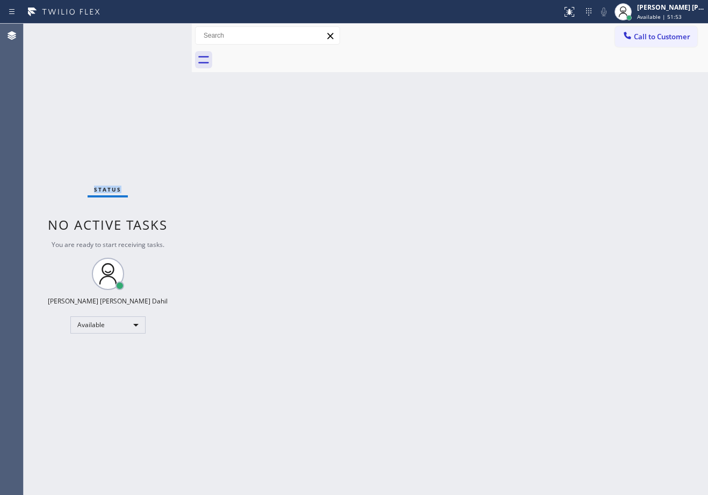
click at [159, 33] on div "Status No active tasks You are ready to start receiving tasks. [PERSON_NAME] [P…" at bounding box center [108, 259] width 168 height 471
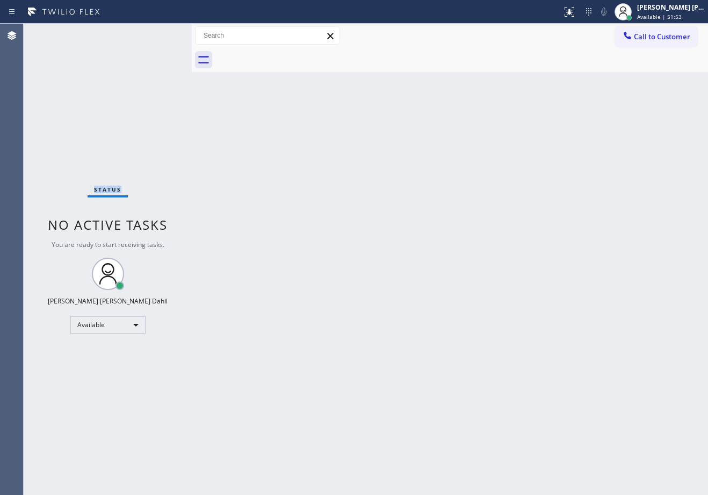
click at [159, 33] on div "Status No active tasks You are ready to start receiving tasks. [PERSON_NAME] [P…" at bounding box center [108, 259] width 168 height 471
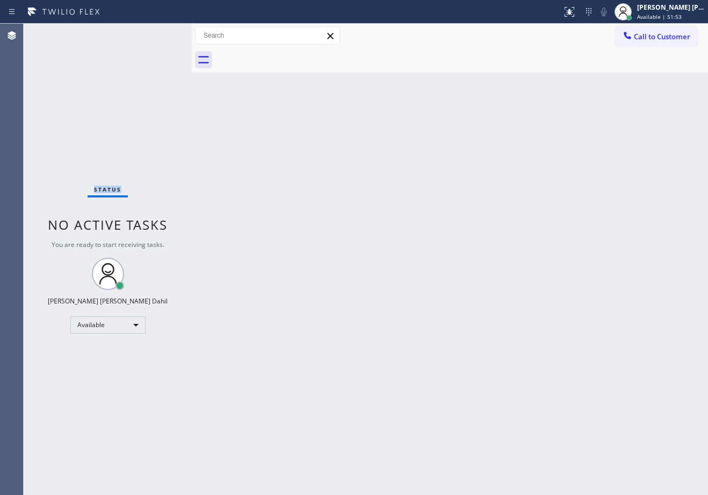
click at [159, 33] on div "Status No active tasks You are ready to start receiving tasks. [PERSON_NAME] [P…" at bounding box center [108, 259] width 168 height 471
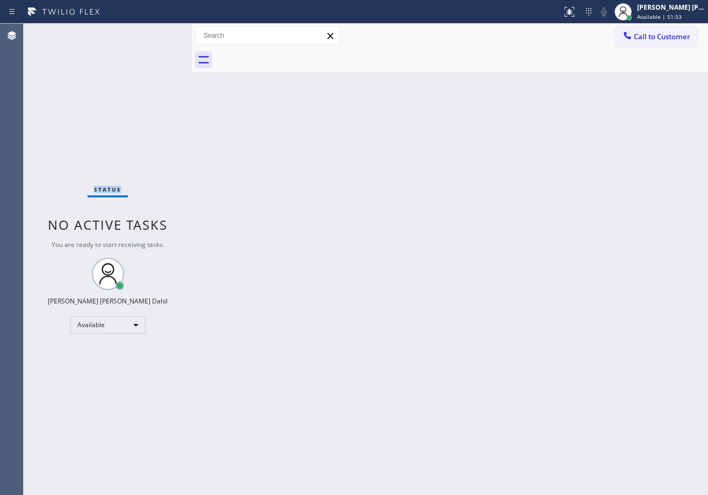
click at [159, 33] on div "Status No active tasks You are ready to start receiving tasks. [PERSON_NAME] [P…" at bounding box center [108, 259] width 168 height 471
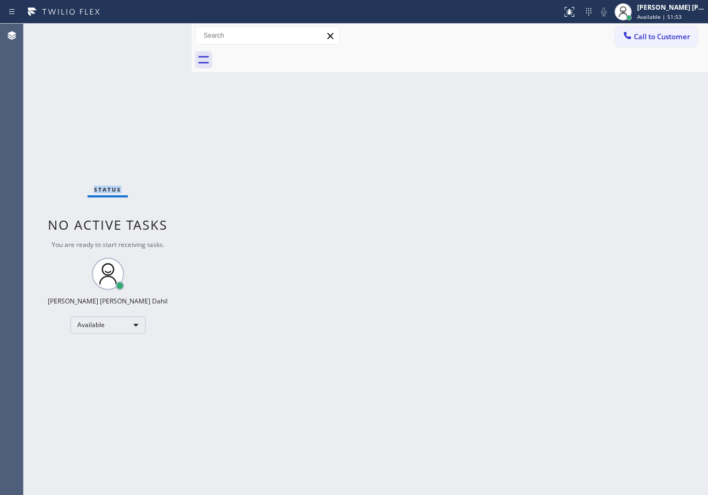
click at [159, 33] on div "Status No active tasks You are ready to start receiving tasks. [PERSON_NAME] [P…" at bounding box center [108, 259] width 168 height 471
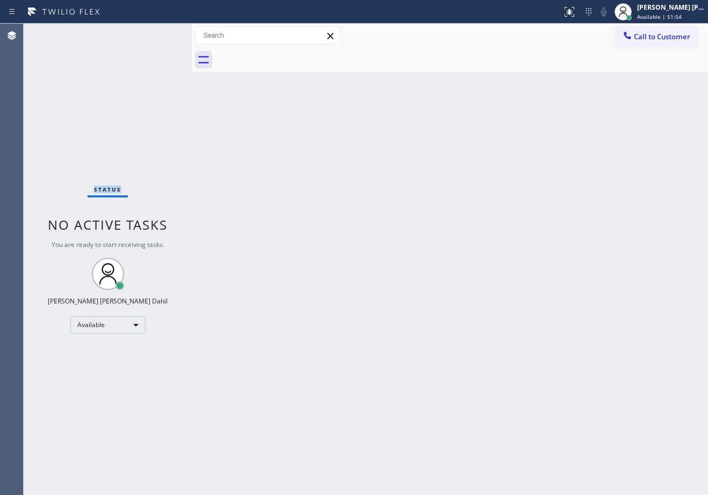
click at [159, 33] on div "Status No active tasks You are ready to start receiving tasks. [PERSON_NAME] [P…" at bounding box center [108, 259] width 168 height 471
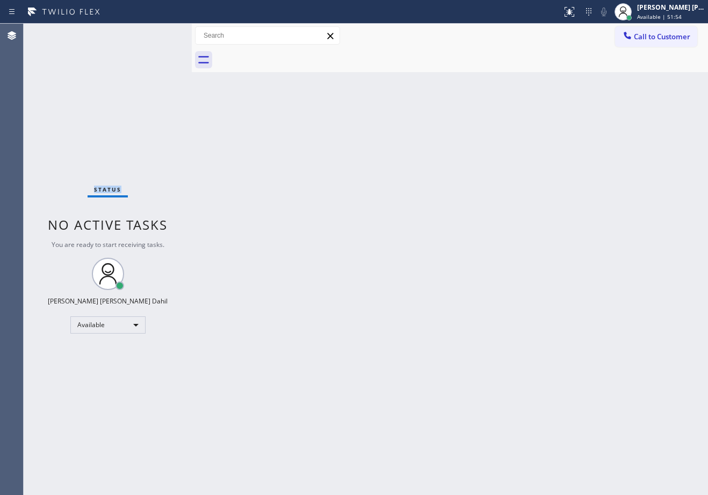
click at [159, 33] on div "Status No active tasks You are ready to start receiving tasks. [PERSON_NAME] [P…" at bounding box center [108, 259] width 168 height 471
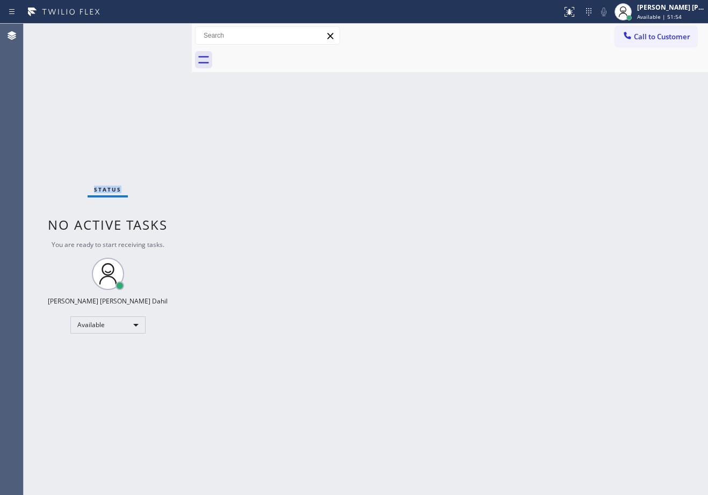
click at [159, 33] on div "Status No active tasks You are ready to start receiving tasks. [PERSON_NAME] [P…" at bounding box center [108, 259] width 168 height 471
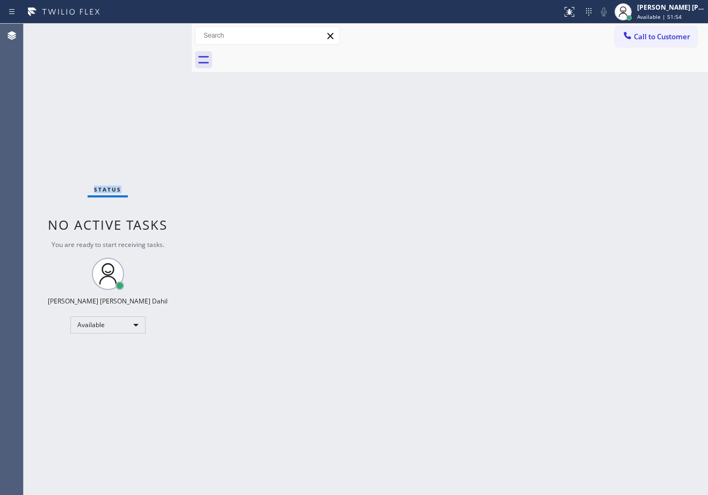
click at [159, 33] on div "Status No active tasks You are ready to start receiving tasks. [PERSON_NAME] [P…" at bounding box center [108, 259] width 168 height 471
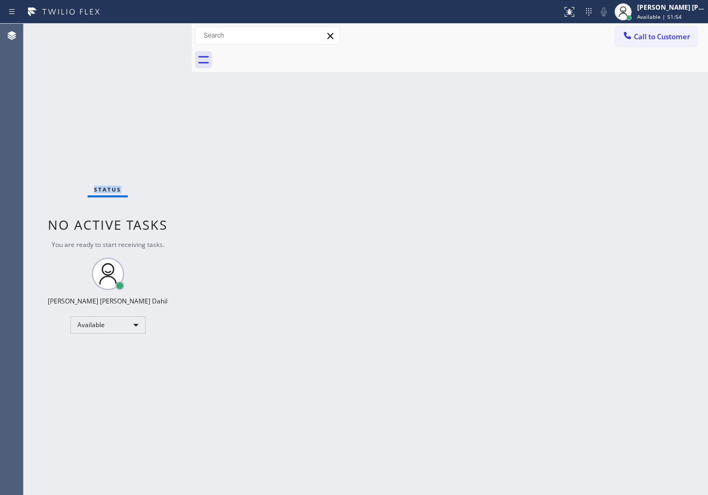
click at [159, 33] on div "Status No active tasks You are ready to start receiving tasks. [PERSON_NAME] [P…" at bounding box center [108, 259] width 168 height 471
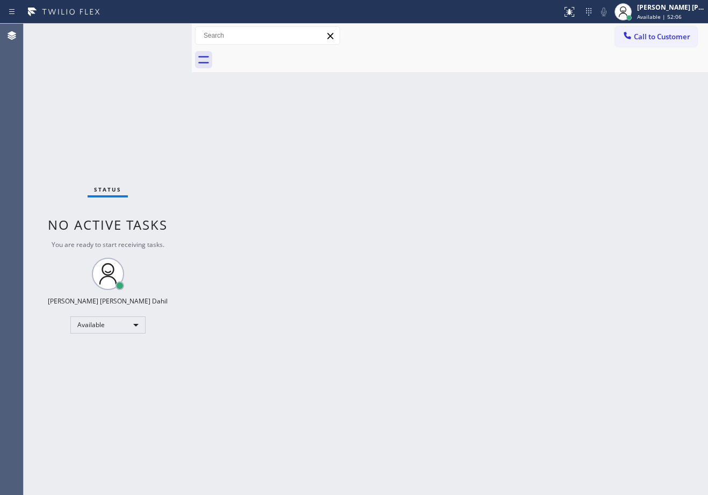
click at [159, 33] on div "Status No active tasks You are ready to start receiving tasks. [PERSON_NAME] [P…" at bounding box center [108, 259] width 168 height 471
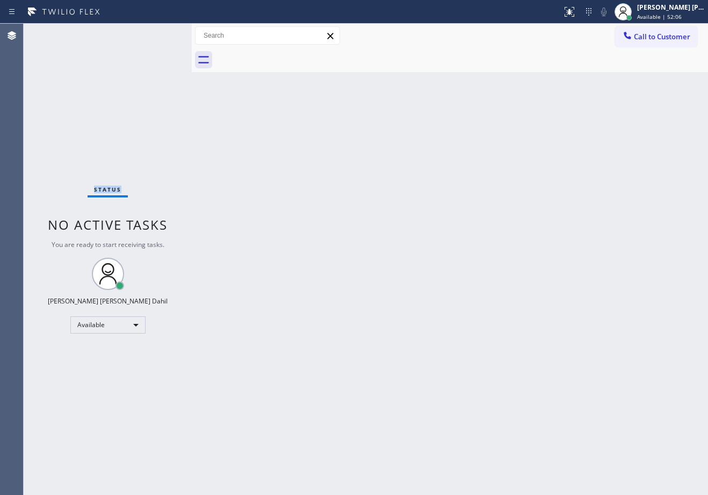
click at [159, 33] on div "Status No active tasks You are ready to start receiving tasks. [PERSON_NAME] [P…" at bounding box center [108, 259] width 168 height 471
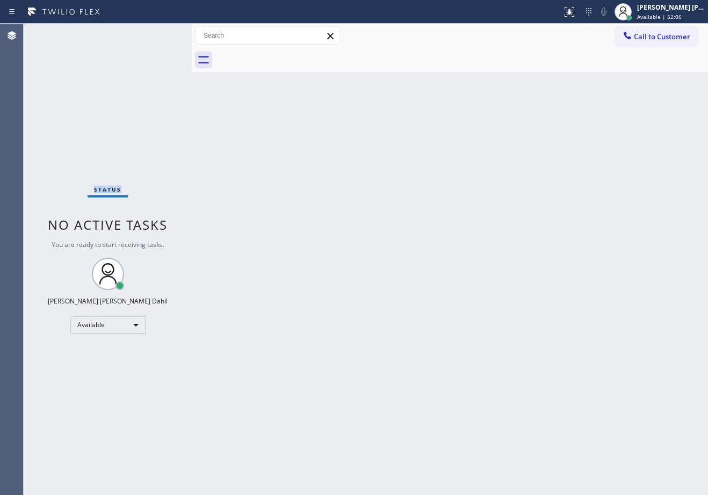
click at [159, 33] on div "Status No active tasks You are ready to start receiving tasks. [PERSON_NAME] [P…" at bounding box center [108, 259] width 168 height 471
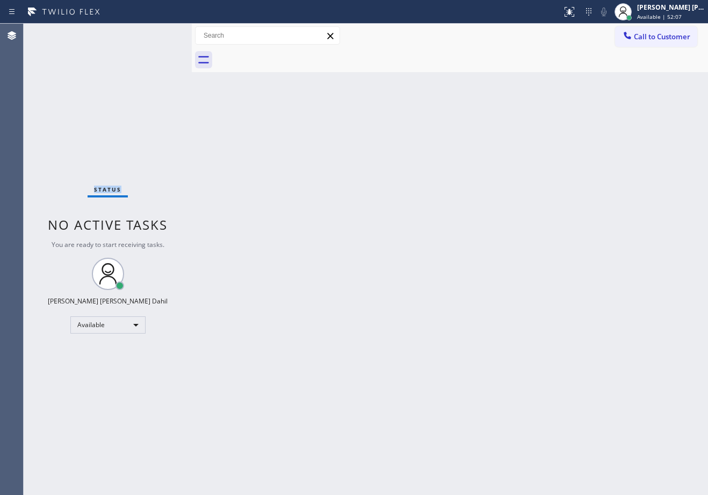
click at [159, 33] on div "Status No active tasks You are ready to start receiving tasks. [PERSON_NAME] [P…" at bounding box center [108, 259] width 168 height 471
click
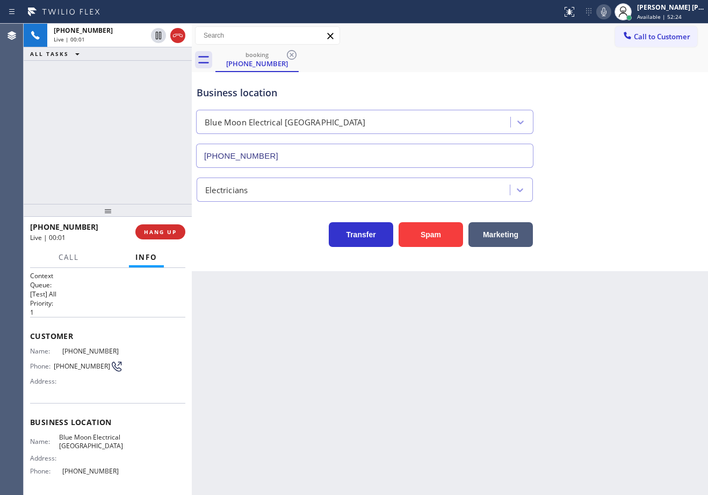
type input "[PHONE_NUMBER]"
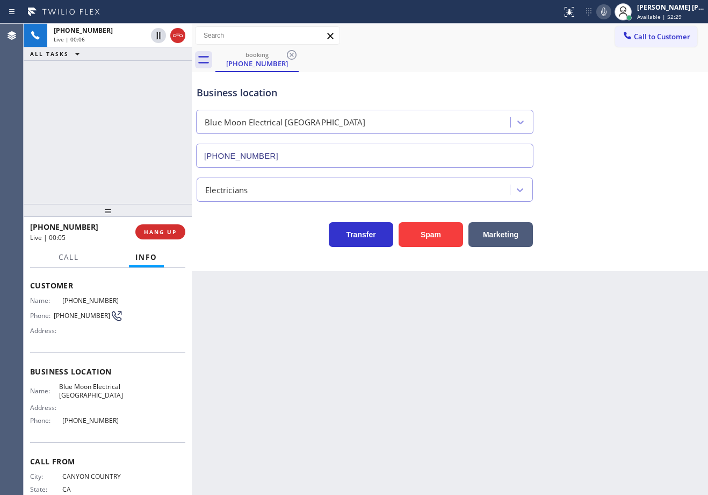
scroll to position [99, 0]
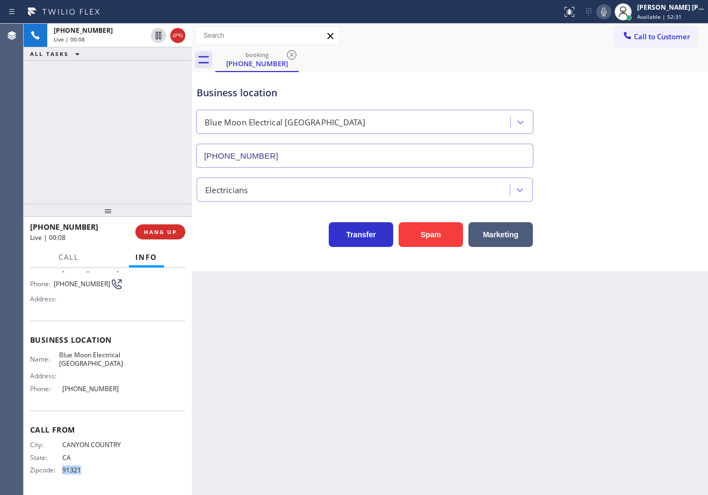
drag, startPoint x: 99, startPoint y: 465, endPoint x: 62, endPoint y: 470, distance: 38.0
click at [60, 474] on div "Zipcode: 91321" at bounding box center [76, 470] width 93 height 8
copy div "91321"
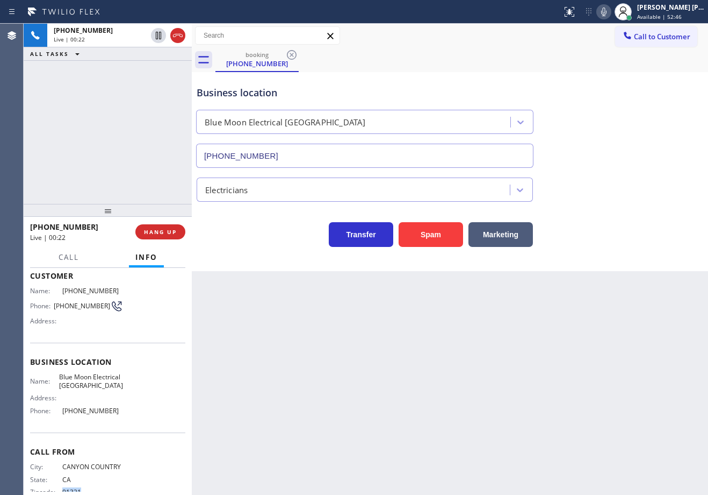
scroll to position [0, 0]
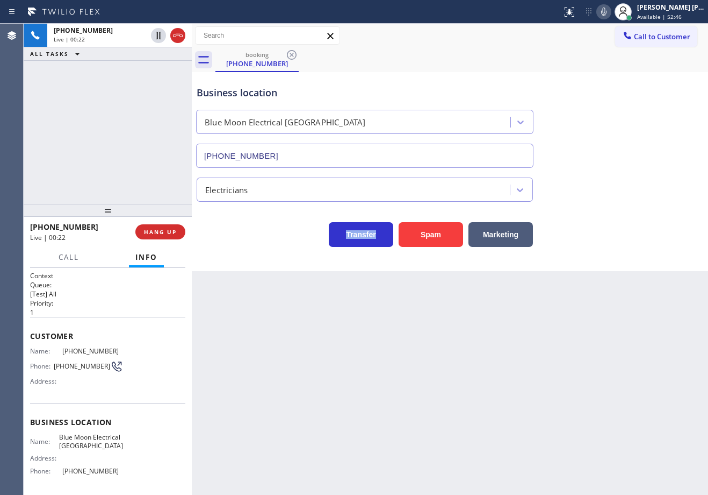
click at [304, 386] on div "Back to Dashboard Change Sender ID Customers Technicians Select a contact Outbo…" at bounding box center [450, 259] width 517 height 471
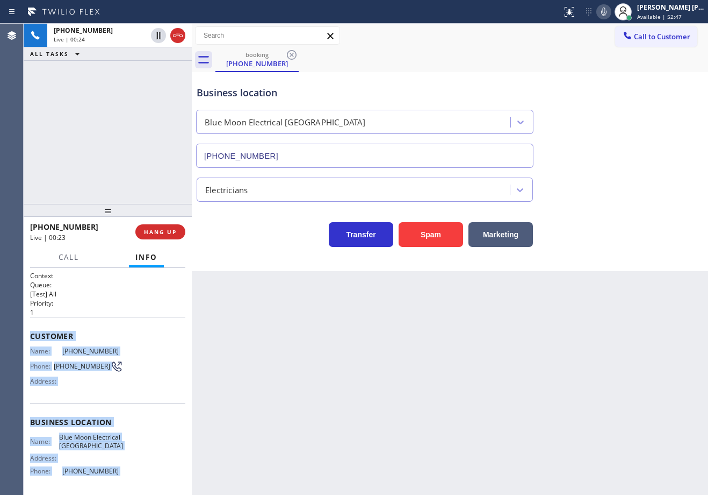
scroll to position [99, 0]
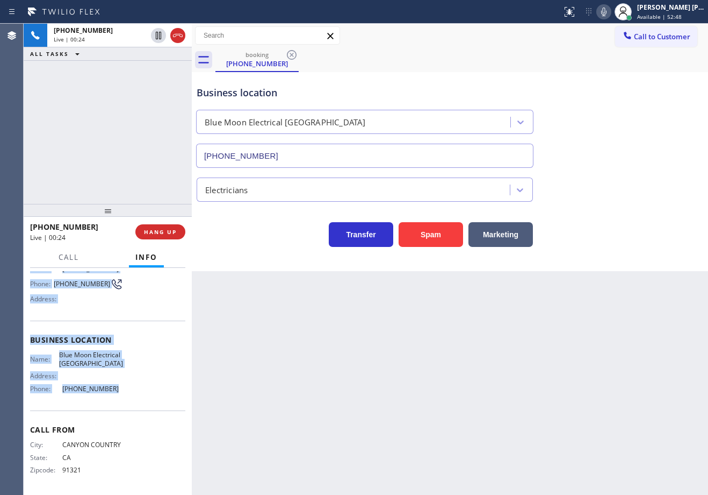
drag, startPoint x: 69, startPoint y: 516, endPoint x: 113, endPoint y: 387, distance: 136.3
click at [113, 387] on div "Context Queue: [Test] All Priority: 1 Customer Name: [PHONE_NUMBER] Phone: [PHO…" at bounding box center [107, 340] width 155 height 303
copy div "Customer Name: [PHONE_NUMBER] Phone: [PHONE_NUMBER] Address: Business location …"
drag, startPoint x: 553, startPoint y: 84, endPoint x: 632, endPoint y: 102, distance: 80.5
click at [553, 83] on div "Business location Blue Moon Electrical [GEOGRAPHIC_DATA] [PHONE_NUMBER]" at bounding box center [450, 118] width 511 height 97
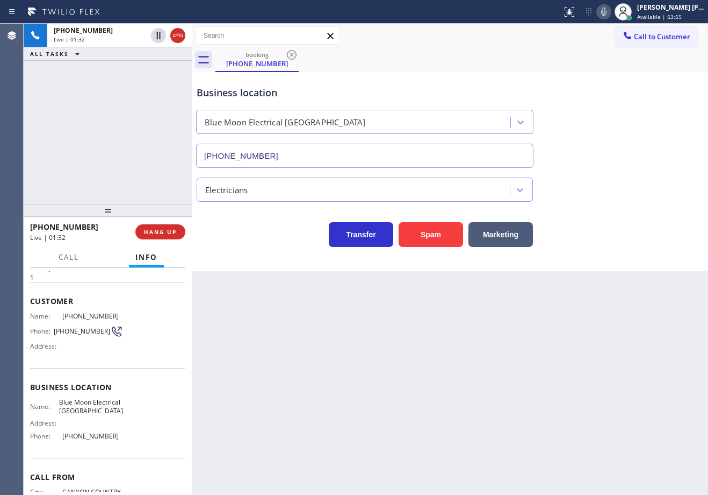
scroll to position [0, 0]
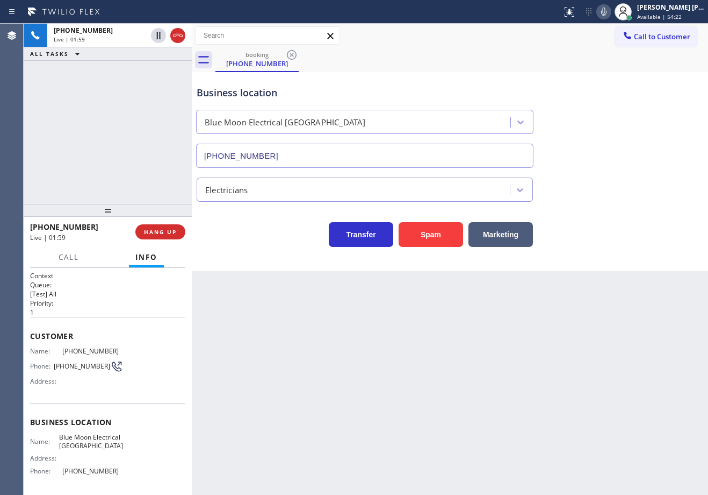
click at [611, 12] on icon at bounding box center [604, 11] width 13 height 13
click at [608, 9] on g at bounding box center [604, 11] width 8 height 9
click at [604, 136] on div "Business location Blue Moon Electrical [GEOGRAPHIC_DATA] [PHONE_NUMBER]" at bounding box center [450, 118] width 511 height 97
click at [545, 339] on div "Back to Dashboard Change Sender ID Customers Technicians Select a contact Outbo…" at bounding box center [450, 259] width 517 height 471
click at [558, 311] on div "Back to Dashboard Change Sender ID Customers Technicians Select a contact Outbo…" at bounding box center [450, 259] width 517 height 471
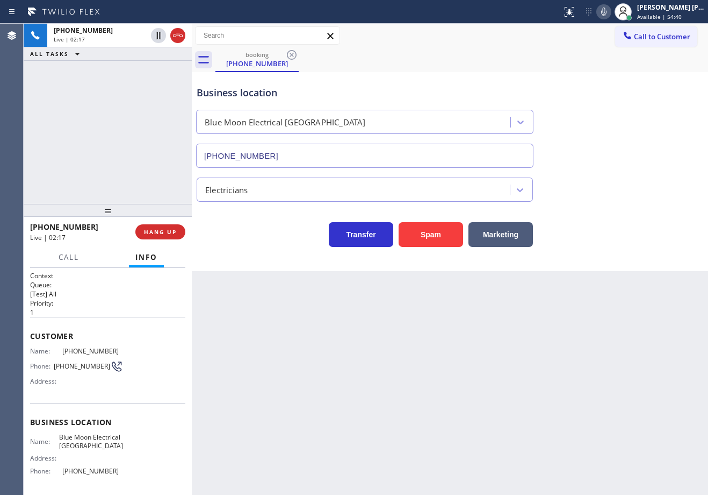
click at [558, 312] on div "Back to Dashboard Change Sender ID Customers Technicians Select a contact Outbo…" at bounding box center [450, 259] width 517 height 471
click at [568, 319] on div "Back to Dashboard Change Sender ID Customers Technicians Select a contact Outbo…" at bounding box center [450, 259] width 517 height 471
click at [571, 323] on div "Back to Dashboard Change Sender ID Customers Technicians Select a contact Outbo…" at bounding box center [450, 259] width 517 height 471
click at [575, 326] on div "Back to Dashboard Change Sender ID Customers Technicians Select a contact Outbo…" at bounding box center [450, 259] width 517 height 471
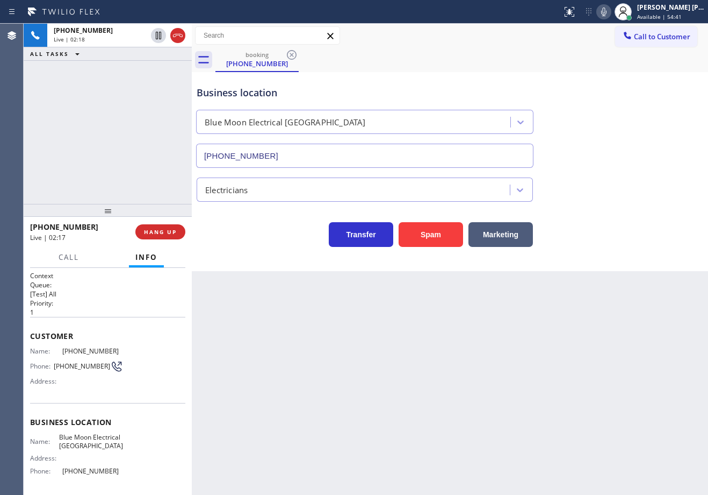
click at [576, 326] on div "Back to Dashboard Change Sender ID Customers Technicians Select a contact Outbo…" at bounding box center [450, 259] width 517 height 471
click at [576, 327] on div "Back to Dashboard Change Sender ID Customers Technicians Select a contact Outbo…" at bounding box center [450, 259] width 517 height 471
click at [605, 200] on div "Electricians" at bounding box center [450, 187] width 511 height 28
click at [608, 206] on div "Transfer Spam Marketing" at bounding box center [450, 224] width 511 height 45
click at [642, 178] on div "Electricians" at bounding box center [450, 187] width 511 height 28
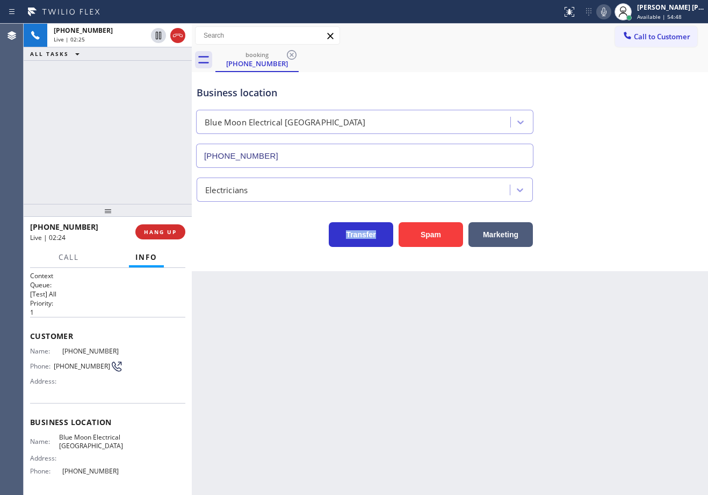
click at [642, 178] on div "Electricians" at bounding box center [450, 187] width 511 height 28
drag, startPoint x: 642, startPoint y: 178, endPoint x: 634, endPoint y: 198, distance: 21.0
click at [642, 179] on div "Electricians" at bounding box center [450, 187] width 511 height 28
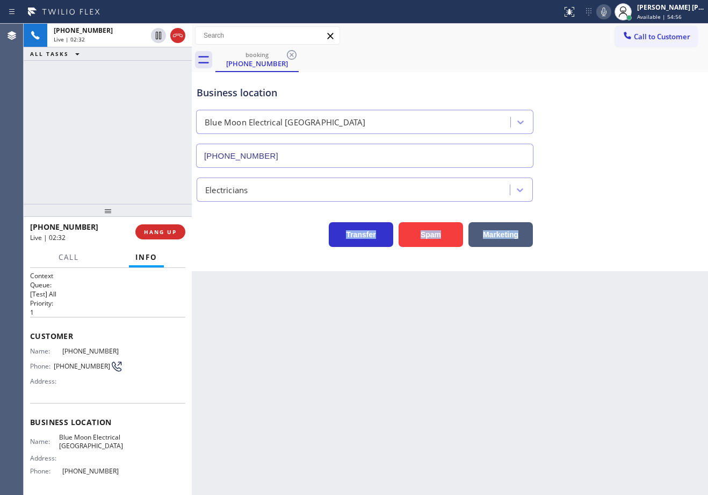
click at [600, 278] on div "Back to Dashboard Change Sender ID Customers Technicians Select a contact Outbo…" at bounding box center [450, 259] width 517 height 471
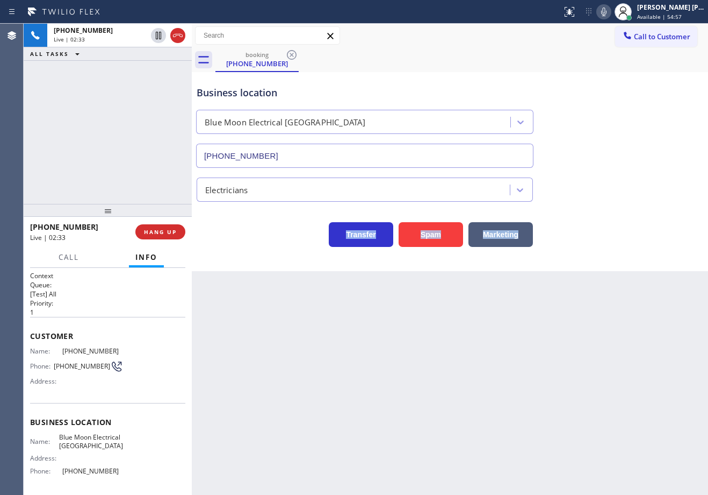
click at [600, 278] on div "Back to Dashboard Change Sender ID Customers Technicians Select a contact Outbo…" at bounding box center [450, 259] width 517 height 471
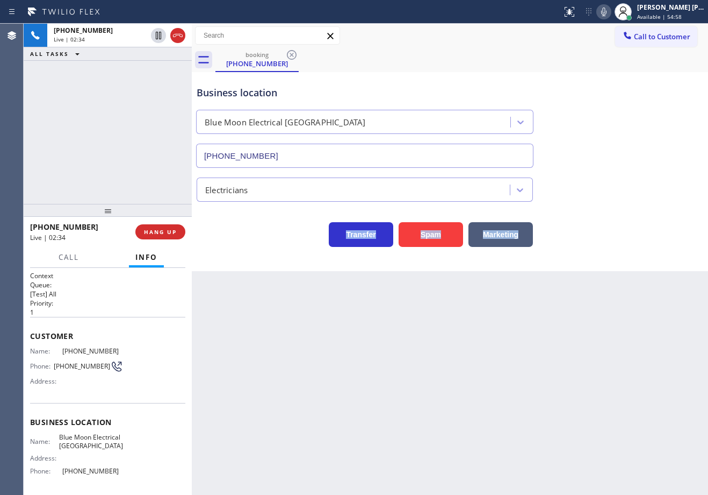
click at [600, 278] on div "Back to Dashboard Change Sender ID Customers Technicians Select a contact Outbo…" at bounding box center [450, 259] width 517 height 471
click at [611, 13] on icon at bounding box center [604, 11] width 13 height 13
click at [614, 81] on div "Business location Blue Moon Electrical [GEOGRAPHIC_DATA] [PHONE_NUMBER]" at bounding box center [450, 118] width 511 height 97
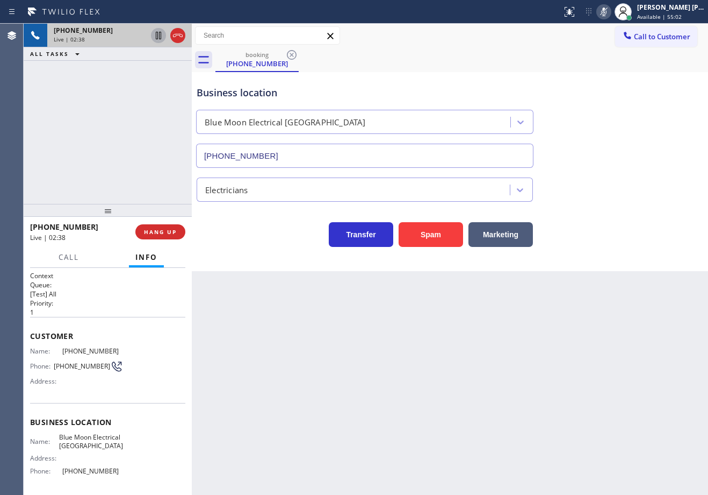
click at [156, 36] on icon at bounding box center [158, 36] width 5 height 8
click at [137, 80] on div "[PHONE_NUMBER] Live | 02:39 ALL TASKS ALL TASKS ACTIVE TASKS TASKS IN WRAP UP" at bounding box center [108, 114] width 168 height 180
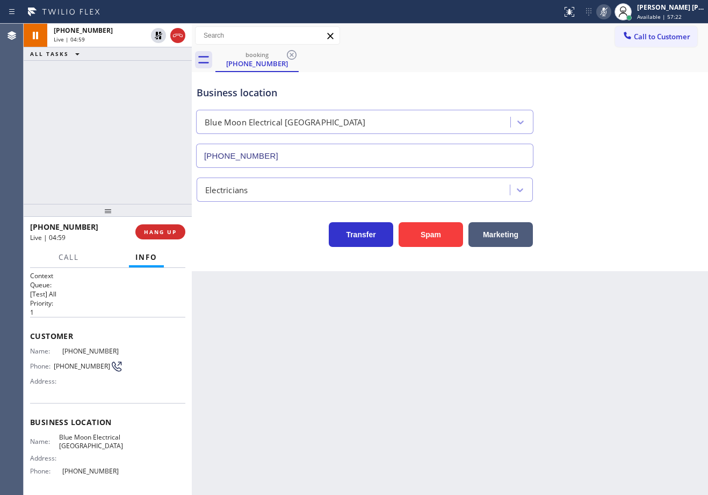
click at [546, 435] on div "Back to Dashboard Change Sender ID Customers Technicians Select a contact Outbo…" at bounding box center [450, 259] width 517 height 471
drag, startPoint x: 275, startPoint y: 357, endPoint x: 377, endPoint y: 415, distance: 117.2
click at [283, 359] on div "Back to Dashboard Change Sender ID Customers Technicians Select a contact Outbo…" at bounding box center [450, 259] width 517 height 471
drag, startPoint x: 155, startPoint y: 39, endPoint x: 161, endPoint y: 39, distance: 6.5
click at [155, 39] on icon at bounding box center [158, 35] width 13 height 13
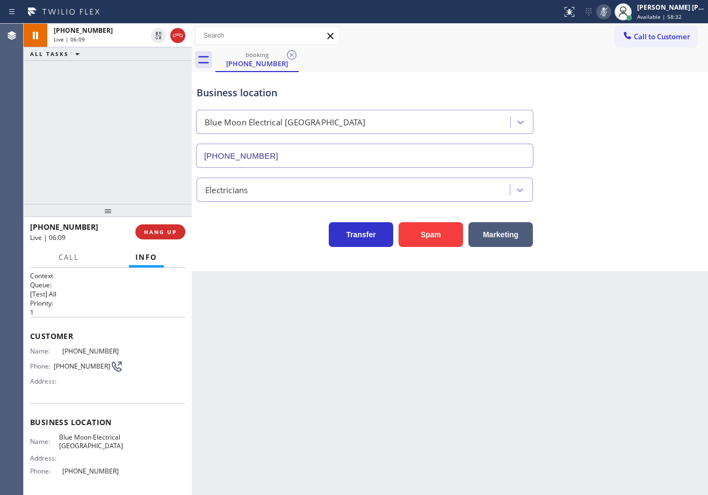
click at [611, 13] on icon at bounding box center [604, 11] width 13 height 13
click at [599, 97] on div "Business location Blue Moon Electrical [GEOGRAPHIC_DATA] [PHONE_NUMBER]" at bounding box center [450, 118] width 511 height 97
click at [550, 408] on div "Back to Dashboard Change Sender ID Customers Technicians Select a contact Outbo…" at bounding box center [450, 259] width 517 height 471
click at [549, 407] on div "Back to Dashboard Change Sender ID Customers Technicians Select a contact Outbo…" at bounding box center [450, 259] width 517 height 471
click at [635, 147] on div "Business location Blue Moon Electrical [GEOGRAPHIC_DATA] [PHONE_NUMBER]" at bounding box center [450, 118] width 511 height 97
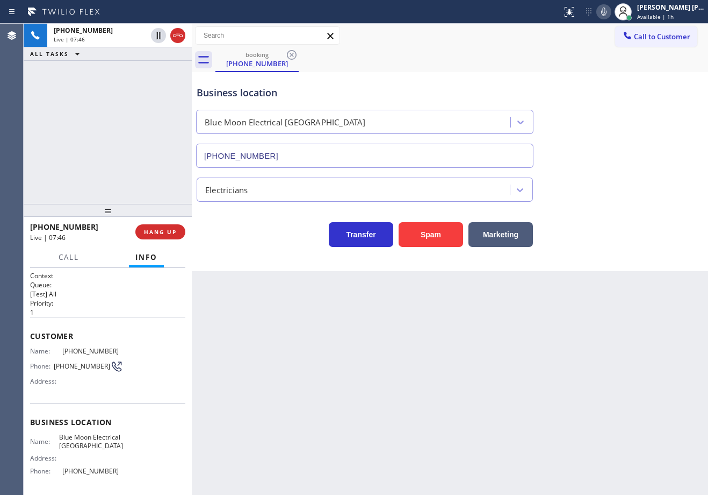
click at [313, 340] on div "Back to Dashboard Change Sender ID Customers Technicians Select a contact Outbo…" at bounding box center [450, 259] width 517 height 471
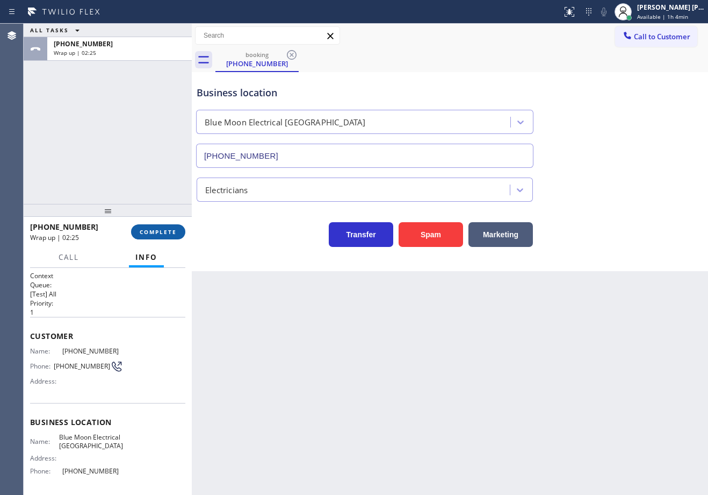
click at [146, 232] on span "COMPLETE" at bounding box center [158, 232] width 37 height 8
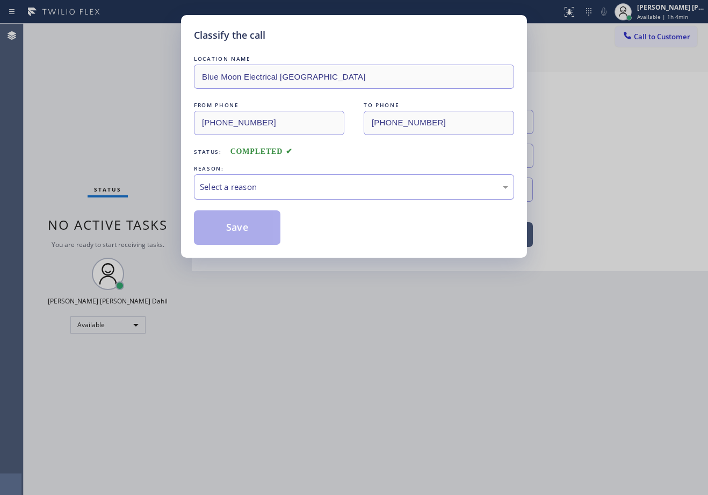
click at [239, 187] on div "Select a reason" at bounding box center [354, 187] width 309 height 12
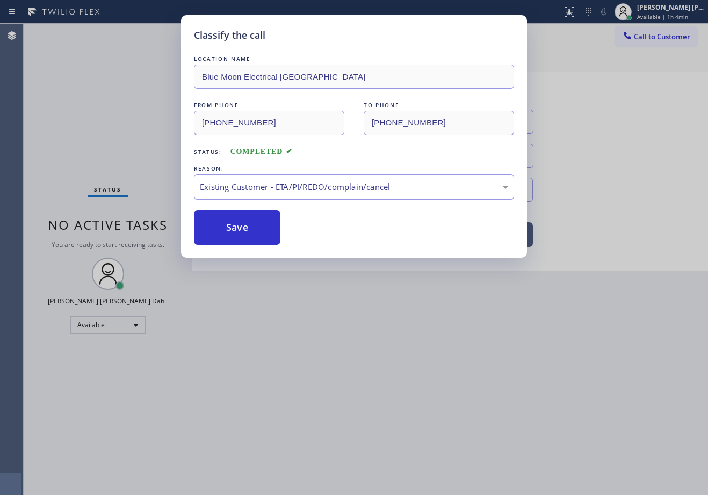
click at [237, 190] on div "Existing Customer - ETA/PI/REDO/complain/cancel" at bounding box center [354, 187] width 309 height 12
click at [225, 233] on button "Save" at bounding box center [237, 227] width 87 height 34
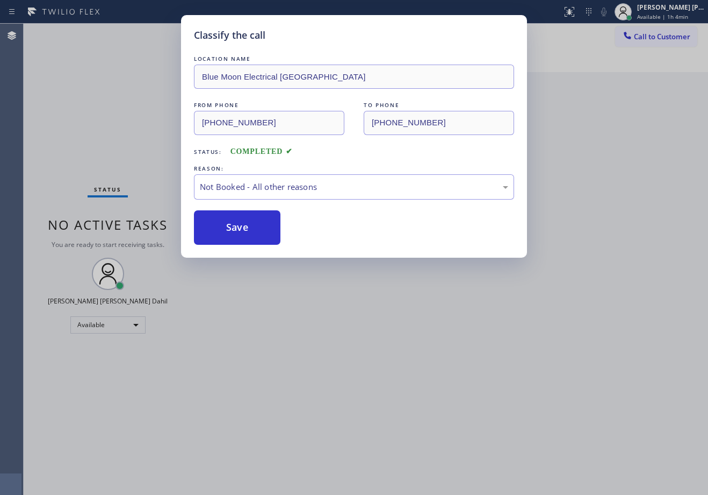
click at [225, 233] on button "Save" at bounding box center [237, 227] width 87 height 34
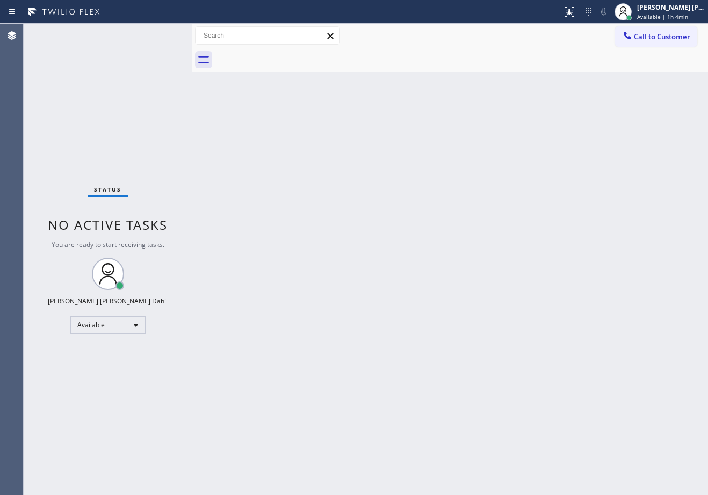
click at [338, 285] on div "Back to Dashboard Change Sender ID Customers Technicians Select a contact Outbo…" at bounding box center [450, 259] width 517 height 471
click at [403, 289] on div "Back to Dashboard Change Sender ID Customers Technicians Select a contact Outbo…" at bounding box center [450, 259] width 517 height 471
drag, startPoint x: 403, startPoint y: 289, endPoint x: 412, endPoint y: 283, distance: 10.9
click at [408, 288] on div "Back to Dashboard Change Sender ID Customers Technicians Select a contact Outbo…" at bounding box center [450, 259] width 517 height 471
click at [520, 380] on div "Back to Dashboard Change Sender ID Customers Technicians Select a contact Outbo…" at bounding box center [450, 259] width 517 height 471
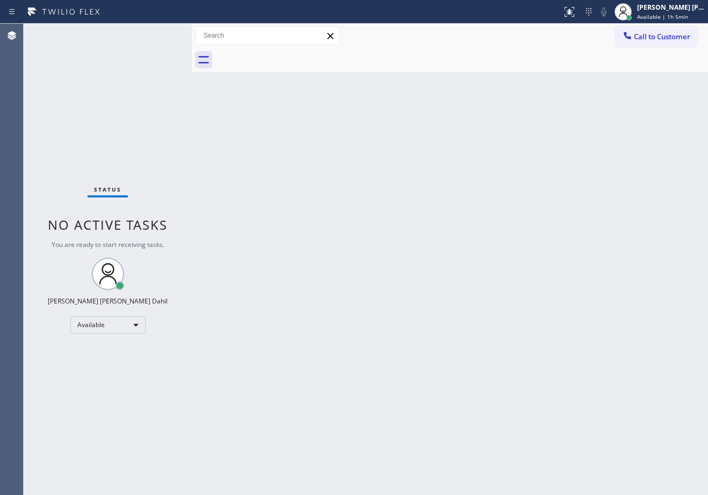
click at [519, 378] on div "Back to Dashboard Change Sender ID Customers Technicians Select a contact Outbo…" at bounding box center [450, 259] width 517 height 471
click at [367, 266] on div "Back to Dashboard Change Sender ID Customers Technicians Select a contact Outbo…" at bounding box center [450, 259] width 517 height 471
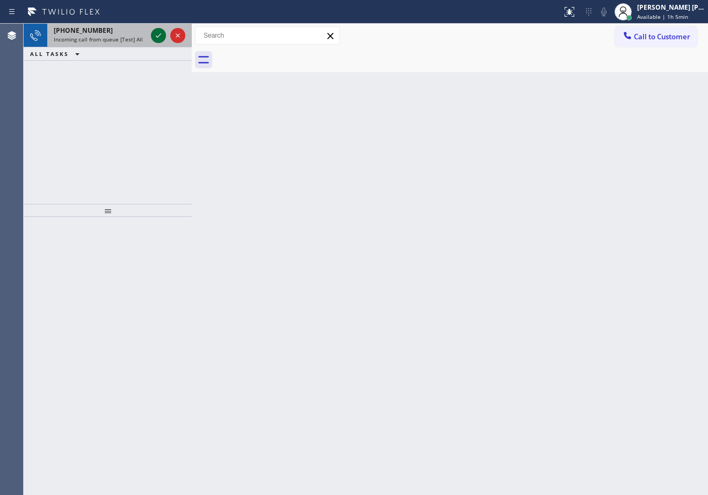
click at [159, 33] on icon at bounding box center [158, 35] width 13 height 13
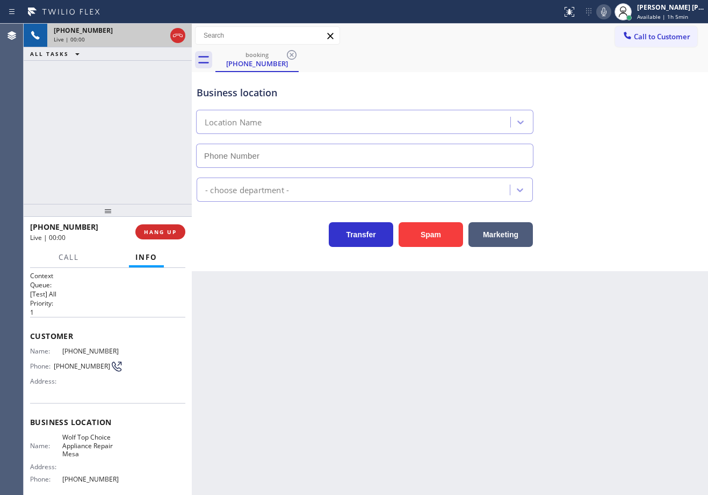
type input "[PHONE_NUMBER]"
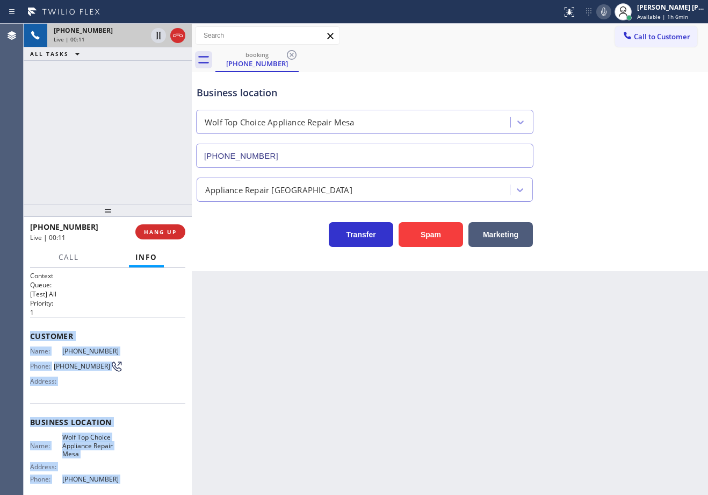
scroll to position [91, 0]
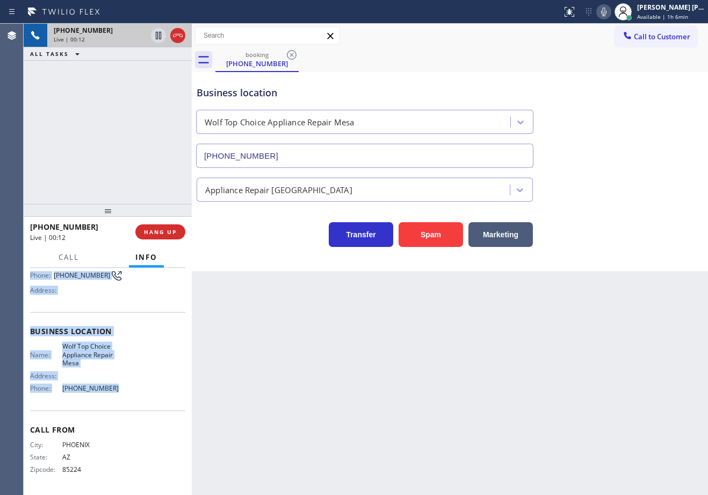
drag, startPoint x: 75, startPoint y: 438, endPoint x: 357, endPoint y: 283, distance: 321.7
click at [119, 400] on div "Context Queue: [Test] All Priority: 1 Customer Name: [PHONE_NUMBER] Phone: [PHO…" at bounding box center [108, 381] width 168 height 227
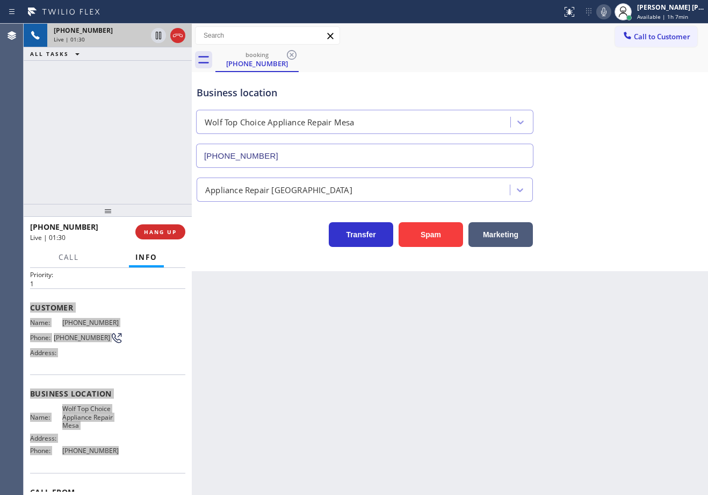
scroll to position [0, 0]
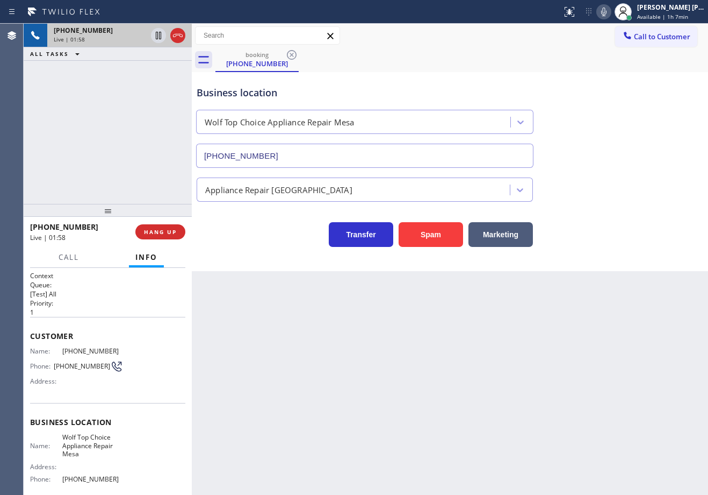
click at [575, 178] on div "Appliance Repair [GEOGRAPHIC_DATA]" at bounding box center [450, 187] width 511 height 28
click at [627, 135] on div "Business location Wolf Top Choice Appliance Repair [GEOGRAPHIC_DATA] [PHONE_NUM…" at bounding box center [450, 118] width 511 height 97
click at [627, 136] on div "Business location Wolf Top Choice Appliance Repair [GEOGRAPHIC_DATA] [PHONE_NUM…" at bounding box center [450, 118] width 511 height 97
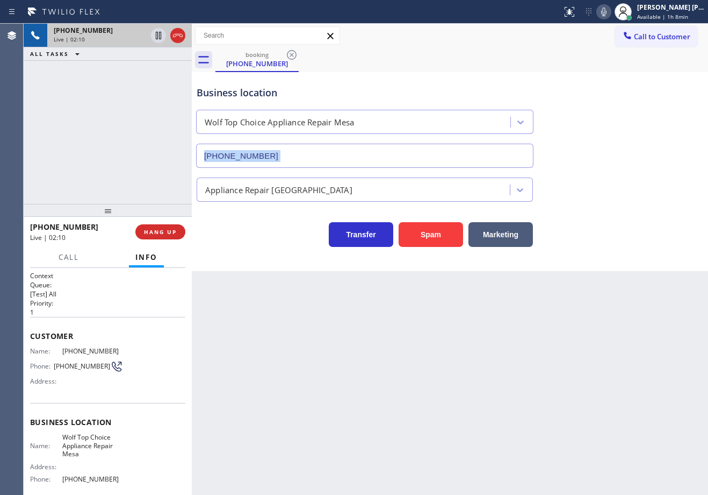
drag, startPoint x: 627, startPoint y: 136, endPoint x: 620, endPoint y: 47, distance: 89.0
click at [627, 137] on div "Business location Wolf Top Choice Appliance Repair [GEOGRAPHIC_DATA] [PHONE_NUM…" at bounding box center [450, 118] width 511 height 97
click at [611, 15] on icon at bounding box center [604, 11] width 13 height 13
click at [620, 74] on div "Business location Wolf Top Choice Appliance Repair [GEOGRAPHIC_DATA] [PHONE_NUM…" at bounding box center [450, 118] width 511 height 97
click at [156, 37] on icon at bounding box center [158, 36] width 5 height 8
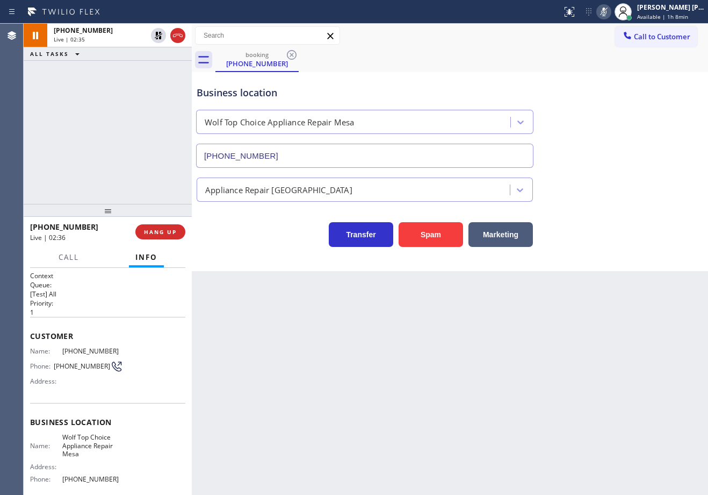
drag, startPoint x: 159, startPoint y: 39, endPoint x: 152, endPoint y: 69, distance: 31.4
click at [159, 38] on icon at bounding box center [158, 35] width 13 height 13
click at [152, 74] on div "[PHONE_NUMBER] Live | 02:35 ALL TASKS ALL TASKS ACTIVE TASKS TASKS IN WRAP UP" at bounding box center [108, 114] width 168 height 180
drag, startPoint x: 614, startPoint y: 15, endPoint x: 612, endPoint y: 40, distance: 25.4
click at [611, 15] on icon at bounding box center [604, 11] width 13 height 13
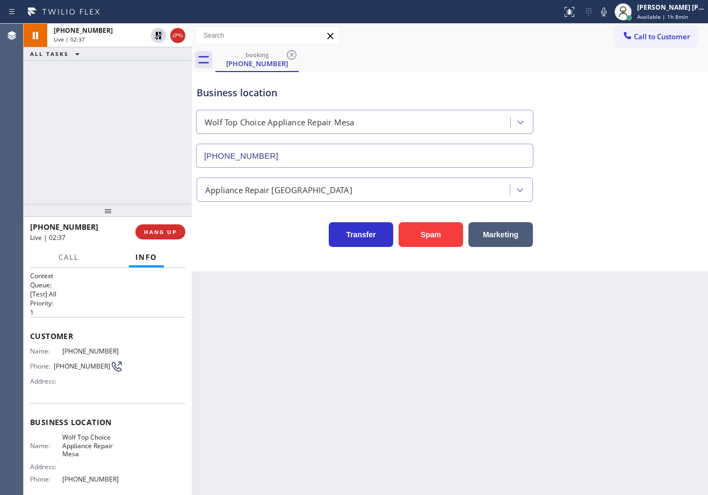
click at [612, 44] on div "Call to Customer Outbound call Location 5 Star Appliance Repair Your caller id …" at bounding box center [450, 35] width 517 height 19
click at [617, 456] on div "Back to Dashboard Change Sender ID Customers Technicians Select a contact Outbo…" at bounding box center [450, 259] width 517 height 471
drag, startPoint x: 178, startPoint y: 38, endPoint x: 178, endPoint y: 3, distance: 34.9
click at [177, 37] on icon at bounding box center [177, 35] width 13 height 13
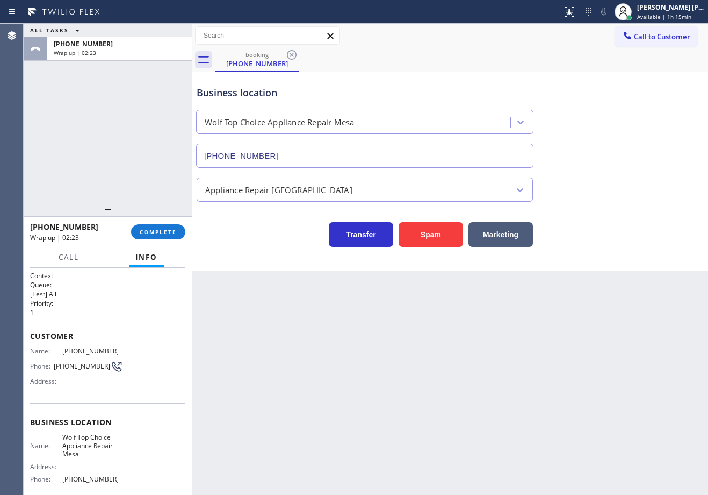
drag, startPoint x: 658, startPoint y: 11, endPoint x: 651, endPoint y: 54, distance: 43.6
click at [658, 12] on div "[PERSON_NAME] [PERSON_NAME] Dahil Available | 1h 15min" at bounding box center [671, 11] width 73 height 19
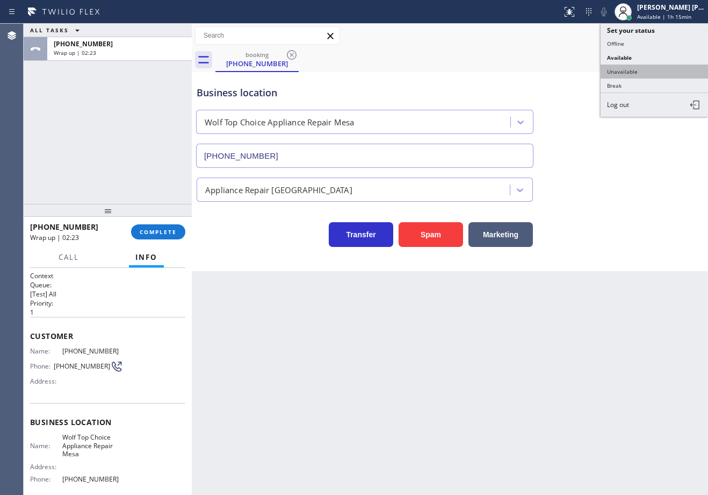
click at [647, 69] on button "Unavailable" at bounding box center [655, 72] width 108 height 14
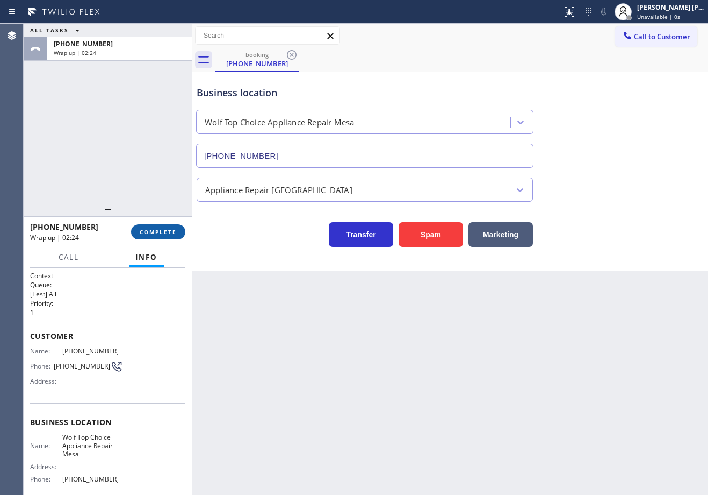
click at [155, 231] on span "COMPLETE" at bounding box center [158, 232] width 37 height 8
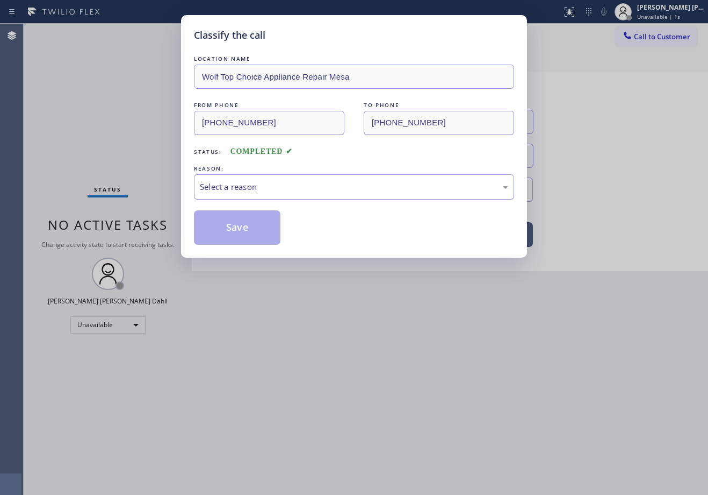
drag, startPoint x: 270, startPoint y: 185, endPoint x: 269, endPoint y: 197, distance: 11.9
click at [270, 187] on div "Select a reason" at bounding box center [354, 187] width 309 height 12
drag, startPoint x: 232, startPoint y: 223, endPoint x: 200, endPoint y: 1, distance: 224.9
click at [232, 224] on button "Save" at bounding box center [237, 227] width 87 height 34
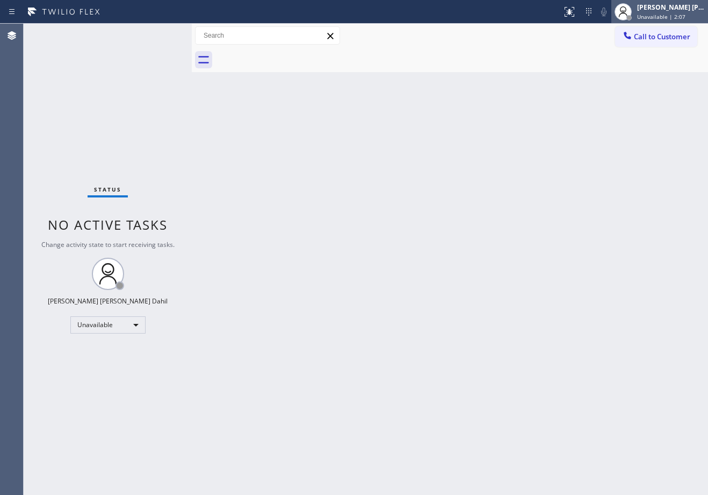
click at [669, 13] on span "Unavailable | 2:07" at bounding box center [662, 17] width 48 height 8
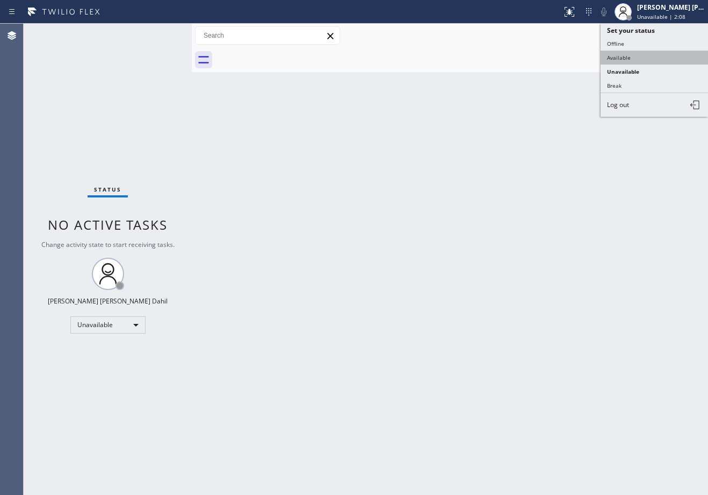
click at [645, 57] on button "Available" at bounding box center [655, 58] width 108 height 14
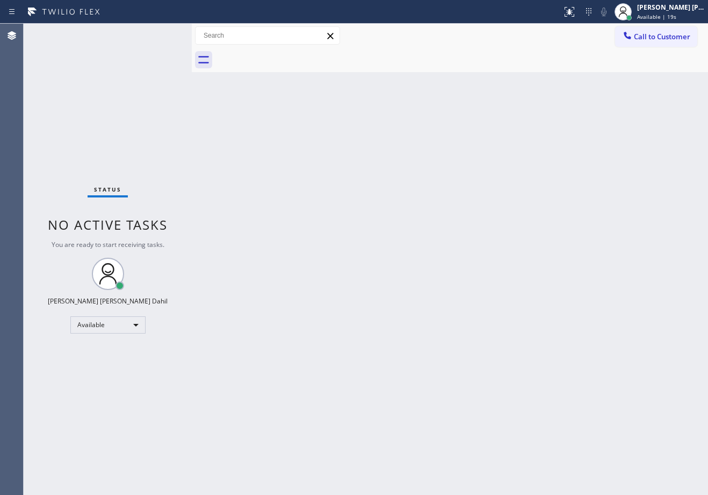
click at [416, 239] on div "Back to Dashboard Change Sender ID Customers Technicians Select a contact Outbo…" at bounding box center [450, 259] width 517 height 471
click at [452, 297] on div "Back to Dashboard Change Sender ID Customers Technicians Select a contact Outbo…" at bounding box center [450, 259] width 517 height 471
click at [465, 86] on div "Back to Dashboard Change Sender ID Customers Technicians Select a contact Outbo…" at bounding box center [450, 259] width 517 height 471
drag, startPoint x: 375, startPoint y: 292, endPoint x: 403, endPoint y: 310, distance: 33.3
click at [386, 295] on div "Back to Dashboard Change Sender ID Customers Technicians Select a contact Outbo…" at bounding box center [450, 259] width 517 height 471
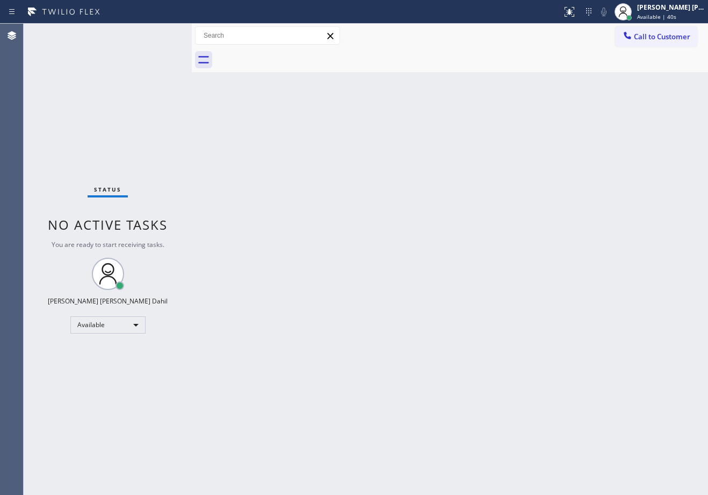
click at [159, 33] on div "Status No active tasks You are ready to start receiving tasks. [PERSON_NAME] [P…" at bounding box center [108, 259] width 168 height 471
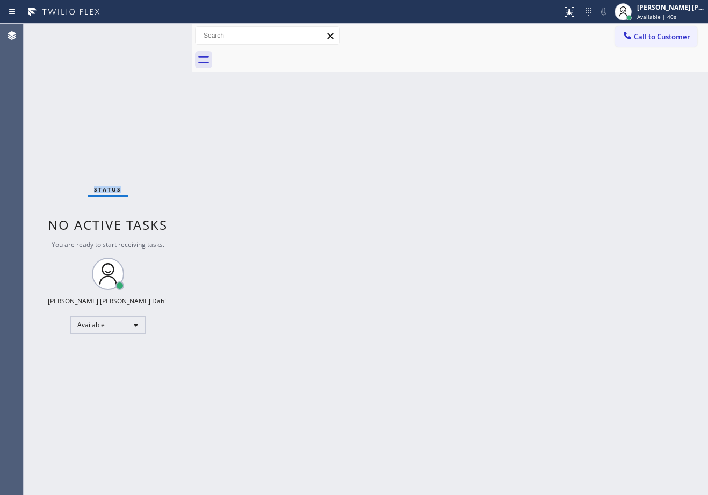
click at [159, 33] on div "Status No active tasks You are ready to start receiving tasks. [PERSON_NAME] [P…" at bounding box center [108, 259] width 168 height 471
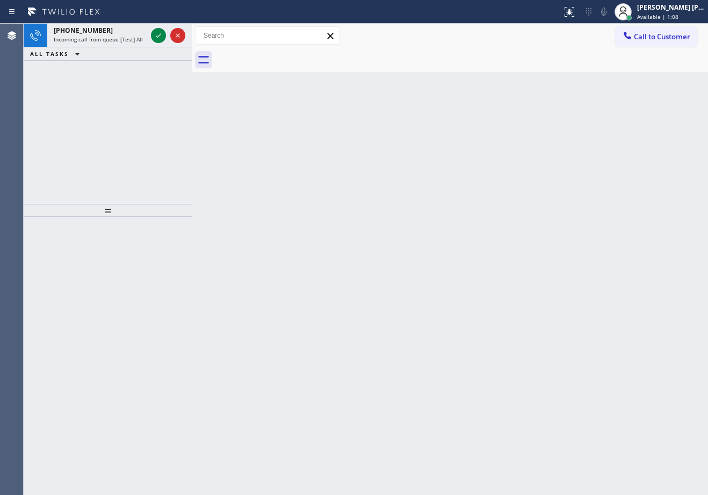
click at [159, 33] on icon at bounding box center [158, 35] width 13 height 13
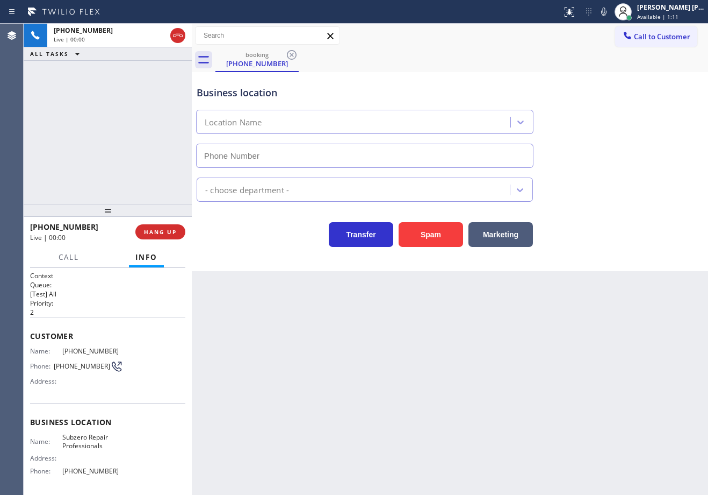
type input "[PHONE_NUMBER]"
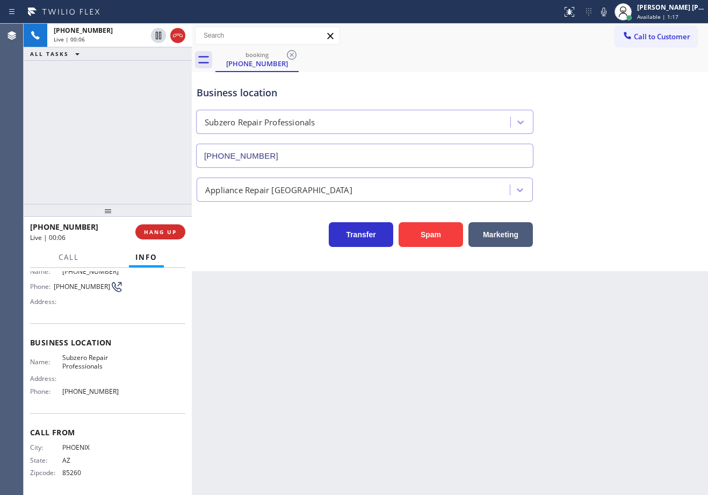
scroll to position [82, 0]
drag, startPoint x: 118, startPoint y: 389, endPoint x: 60, endPoint y: 399, distance: 59.4
click at [60, 399] on div "Business location Name: Subzero Repair Professionals Address: Phone: [PHONE_NUM…" at bounding box center [107, 365] width 155 height 90
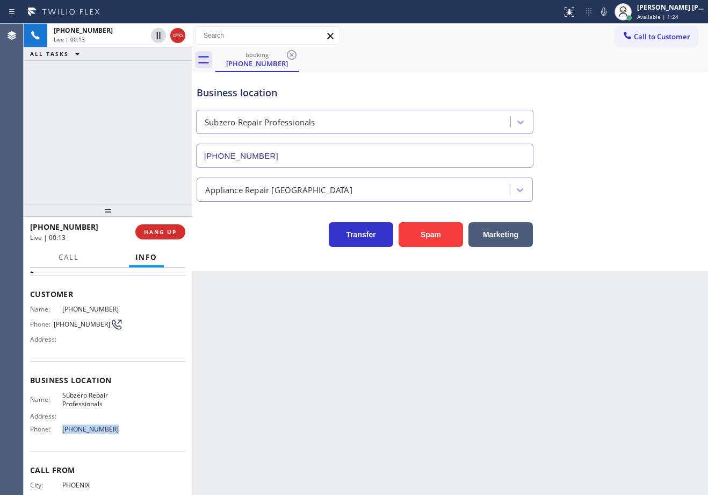
scroll to position [0, 0]
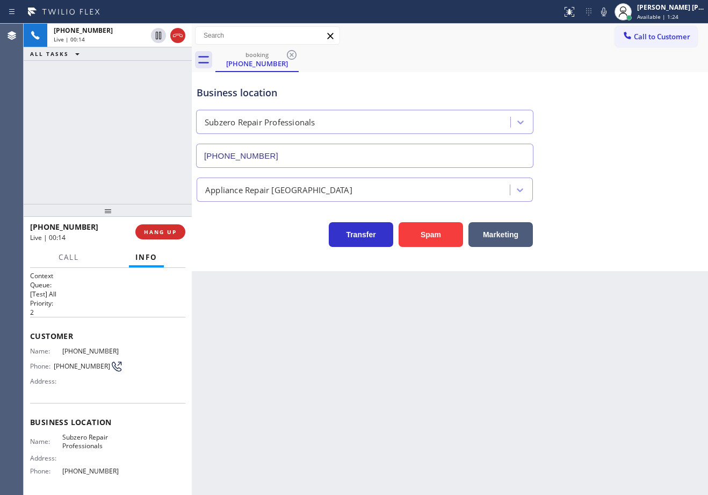
click at [370, 418] on div "Back to Dashboard Change Sender ID Customers Technicians Select a contact Outbo…" at bounding box center [450, 259] width 517 height 471
drag, startPoint x: 265, startPoint y: 403, endPoint x: 79, endPoint y: 367, distance: 189.4
click at [234, 395] on div "Back to Dashboard Change Sender ID Customers Technicians Select a contact Outbo…" at bounding box center [450, 259] width 517 height 471
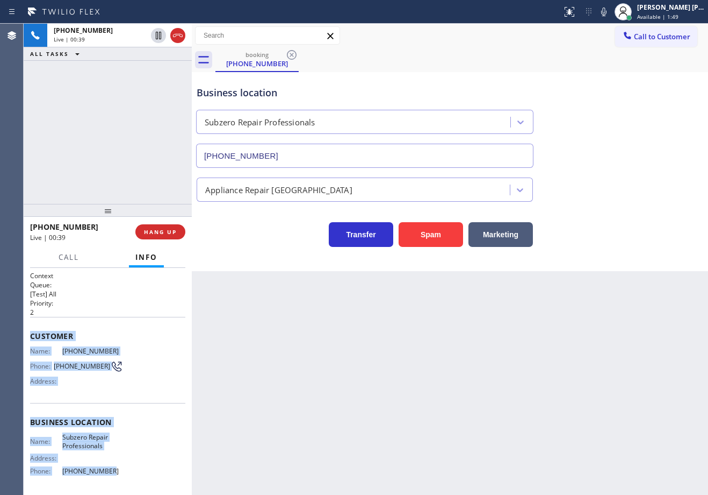
scroll to position [82, 0]
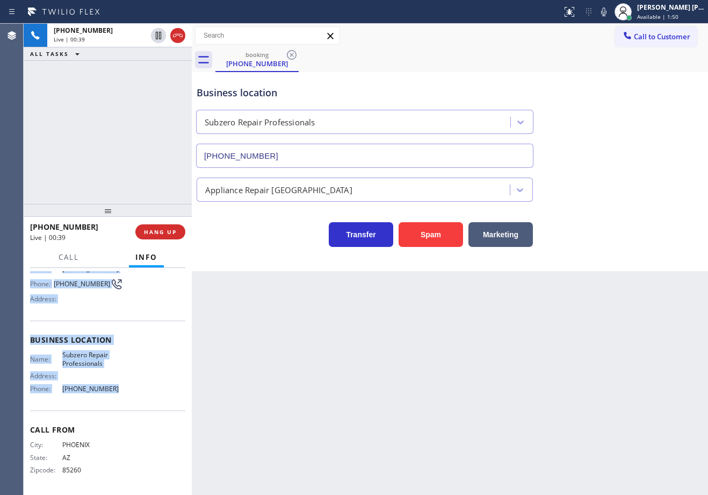
drag, startPoint x: 28, startPoint y: 334, endPoint x: 122, endPoint y: 392, distance: 110.4
click at [122, 392] on div "Context Queue: [Test] All Priority: 2 Customer Name: [PHONE_NUMBER] Phone: [PHO…" at bounding box center [108, 381] width 168 height 227
drag, startPoint x: 507, startPoint y: 80, endPoint x: 571, endPoint y: 168, distance: 108.6
click at [507, 80] on div "Business location Subzero Repair Professionals [PHONE_NUMBER]" at bounding box center [365, 121] width 341 height 93
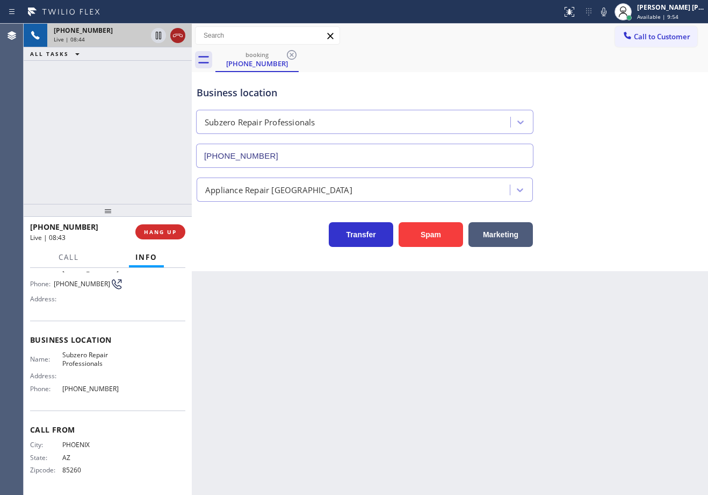
click at [178, 36] on icon at bounding box center [177, 35] width 13 height 13
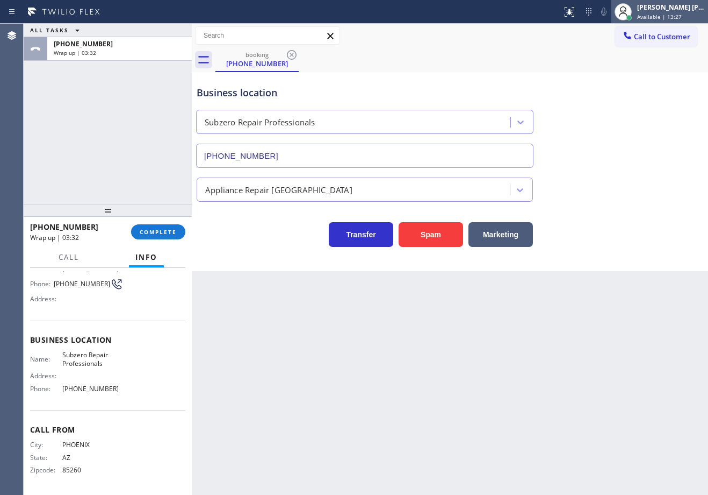
click at [628, 5] on div at bounding box center [624, 12] width 24 height 24
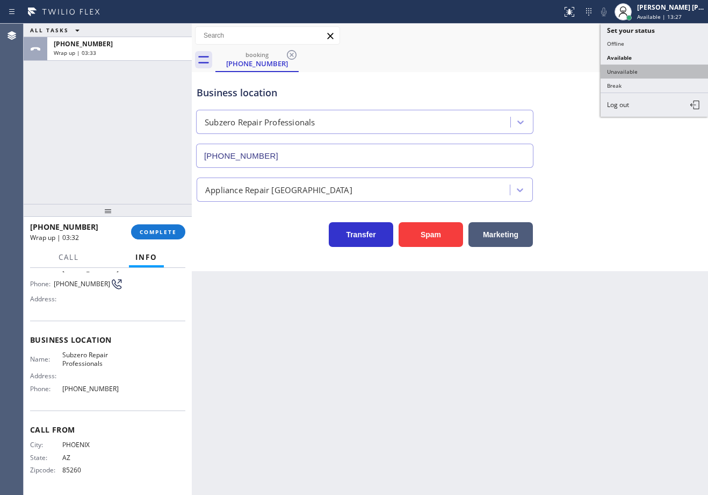
click at [638, 70] on button "Unavailable" at bounding box center [655, 72] width 108 height 14
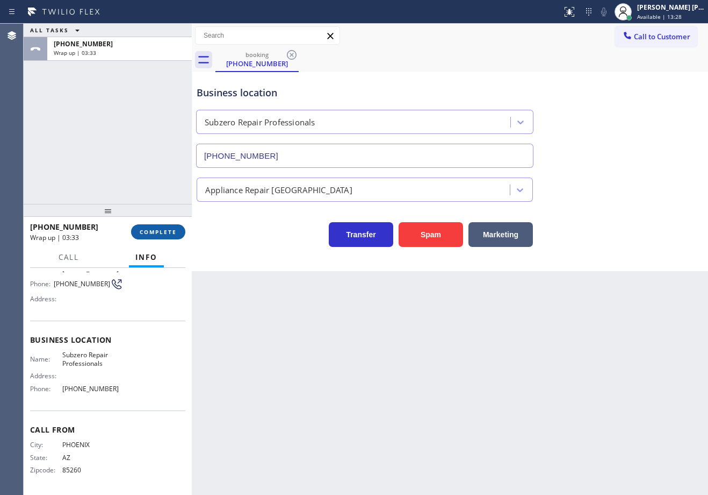
click at [166, 236] on button "COMPLETE" at bounding box center [158, 231] width 54 height 15
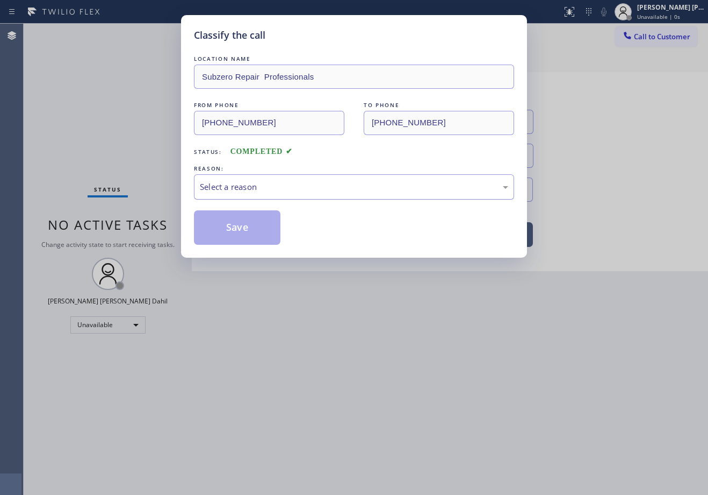
click at [229, 190] on div "Select a reason" at bounding box center [354, 187] width 309 height 12
click at [241, 222] on button "Save" at bounding box center [237, 227] width 87 height 34
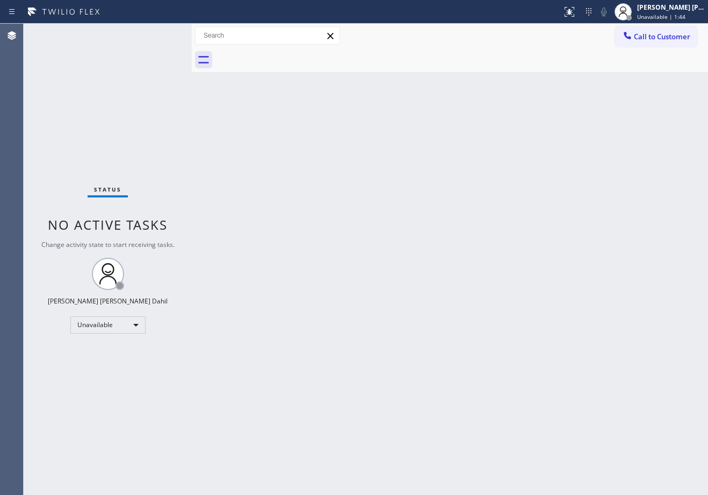
click at [484, 212] on div "Back to Dashboard Change Sender ID Customers Technicians Select a contact Outbo…" at bounding box center [450, 259] width 517 height 471
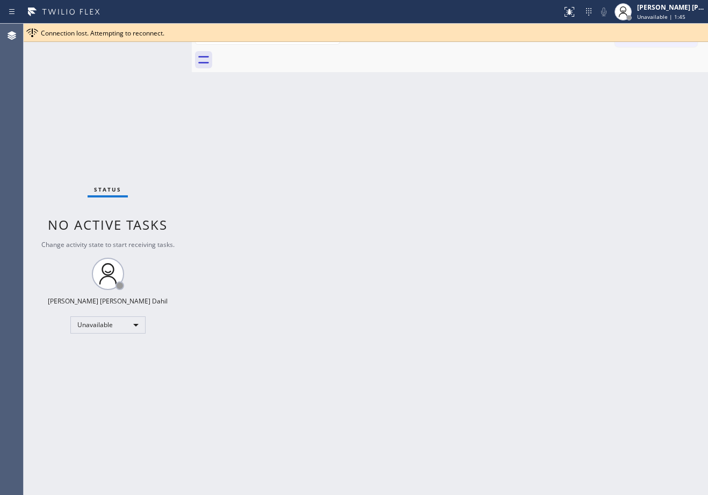
drag, startPoint x: 484, startPoint y: 212, endPoint x: 511, endPoint y: 211, distance: 26.9
click at [498, 212] on div "Back to Dashboard Change Sender ID Customers Technicians Select a contact Outbo…" at bounding box center [450, 259] width 517 height 471
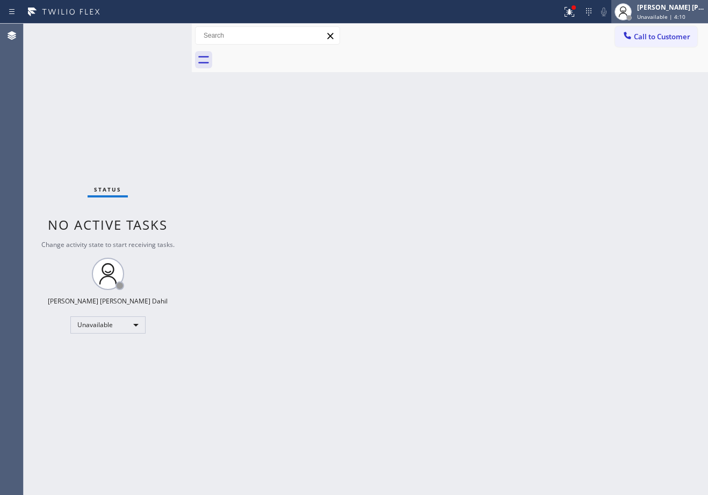
click at [664, 17] on span "Unavailable | 4:10" at bounding box center [662, 17] width 48 height 8
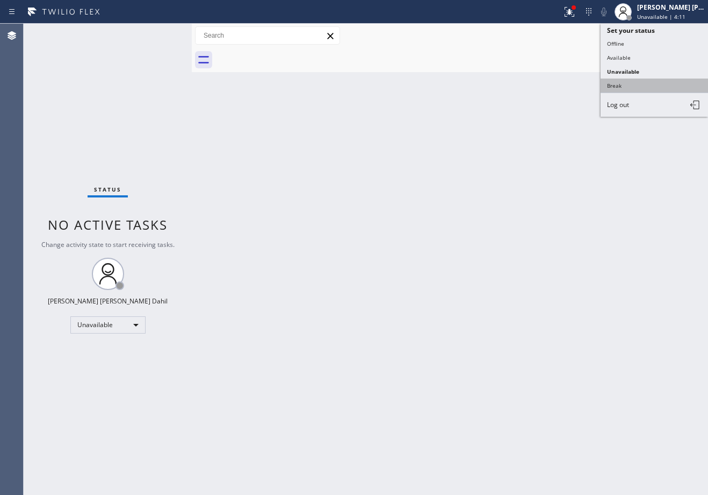
click at [646, 81] on button "Break" at bounding box center [655, 85] width 108 height 14
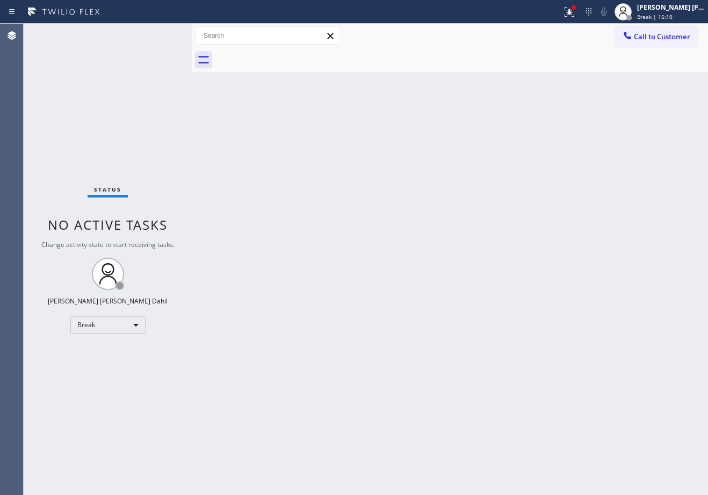
drag, startPoint x: 653, startPoint y: 11, endPoint x: 640, endPoint y: 38, distance: 29.6
click at [653, 10] on div "[PERSON_NAME] [PERSON_NAME] Dahil" at bounding box center [672, 7] width 68 height 9
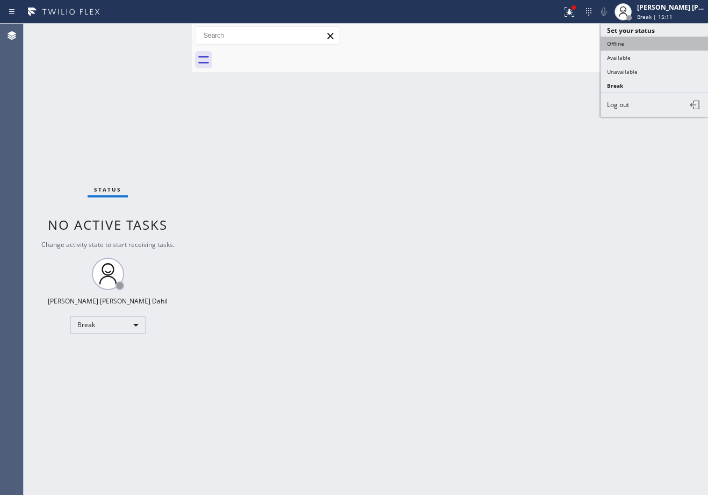
click at [635, 49] on button "Offline" at bounding box center [655, 44] width 108 height 14
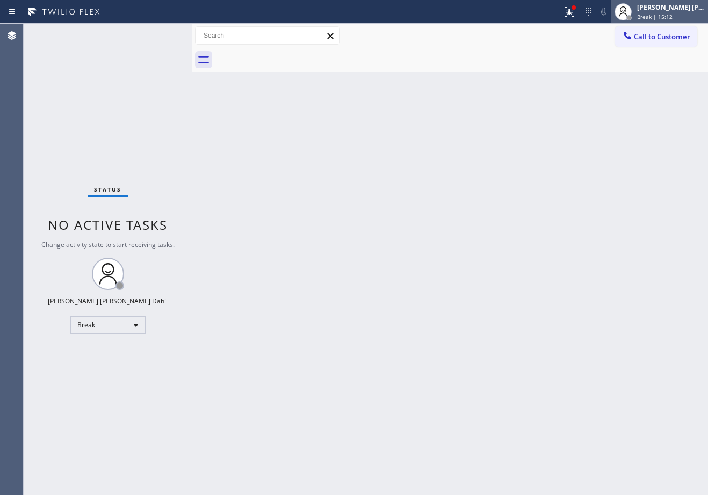
click at [659, 12] on div "[PERSON_NAME] [PERSON_NAME] Dahil Break | 15:12" at bounding box center [671, 11] width 73 height 19
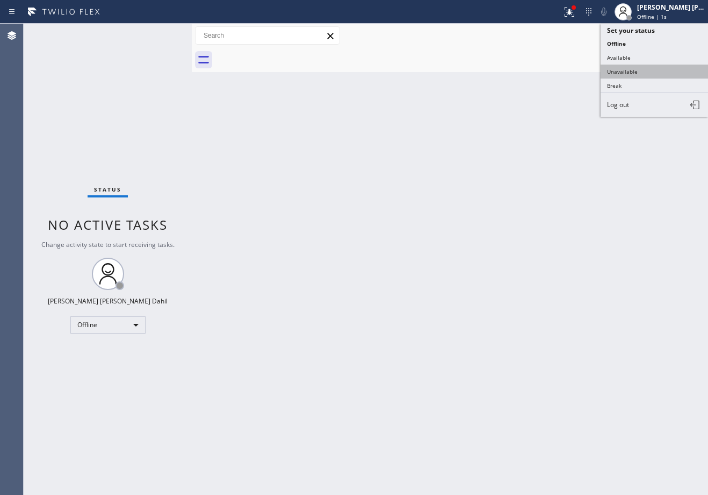
click at [634, 71] on button "Unavailable" at bounding box center [655, 72] width 108 height 14
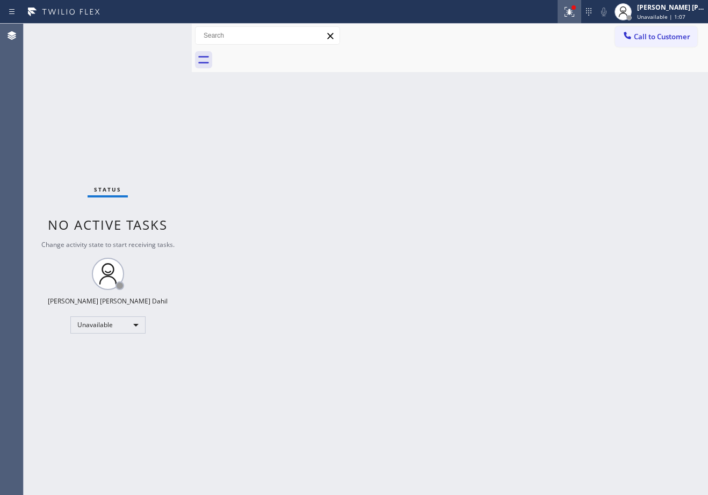
click at [576, 13] on icon at bounding box center [569, 11] width 13 height 13
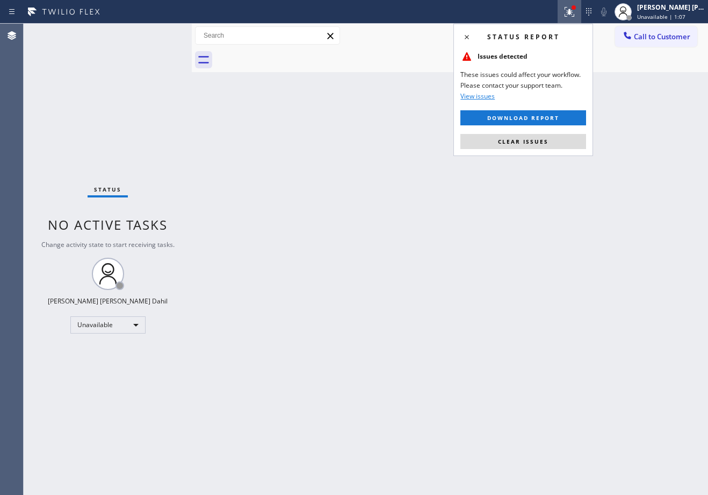
click at [569, 137] on button "Clear issues" at bounding box center [524, 141] width 126 height 15
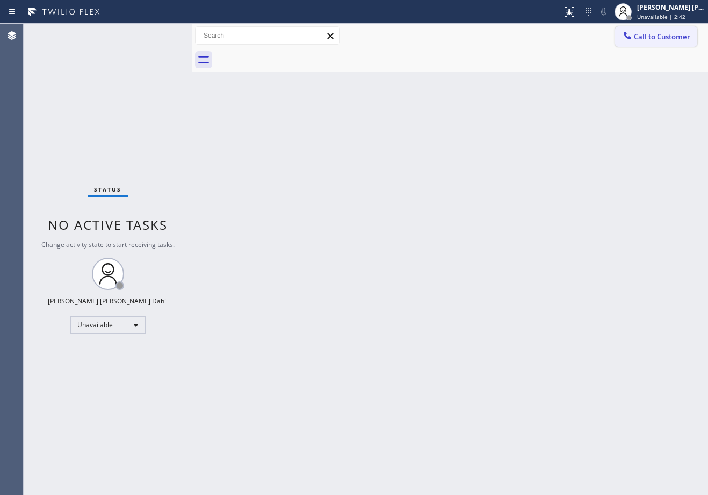
click at [674, 44] on button "Call to Customer" at bounding box center [656, 36] width 82 height 20
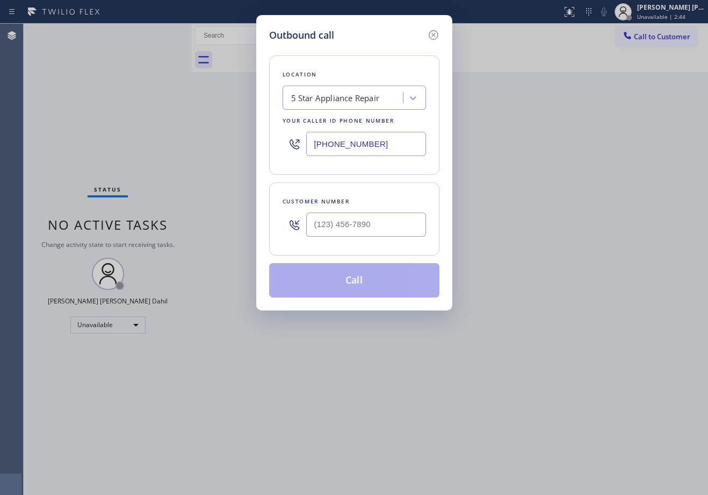
click at [402, 226] on input "text" at bounding box center [366, 224] width 120 height 24
paste input "602) 614-2136"
type input "[PHONE_NUMBER]"
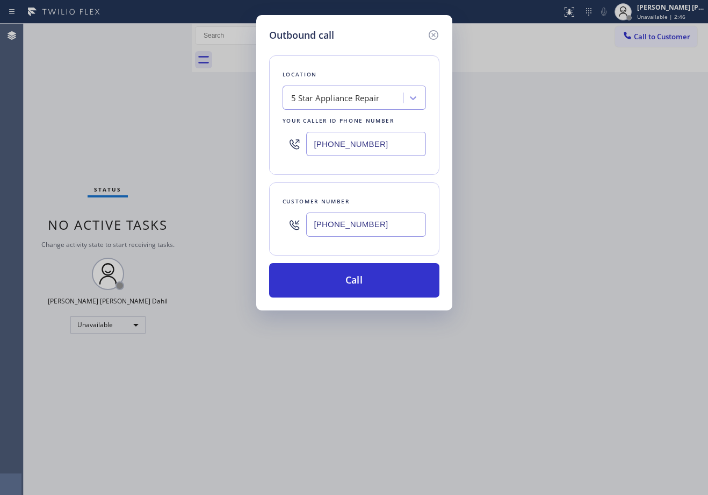
click at [379, 147] on input "[PHONE_NUMBER]" at bounding box center [366, 144] width 120 height 24
paste input "602) 691-7988"
type input "[PHONE_NUMBER]"
click at [379, 96] on div "4B2.Paid Subzero Repair Professionals" at bounding box center [347, 98] width 113 height 12
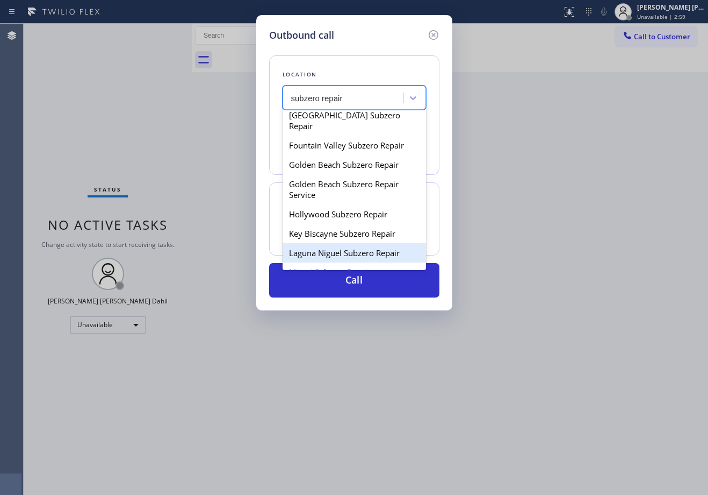
scroll to position [161, 0]
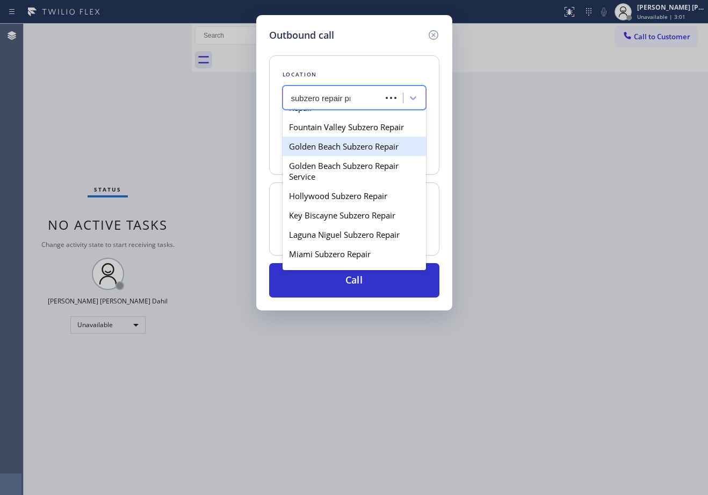
type input "subzero repair pro"
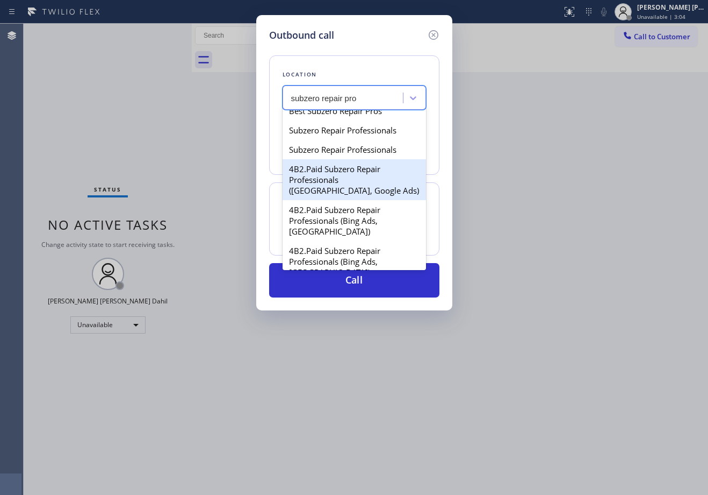
scroll to position [0, 0]
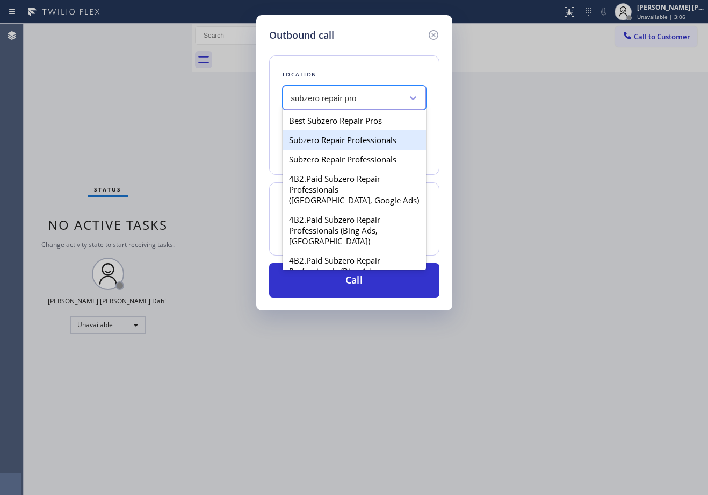
click at [382, 140] on div "Subzero Repair Professionals" at bounding box center [355, 139] width 144 height 19
type input "[PHONE_NUMBER]"
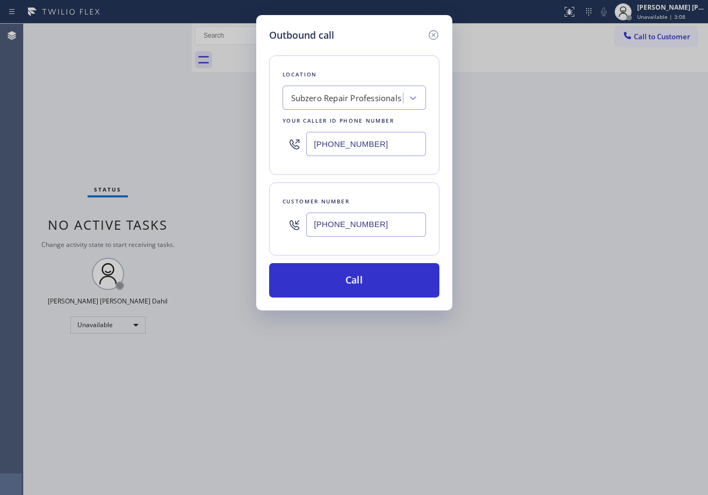
click at [388, 224] on input "[PHONE_NUMBER]" at bounding box center [366, 224] width 120 height 24
paste input "text"
type input "[PHONE_NUMBER]"
click at [389, 282] on button "Call" at bounding box center [354, 280] width 170 height 34
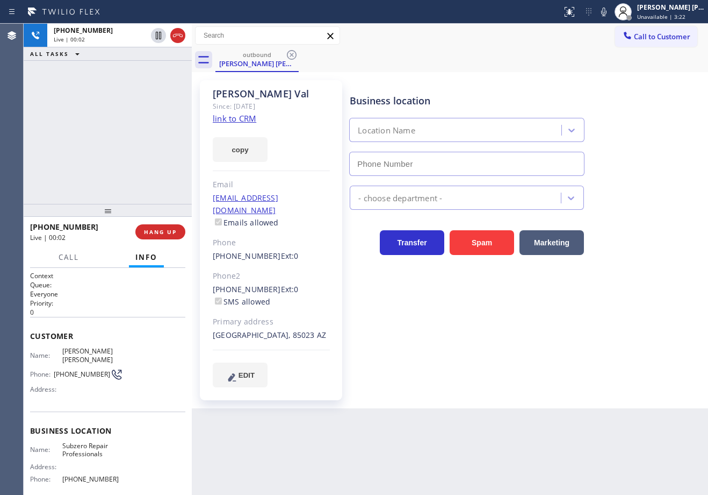
type input "[PHONE_NUMBER]"
click at [113, 141] on div "[PHONE_NUMBER] Live | 00:59 ALL TASKS ALL TASKS ACTIVE TASKS TASKS IN WRAP UP" at bounding box center [108, 114] width 168 height 180
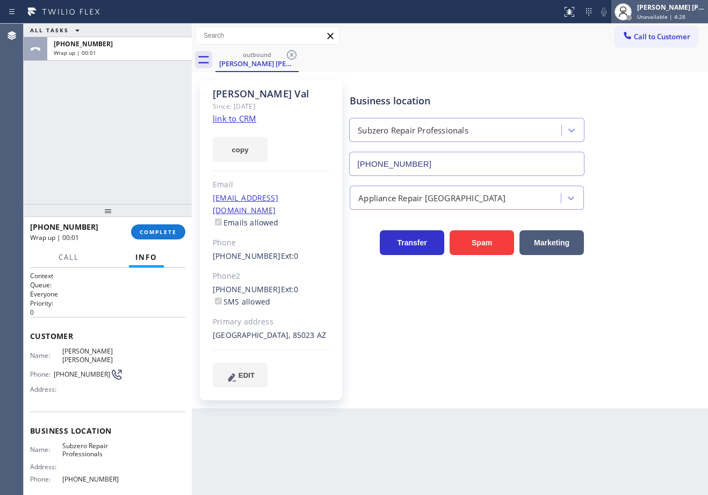
click at [660, 12] on div "[PERSON_NAME] [PERSON_NAME] Dahil Unavailable | 4:28" at bounding box center [671, 11] width 73 height 19
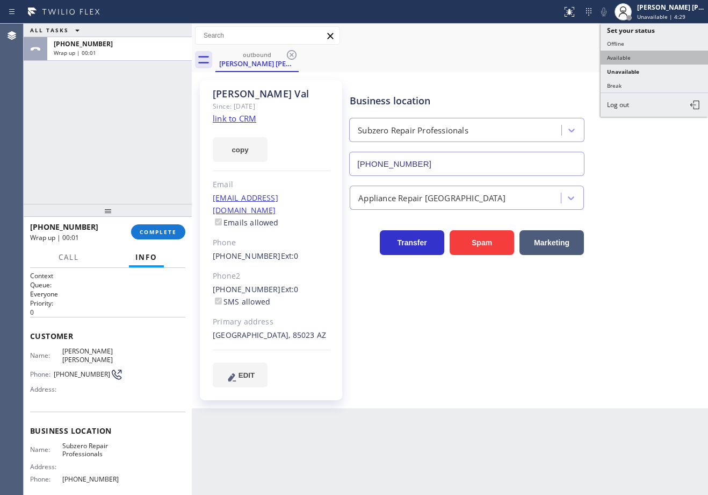
click at [622, 56] on button "Available" at bounding box center [655, 58] width 108 height 14
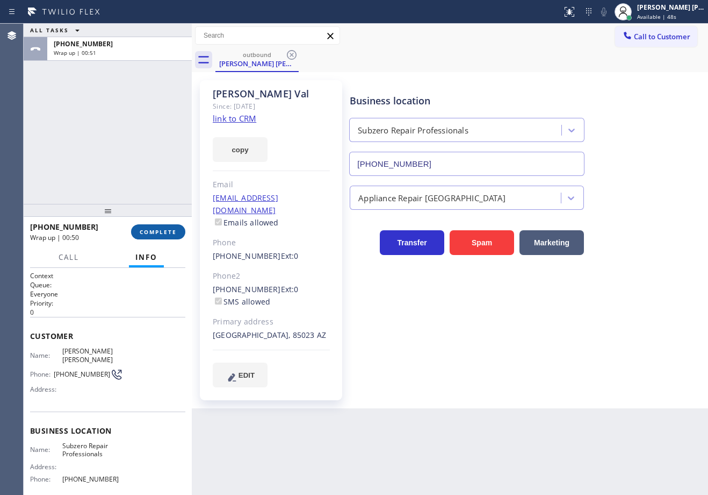
click at [178, 236] on button "COMPLETE" at bounding box center [158, 231] width 54 height 15
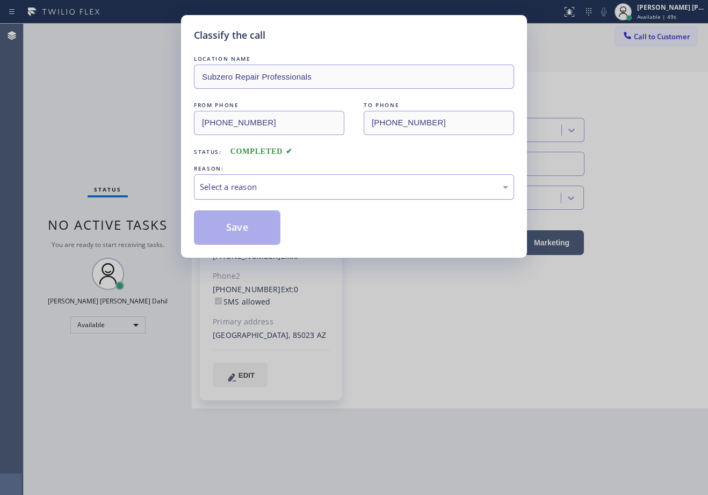
click at [297, 194] on div "Select a reason" at bounding box center [354, 186] width 320 height 25
click at [262, 192] on div "Tech, Unknown/didnt ring" at bounding box center [354, 187] width 309 height 12
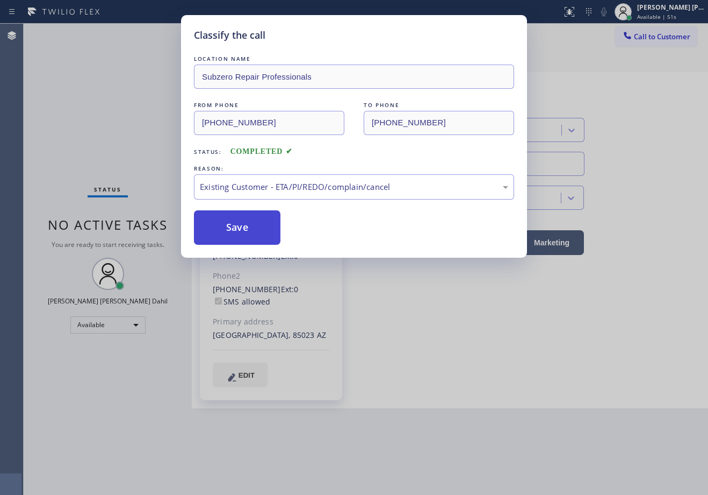
click at [251, 241] on button "Save" at bounding box center [237, 227] width 87 height 34
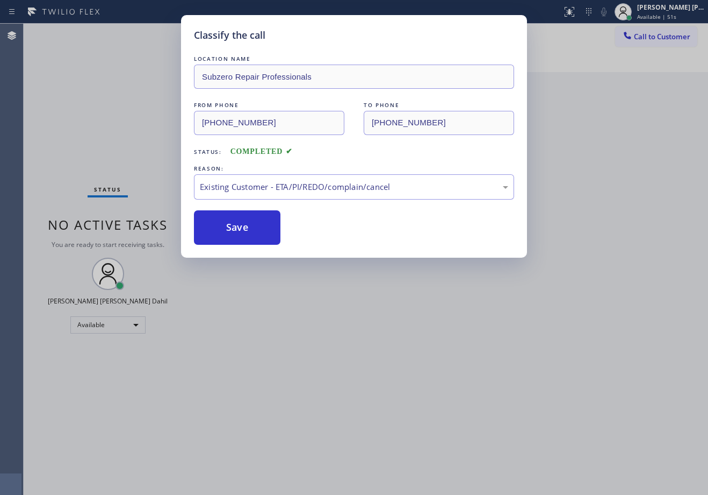
drag, startPoint x: 251, startPoint y: 241, endPoint x: 514, endPoint y: 194, distance: 267.5
click at [251, 240] on button "Save" at bounding box center [237, 227] width 87 height 34
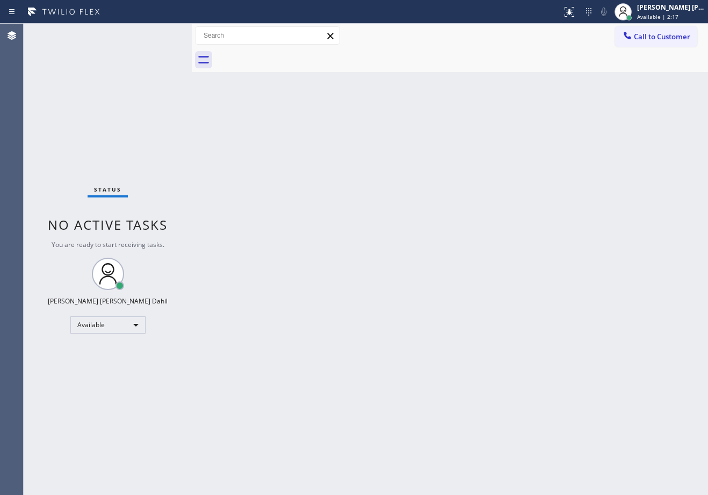
click at [410, 246] on div "Back to Dashboard Change Sender ID Customers Technicians Select a contact Outbo…" at bounding box center [450, 259] width 517 height 471
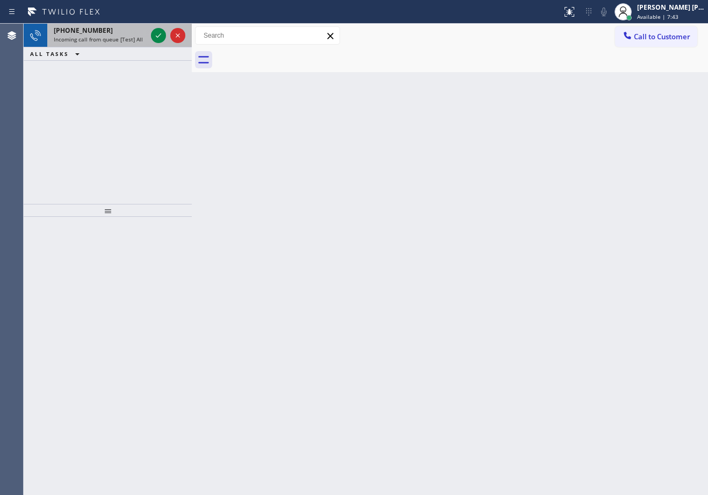
drag, startPoint x: 130, startPoint y: 35, endPoint x: 148, endPoint y: 37, distance: 18.3
click at [132, 35] on span "Incoming call from queue [Test] All" at bounding box center [98, 39] width 89 height 8
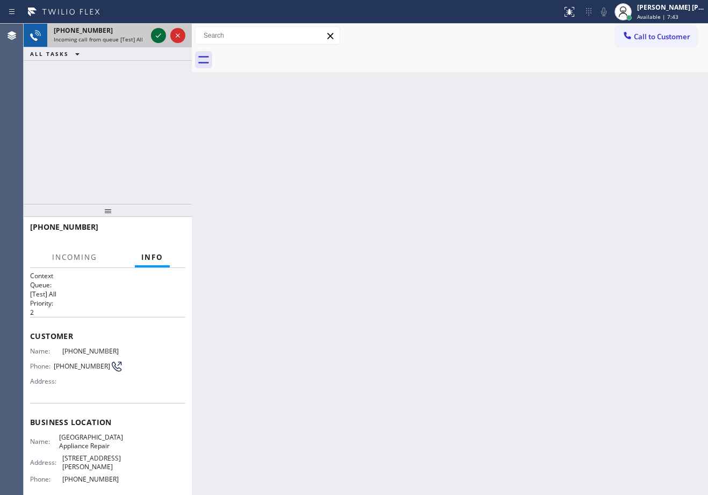
click at [157, 37] on icon at bounding box center [158, 35] width 5 height 4
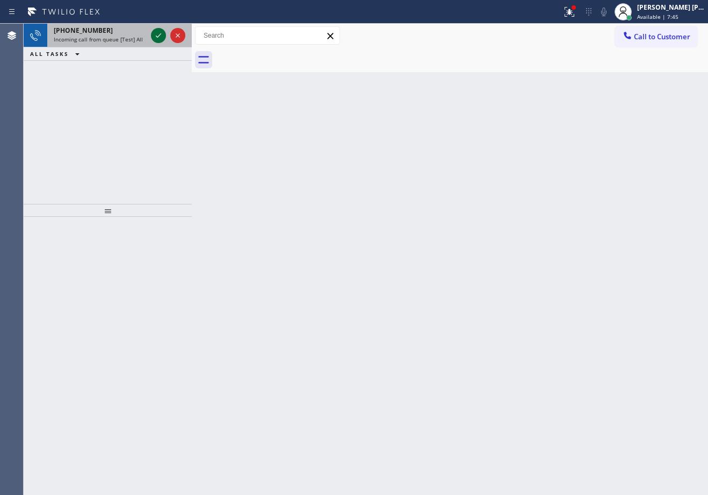
click at [161, 36] on icon at bounding box center [158, 35] width 13 height 13
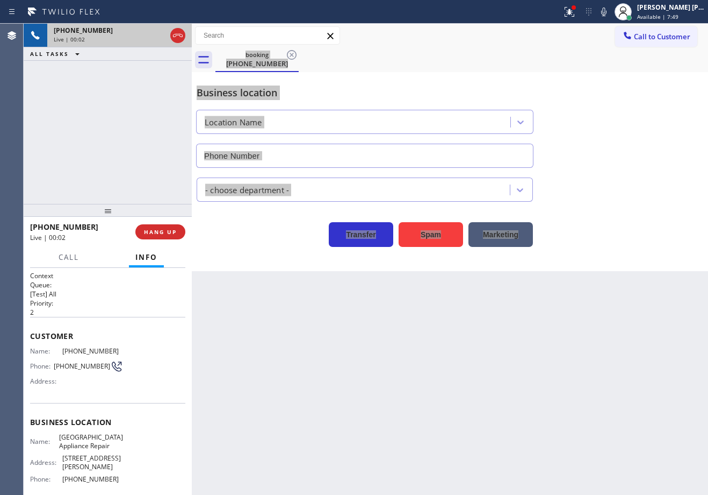
type input "[PHONE_NUMBER]"
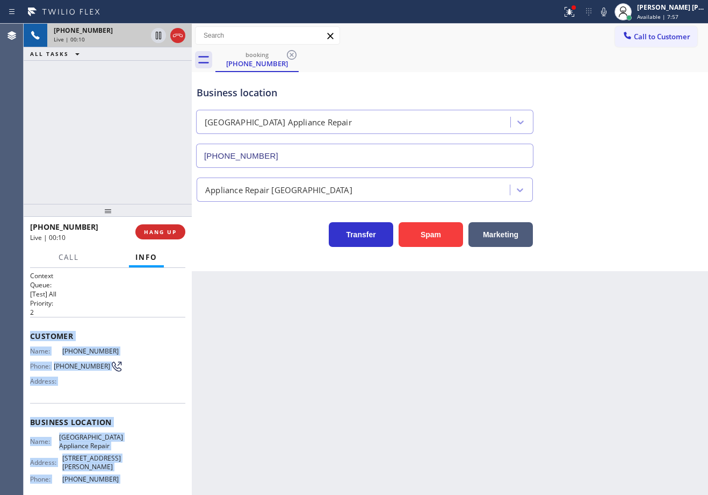
scroll to position [82, 0]
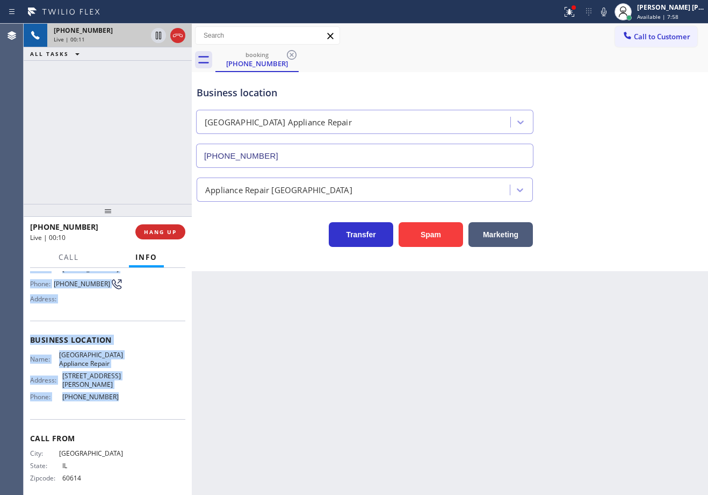
drag, startPoint x: 28, startPoint y: 334, endPoint x: 449, endPoint y: 336, distance: 420.9
click at [119, 400] on div "Context Queue: [Test] All Priority: 2 Customer Name: [PHONE_NUMBER] Phone: [PHO…" at bounding box center [108, 381] width 168 height 227
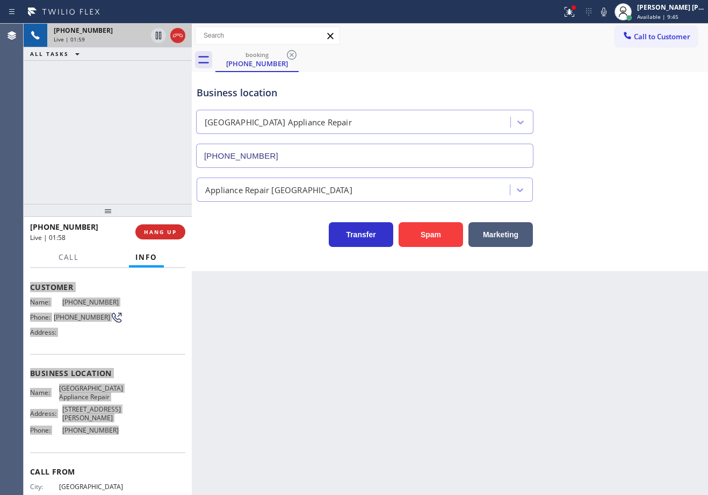
scroll to position [0, 0]
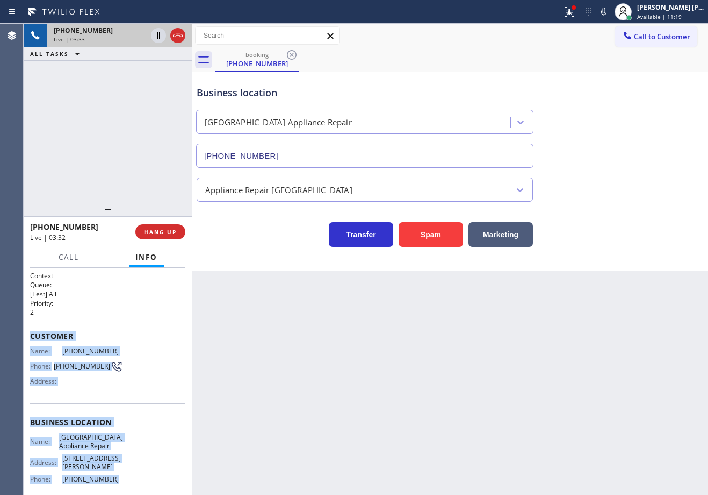
click at [655, 214] on div "Transfer Spam Marketing" at bounding box center [450, 229] width 511 height 34
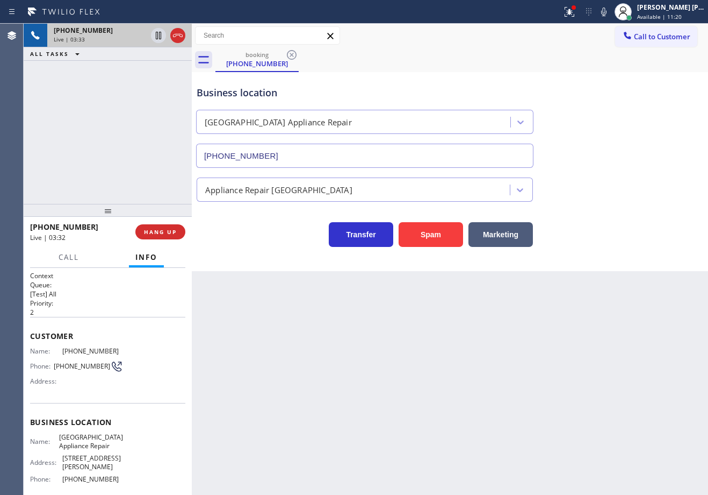
click at [655, 214] on div "Transfer Spam Marketing" at bounding box center [450, 229] width 511 height 34
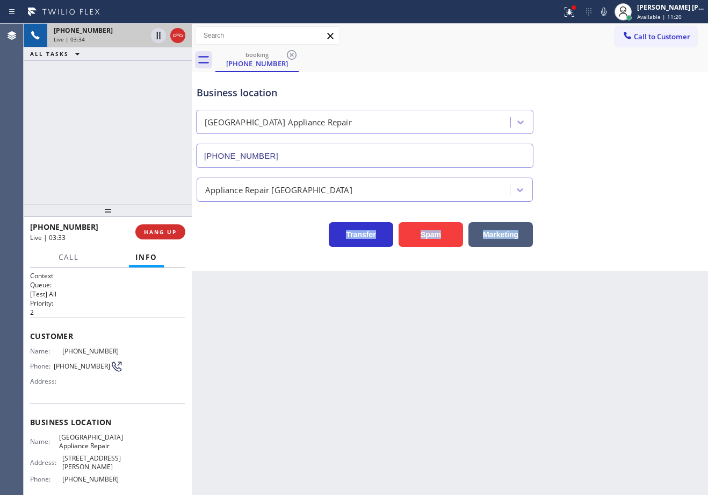
click at [655, 214] on div "Transfer Spam Marketing" at bounding box center [450, 229] width 511 height 34
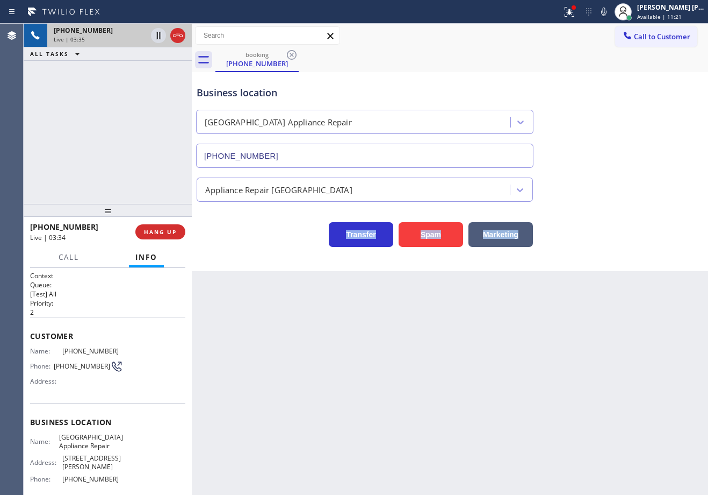
click at [655, 214] on div "Transfer Spam Marketing" at bounding box center [450, 229] width 511 height 34
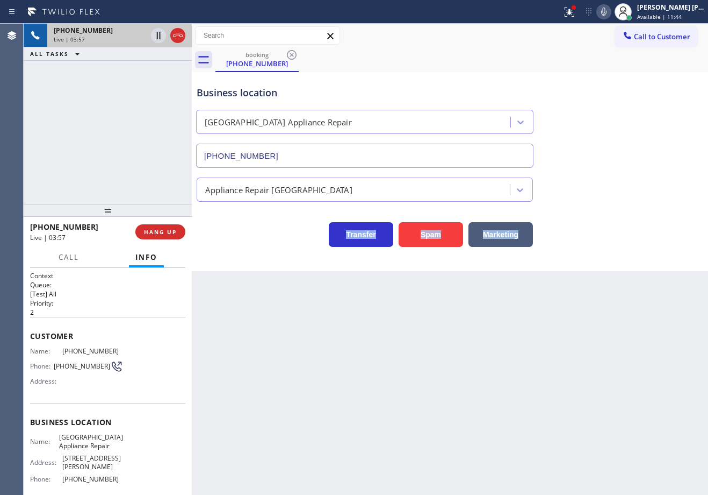
click at [612, 13] on div at bounding box center [604, 11] width 15 height 13
click at [158, 35] on icon at bounding box center [158, 36] width 5 height 8
click at [575, 16] on icon at bounding box center [570, 12] width 10 height 10
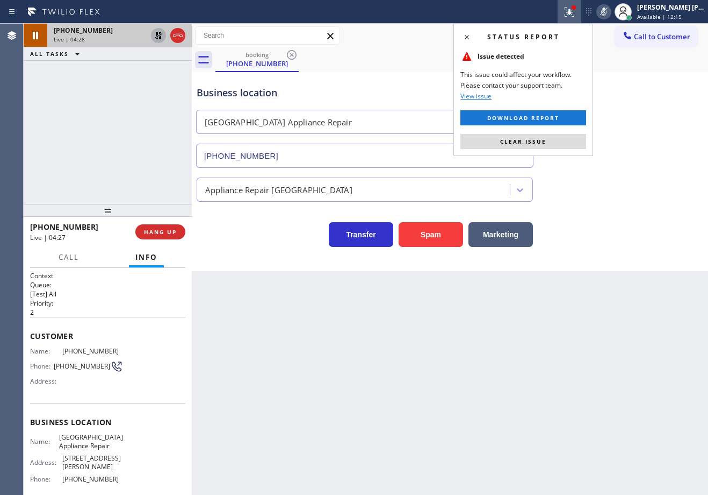
click at [560, 133] on div "Status report Issue detected This issue could affect your workflow. Please cont…" at bounding box center [524, 90] width 140 height 132
click at [558, 139] on button "Clear issue" at bounding box center [524, 141] width 126 height 15
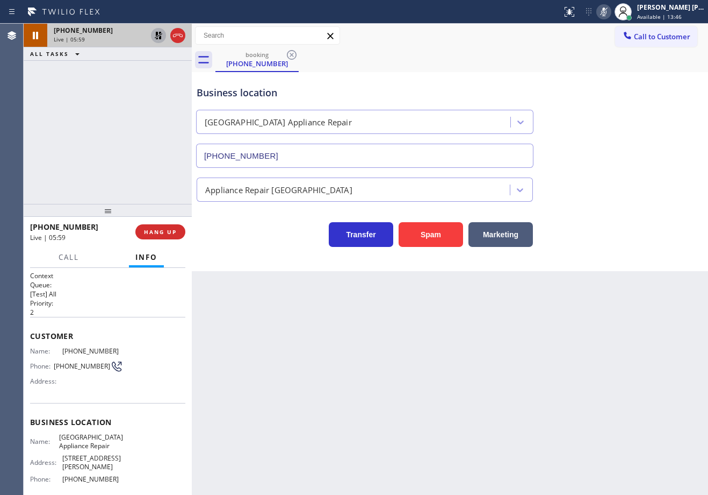
click at [611, 12] on icon at bounding box center [604, 11] width 13 height 13
click at [159, 37] on icon at bounding box center [159, 36] width 8 height 8
click at [154, 66] on div "[PHONE_NUMBER] Live | 06:01 ALL TASKS ALL TASKS ACTIVE TASKS TASKS IN WRAP UP" at bounding box center [108, 114] width 168 height 180
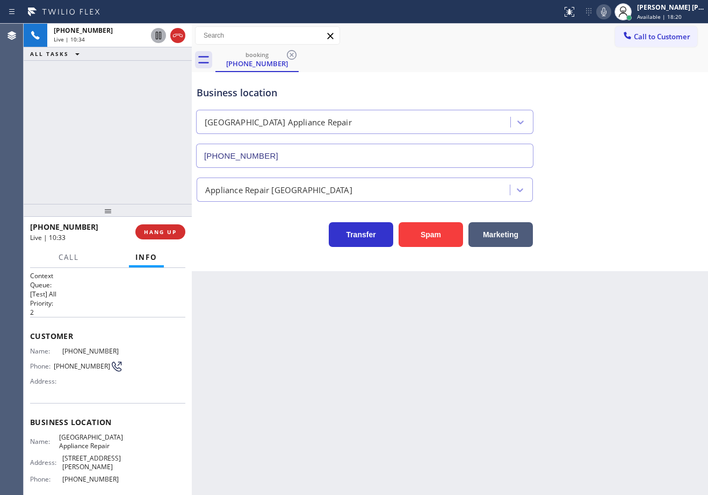
click at [518, 81] on div "Business location [GEOGRAPHIC_DATA] Appliance Repair [PHONE_NUMBER]" at bounding box center [365, 121] width 341 height 93
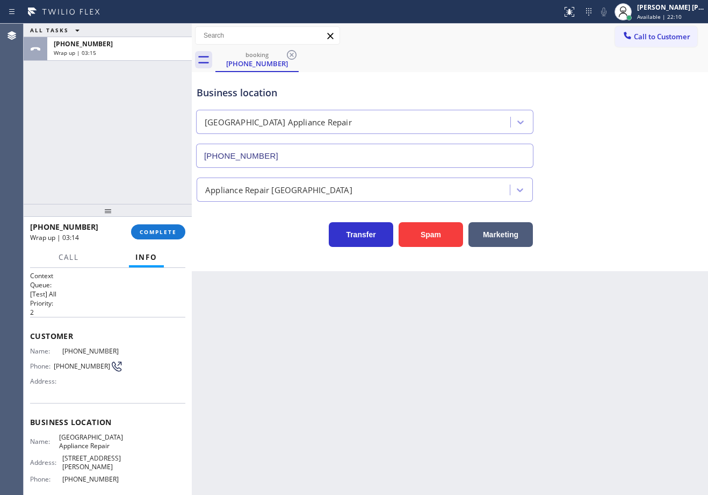
drag, startPoint x: 668, startPoint y: 11, endPoint x: 649, endPoint y: 40, distance: 34.1
click at [667, 11] on div "[PERSON_NAME] [PERSON_NAME] Dahil" at bounding box center [672, 7] width 68 height 9
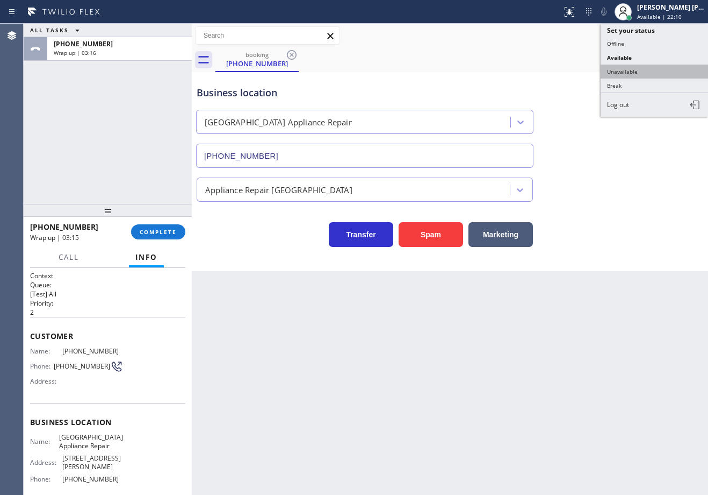
click at [627, 75] on button "Unavailable" at bounding box center [655, 72] width 108 height 14
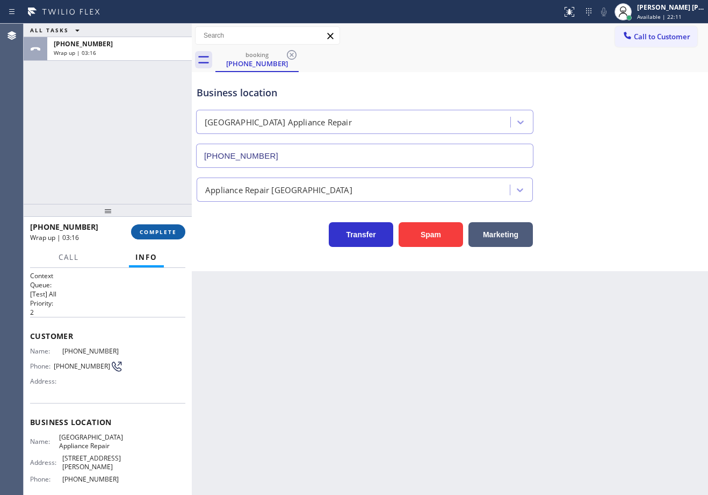
click at [155, 234] on span "COMPLETE" at bounding box center [158, 232] width 37 height 8
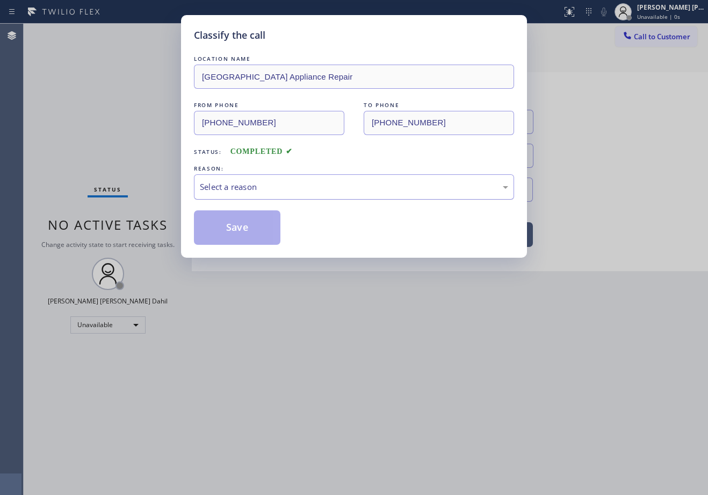
click at [239, 190] on div "Select a reason" at bounding box center [354, 187] width 309 height 12
drag, startPoint x: 250, startPoint y: 229, endPoint x: 383, endPoint y: 52, distance: 221.1
click at [250, 230] on button "Save" at bounding box center [237, 227] width 87 height 34
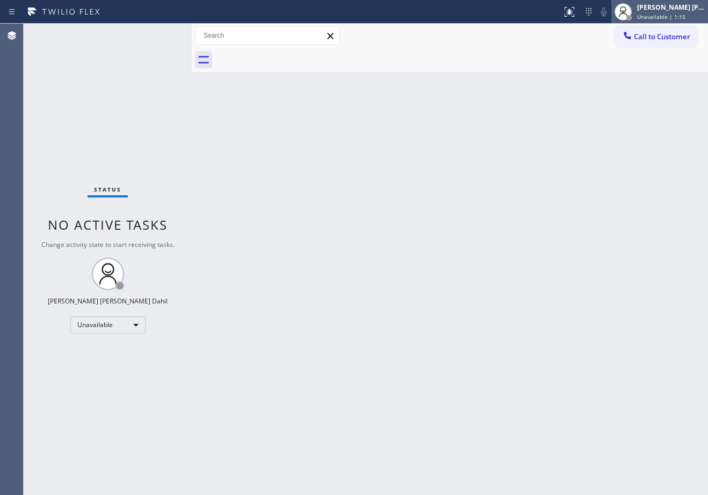
click at [676, 14] on span "Unavailable | 1:15" at bounding box center [662, 17] width 48 height 8
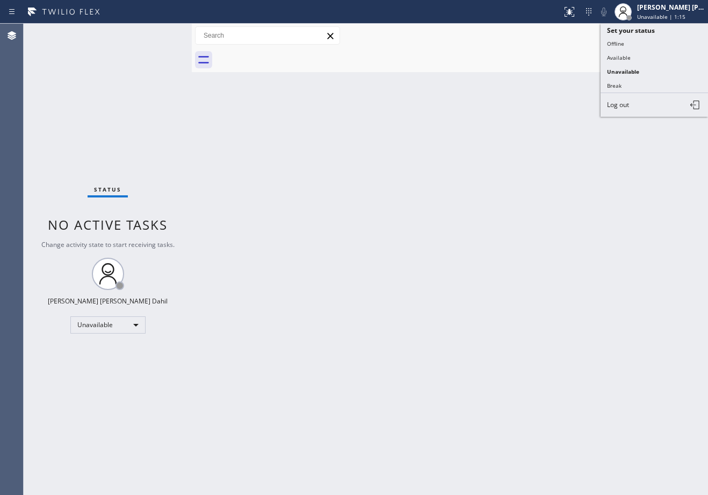
click at [647, 58] on button "Available" at bounding box center [655, 58] width 108 height 14
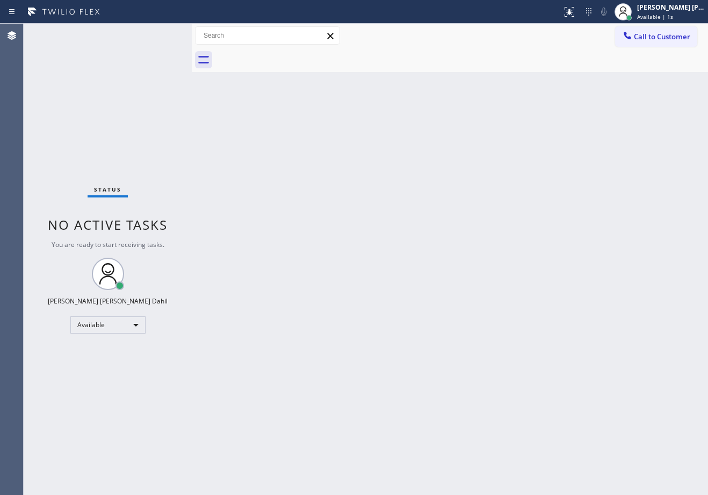
drag, startPoint x: 342, startPoint y: 164, endPoint x: 461, endPoint y: 277, distance: 163.5
click at [344, 164] on div "Back to Dashboard Change Sender ID Customers Technicians Select a contact Outbo…" at bounding box center [450, 259] width 517 height 471
drag, startPoint x: 511, startPoint y: 267, endPoint x: 607, endPoint y: 396, distance: 160.9
click at [511, 269] on div "Back to Dashboard Change Sender ID Customers Technicians Select a contact Outbo…" at bounding box center [450, 259] width 517 height 471
click at [114, 97] on div "Status No active tasks You are ready to start receiving tasks. [PERSON_NAME] [P…" at bounding box center [108, 259] width 168 height 471
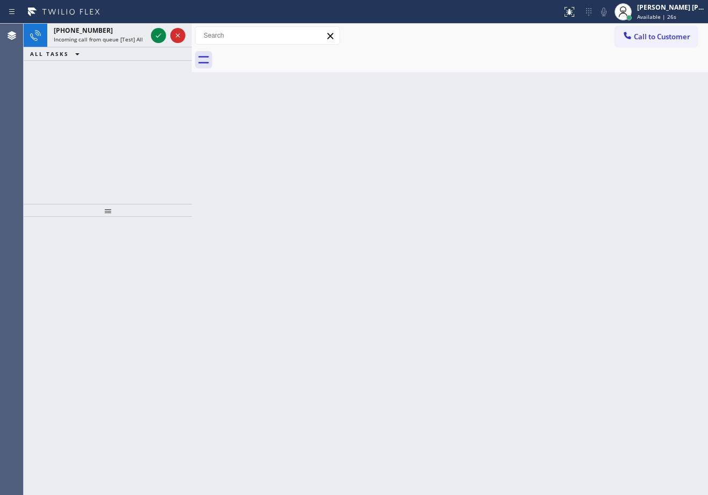
click at [315, 208] on div "Back to Dashboard Change Sender ID Customers Technicians Select a contact Outbo…" at bounding box center [450, 259] width 517 height 471
click at [149, 34] on div at bounding box center [168, 36] width 39 height 24
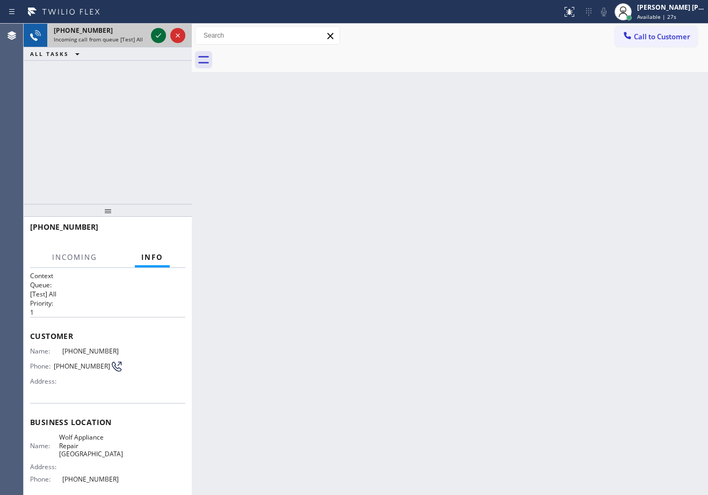
click at [153, 34] on div at bounding box center [158, 35] width 15 height 13
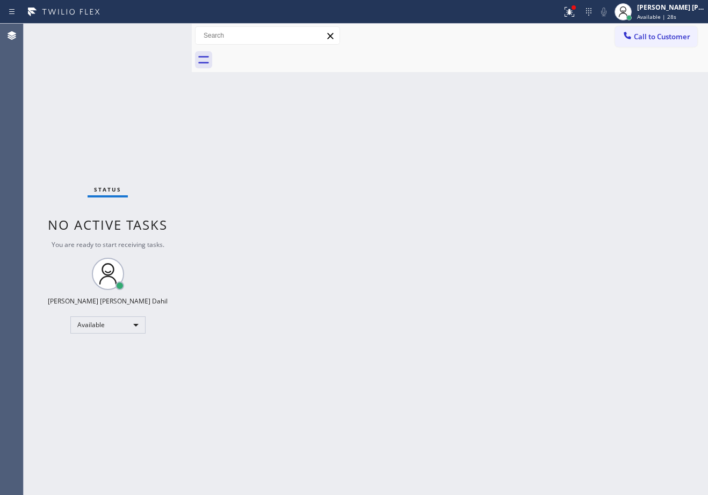
drag, startPoint x: 538, startPoint y: 282, endPoint x: 548, endPoint y: 270, distance: 16.0
click at [539, 278] on div "Back to Dashboard Change Sender ID Customers Technicians Select a contact Outbo…" at bounding box center [450, 259] width 517 height 471
click at [573, 12] on div at bounding box center [570, 11] width 24 height 13
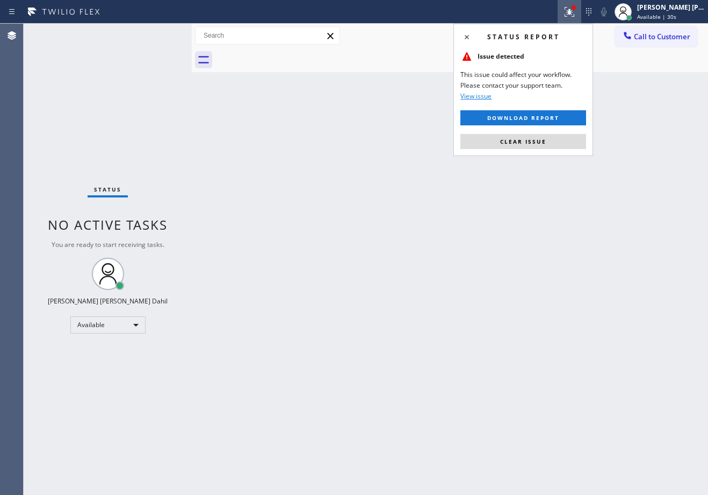
drag, startPoint x: 547, startPoint y: 139, endPoint x: 553, endPoint y: 152, distance: 13.5
click at [548, 139] on button "Clear issue" at bounding box center [524, 141] width 126 height 15
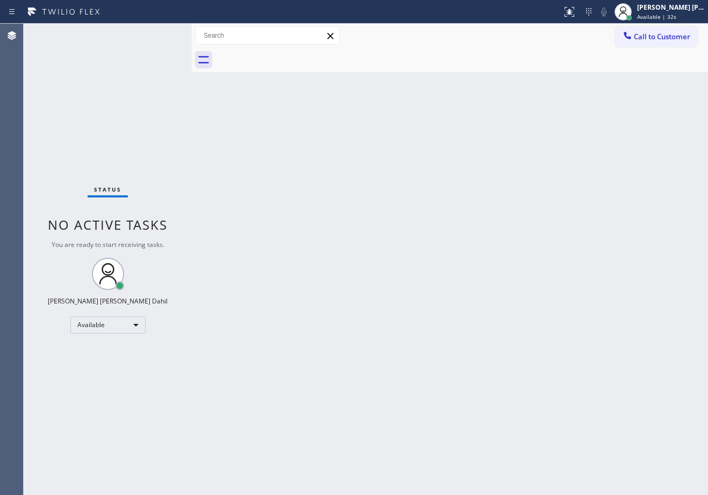
click at [570, 363] on div "Back to Dashboard Change Sender ID Customers Technicians Select a contact Outbo…" at bounding box center [450, 259] width 517 height 471
click at [261, 217] on div "Back to Dashboard Change Sender ID Customers Technicians Select a contact Outbo…" at bounding box center [450, 259] width 517 height 471
drag, startPoint x: 261, startPoint y: 217, endPoint x: 261, endPoint y: 226, distance: 9.1
click at [261, 226] on div "Back to Dashboard Change Sender ID Customers Technicians Select a contact Outbo…" at bounding box center [450, 259] width 517 height 471
click at [521, 74] on div "Back to Dashboard Change Sender ID Customers Technicians Select a contact Outbo…" at bounding box center [450, 259] width 517 height 471
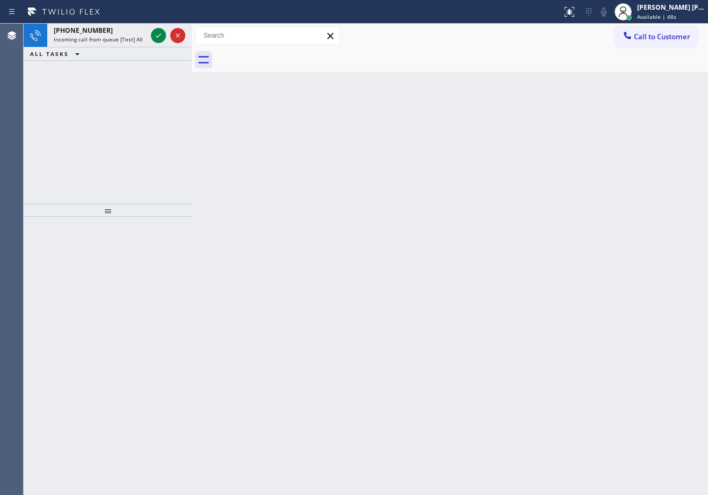
click at [119, 23] on div "Status report No issues detected If you experience an issue, please download th…" at bounding box center [354, 12] width 708 height 24
click at [134, 34] on div "[PHONE_NUMBER]" at bounding box center [100, 30] width 93 height 9
drag, startPoint x: 134, startPoint y: 34, endPoint x: 144, endPoint y: 34, distance: 9.1
click at [135, 34] on div "[PHONE_NUMBER]" at bounding box center [100, 30] width 93 height 9
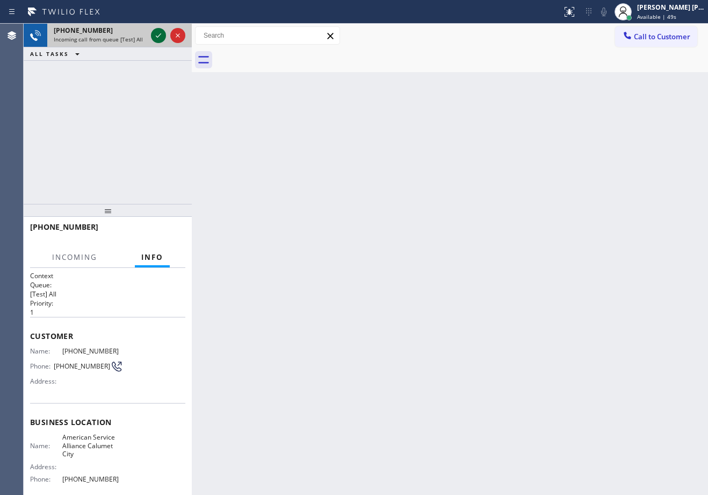
click at [156, 34] on icon at bounding box center [158, 35] width 13 height 13
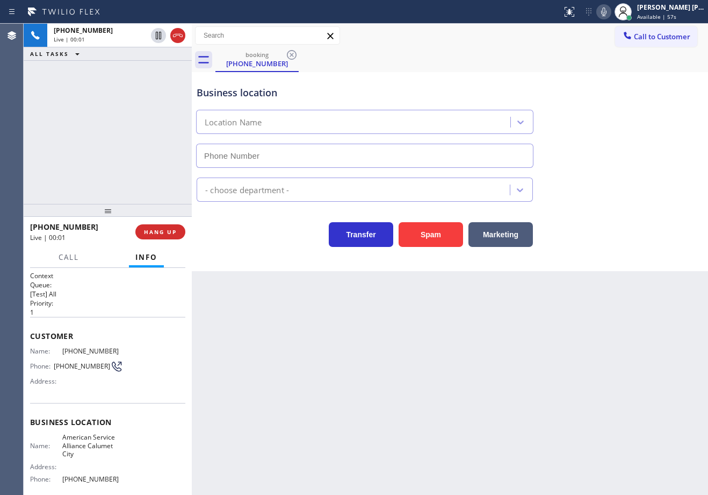
type input "[PHONE_NUMBER]"
click at [286, 396] on div "Back to Dashboard Change Sender ID Customers Technicians Select a contact Outbo…" at bounding box center [450, 259] width 517 height 471
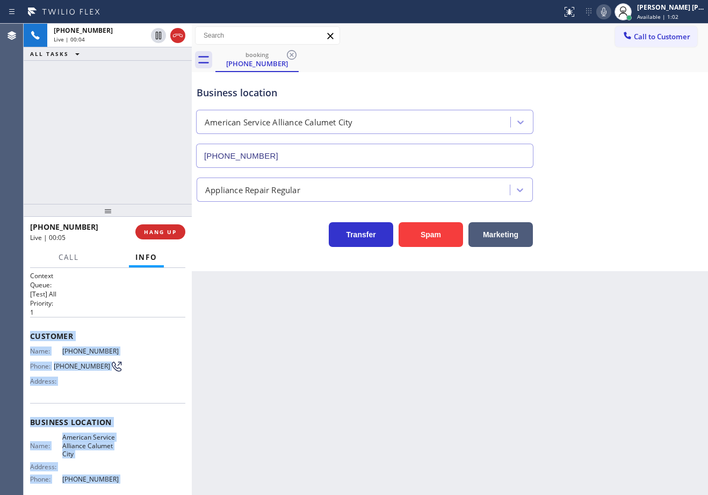
scroll to position [91, 0]
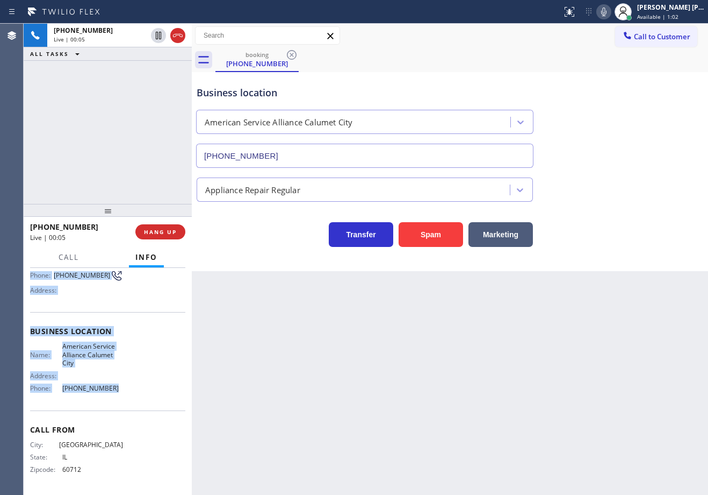
drag, startPoint x: 30, startPoint y: 332, endPoint x: 119, endPoint y: 387, distance: 105.5
click at [119, 387] on div "Context Queue: [Test] All Priority: 1 Customer Name: [PHONE_NUMBER] Phone: [PHO…" at bounding box center [108, 381] width 168 height 227
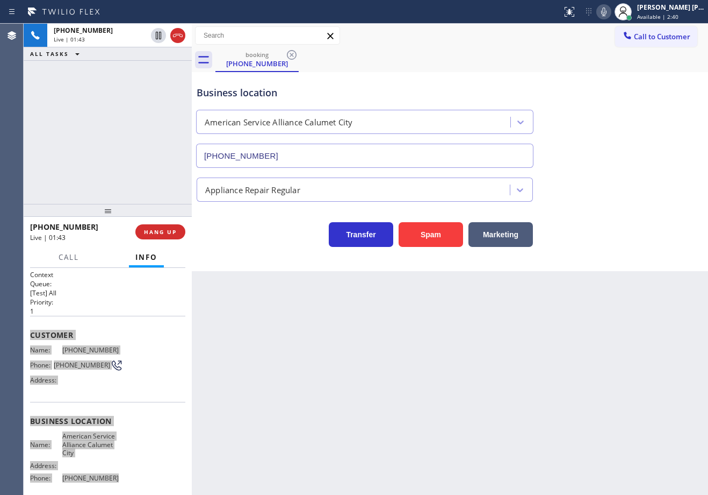
scroll to position [0, 0]
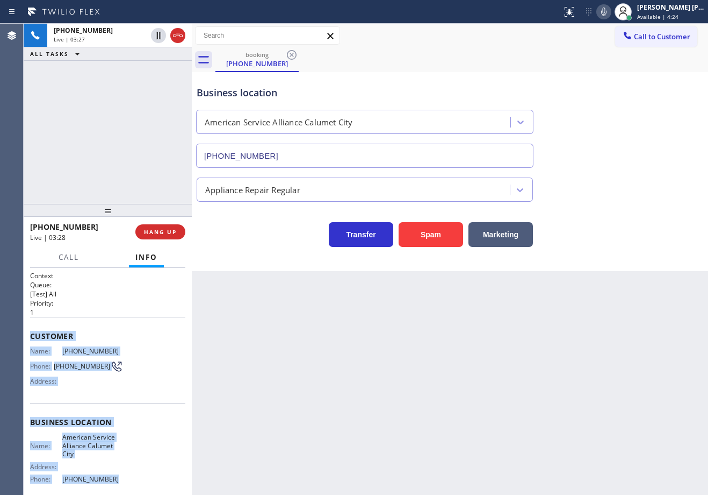
click at [631, 169] on div "Appliance Repair Regular" at bounding box center [450, 185] width 511 height 34
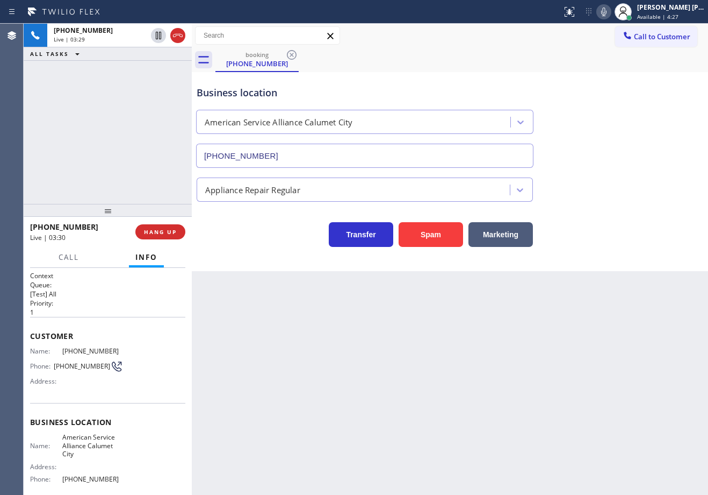
click at [330, 331] on div "Back to Dashboard Change Sender ID Customers Technicians Select a contact Outbo…" at bounding box center [450, 259] width 517 height 471
drag, startPoint x: 606, startPoint y: 78, endPoint x: 608, endPoint y: 55, distance: 23.2
click at [606, 78] on div "Business location American Service Alliance [GEOGRAPHIC_DATA] [PHONE_NUMBER]" at bounding box center [450, 118] width 511 height 97
click at [611, 9] on icon at bounding box center [604, 11] width 13 height 13
click at [160, 38] on icon at bounding box center [158, 35] width 13 height 13
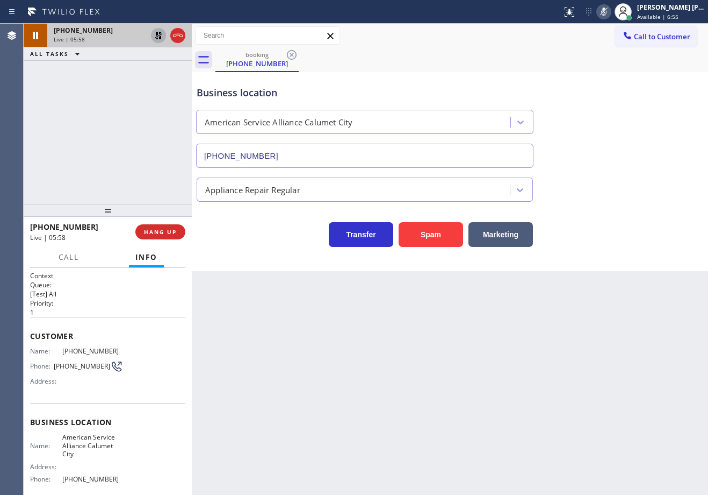
click at [156, 39] on icon at bounding box center [159, 36] width 8 height 8
click at [611, 13] on icon at bounding box center [604, 11] width 13 height 13
drag, startPoint x: 644, startPoint y: 142, endPoint x: 646, endPoint y: 155, distance: 13.1
click at [645, 142] on div "Business location American Service Alliance [GEOGRAPHIC_DATA] [PHONE_NUMBER]" at bounding box center [450, 118] width 511 height 97
click at [355, 341] on div "Back to Dashboard Change Sender ID Customers Technicians Select a contact Outbo…" at bounding box center [450, 259] width 517 height 471
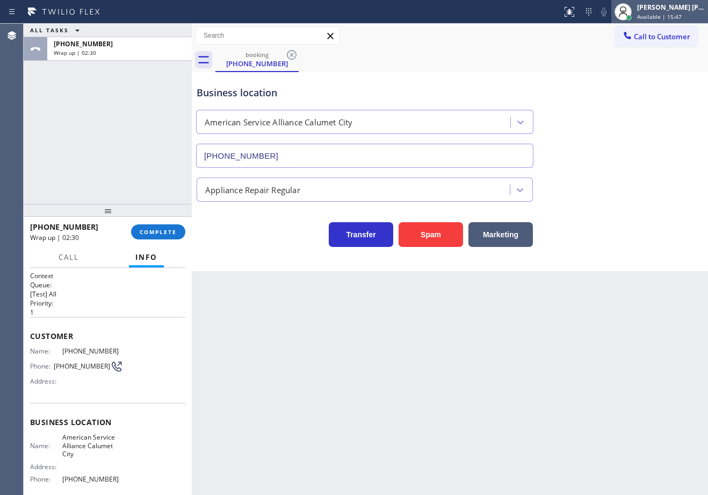
click at [667, 12] on div "[PERSON_NAME] [PERSON_NAME] Dahil Available | 15:47" at bounding box center [671, 11] width 73 height 19
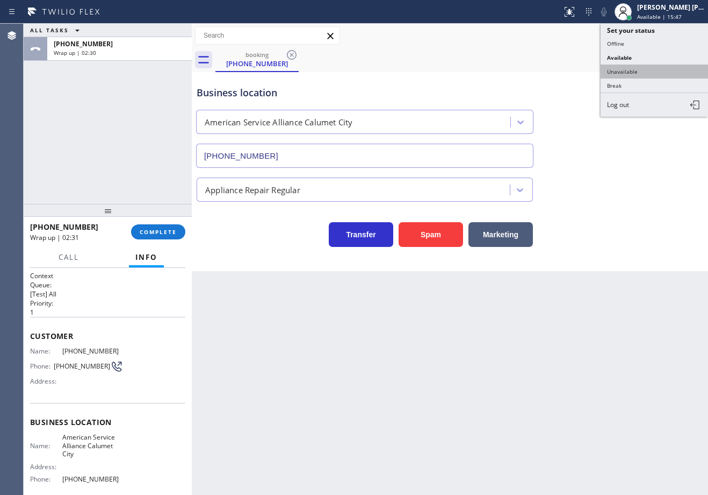
click at [643, 70] on button "Unavailable" at bounding box center [655, 72] width 108 height 14
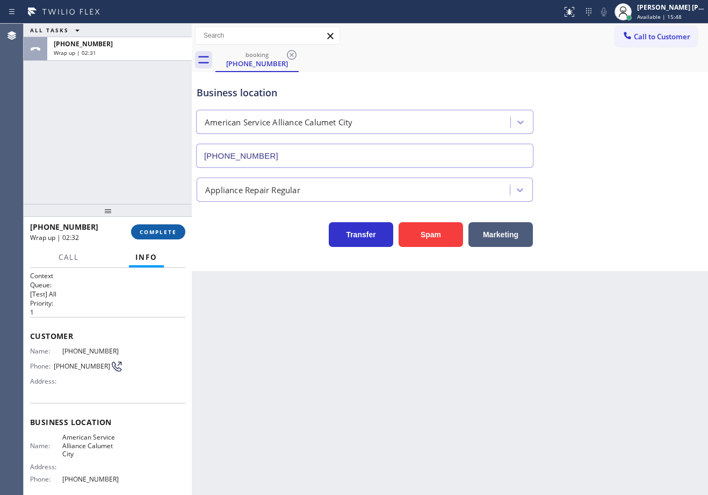
click at [159, 227] on button "COMPLETE" at bounding box center [158, 231] width 54 height 15
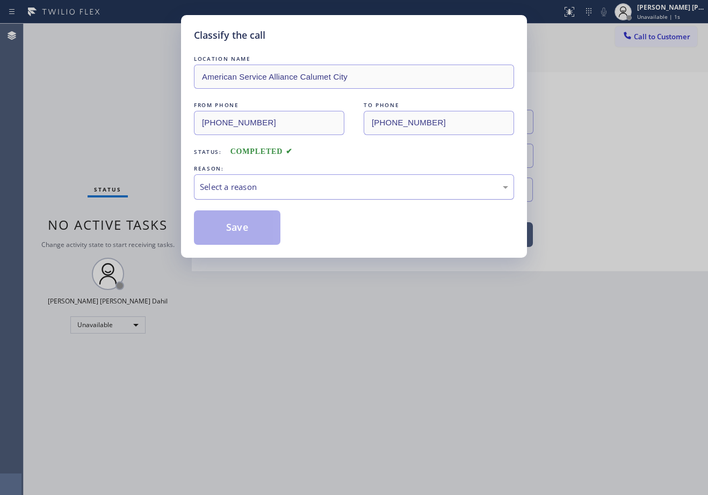
click at [271, 183] on div "Select a reason" at bounding box center [354, 187] width 309 height 12
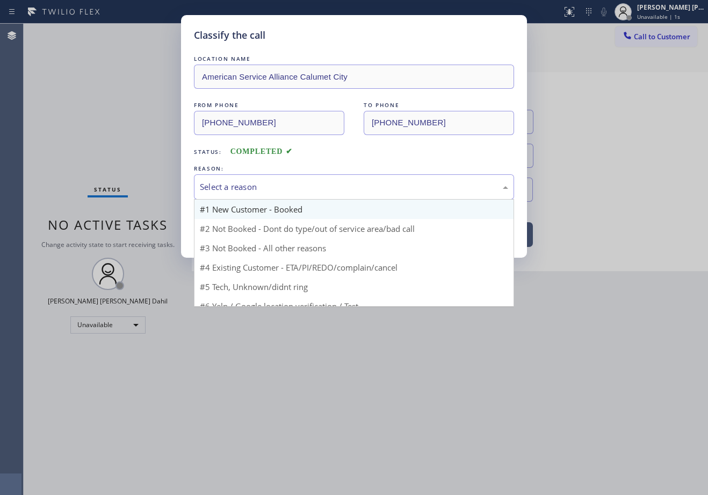
click at [270, 199] on div "#1 New Customer - Booked #2 Not Booked - Dont do type/out of service area/bad c…" at bounding box center [354, 253] width 320 height 108
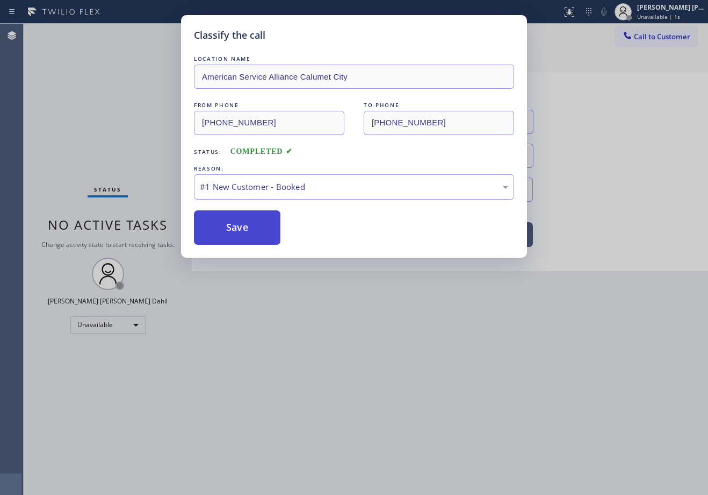
click at [244, 231] on button "Save" at bounding box center [237, 227] width 87 height 34
click at [245, 232] on button "Save" at bounding box center [237, 227] width 87 height 34
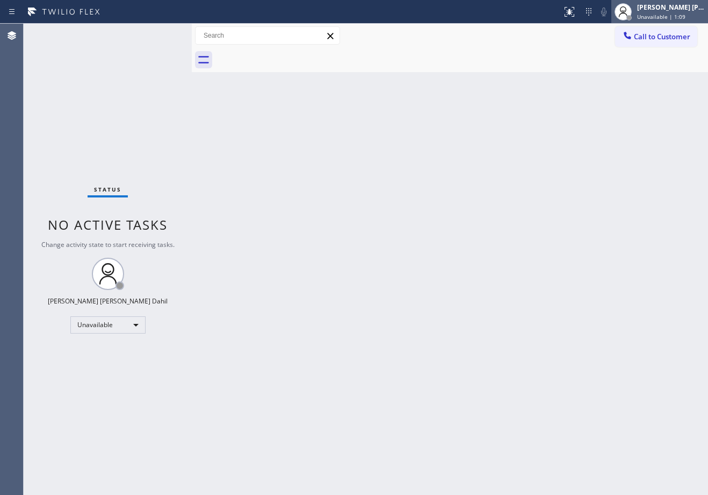
click at [667, 13] on span "Unavailable | 1:09" at bounding box center [662, 17] width 48 height 8
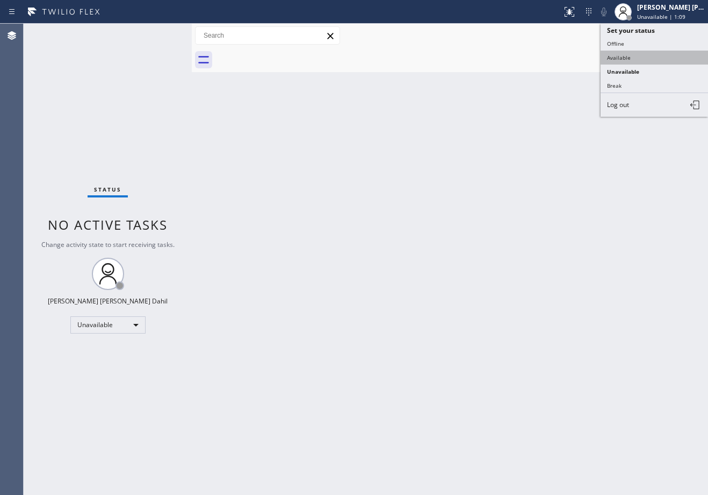
click at [660, 53] on button "Available" at bounding box center [655, 58] width 108 height 14
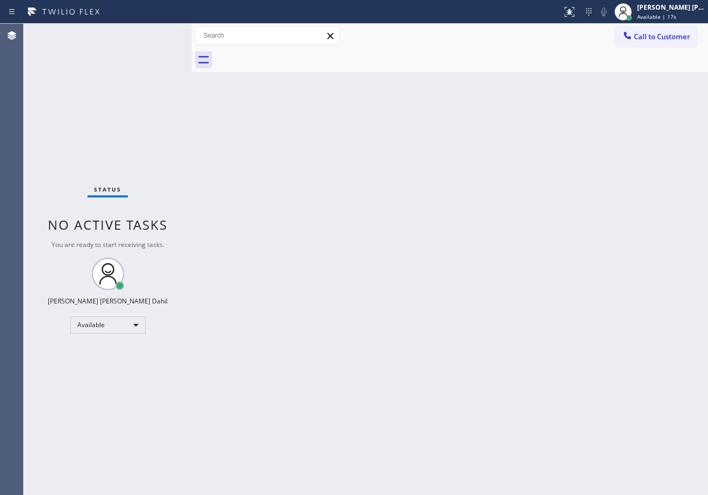
click at [575, 362] on div "Back to Dashboard Change Sender ID Customers Technicians Select a contact Outbo…" at bounding box center [450, 259] width 517 height 471
click at [379, 312] on div "Back to Dashboard Change Sender ID Customers Technicians Select a contact Outbo…" at bounding box center [450, 259] width 517 height 471
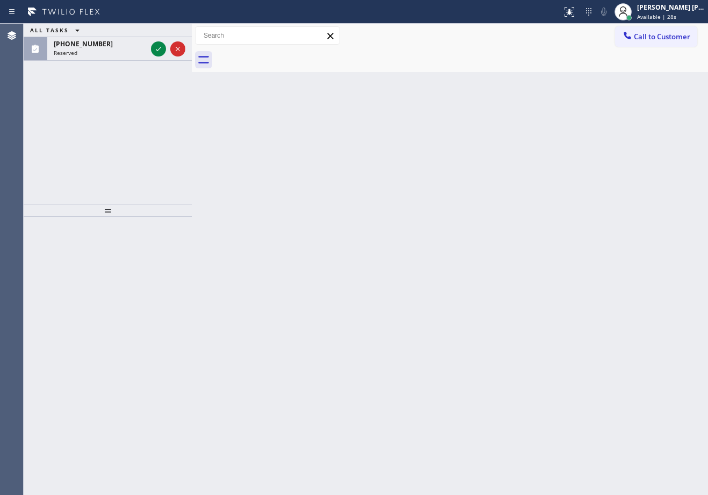
click at [146, 61] on div "ALL TASKS ALL TASKS ACTIVE TASKS TASKS IN WRAP UP [PHONE_NUMBER] Reserved" at bounding box center [108, 114] width 168 height 180
click at [157, 46] on icon at bounding box center [158, 48] width 13 height 13
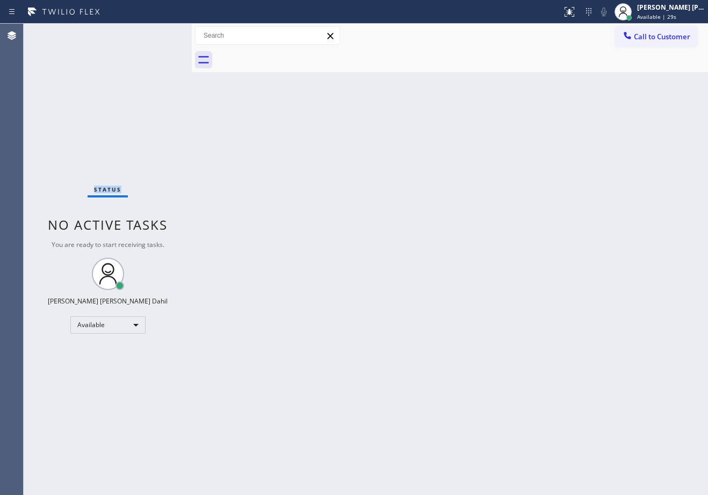
click at [157, 46] on div "Status No active tasks You are ready to start receiving tasks. [PERSON_NAME] [P…" at bounding box center [108, 259] width 168 height 471
click at [453, 224] on div "Back to Dashboard Change Sender ID Customers Technicians Select a contact Outbo…" at bounding box center [450, 259] width 517 height 471
click at [574, 13] on div at bounding box center [570, 11] width 24 height 13
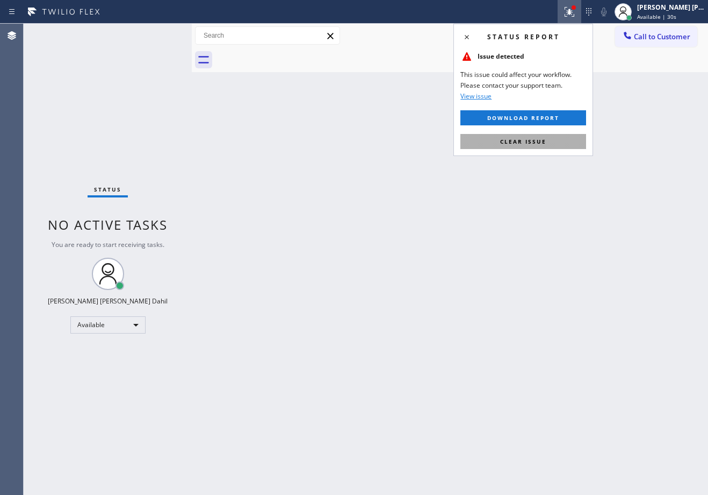
click at [559, 141] on button "Clear issue" at bounding box center [524, 141] width 126 height 15
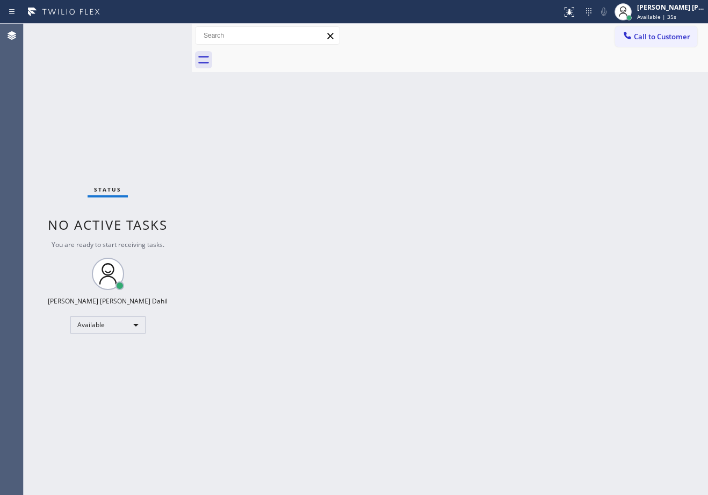
click at [268, 135] on div "Back to Dashboard Change Sender ID Customers Technicians Select a contact Outbo…" at bounding box center [450, 259] width 517 height 471
click at [433, 262] on div "Back to Dashboard Change Sender ID Customers Technicians Select a contact Outbo…" at bounding box center [450, 259] width 517 height 471
click at [356, 213] on div "Back to Dashboard Change Sender ID Customers Technicians Select a contact Outbo…" at bounding box center [450, 259] width 517 height 471
click at [513, 367] on div "Back to Dashboard Change Sender ID Customers Technicians Select a contact Outbo…" at bounding box center [450, 259] width 517 height 471
click at [159, 33] on div "Status No active tasks You are ready to start receiving tasks. [PERSON_NAME] [P…" at bounding box center [108, 259] width 168 height 471
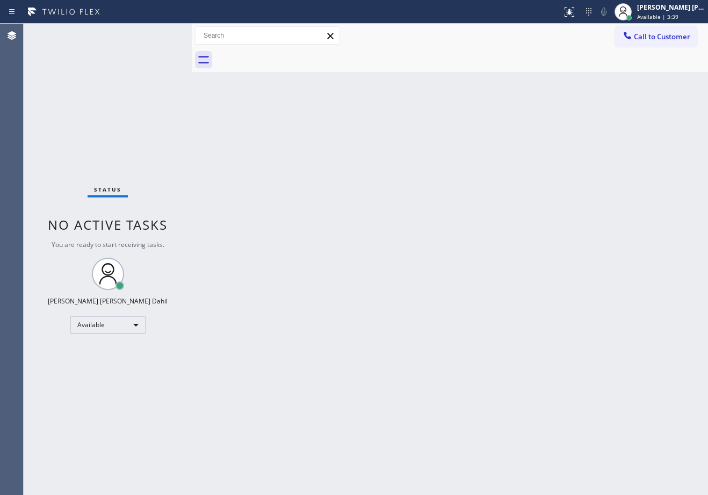
click at [159, 33] on div "Status No active tasks You are ready to start receiving tasks. [PERSON_NAME] [P…" at bounding box center [108, 259] width 168 height 471
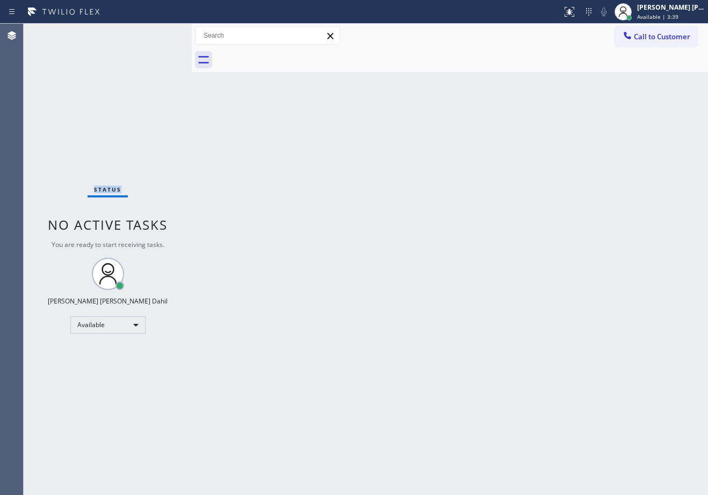
click at [162, 30] on div "Status No active tasks You are ready to start receiving tasks. [PERSON_NAME] [P…" at bounding box center [108, 259] width 168 height 471
click at [159, 33] on div "Status No active tasks You are ready to start receiving tasks. [PERSON_NAME] [P…" at bounding box center [108, 259] width 168 height 471
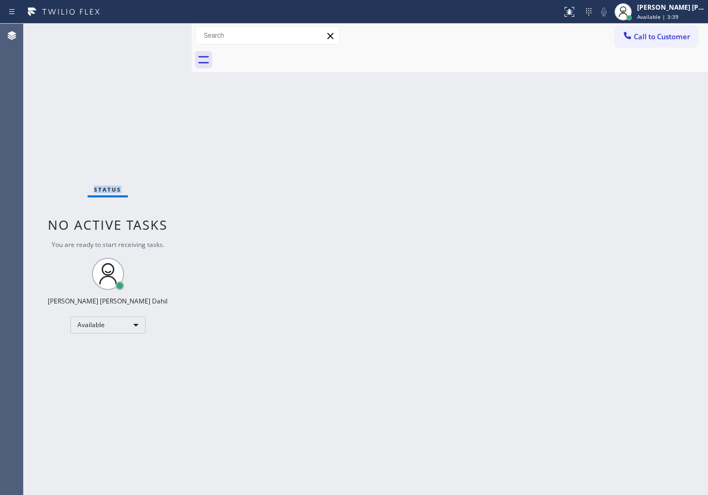
click at [159, 33] on div "Status No active tasks You are ready to start receiving tasks. [PERSON_NAME] [P…" at bounding box center [108, 259] width 168 height 471
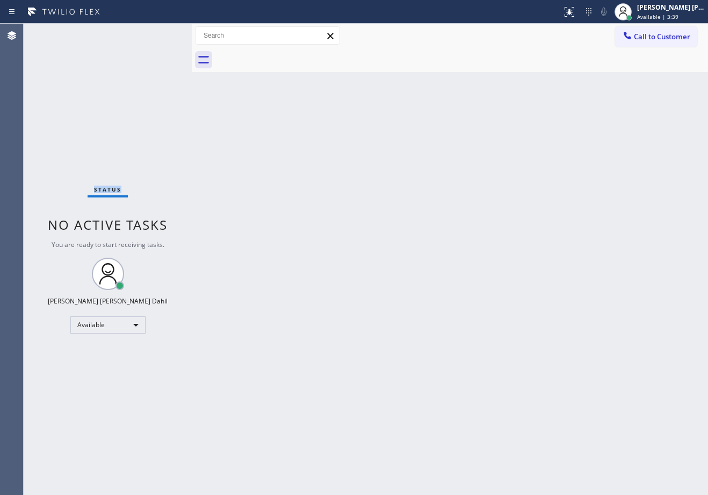
click at [159, 33] on div "Status No active tasks You are ready to start receiving tasks. [PERSON_NAME] [P…" at bounding box center [108, 259] width 168 height 471
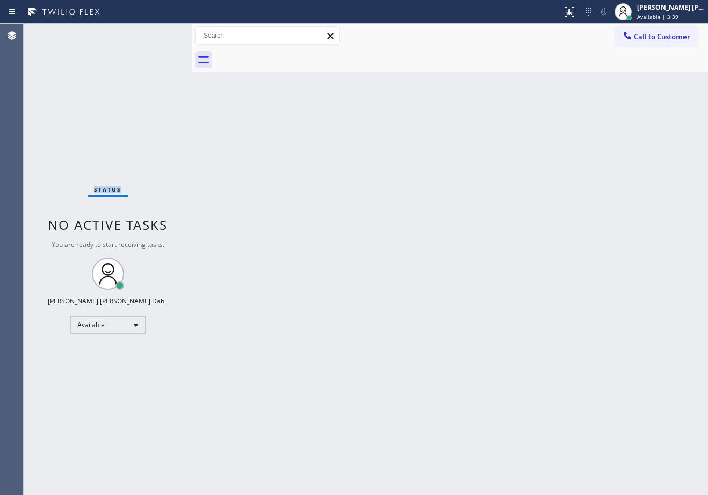
click at [159, 33] on div "Status No active tasks You are ready to start receiving tasks. [PERSON_NAME] [P…" at bounding box center [108, 259] width 168 height 471
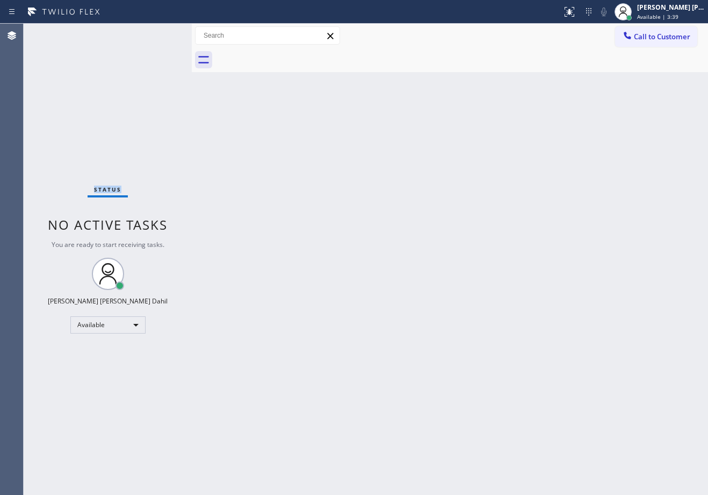
click at [159, 33] on div "Status No active tasks You are ready to start receiving tasks. [PERSON_NAME] [P…" at bounding box center [108, 259] width 168 height 471
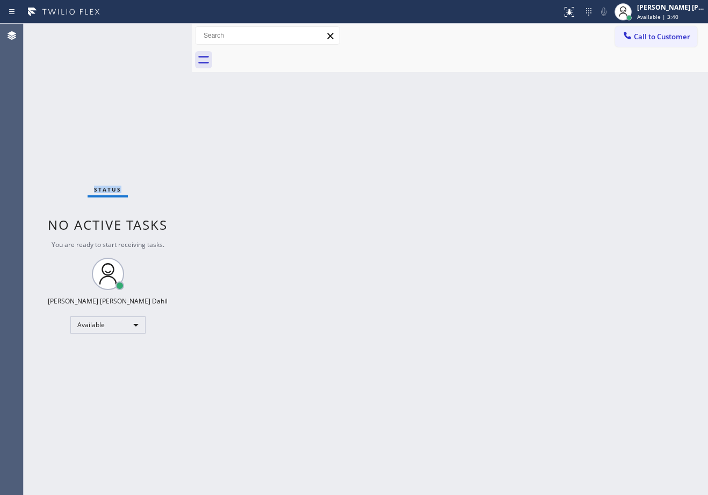
click at [159, 33] on div "Status No active tasks You are ready to start receiving tasks. [PERSON_NAME] [P…" at bounding box center [108, 259] width 168 height 471
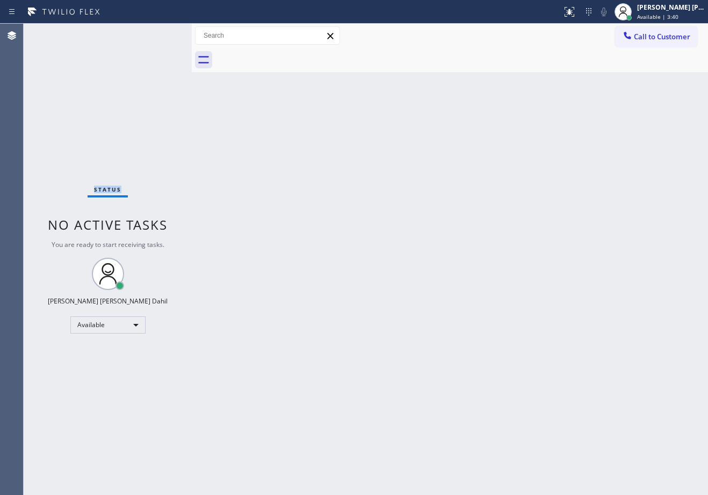
click at [159, 33] on div "Status No active tasks You are ready to start receiving tasks. [PERSON_NAME] [P…" at bounding box center [108, 259] width 168 height 471
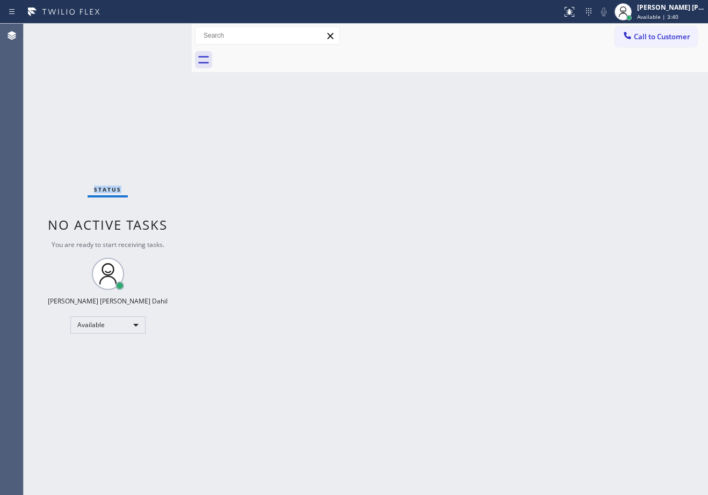
click at [159, 33] on div "Status No active tasks You are ready to start receiving tasks. [PERSON_NAME] [P…" at bounding box center [108, 259] width 168 height 471
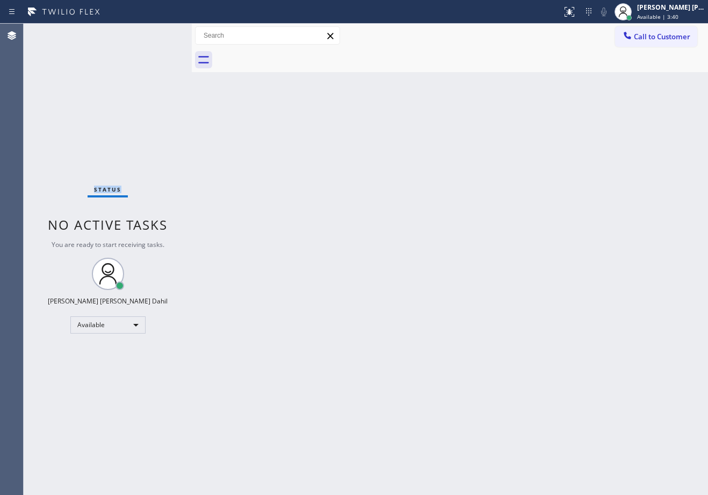
click at [159, 33] on div "Status No active tasks You are ready to start receiving tasks. [PERSON_NAME] [P…" at bounding box center [108, 259] width 168 height 471
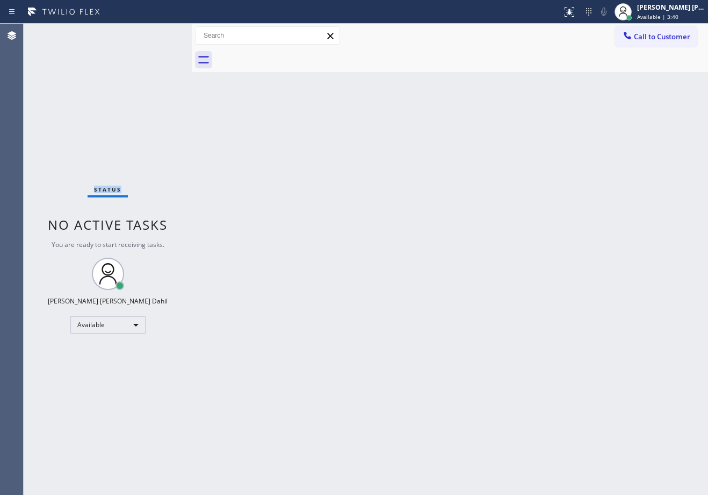
click at [159, 33] on div "Status No active tasks You are ready to start receiving tasks. [PERSON_NAME] [P…" at bounding box center [108, 259] width 168 height 471
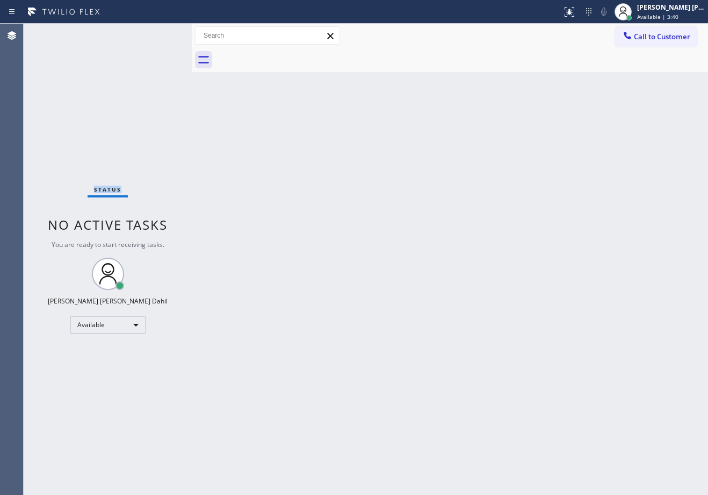
click at [159, 33] on div "Status No active tasks You are ready to start receiving tasks. [PERSON_NAME] [P…" at bounding box center [108, 259] width 168 height 471
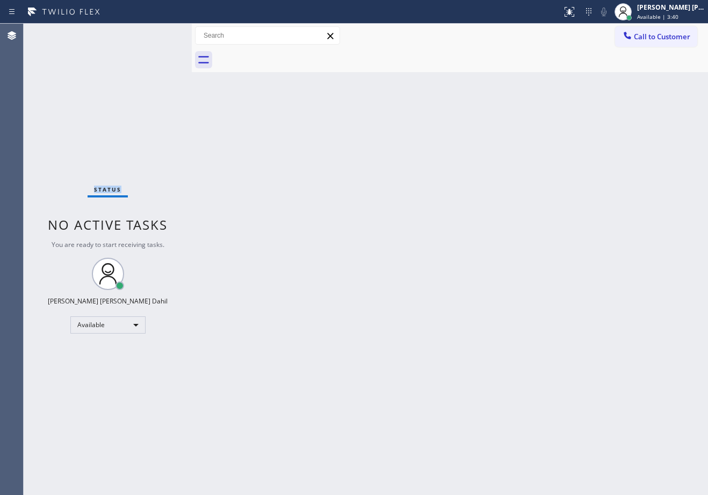
click at [159, 33] on div "Status No active tasks You are ready to start receiving tasks. [PERSON_NAME] [P…" at bounding box center [108, 259] width 168 height 471
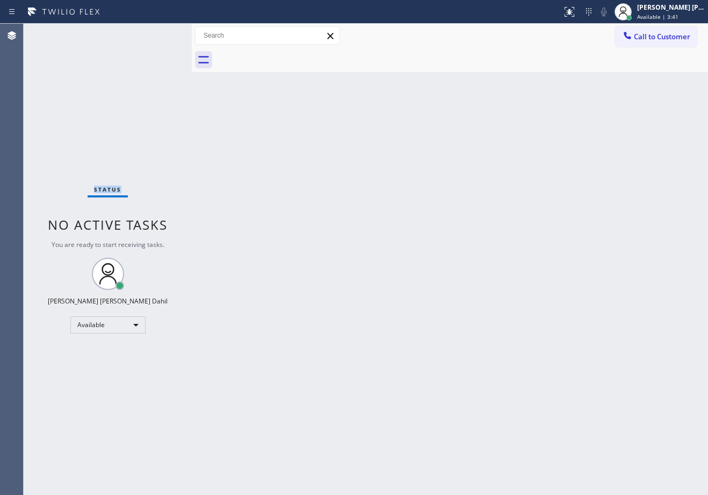
click at [159, 33] on div "Status No active tasks You are ready to start receiving tasks. [PERSON_NAME] [P…" at bounding box center [108, 259] width 168 height 471
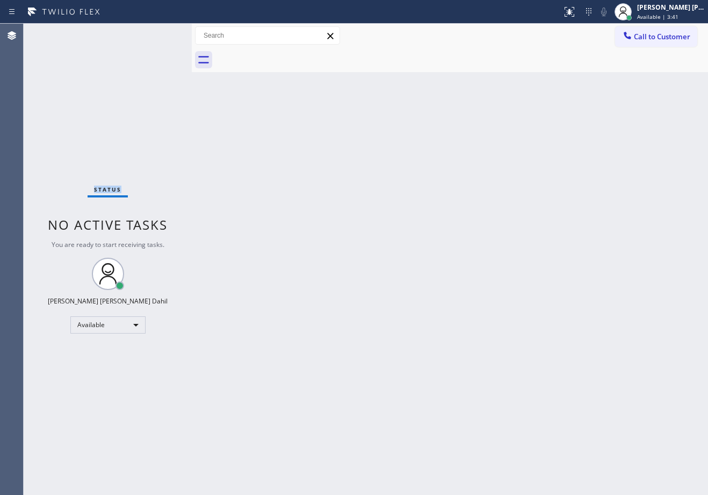
click at [159, 33] on div "Status No active tasks You are ready to start receiving tasks. [PERSON_NAME] [P…" at bounding box center [108, 259] width 168 height 471
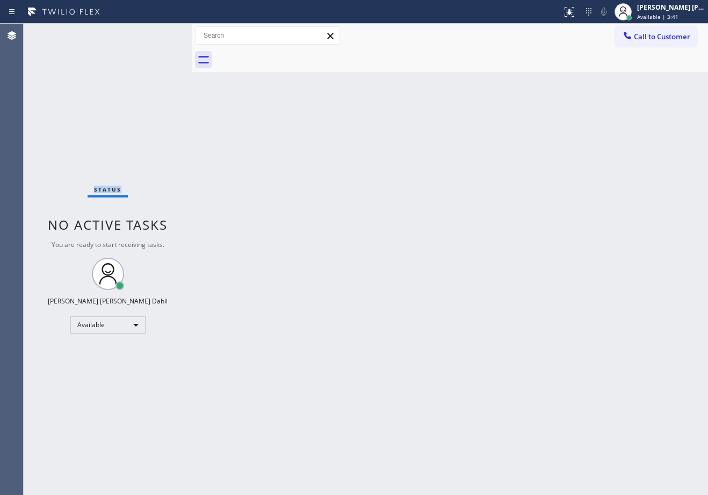
click at [159, 33] on div "Status No active tasks You are ready to start receiving tasks. [PERSON_NAME] [P…" at bounding box center [108, 259] width 168 height 471
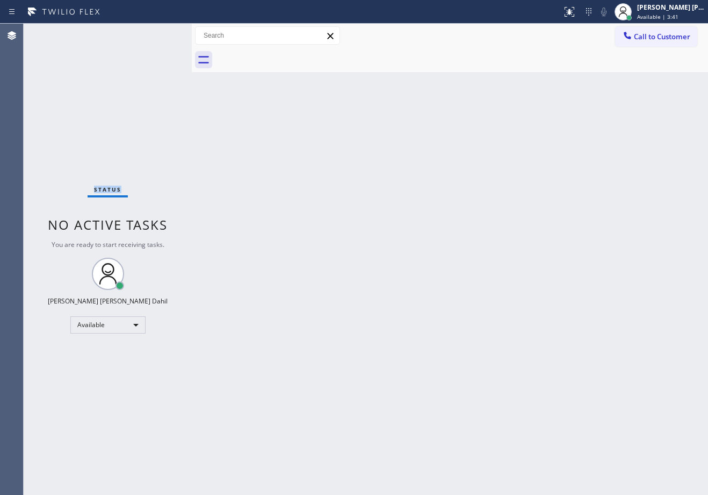
click at [159, 33] on div "Status No active tasks You are ready to start receiving tasks. [PERSON_NAME] [P…" at bounding box center [108, 259] width 168 height 471
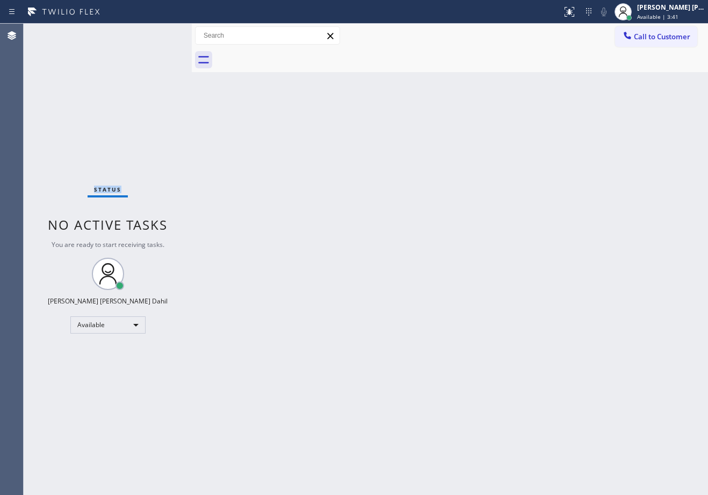
click at [159, 33] on div "Status No active tasks You are ready to start receiving tasks. [PERSON_NAME] [P…" at bounding box center [108, 259] width 168 height 471
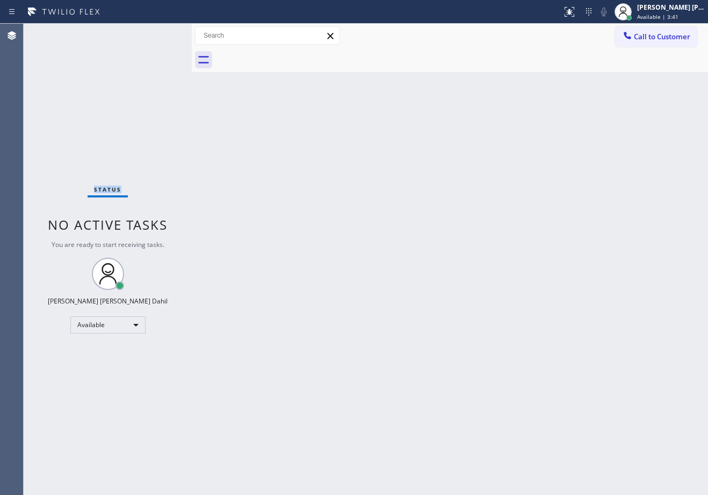
click at [159, 33] on div "Status No active tasks You are ready to start receiving tasks. [PERSON_NAME] [P…" at bounding box center [108, 259] width 168 height 471
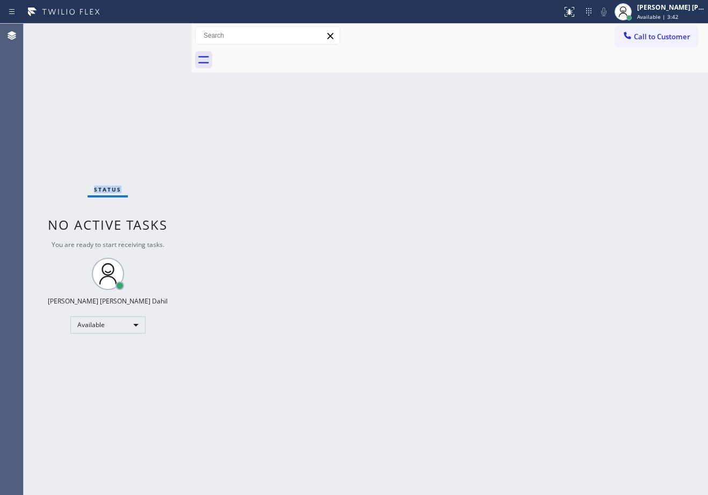
click at [159, 33] on div "Status No active tasks You are ready to start receiving tasks. [PERSON_NAME] [P…" at bounding box center [108, 259] width 168 height 471
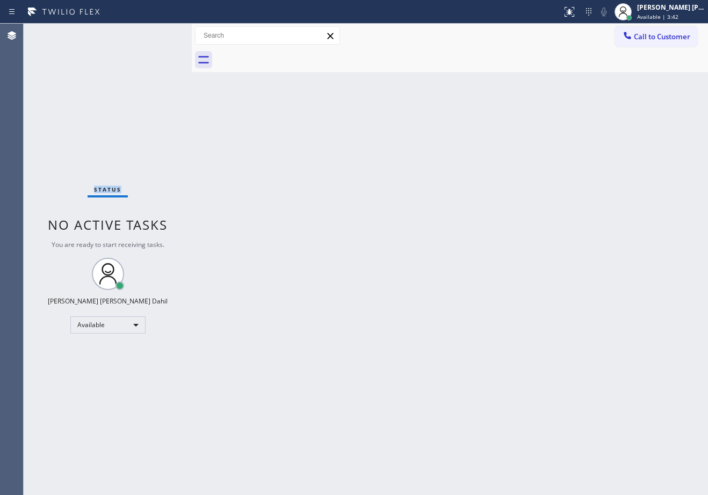
click at [159, 33] on div "Status No active tasks You are ready to start receiving tasks. [PERSON_NAME] [P…" at bounding box center [108, 259] width 168 height 471
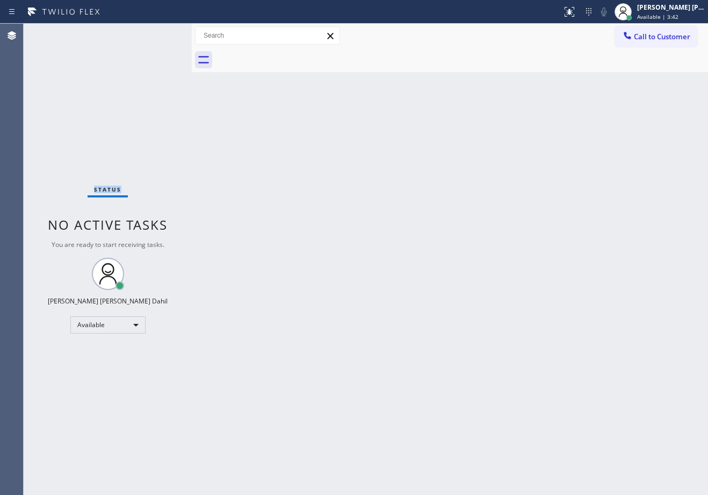
click at [159, 33] on div "Status No active tasks You are ready to start receiving tasks. [PERSON_NAME] [P…" at bounding box center [108, 259] width 168 height 471
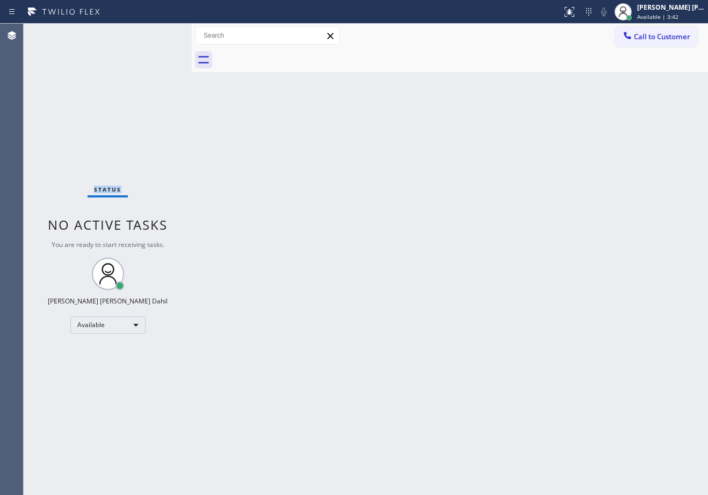
click at [159, 33] on div "Status No active tasks You are ready to start receiving tasks. [PERSON_NAME] [P…" at bounding box center [108, 259] width 168 height 471
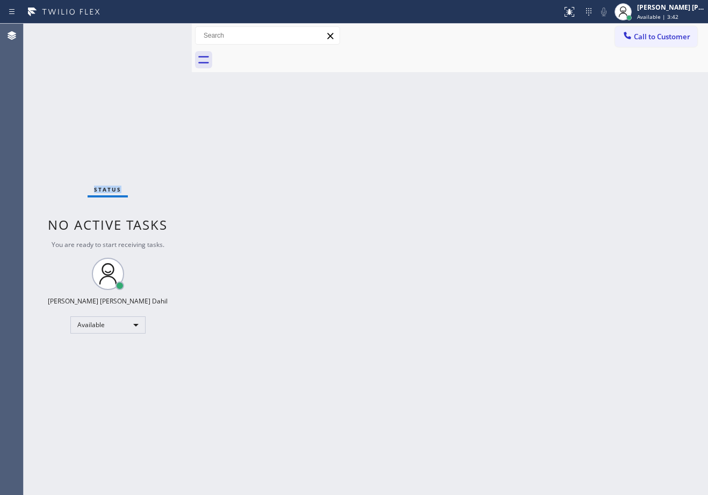
click at [159, 33] on div "Status No active tasks You are ready to start receiving tasks. [PERSON_NAME] [P…" at bounding box center [108, 259] width 168 height 471
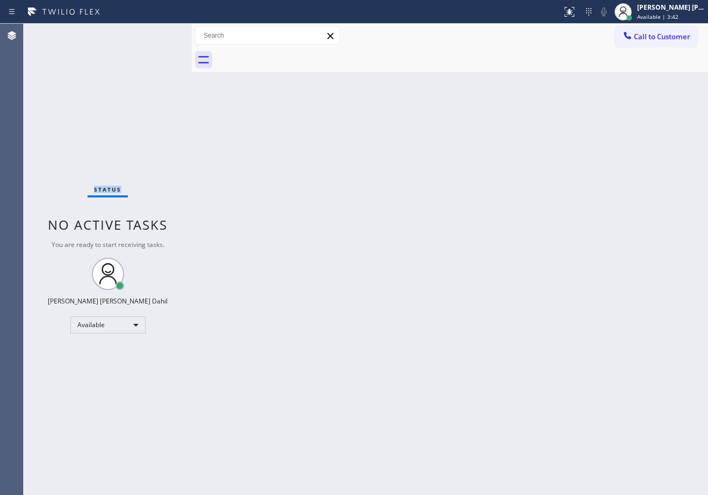
click at [159, 33] on div "Status No active tasks You are ready to start receiving tasks. [PERSON_NAME] [P…" at bounding box center [108, 259] width 168 height 471
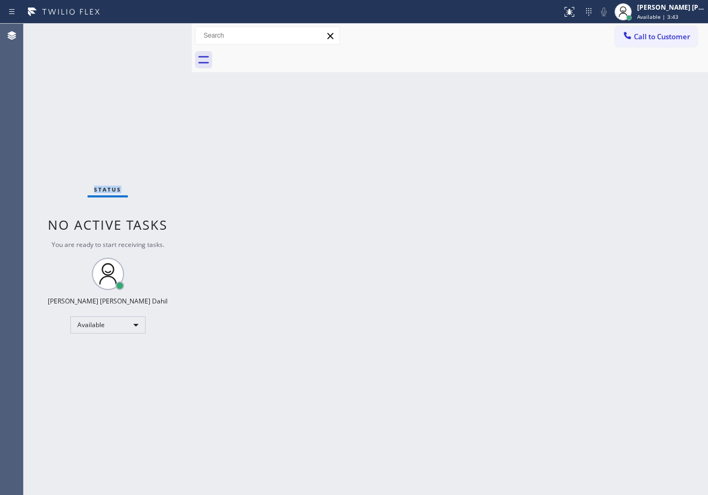
click at [159, 33] on div "Status No active tasks You are ready to start receiving tasks. [PERSON_NAME] [P…" at bounding box center [108, 259] width 168 height 471
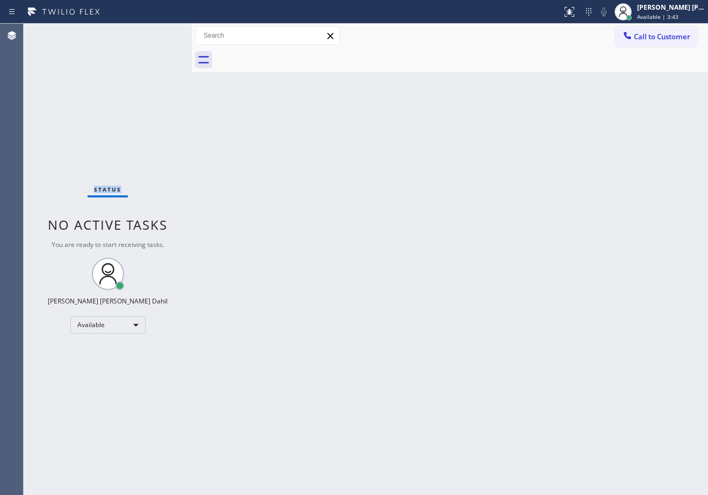
click at [159, 33] on div "Status No active tasks You are ready to start receiving tasks. [PERSON_NAME] [P…" at bounding box center [108, 259] width 168 height 471
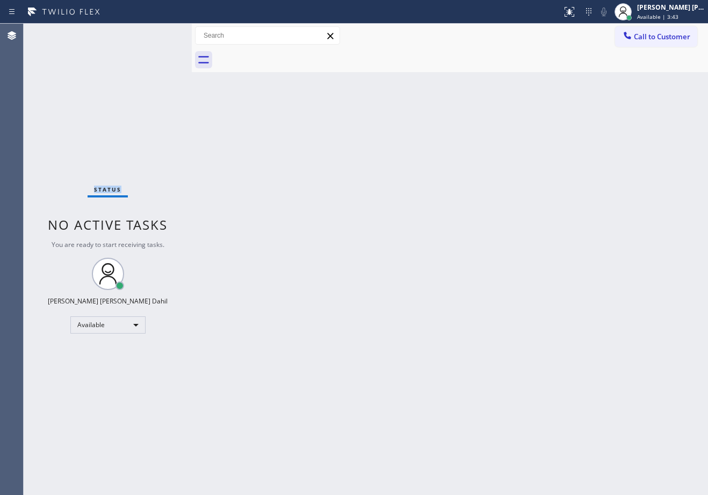
click at [159, 33] on div "Status No active tasks You are ready to start receiving tasks. [PERSON_NAME] [P…" at bounding box center [108, 259] width 168 height 471
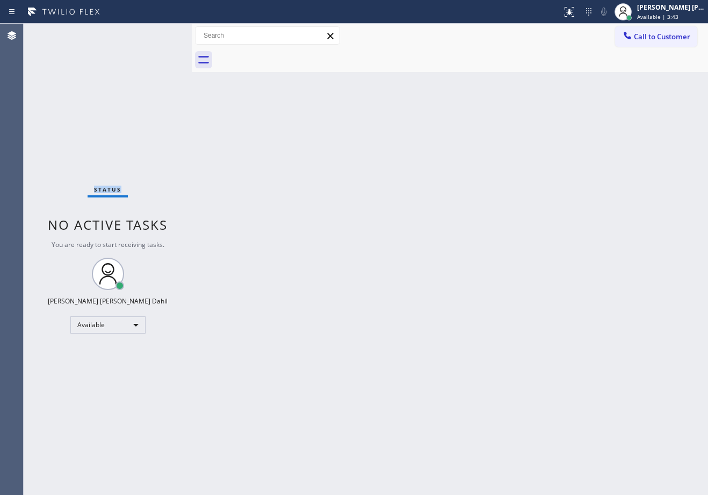
click at [159, 33] on div "Status No active tasks You are ready to start receiving tasks. [PERSON_NAME] [P…" at bounding box center [108, 259] width 168 height 471
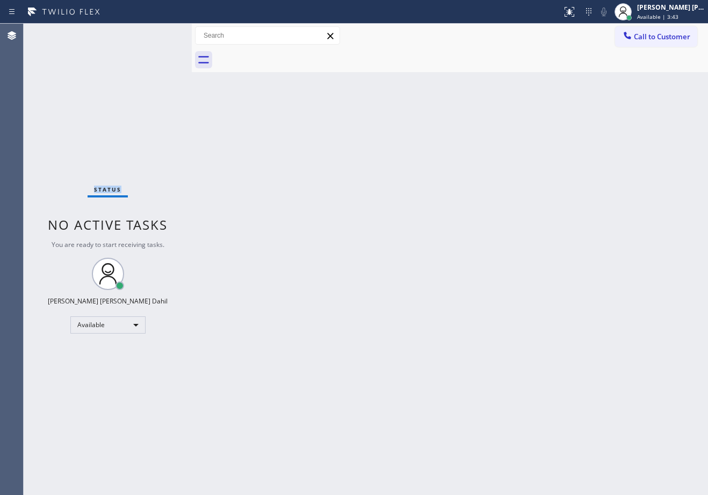
click at [159, 33] on div "Status No active tasks You are ready to start receiving tasks. [PERSON_NAME] [P…" at bounding box center [108, 259] width 168 height 471
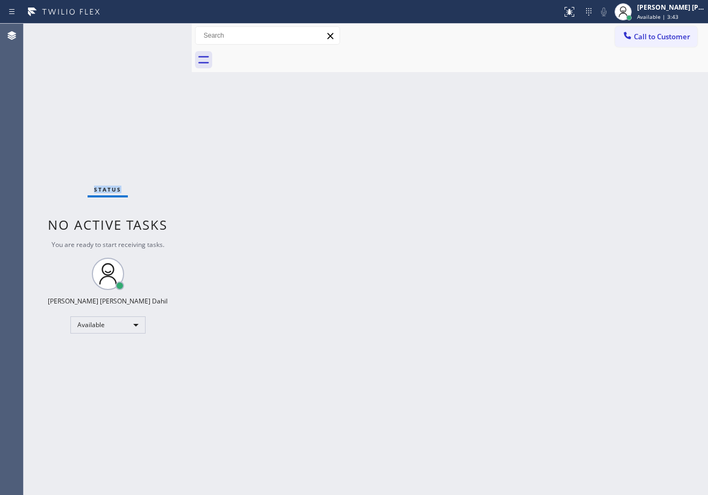
click at [159, 33] on div "Status No active tasks You are ready to start receiving tasks. [PERSON_NAME] [P…" at bounding box center [108, 259] width 168 height 471
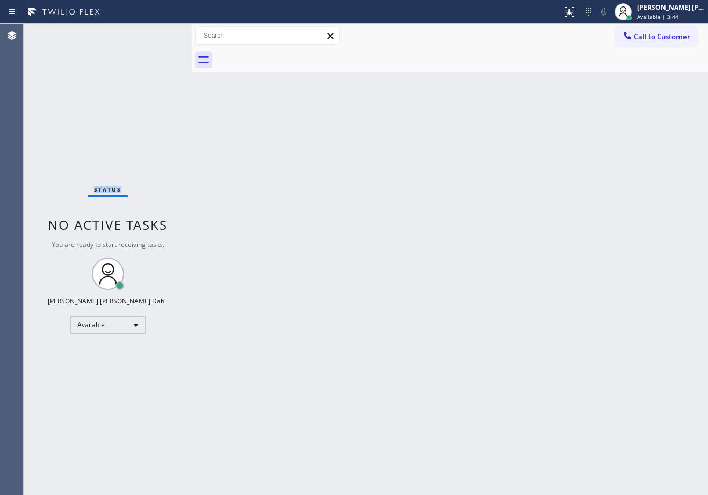
click at [159, 33] on div "Status No active tasks You are ready to start receiving tasks. [PERSON_NAME] [P…" at bounding box center [108, 259] width 168 height 471
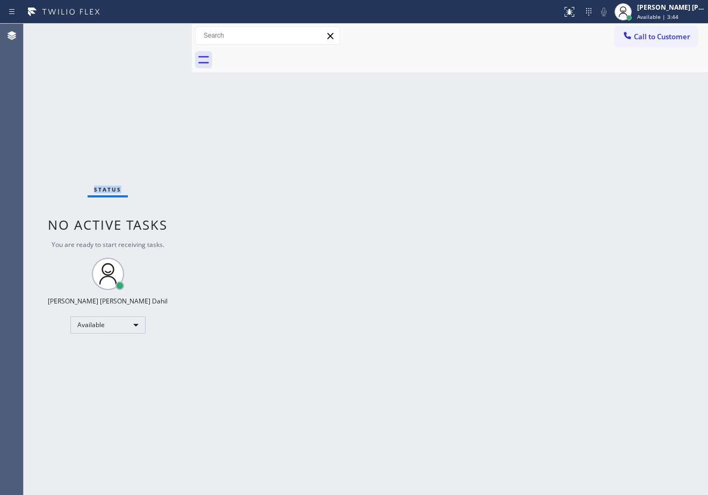
click at [159, 33] on div "Status No active tasks You are ready to start receiving tasks. [PERSON_NAME] [P…" at bounding box center [108, 259] width 168 height 471
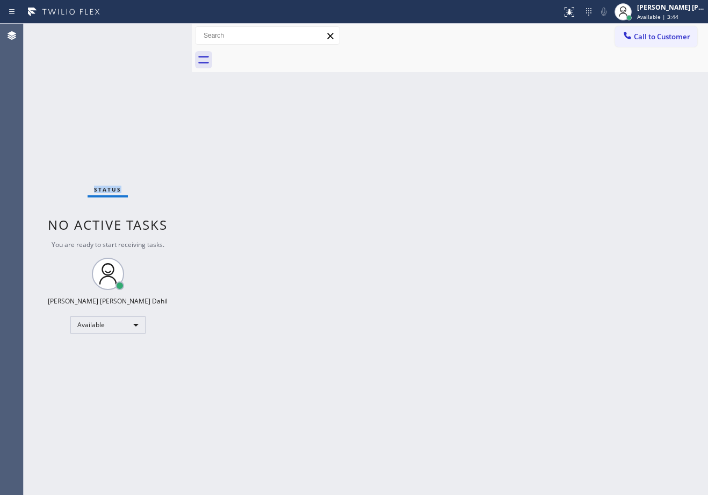
click at [159, 33] on div "Status No active tasks You are ready to start receiving tasks. [PERSON_NAME] [P…" at bounding box center [108, 259] width 168 height 471
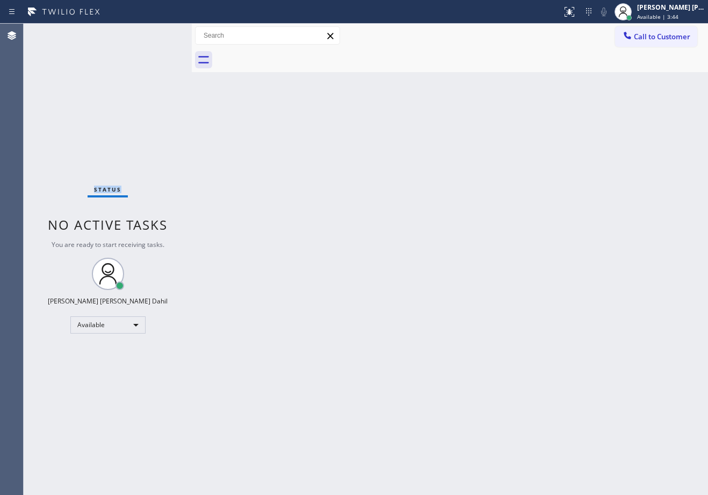
click at [159, 33] on div "Status No active tasks You are ready to start receiving tasks. [PERSON_NAME] [P…" at bounding box center [108, 259] width 168 height 471
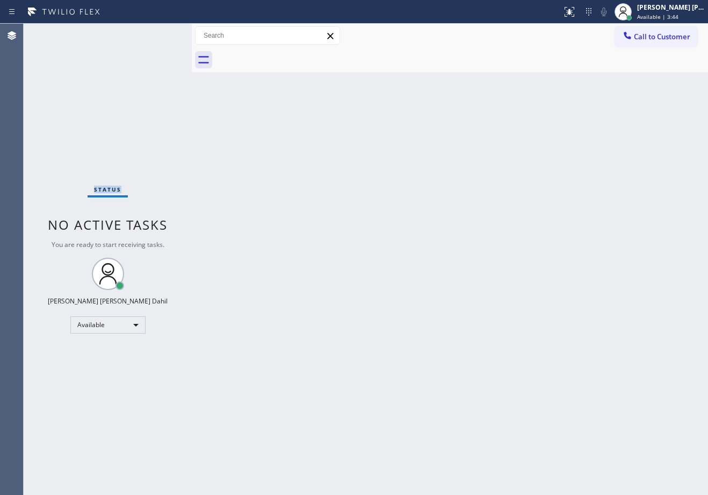
click at [159, 33] on div "Status No active tasks You are ready to start receiving tasks. [PERSON_NAME] [P…" at bounding box center [108, 259] width 168 height 471
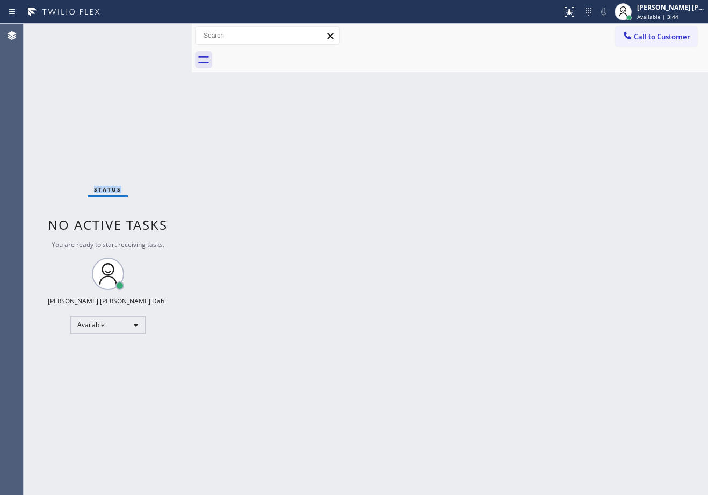
click at [159, 33] on div "Status No active tasks You are ready to start receiving tasks. [PERSON_NAME] [P…" at bounding box center [108, 259] width 168 height 471
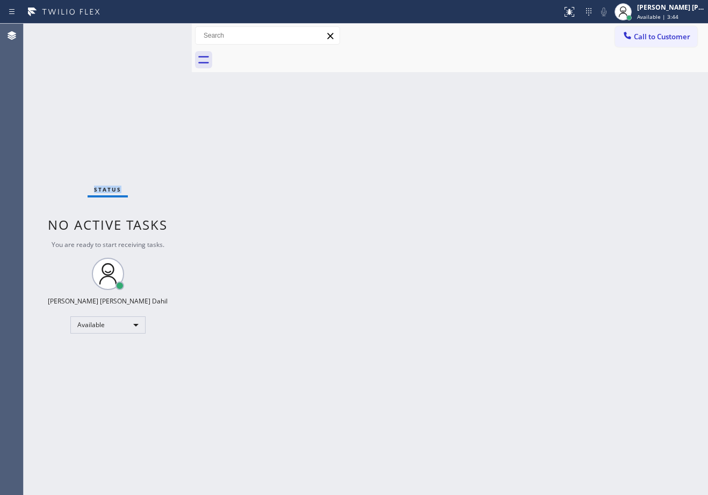
click at [159, 33] on div "Status No active tasks You are ready to start receiving tasks. [PERSON_NAME] [P…" at bounding box center [108, 259] width 168 height 471
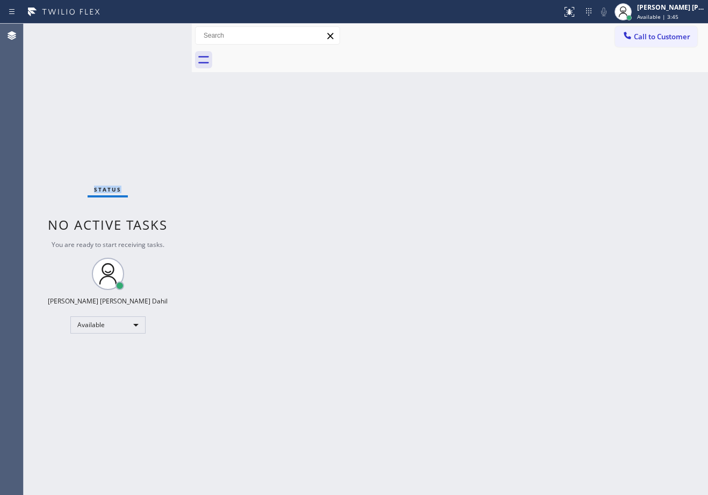
click at [159, 33] on div "Status No active tasks You are ready to start receiving tasks. [PERSON_NAME] [P…" at bounding box center [108, 259] width 168 height 471
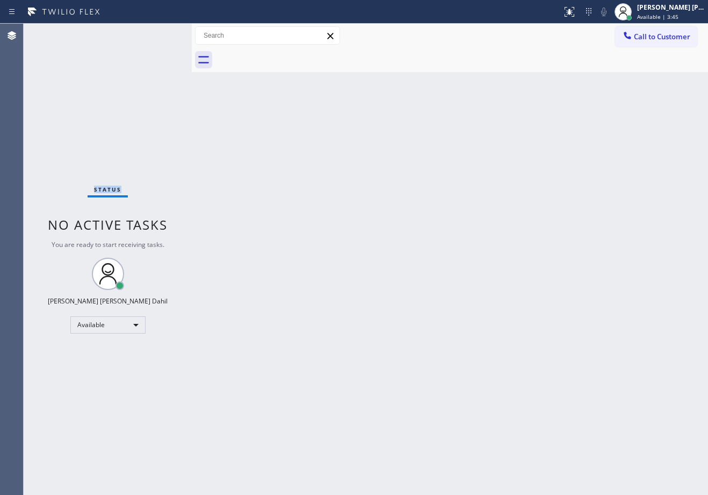
click at [159, 33] on div "Status No active tasks You are ready to start receiving tasks. [PERSON_NAME] [P…" at bounding box center [108, 259] width 168 height 471
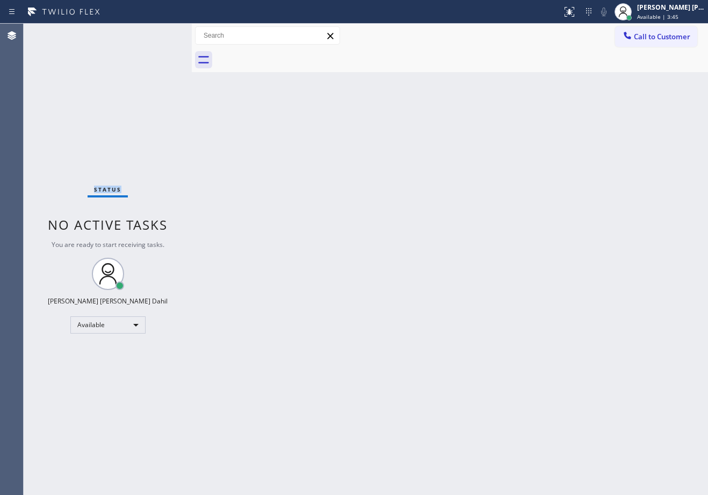
click at [159, 33] on div "Status No active tasks You are ready to start receiving tasks. [PERSON_NAME] [P…" at bounding box center [108, 259] width 168 height 471
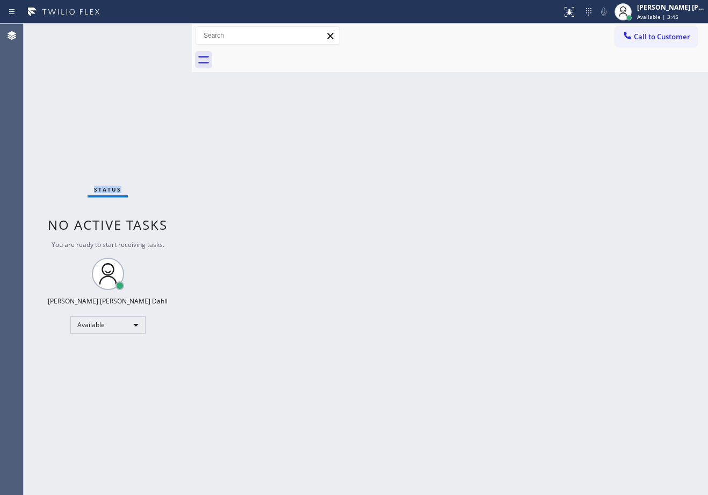
click at [159, 33] on div "Status No active tasks You are ready to start receiving tasks. [PERSON_NAME] [P…" at bounding box center [108, 259] width 168 height 471
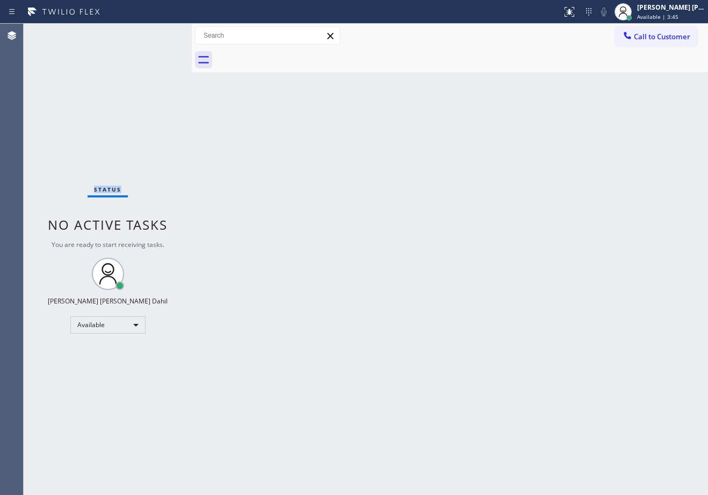
click at [159, 33] on div "Status No active tasks You are ready to start receiving tasks. [PERSON_NAME] [P…" at bounding box center [108, 259] width 168 height 471
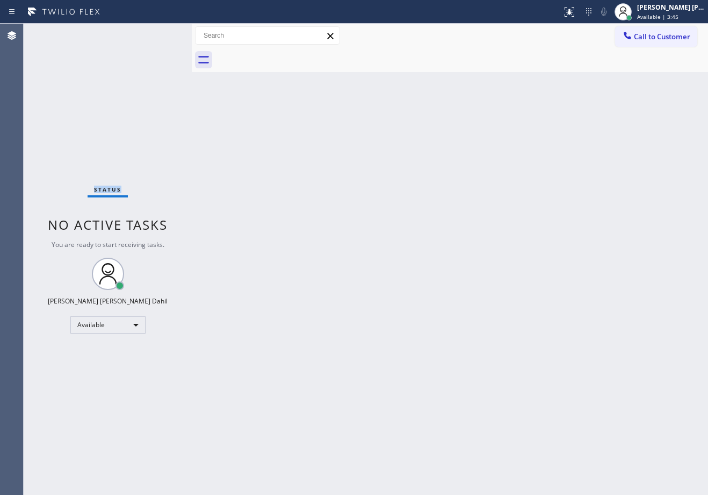
click at [159, 33] on div "Status No active tasks You are ready to start receiving tasks. [PERSON_NAME] [P…" at bounding box center [108, 259] width 168 height 471
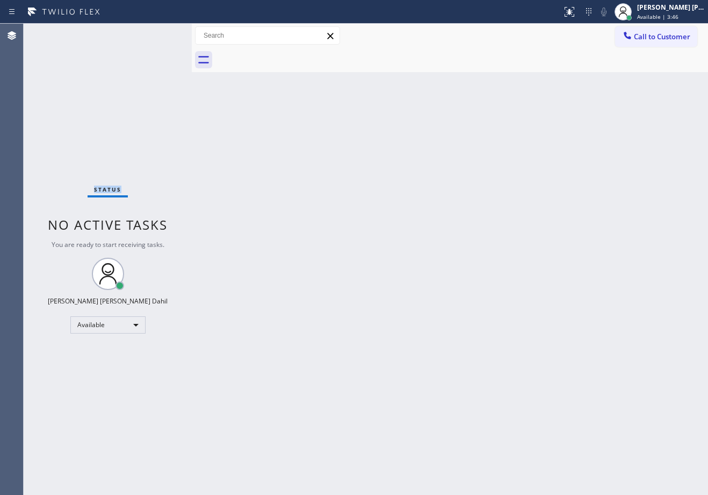
click at [159, 33] on div "Status No active tasks You are ready to start receiving tasks. [PERSON_NAME] [P…" at bounding box center [108, 259] width 168 height 471
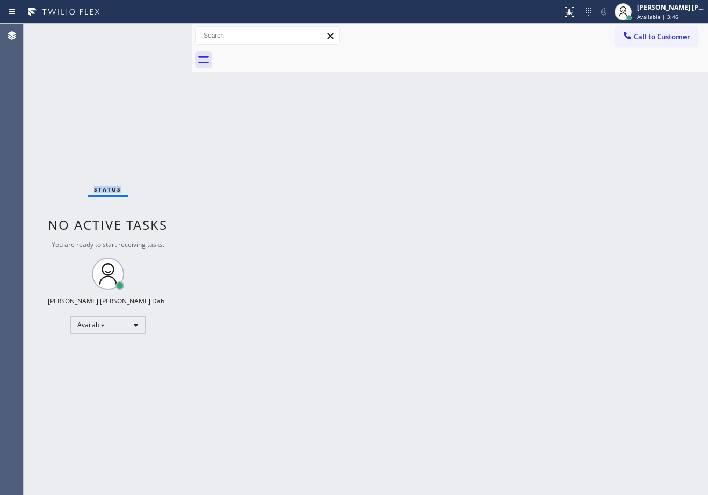
click at [159, 33] on div "Status No active tasks You are ready to start receiving tasks. [PERSON_NAME] [P…" at bounding box center [108, 259] width 168 height 471
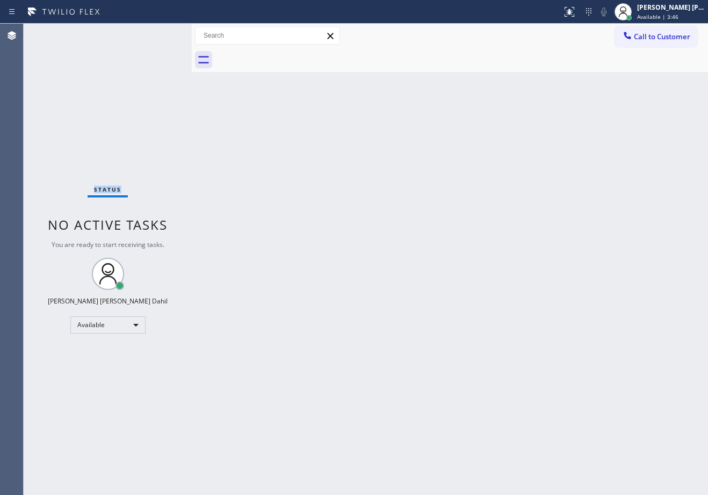
click at [159, 33] on div "Status No active tasks You are ready to start receiving tasks. [PERSON_NAME] [P…" at bounding box center [108, 259] width 168 height 471
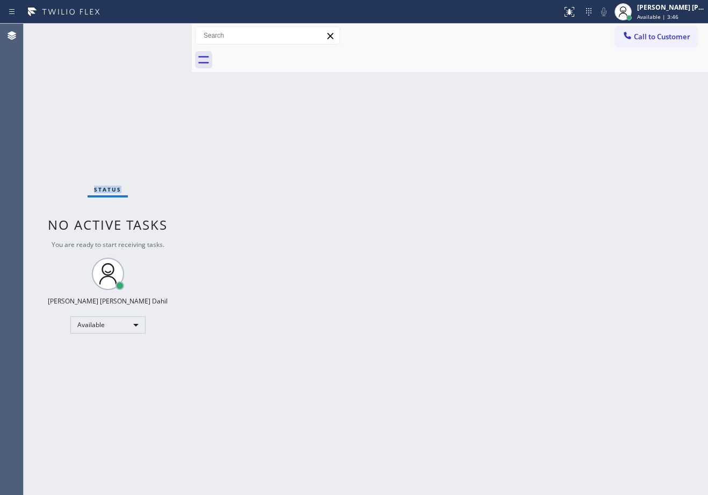
click at [159, 33] on div "Status No active tasks You are ready to start receiving tasks. [PERSON_NAME] [P…" at bounding box center [108, 259] width 168 height 471
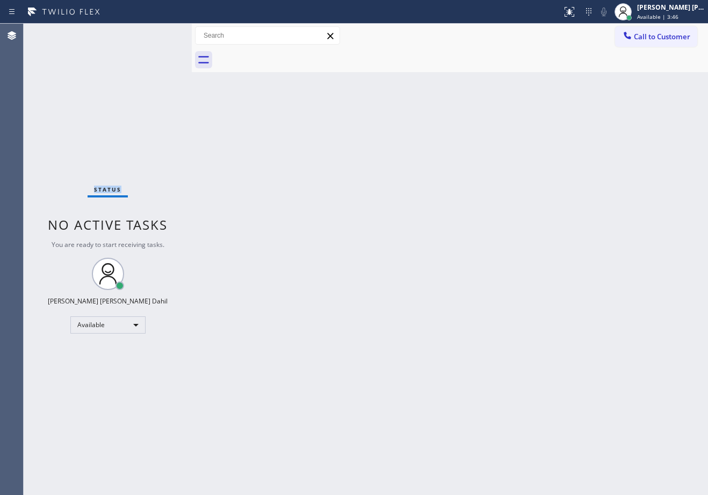
click at [159, 33] on div "Status No active tasks You are ready to start receiving tasks. [PERSON_NAME] [P…" at bounding box center [108, 259] width 168 height 471
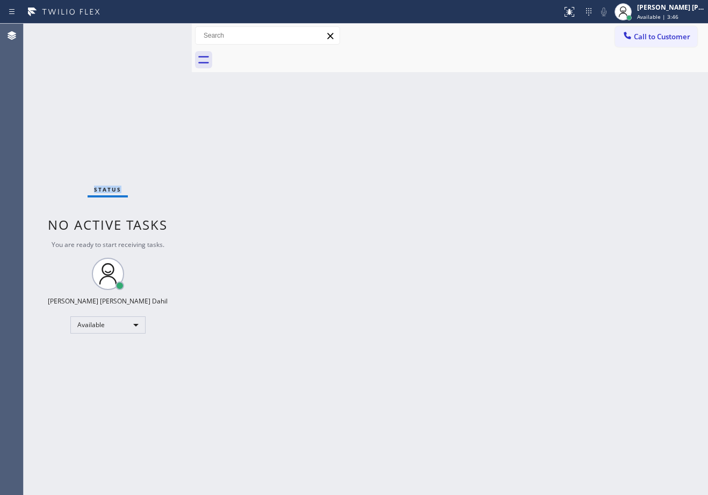
click at [159, 33] on div "Status No active tasks You are ready to start receiving tasks. [PERSON_NAME] [P…" at bounding box center [108, 259] width 168 height 471
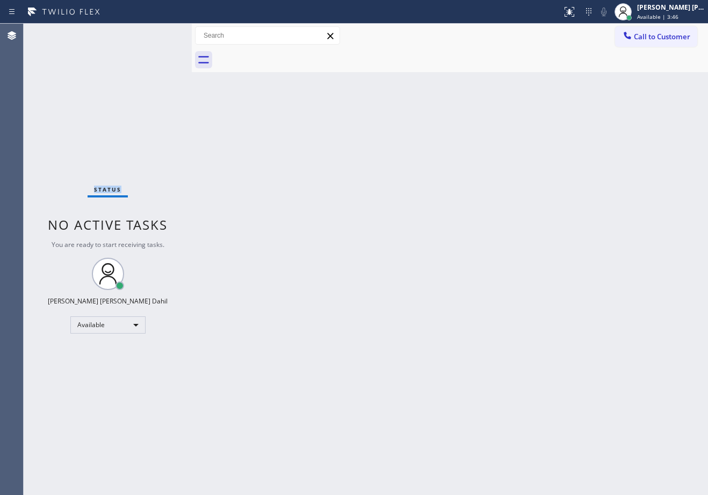
click at [159, 33] on div "Status No active tasks You are ready to start receiving tasks. [PERSON_NAME] [P…" at bounding box center [108, 259] width 168 height 471
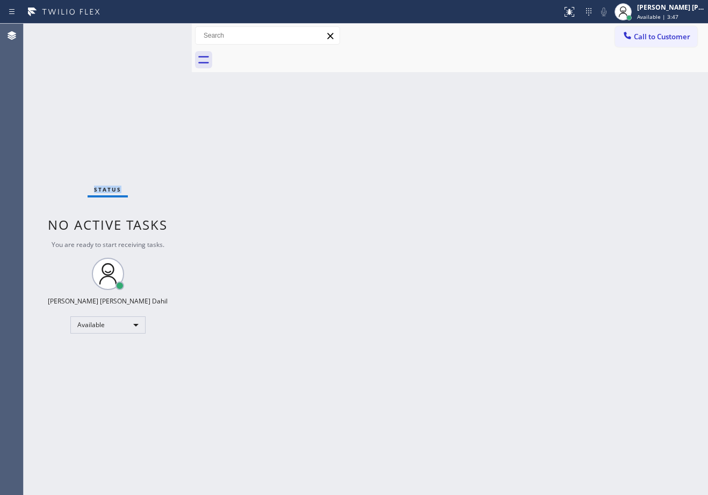
click at [159, 33] on div "Status No active tasks You are ready to start receiving tasks. [PERSON_NAME] [P…" at bounding box center [108, 259] width 168 height 471
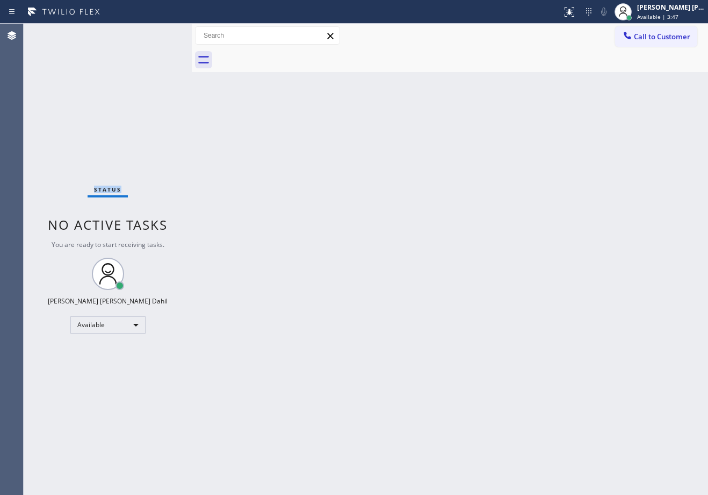
click at [159, 33] on div "Status No active tasks You are ready to start receiving tasks. [PERSON_NAME] [P…" at bounding box center [108, 259] width 168 height 471
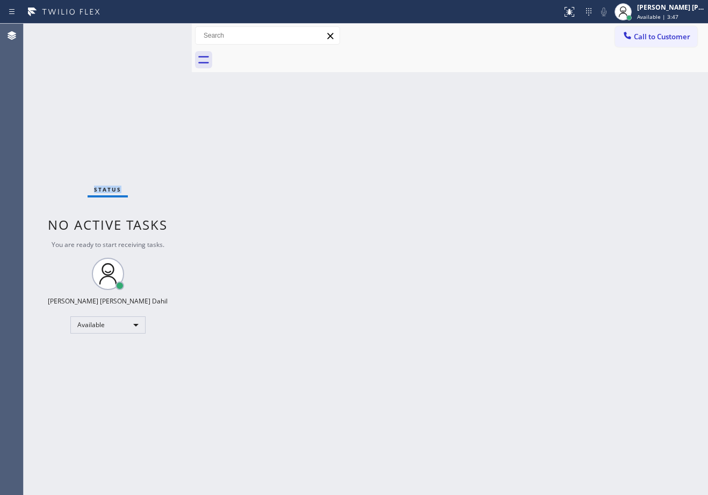
click at [159, 33] on div "Status No active tasks You are ready to start receiving tasks. [PERSON_NAME] [P…" at bounding box center [108, 259] width 168 height 471
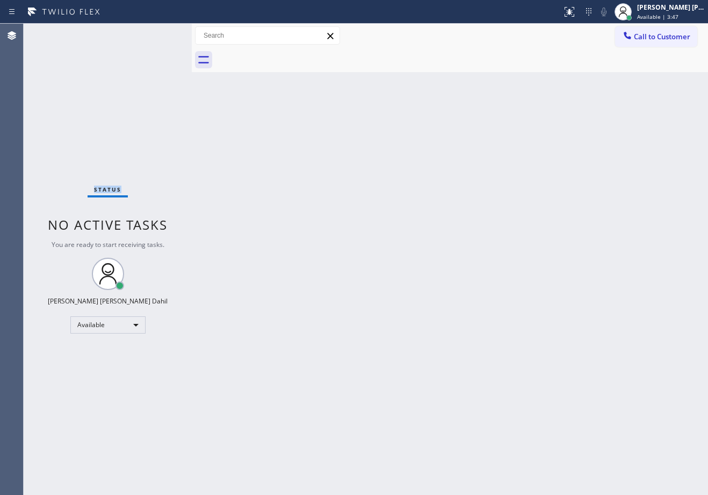
click at [159, 33] on div "Status No active tasks You are ready to start receiving tasks. [PERSON_NAME] [P…" at bounding box center [108, 259] width 168 height 471
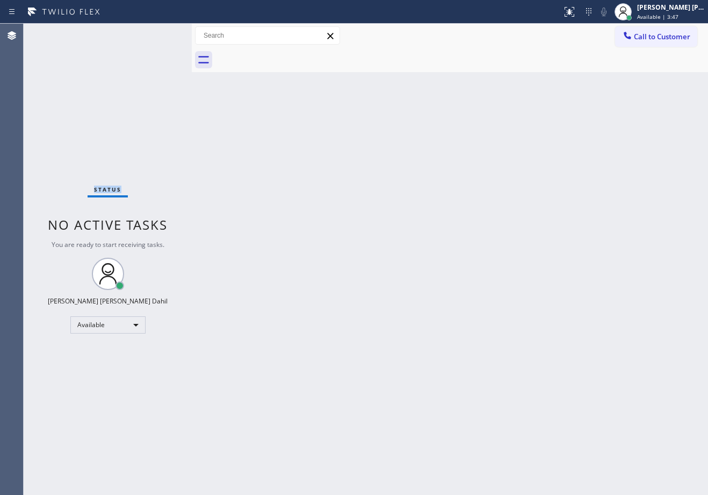
click at [159, 33] on div "Status No active tasks You are ready to start receiving tasks. [PERSON_NAME] [P…" at bounding box center [108, 259] width 168 height 471
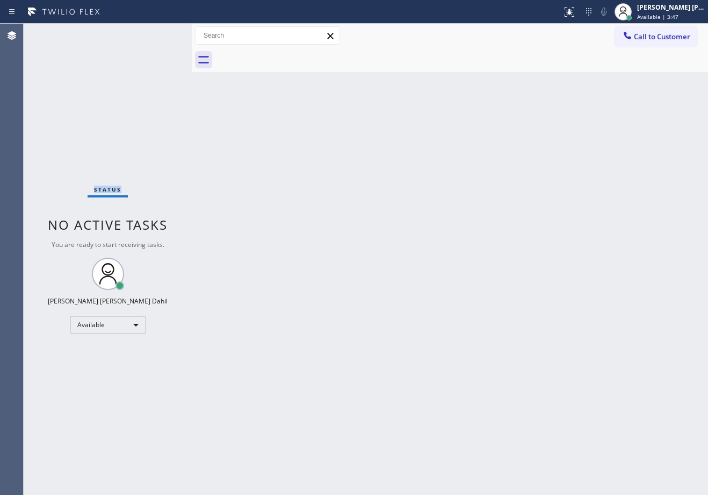
click at [159, 33] on div "Status No active tasks You are ready to start receiving tasks. [PERSON_NAME] [P…" at bounding box center [108, 259] width 168 height 471
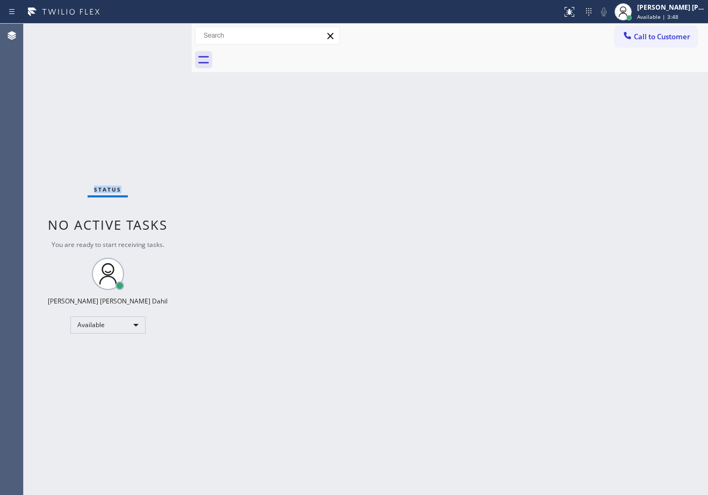
click at [159, 33] on div "Status No active tasks You are ready to start receiving tasks. [PERSON_NAME] [P…" at bounding box center [108, 259] width 168 height 471
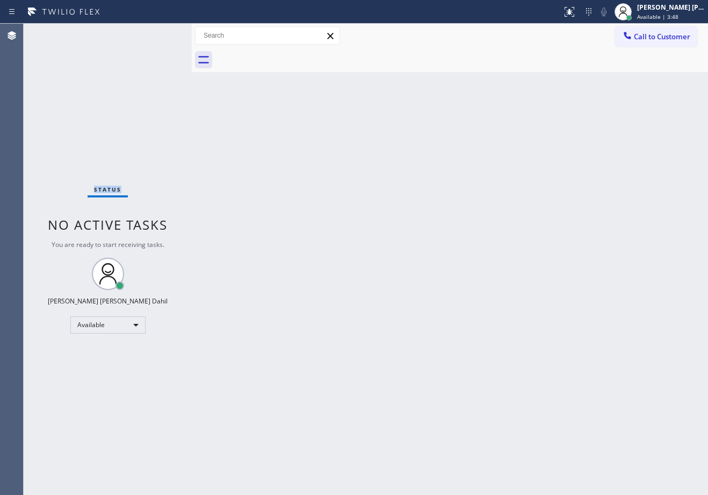
click at [159, 33] on div "Status No active tasks You are ready to start receiving tasks. [PERSON_NAME] [P…" at bounding box center [108, 259] width 168 height 471
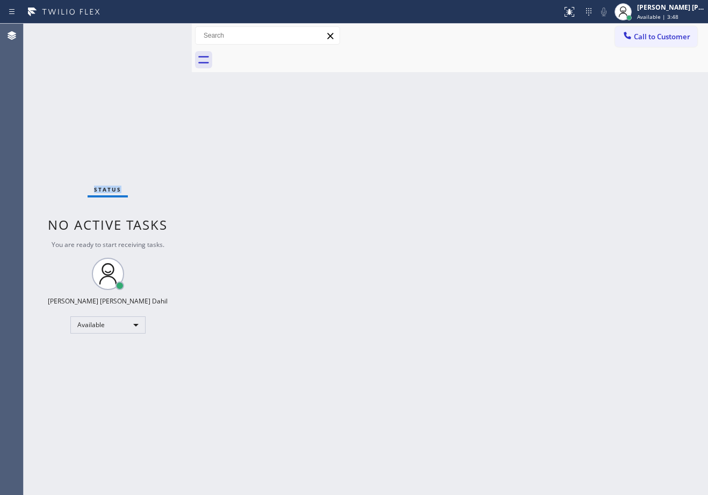
click at [159, 33] on div "Status No active tasks You are ready to start receiving tasks. [PERSON_NAME] [P…" at bounding box center [108, 259] width 168 height 471
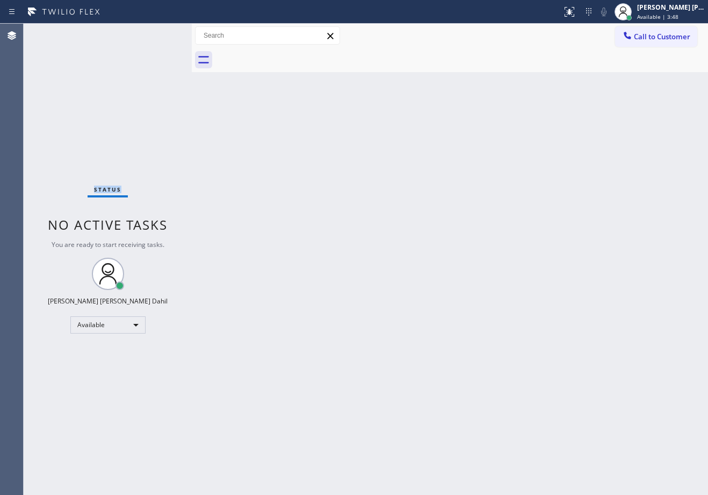
click at [159, 33] on div "Status No active tasks You are ready to start receiving tasks. [PERSON_NAME] [P…" at bounding box center [108, 259] width 168 height 471
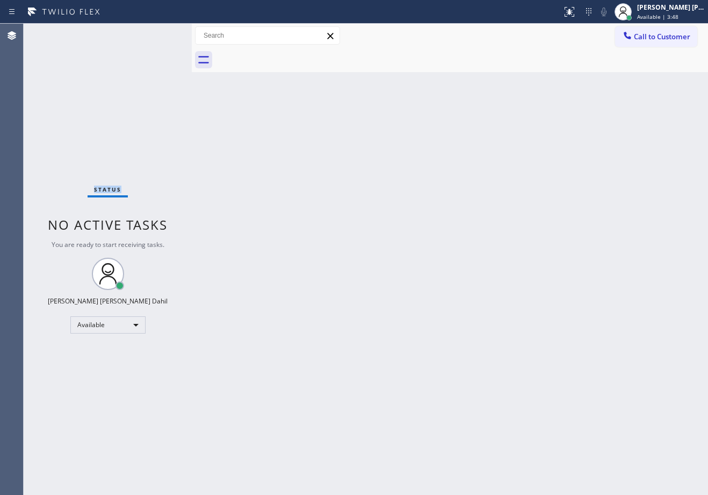
click at [159, 33] on div "Status No active tasks You are ready to start receiving tasks. [PERSON_NAME] [P…" at bounding box center [108, 259] width 168 height 471
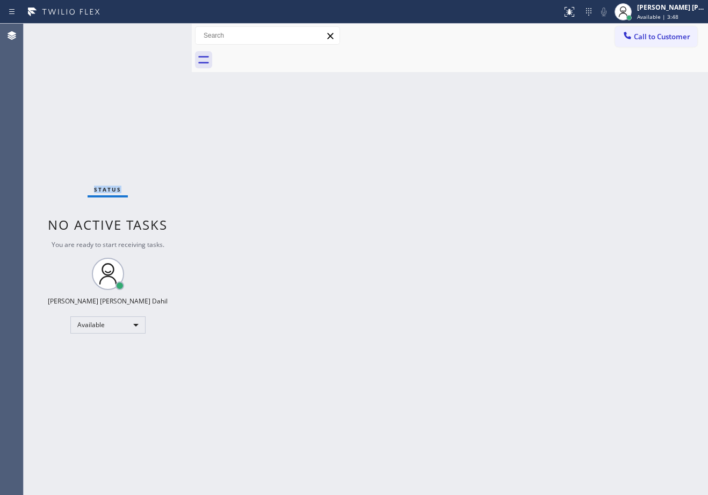
click at [159, 33] on div "Status No active tasks You are ready to start receiving tasks. [PERSON_NAME] [P…" at bounding box center [108, 259] width 168 height 471
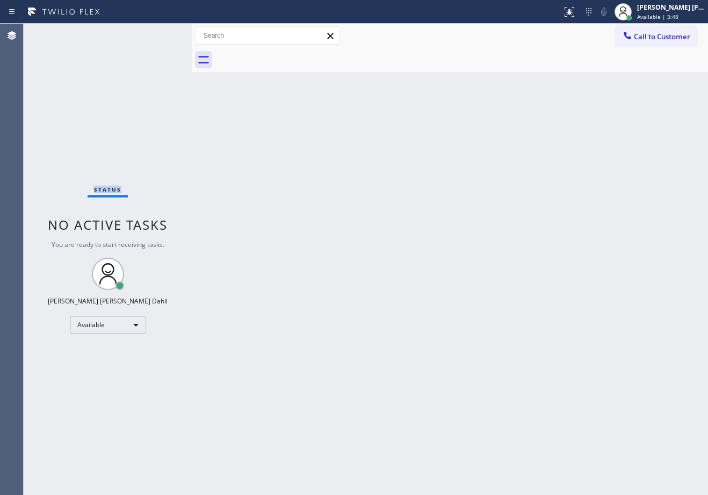
click at [159, 33] on div "Status No active tasks You are ready to start receiving tasks. [PERSON_NAME] [P…" at bounding box center [108, 259] width 168 height 471
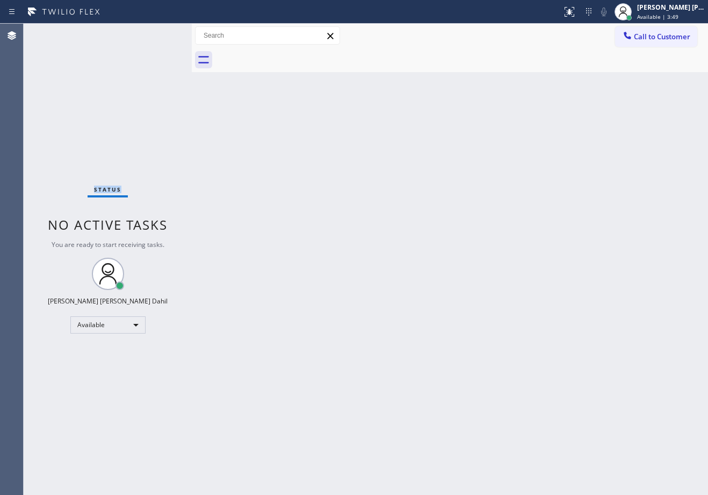
click at [159, 33] on div "Status No active tasks You are ready to start receiving tasks. [PERSON_NAME] [P…" at bounding box center [108, 259] width 168 height 471
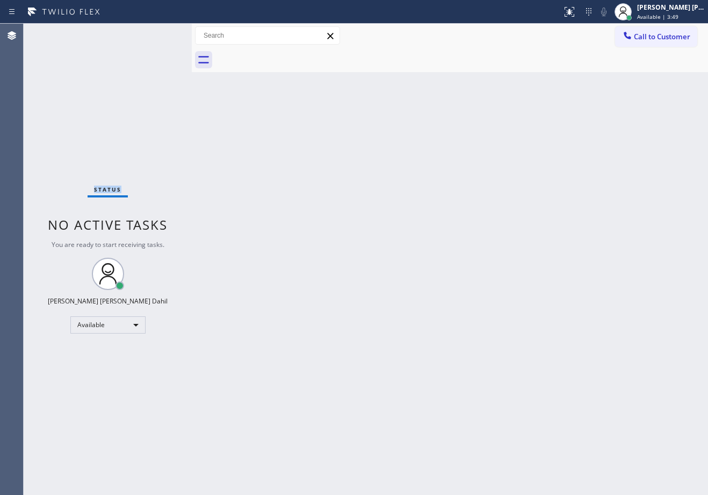
click at [159, 33] on div "Status No active tasks You are ready to start receiving tasks. [PERSON_NAME] [P…" at bounding box center [108, 259] width 168 height 471
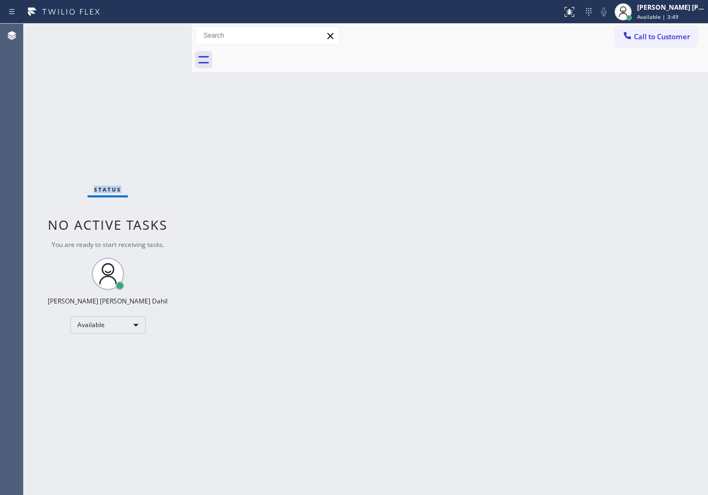
click at [159, 33] on div "Status No active tasks You are ready to start receiving tasks. [PERSON_NAME] [P…" at bounding box center [108, 259] width 168 height 471
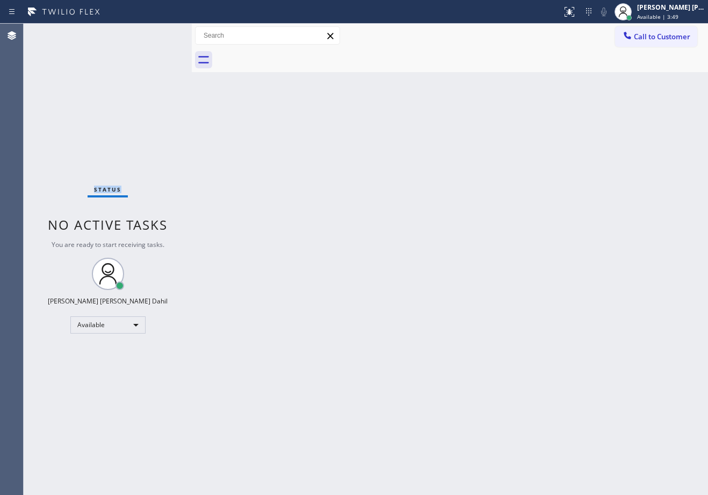
click at [159, 33] on div "Status No active tasks You are ready to start receiving tasks. [PERSON_NAME] [P…" at bounding box center [108, 259] width 168 height 471
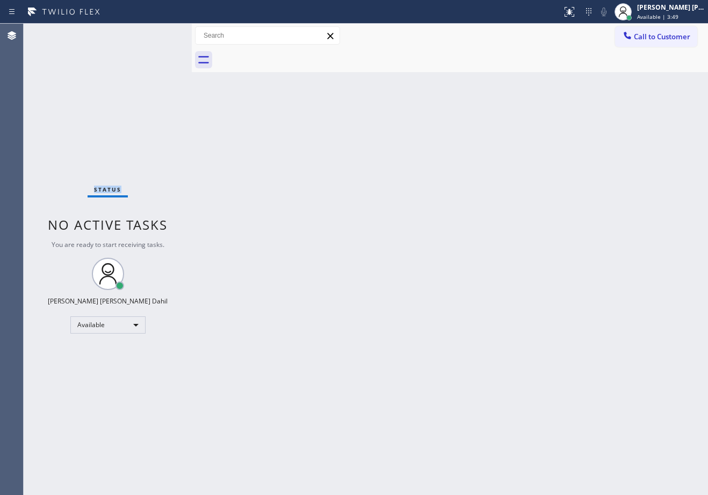
click at [159, 33] on div "Status No active tasks You are ready to start receiving tasks. [PERSON_NAME] [P…" at bounding box center [108, 259] width 168 height 471
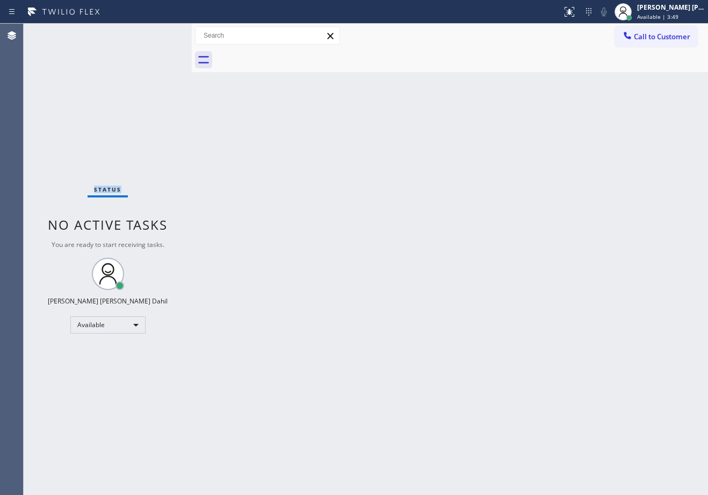
click at [159, 33] on div "Status No active tasks You are ready to start receiving tasks. [PERSON_NAME] [P…" at bounding box center [108, 259] width 168 height 471
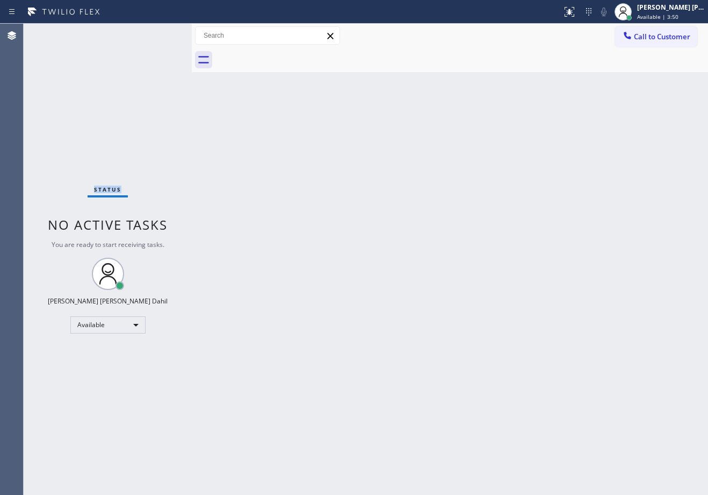
click at [159, 33] on div "Status No active tasks You are ready to start receiving tasks. [PERSON_NAME] [P…" at bounding box center [108, 259] width 168 height 471
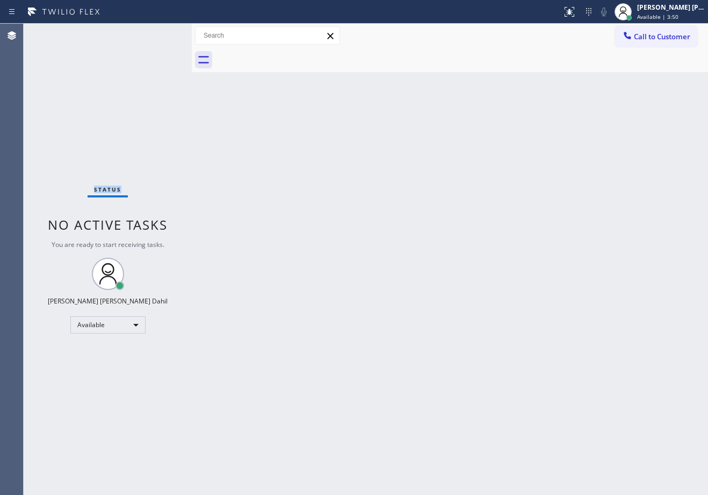
click at [159, 33] on div "Status No active tasks You are ready to start receiving tasks. [PERSON_NAME] [P…" at bounding box center [108, 259] width 168 height 471
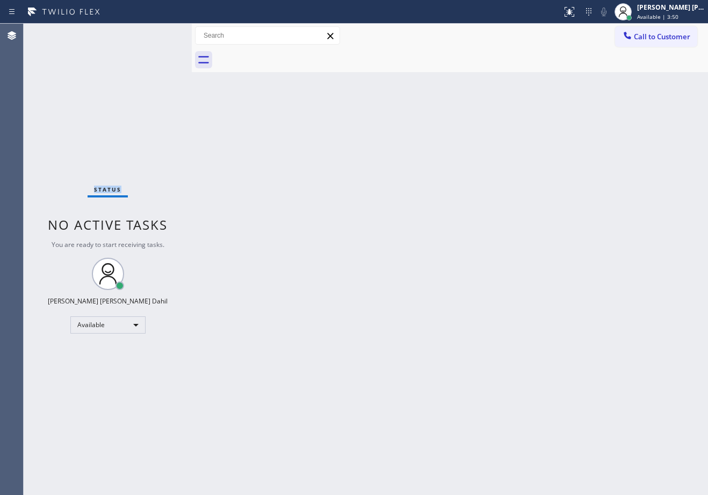
click at [159, 33] on div "Status No active tasks You are ready to start receiving tasks. [PERSON_NAME] [P…" at bounding box center [108, 259] width 168 height 471
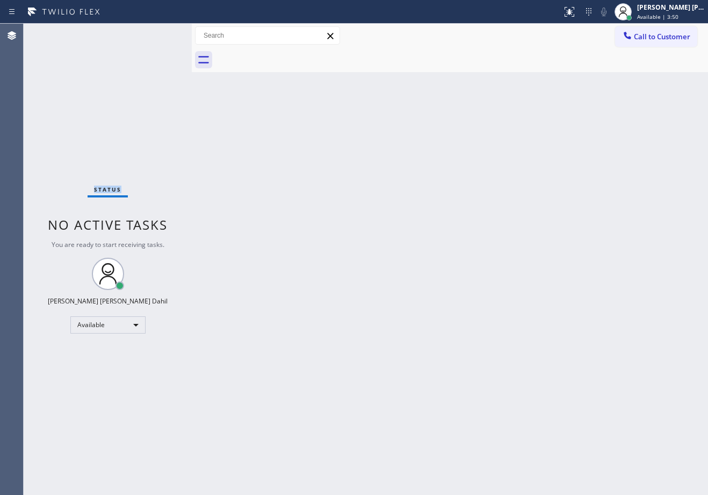
click at [159, 33] on div "Status No active tasks You are ready to start receiving tasks. [PERSON_NAME] [P…" at bounding box center [108, 259] width 168 height 471
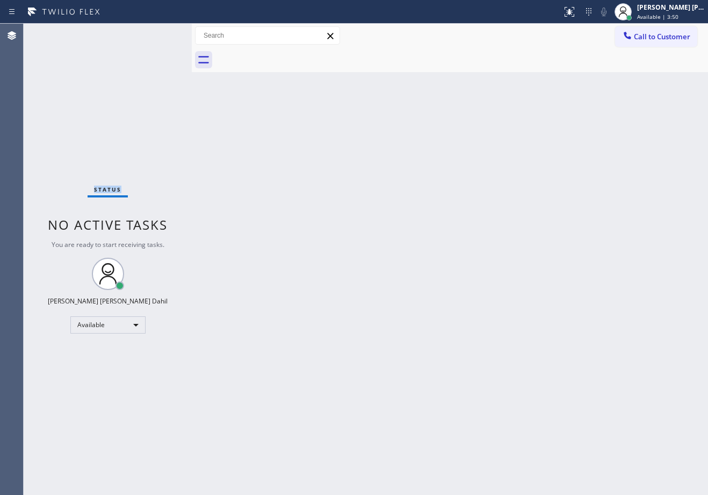
click at [159, 33] on div "Status No active tasks You are ready to start receiving tasks. [PERSON_NAME] [P…" at bounding box center [108, 259] width 168 height 471
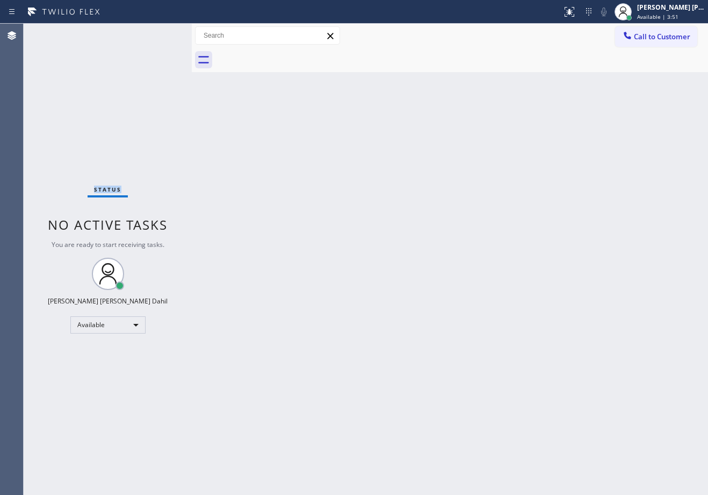
click at [159, 33] on div "Status No active tasks You are ready to start receiving tasks. [PERSON_NAME] [P…" at bounding box center [108, 259] width 168 height 471
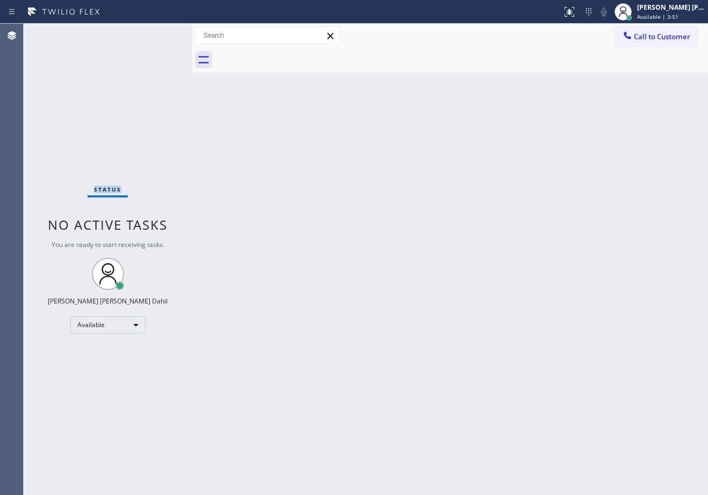
click at [159, 33] on div "Status No active tasks You are ready to start receiving tasks. [PERSON_NAME] [P…" at bounding box center [108, 259] width 168 height 471
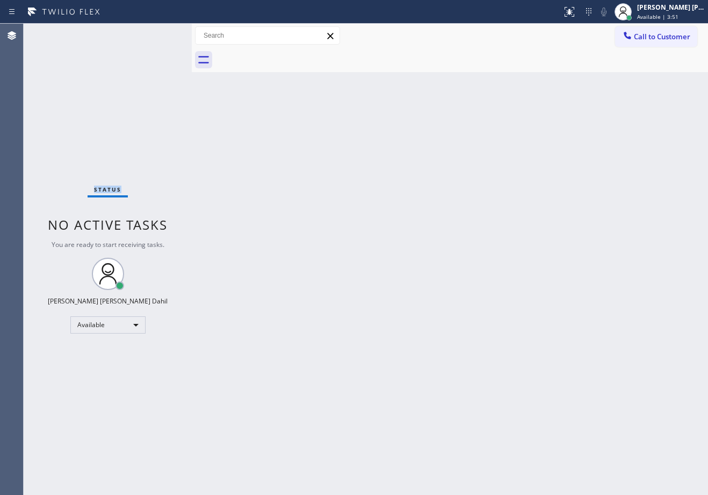
click at [159, 33] on div "Status No active tasks You are ready to start receiving tasks. [PERSON_NAME] [P…" at bounding box center [108, 259] width 168 height 471
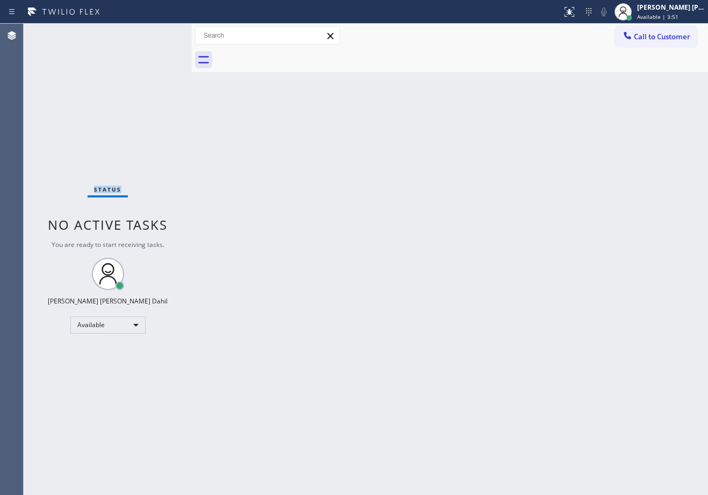
click at [159, 33] on div "Status No active tasks You are ready to start receiving tasks. [PERSON_NAME] [P…" at bounding box center [108, 259] width 168 height 471
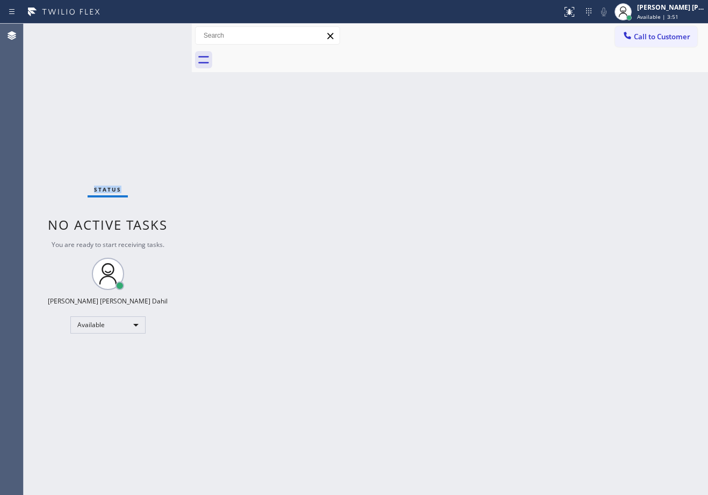
click at [159, 33] on div "Status No active tasks You are ready to start receiving tasks. [PERSON_NAME] [P…" at bounding box center [108, 259] width 168 height 471
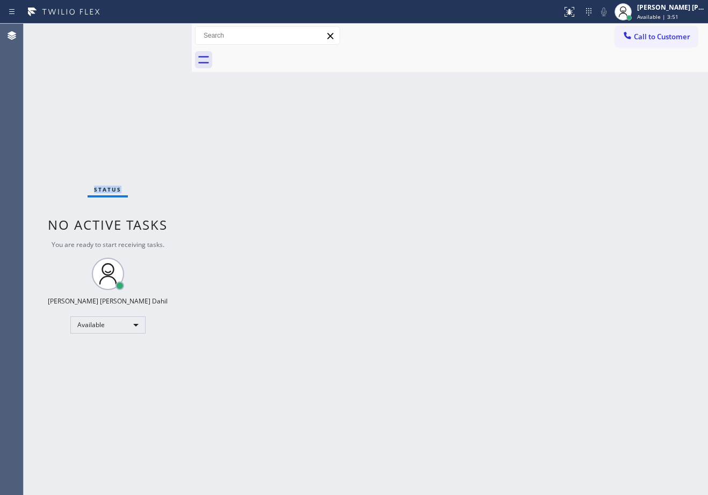
click at [159, 33] on div "Status No active tasks You are ready to start receiving tasks. [PERSON_NAME] [P…" at bounding box center [108, 259] width 168 height 471
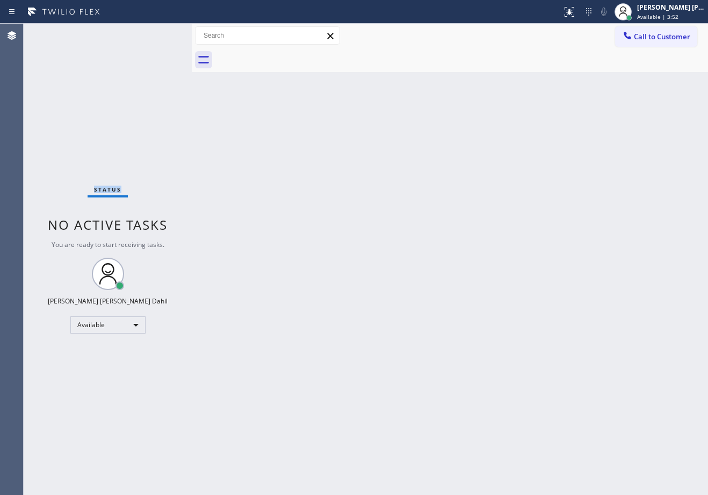
click at [159, 33] on div "Status No active tasks You are ready to start receiving tasks. [PERSON_NAME] [P…" at bounding box center [108, 259] width 168 height 471
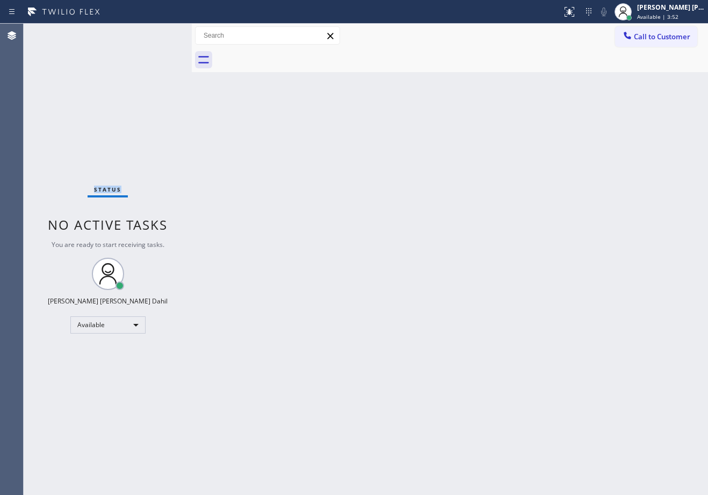
click at [159, 33] on div "Status No active tasks You are ready to start receiving tasks. [PERSON_NAME] [P…" at bounding box center [108, 259] width 168 height 471
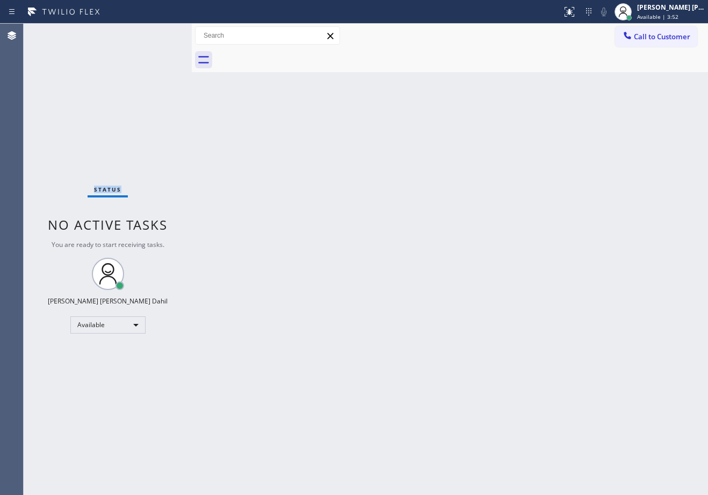
click at [159, 33] on div "Status No active tasks You are ready to start receiving tasks. [PERSON_NAME] [P…" at bounding box center [108, 259] width 168 height 471
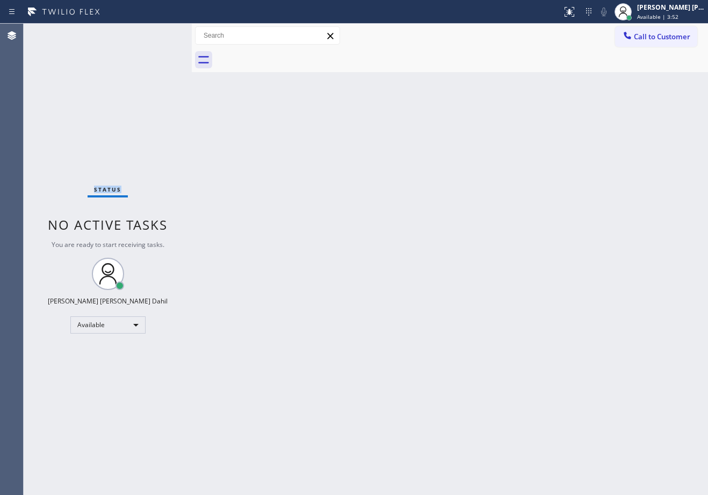
click at [159, 33] on div "Status No active tasks You are ready to start receiving tasks. [PERSON_NAME] [P…" at bounding box center [108, 259] width 168 height 471
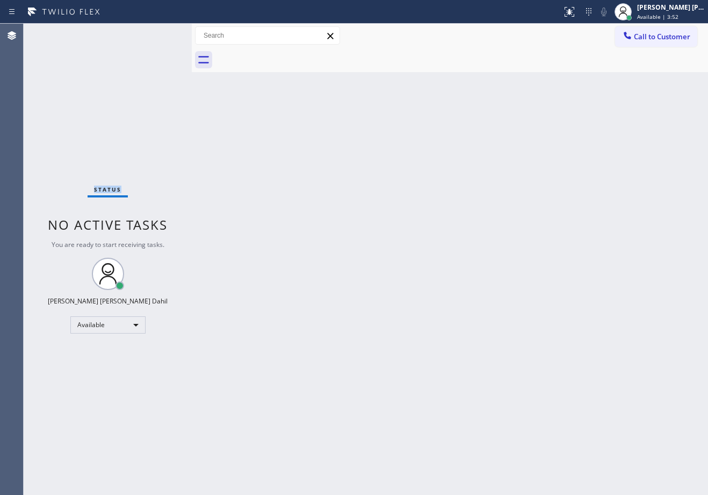
click at [159, 33] on div "Status No active tasks You are ready to start receiving tasks. [PERSON_NAME] [P…" at bounding box center [108, 259] width 168 height 471
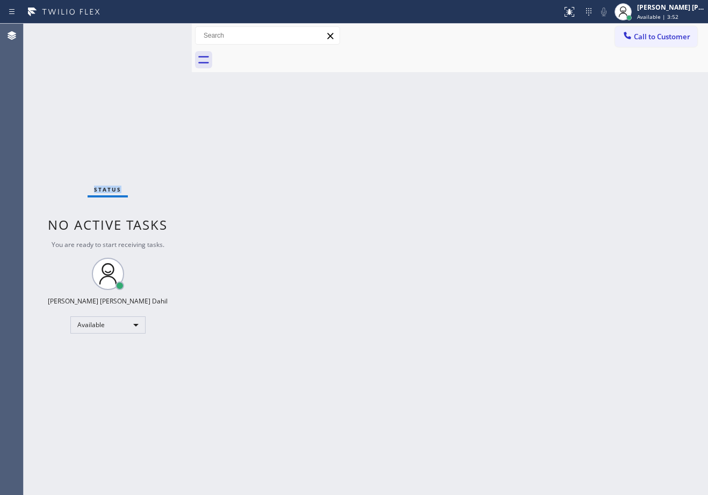
click at [159, 33] on div "Status No active tasks You are ready to start receiving tasks. [PERSON_NAME] [P…" at bounding box center [108, 259] width 168 height 471
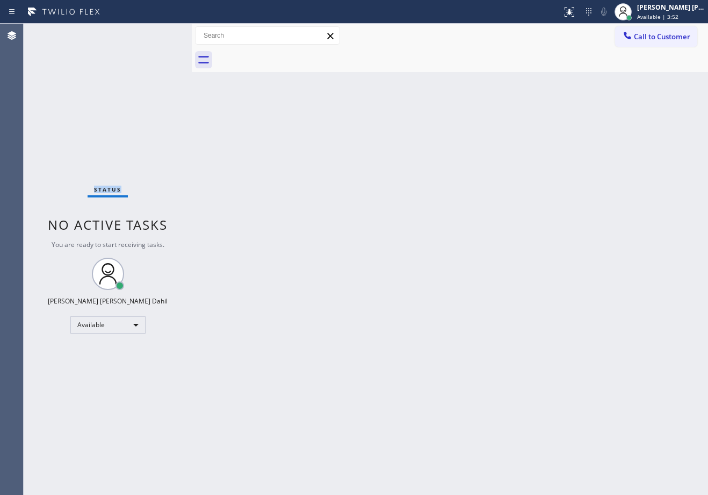
click at [159, 33] on div "Status No active tasks You are ready to start receiving tasks. [PERSON_NAME] [P…" at bounding box center [108, 259] width 168 height 471
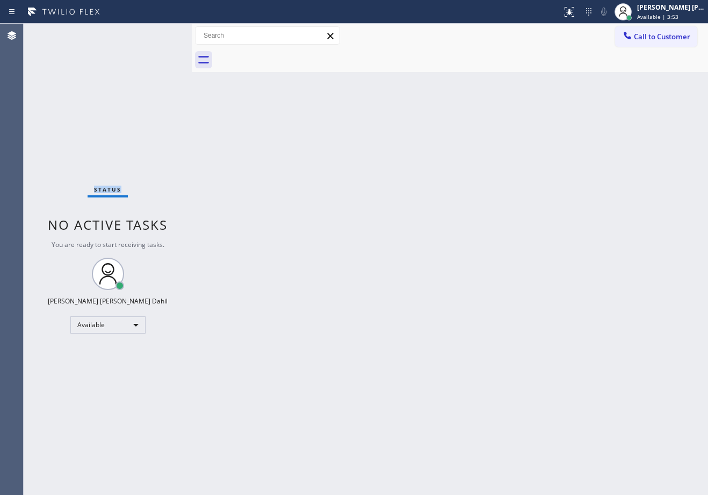
click at [159, 33] on div "Status No active tasks You are ready to start receiving tasks. [PERSON_NAME] [P…" at bounding box center [108, 259] width 168 height 471
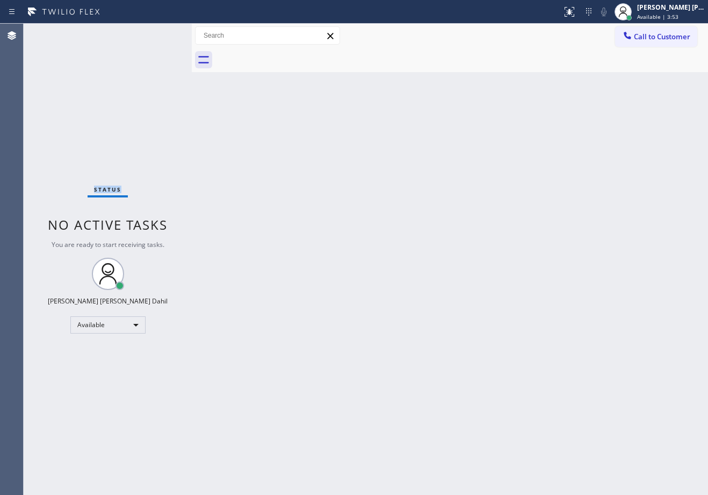
click at [159, 33] on div "Status No active tasks You are ready to start receiving tasks. [PERSON_NAME] [P…" at bounding box center [108, 259] width 168 height 471
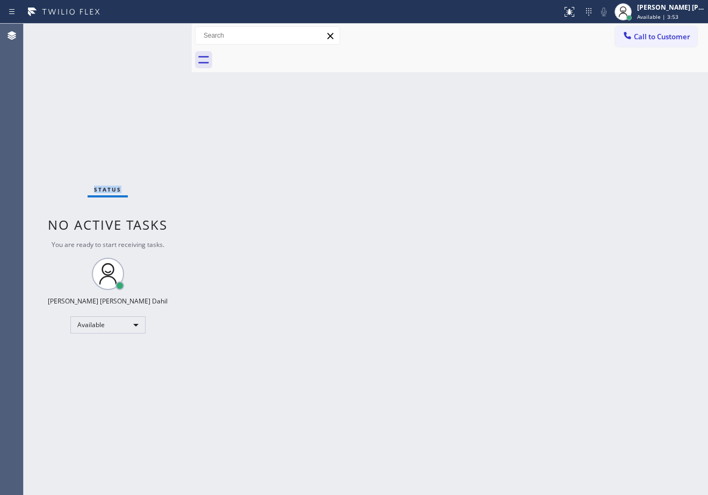
click at [159, 33] on div "Status No active tasks You are ready to start receiving tasks. [PERSON_NAME] [P…" at bounding box center [108, 259] width 168 height 471
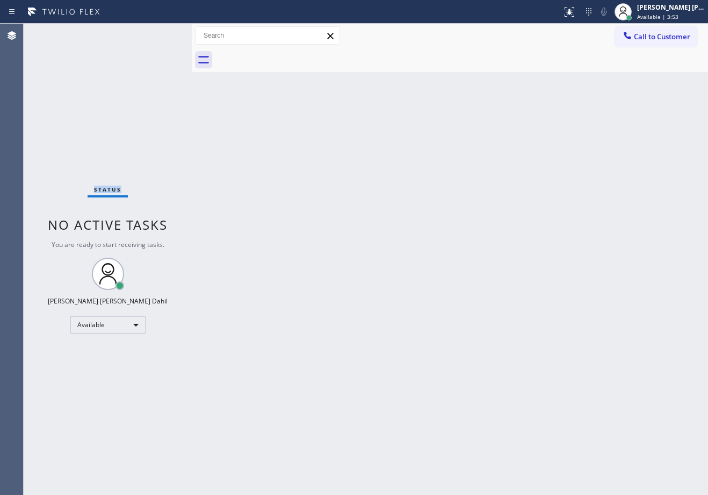
click at [159, 33] on div "Status No active tasks You are ready to start receiving tasks. [PERSON_NAME] [P…" at bounding box center [108, 259] width 168 height 471
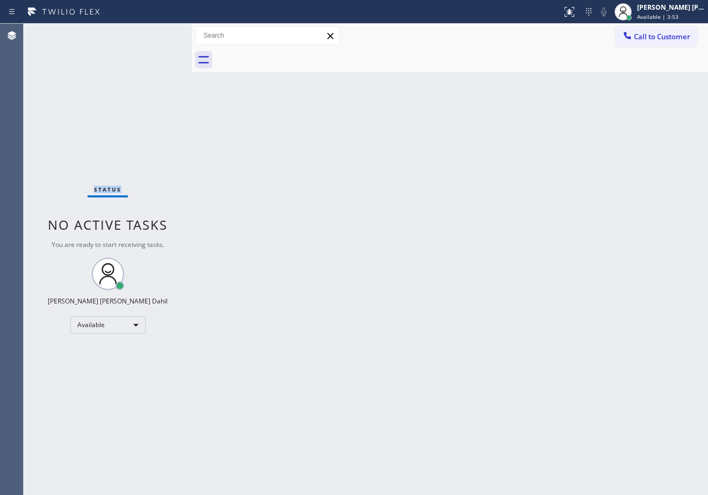
click at [159, 33] on div "Status No active tasks You are ready to start receiving tasks. [PERSON_NAME] [P…" at bounding box center [108, 259] width 168 height 471
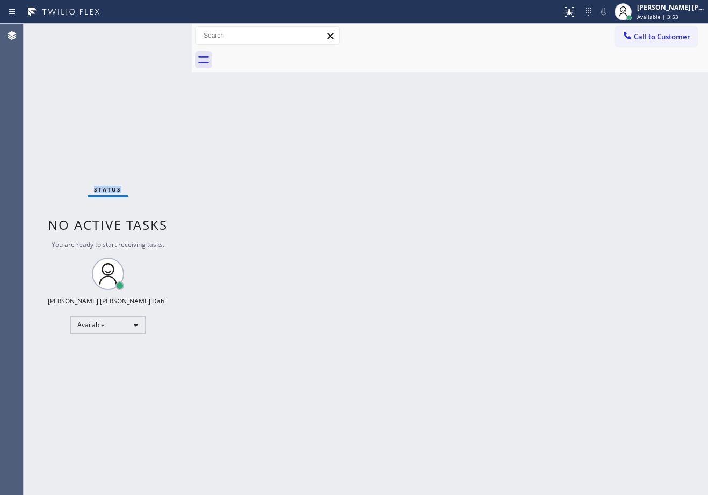
click at [159, 33] on div "Status No active tasks You are ready to start receiving tasks. [PERSON_NAME] [P…" at bounding box center [108, 259] width 168 height 471
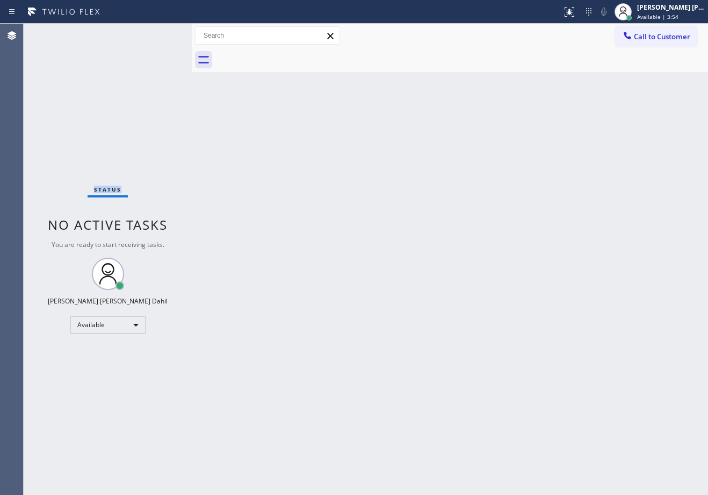
click at [159, 33] on div "Status No active tasks You are ready to start receiving tasks. [PERSON_NAME] [P…" at bounding box center [108, 259] width 168 height 471
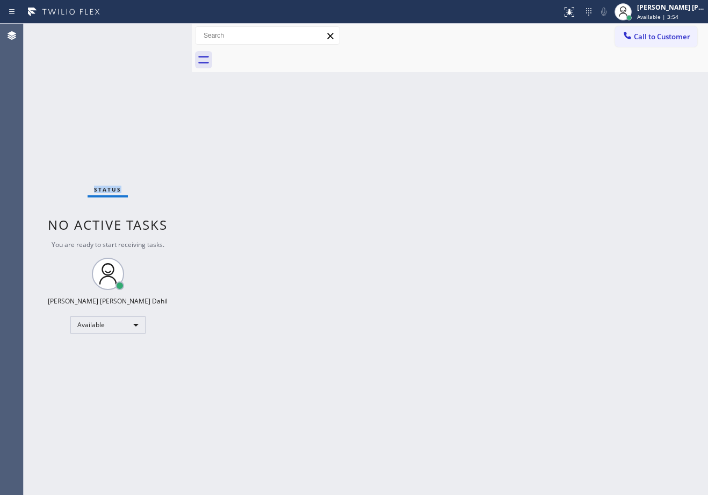
click at [159, 33] on div "Status No active tasks You are ready to start receiving tasks. [PERSON_NAME] [P…" at bounding box center [108, 259] width 168 height 471
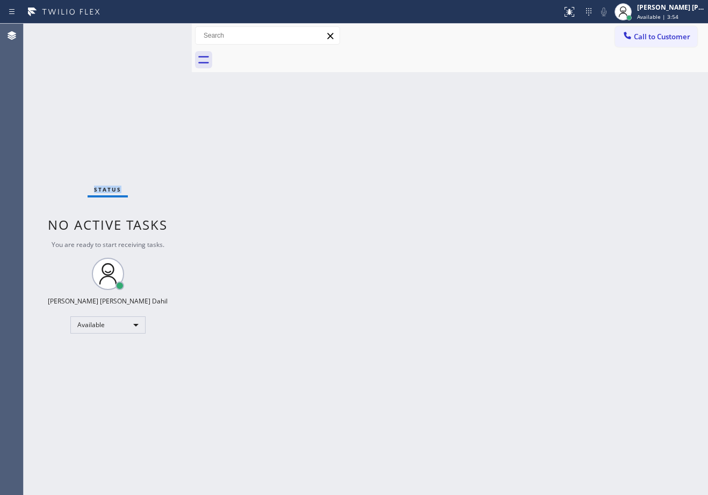
click at [159, 33] on div "Status No active tasks You are ready to start receiving tasks. [PERSON_NAME] [P…" at bounding box center [108, 259] width 168 height 471
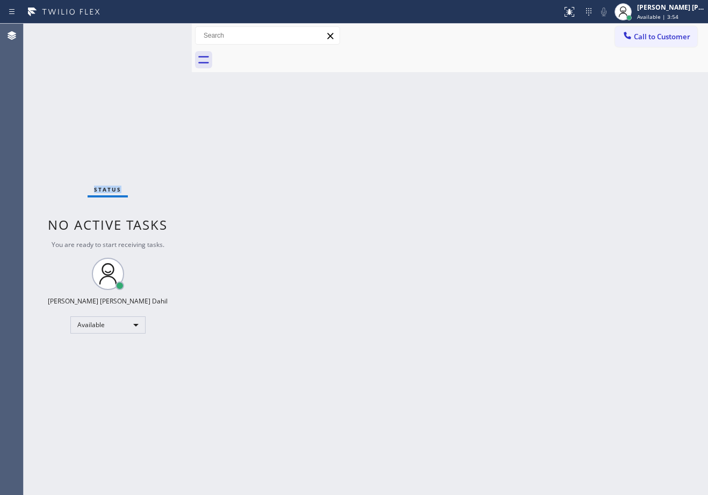
click at [159, 33] on div "Status No active tasks You are ready to start receiving tasks. [PERSON_NAME] [P…" at bounding box center [108, 259] width 168 height 471
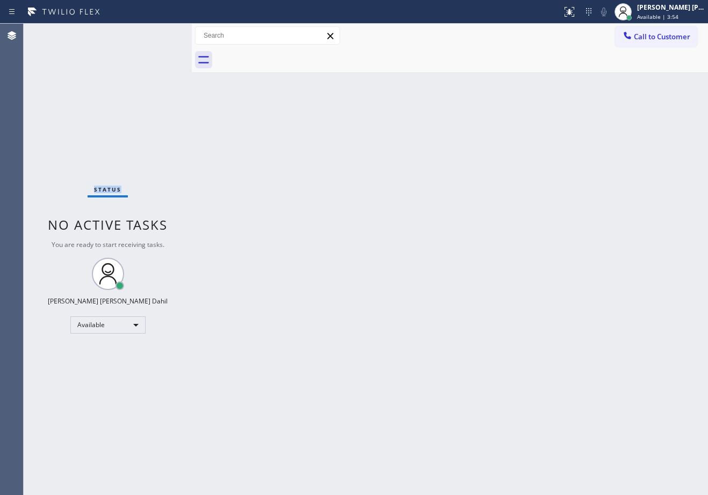
click at [159, 33] on div "Status No active tasks You are ready to start receiving tasks. [PERSON_NAME] [P…" at bounding box center [108, 259] width 168 height 471
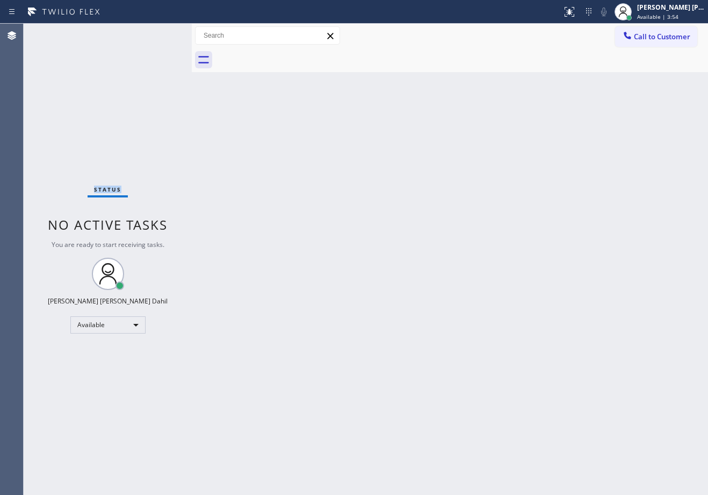
click at [159, 33] on div "Status No active tasks You are ready to start receiving tasks. [PERSON_NAME] [P…" at bounding box center [108, 259] width 168 height 471
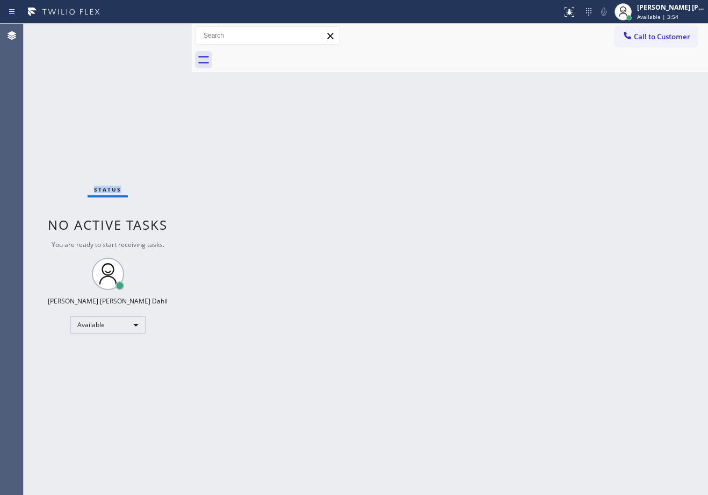
click at [159, 33] on div "Status No active tasks You are ready to start receiving tasks. [PERSON_NAME] [P…" at bounding box center [108, 259] width 168 height 471
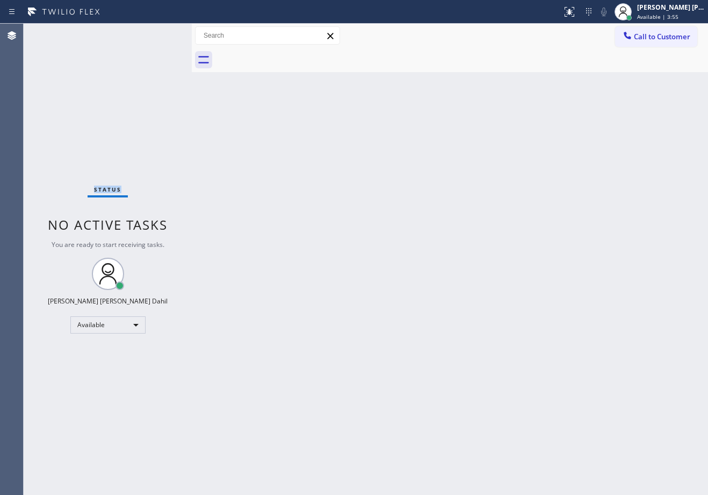
click at [159, 33] on div "Status No active tasks You are ready to start receiving tasks. [PERSON_NAME] [P…" at bounding box center [108, 259] width 168 height 471
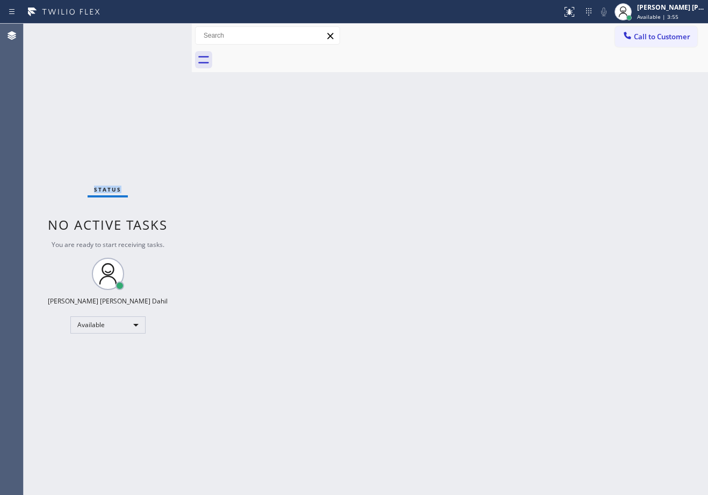
click at [159, 33] on div "Status No active tasks You are ready to start receiving tasks. [PERSON_NAME] [P…" at bounding box center [108, 259] width 168 height 471
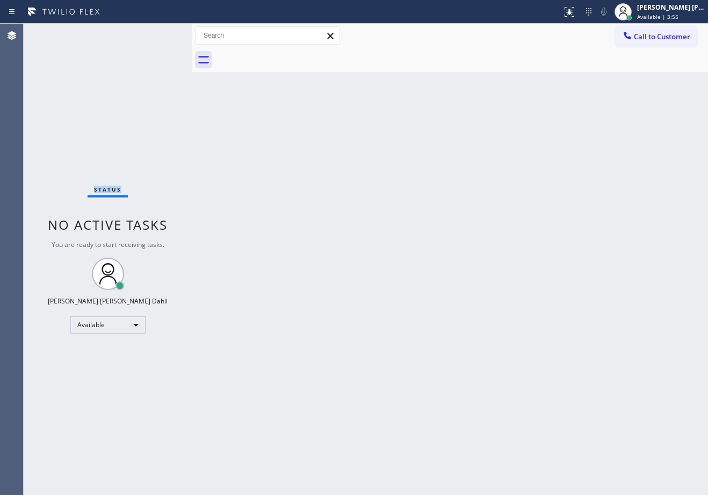
click at [159, 33] on div "Status No active tasks You are ready to start receiving tasks. [PERSON_NAME] [P…" at bounding box center [108, 259] width 168 height 471
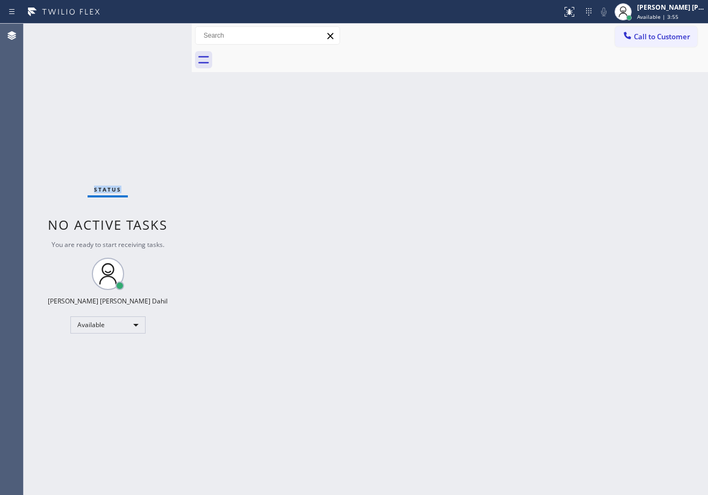
click at [159, 33] on div "Status No active tasks You are ready to start receiving tasks. [PERSON_NAME] [P…" at bounding box center [108, 259] width 168 height 471
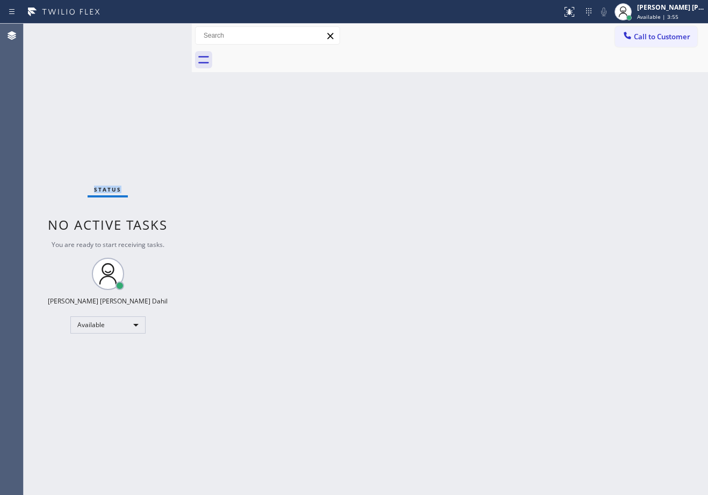
click at [159, 33] on div "Status No active tasks You are ready to start receiving tasks. [PERSON_NAME] [P…" at bounding box center [108, 259] width 168 height 471
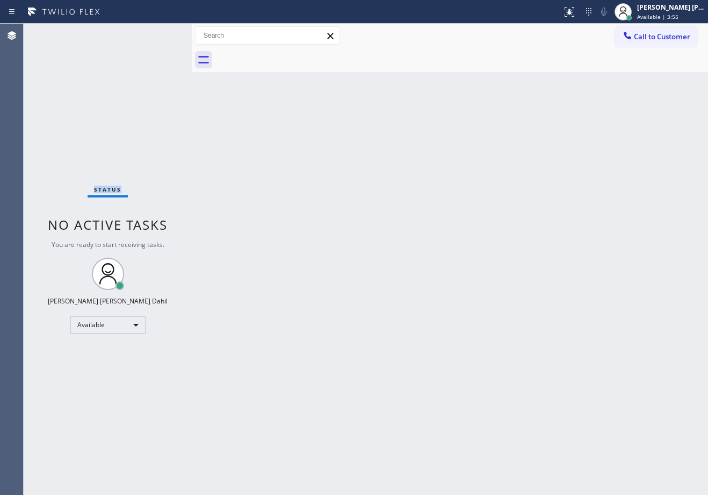
click at [159, 33] on div "Status No active tasks You are ready to start receiving tasks. [PERSON_NAME] [P…" at bounding box center [108, 259] width 168 height 471
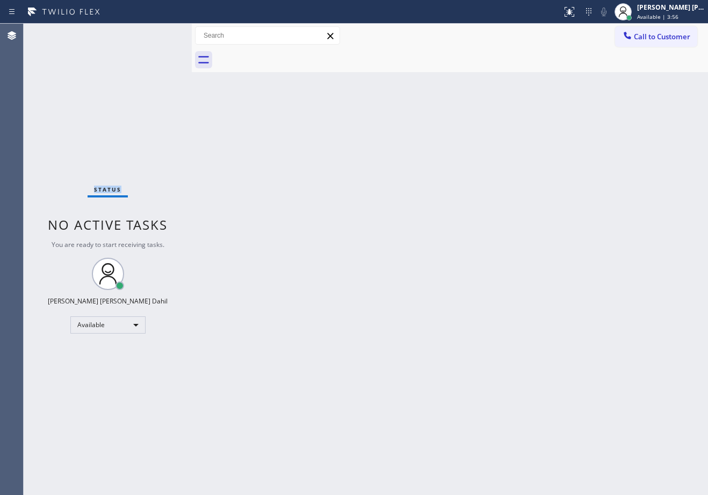
click at [159, 33] on div "Status No active tasks You are ready to start receiving tasks. [PERSON_NAME] [P…" at bounding box center [108, 259] width 168 height 471
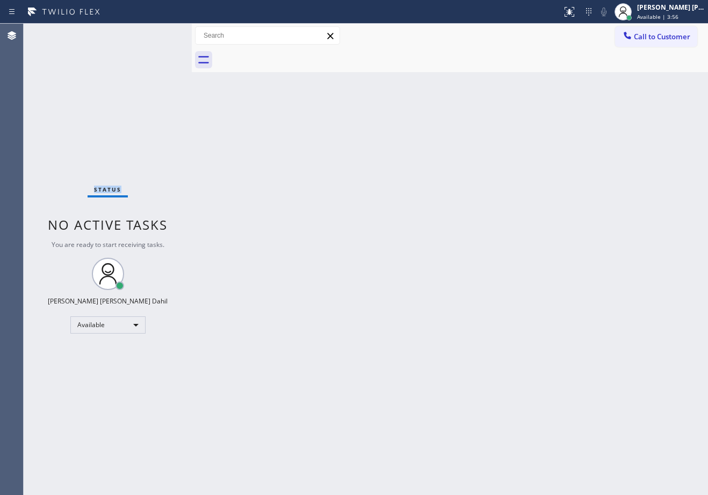
click at [159, 33] on div "Status No active tasks You are ready to start receiving tasks. [PERSON_NAME] [P…" at bounding box center [108, 259] width 168 height 471
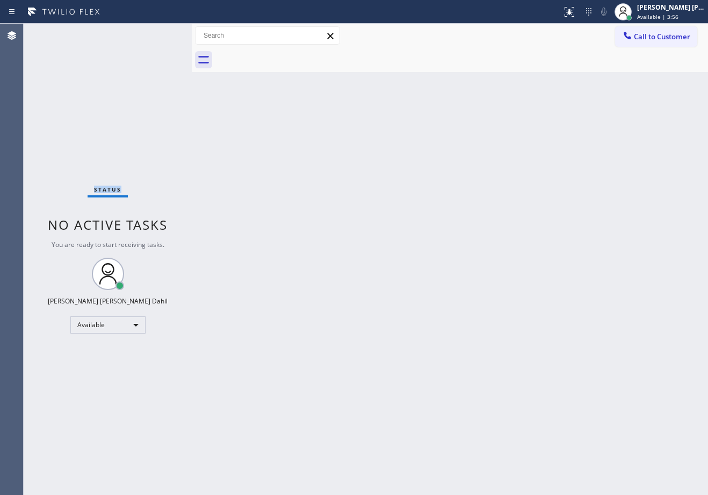
click at [159, 33] on div "Status No active tasks You are ready to start receiving tasks. [PERSON_NAME] [P…" at bounding box center [108, 259] width 168 height 471
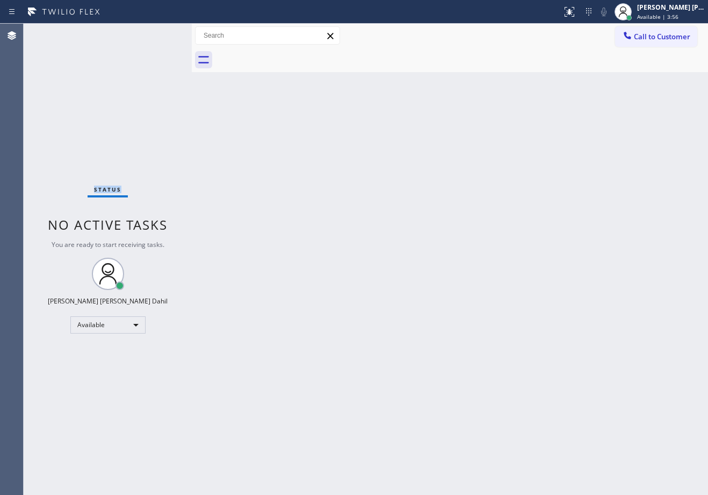
click at [159, 33] on div "Status No active tasks You are ready to start receiving tasks. [PERSON_NAME] [P…" at bounding box center [108, 259] width 168 height 471
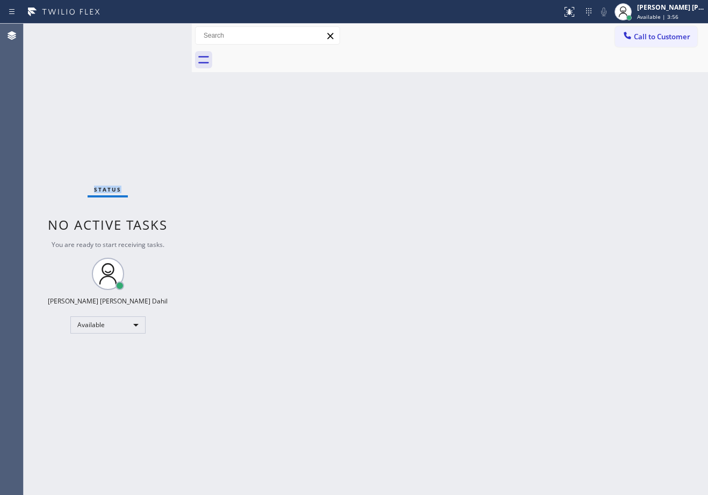
click at [159, 33] on div "Status No active tasks You are ready to start receiving tasks. [PERSON_NAME] [P…" at bounding box center [108, 259] width 168 height 471
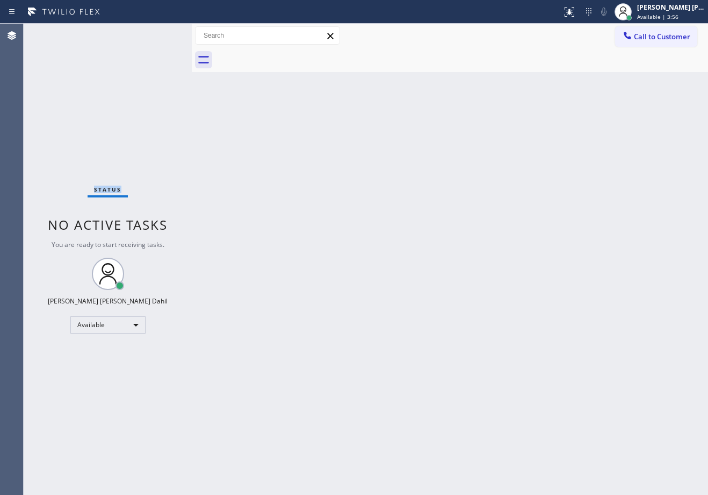
click at [159, 33] on div "Status No active tasks You are ready to start receiving tasks. [PERSON_NAME] [P…" at bounding box center [108, 259] width 168 height 471
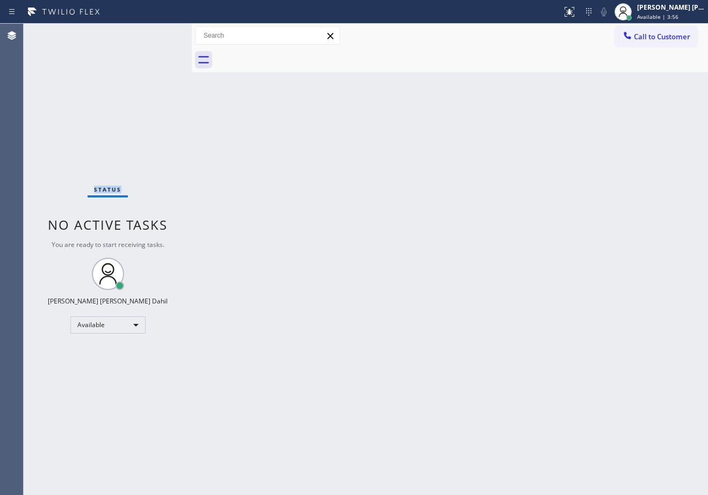
click at [159, 33] on div "Status No active tasks You are ready to start receiving tasks. [PERSON_NAME] [P…" at bounding box center [108, 259] width 168 height 471
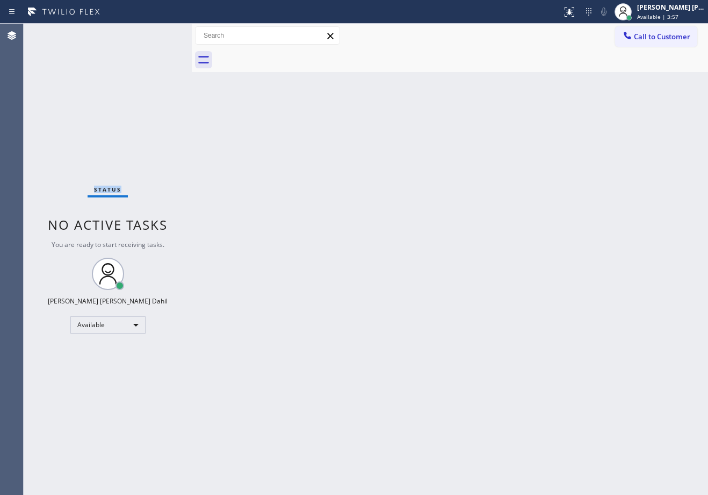
click at [159, 33] on div "Status No active tasks You are ready to start receiving tasks. [PERSON_NAME] [P…" at bounding box center [108, 259] width 168 height 471
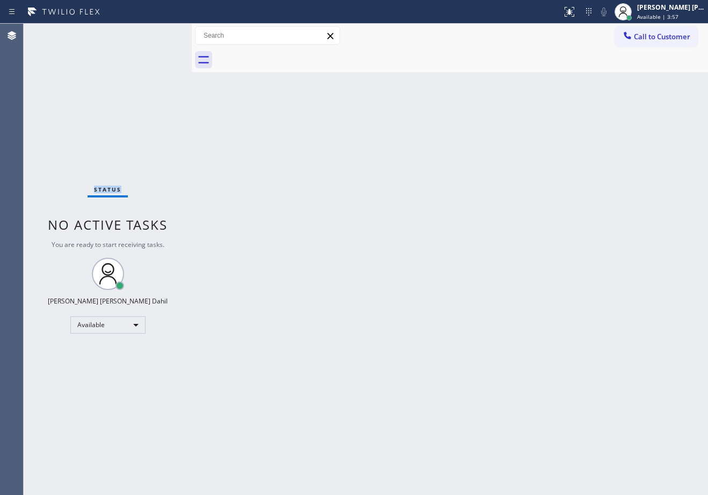
click at [159, 33] on div "Status No active tasks You are ready to start receiving tasks. [PERSON_NAME] [P…" at bounding box center [108, 259] width 168 height 471
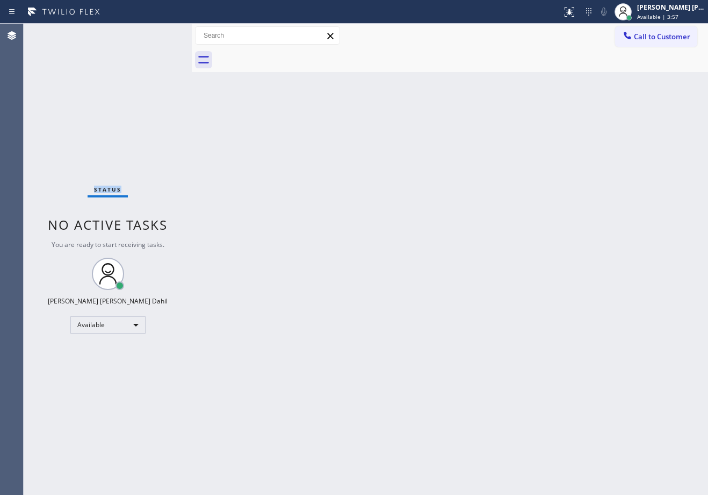
click at [159, 33] on div "Status No active tasks You are ready to start receiving tasks. [PERSON_NAME] [P…" at bounding box center [108, 259] width 168 height 471
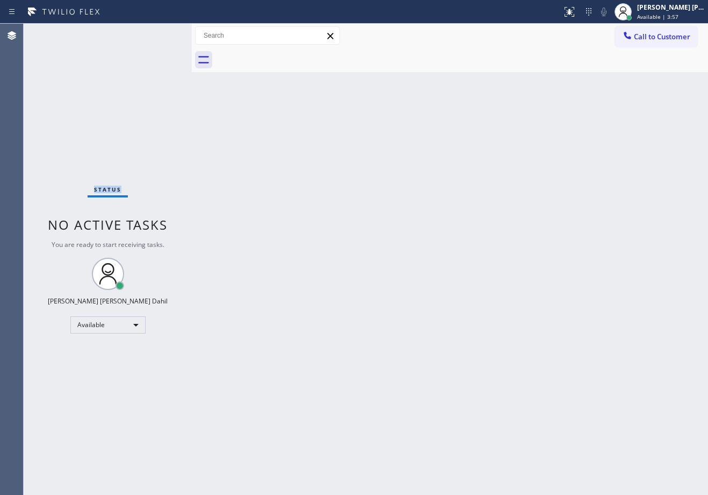
click at [159, 33] on div "Status No active tasks You are ready to start receiving tasks. [PERSON_NAME] [P…" at bounding box center [108, 259] width 168 height 471
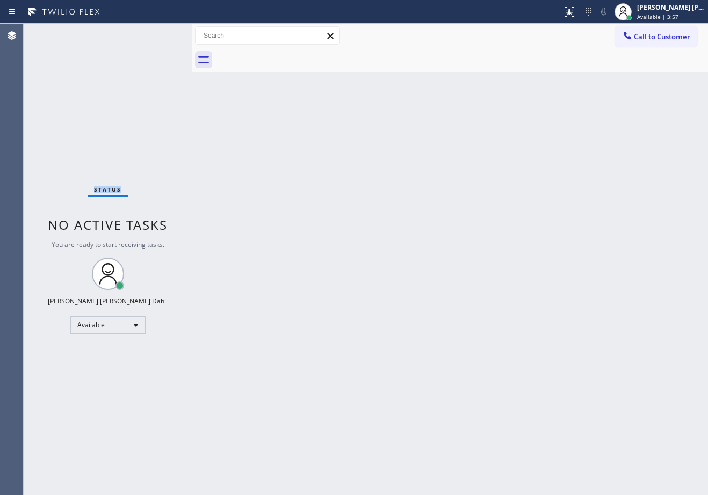
click at [159, 33] on div "Status No active tasks You are ready to start receiving tasks. [PERSON_NAME] [P…" at bounding box center [108, 259] width 168 height 471
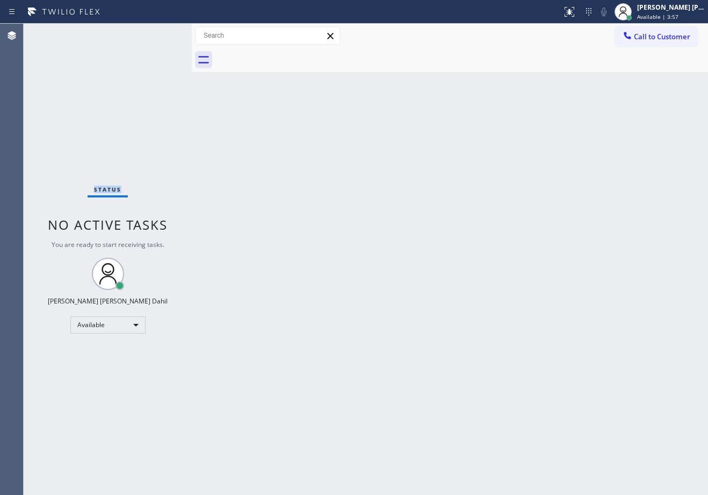
click at [159, 33] on div "Status No active tasks You are ready to start receiving tasks. [PERSON_NAME] [P…" at bounding box center [108, 259] width 168 height 471
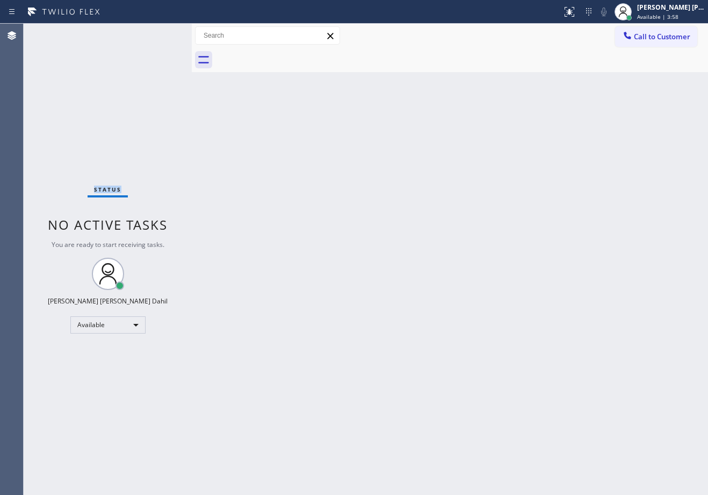
click at [159, 33] on div "Status No active tasks You are ready to start receiving tasks. [PERSON_NAME] [P…" at bounding box center [108, 259] width 168 height 471
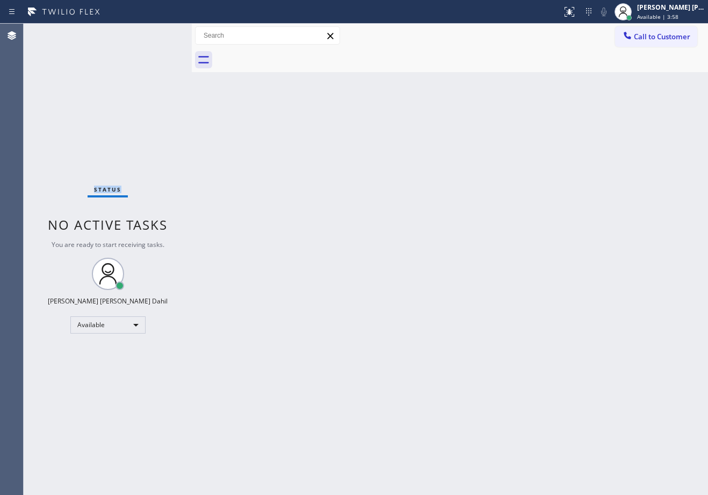
click at [159, 33] on div "Status No active tasks You are ready to start receiving tasks. [PERSON_NAME] [P…" at bounding box center [108, 259] width 168 height 471
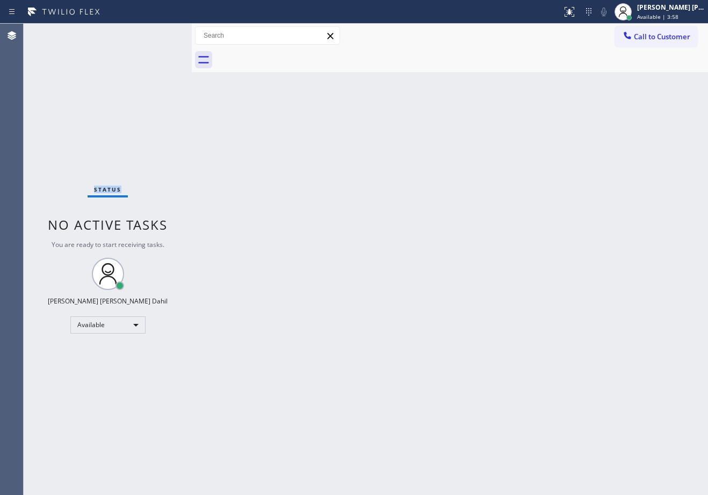
click at [159, 33] on div "Status No active tasks You are ready to start receiving tasks. [PERSON_NAME] [P…" at bounding box center [108, 259] width 168 height 471
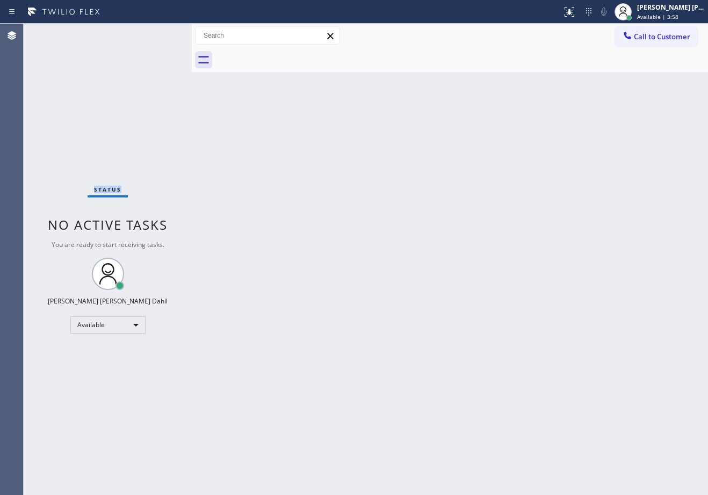
click at [159, 33] on div "Status No active tasks You are ready to start receiving tasks. [PERSON_NAME] [P…" at bounding box center [108, 259] width 168 height 471
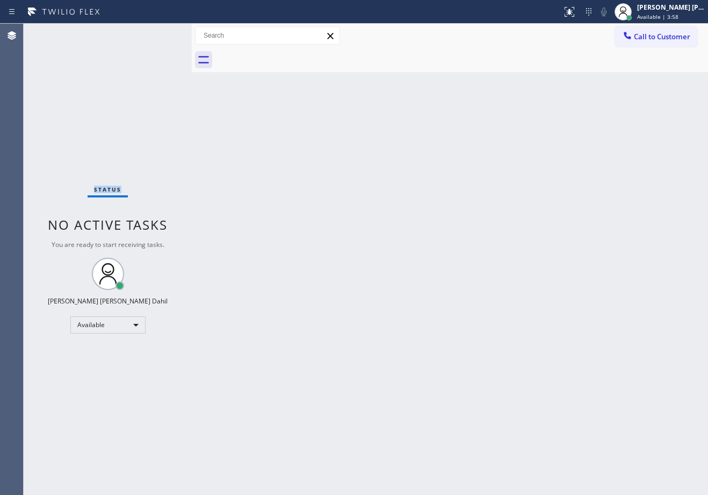
click at [159, 33] on div "Status No active tasks You are ready to start receiving tasks. [PERSON_NAME] [P…" at bounding box center [108, 259] width 168 height 471
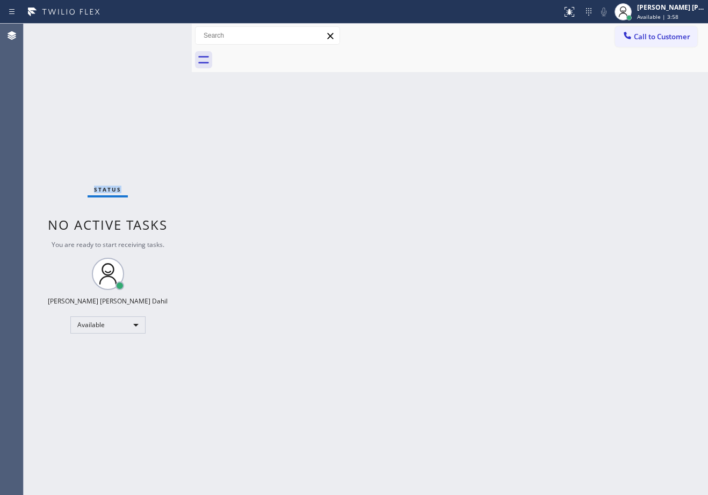
click at [159, 33] on div "Status No active tasks You are ready to start receiving tasks. [PERSON_NAME] [P…" at bounding box center [108, 259] width 168 height 471
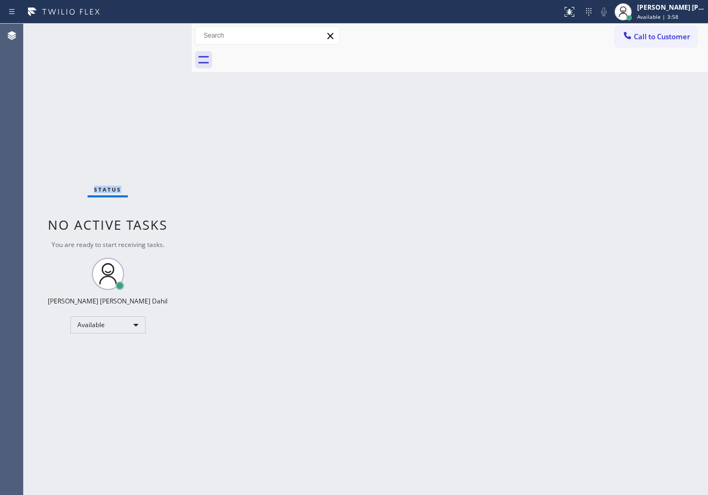
click at [159, 33] on div "Status No active tasks You are ready to start receiving tasks. [PERSON_NAME] [P…" at bounding box center [108, 259] width 168 height 471
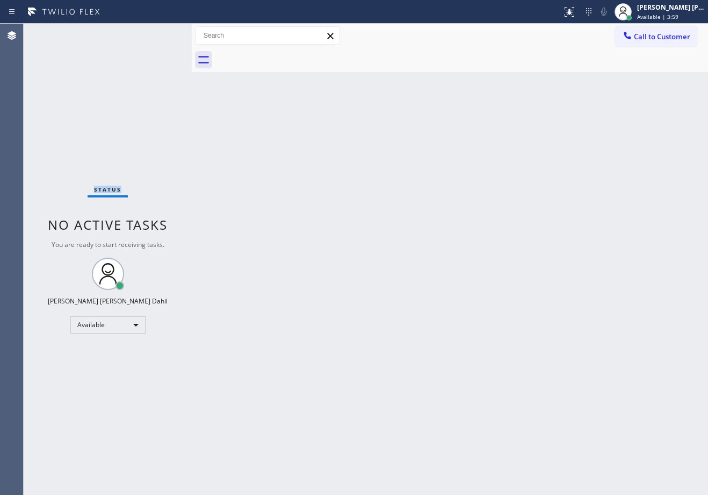
click at [159, 33] on div "Status No active tasks You are ready to start receiving tasks. [PERSON_NAME] [P…" at bounding box center [108, 259] width 168 height 471
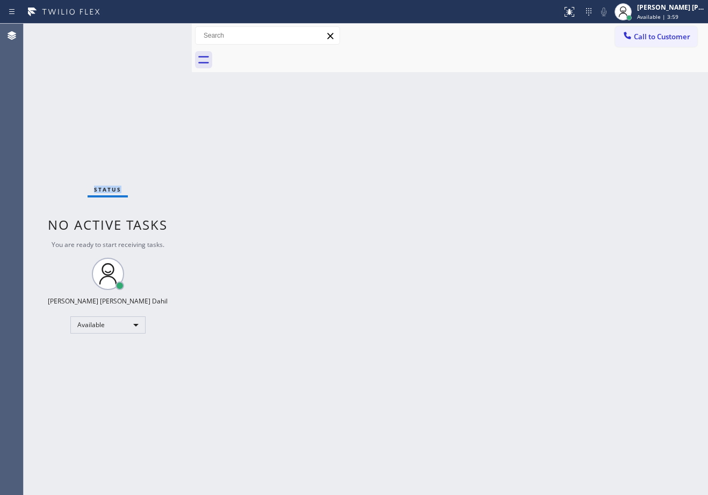
click at [159, 33] on div "Status No active tasks You are ready to start receiving tasks. [PERSON_NAME] [P…" at bounding box center [108, 259] width 168 height 471
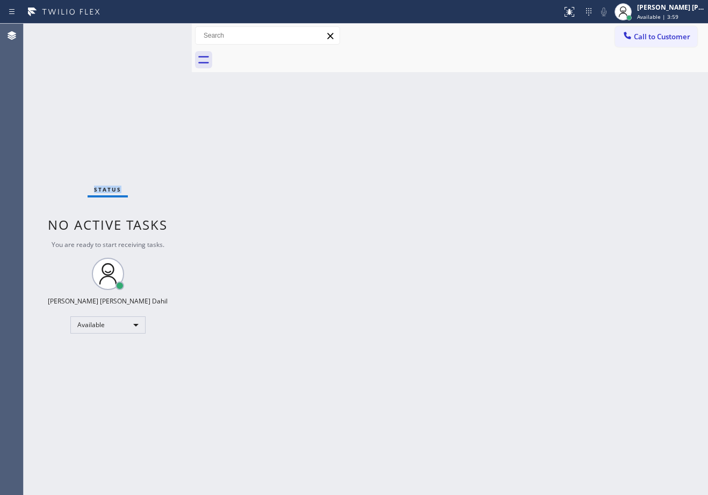
click at [159, 33] on div "Status No active tasks You are ready to start receiving tasks. [PERSON_NAME] [P…" at bounding box center [108, 259] width 168 height 471
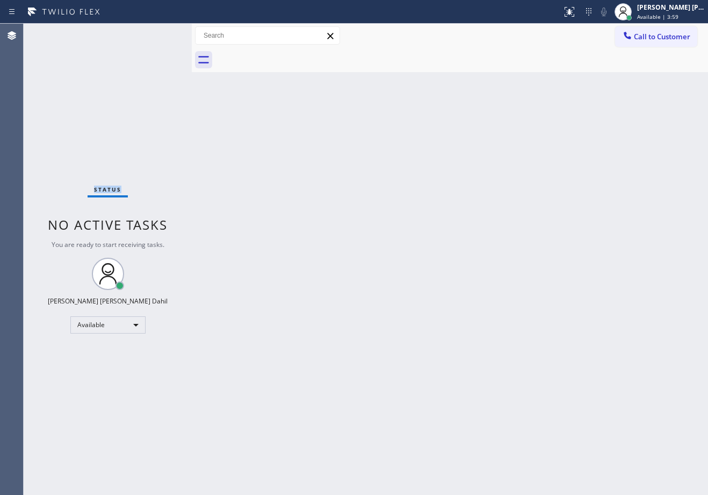
click at [159, 33] on div "Status No active tasks You are ready to start receiving tasks. [PERSON_NAME] [P…" at bounding box center [108, 259] width 168 height 471
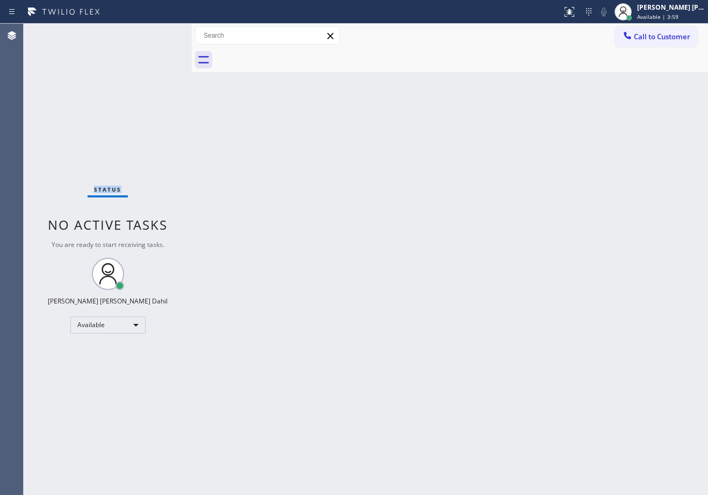
click at [159, 33] on div "Status No active tasks You are ready to start receiving tasks. [PERSON_NAME] [P…" at bounding box center [108, 259] width 168 height 471
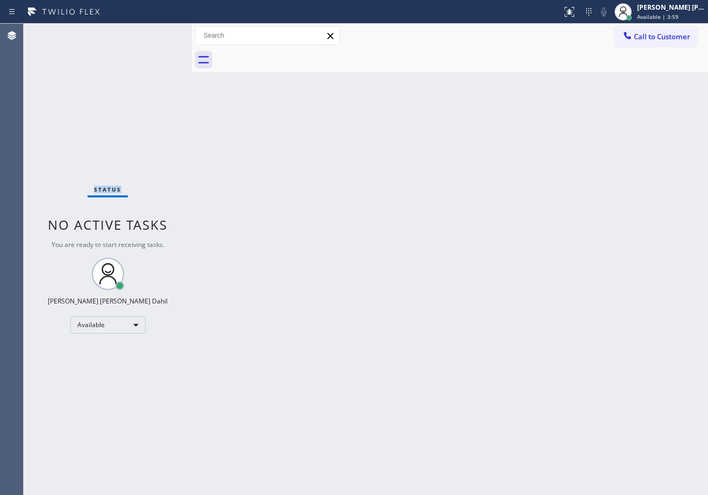
click at [159, 33] on div "Status No active tasks You are ready to start receiving tasks. [PERSON_NAME] [P…" at bounding box center [108, 259] width 168 height 471
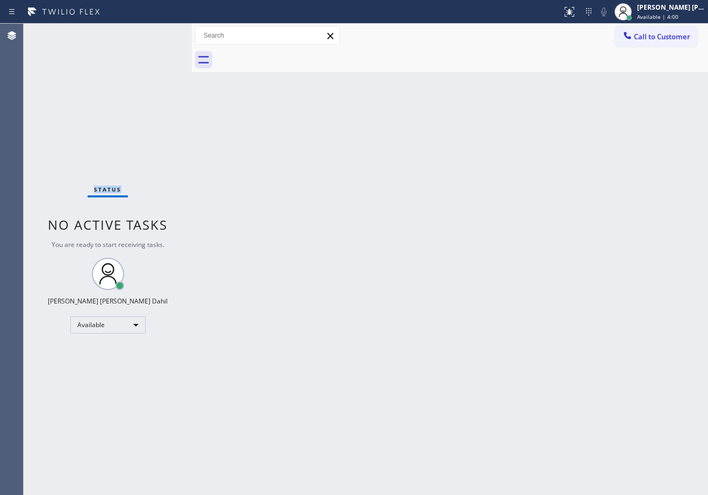
click at [159, 33] on div "Status No active tasks You are ready to start receiving tasks. [PERSON_NAME] [P…" at bounding box center [108, 259] width 168 height 471
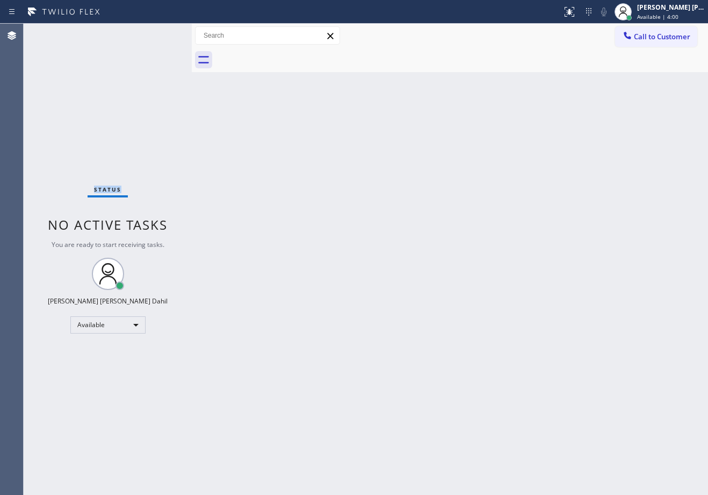
click at [159, 33] on div "Status No active tasks You are ready to start receiving tasks. [PERSON_NAME] [P…" at bounding box center [108, 259] width 168 height 471
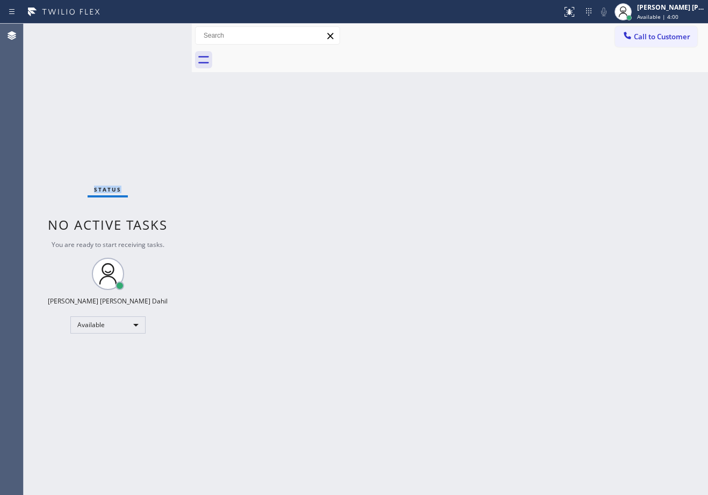
click at [159, 33] on div "Status No active tasks You are ready to start receiving tasks. [PERSON_NAME] [P…" at bounding box center [108, 259] width 168 height 471
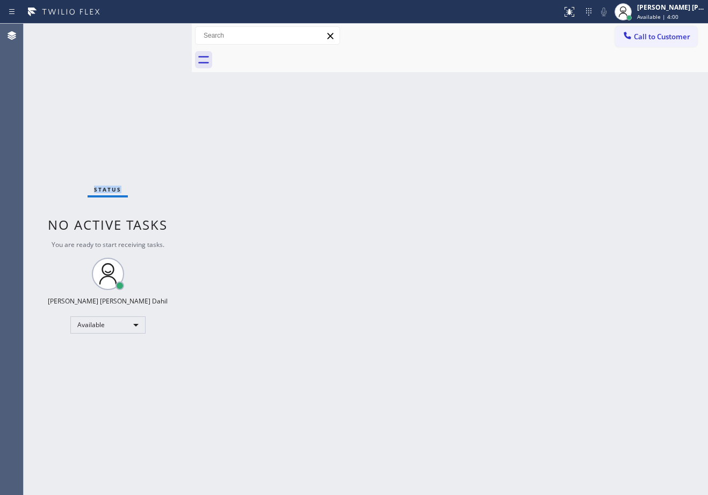
click at [159, 33] on div "Status No active tasks You are ready to start receiving tasks. [PERSON_NAME] [P…" at bounding box center [108, 259] width 168 height 471
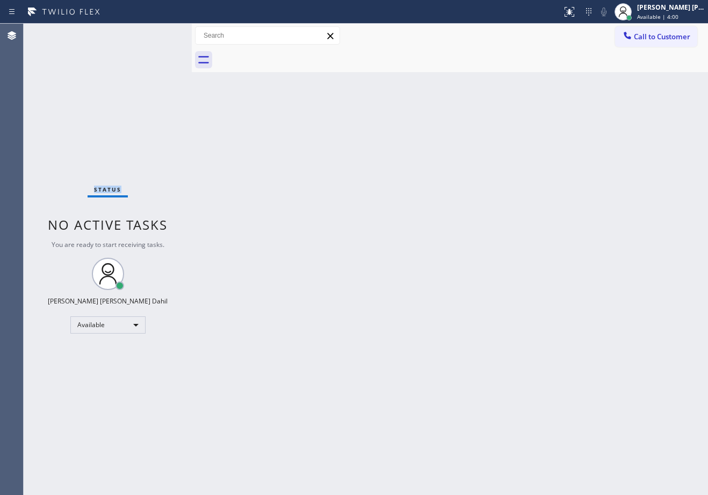
click at [159, 33] on div "Status No active tasks You are ready to start receiving tasks. [PERSON_NAME] [P…" at bounding box center [108, 259] width 168 height 471
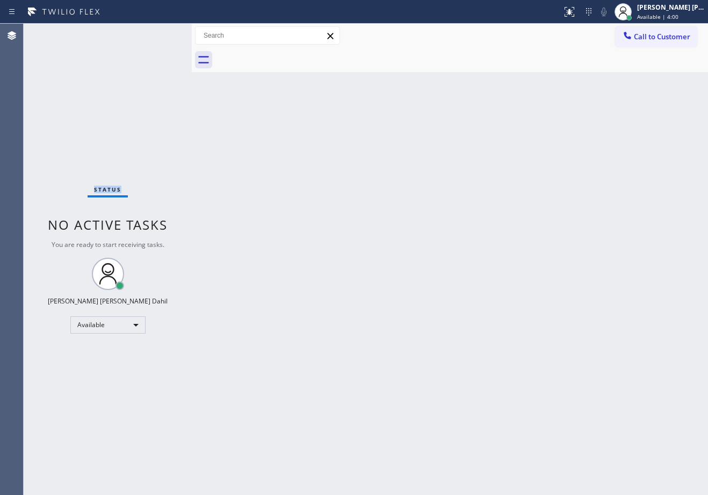
click at [159, 33] on div "Status No active tasks You are ready to start receiving tasks. [PERSON_NAME] [P…" at bounding box center [108, 259] width 168 height 471
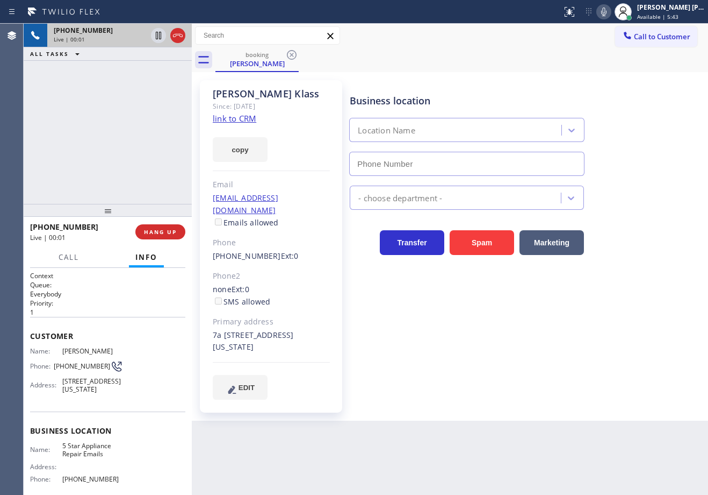
type input "[PHONE_NUMBER]"
drag, startPoint x: 618, startPoint y: 57, endPoint x: 606, endPoint y: 61, distance: 12.6
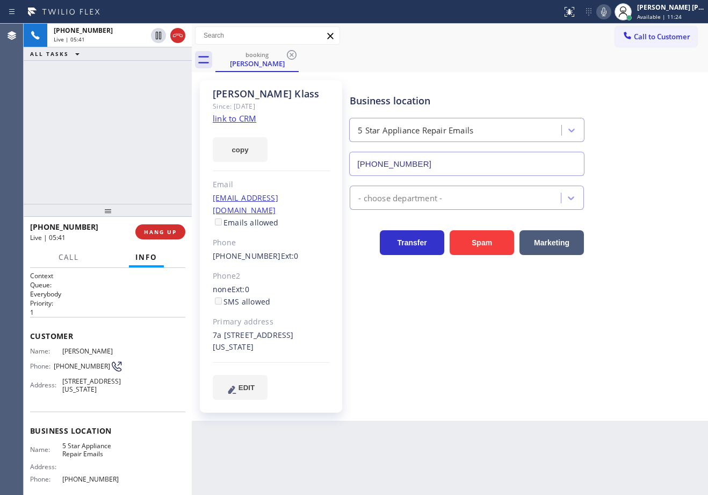
drag, startPoint x: 290, startPoint y: 70, endPoint x: 452, endPoint y: 47, distance: 163.9
drag, startPoint x: 153, startPoint y: 89, endPoint x: 154, endPoint y: 75, distance: 13.5
drag, startPoint x: 138, startPoint y: 73, endPoint x: 150, endPoint y: 73, distance: 11.8
drag, startPoint x: 597, startPoint y: 330, endPoint x: 597, endPoint y: 341, distance: 10.8
drag, startPoint x: 133, startPoint y: 76, endPoint x: 148, endPoint y: 77, distance: 14.6
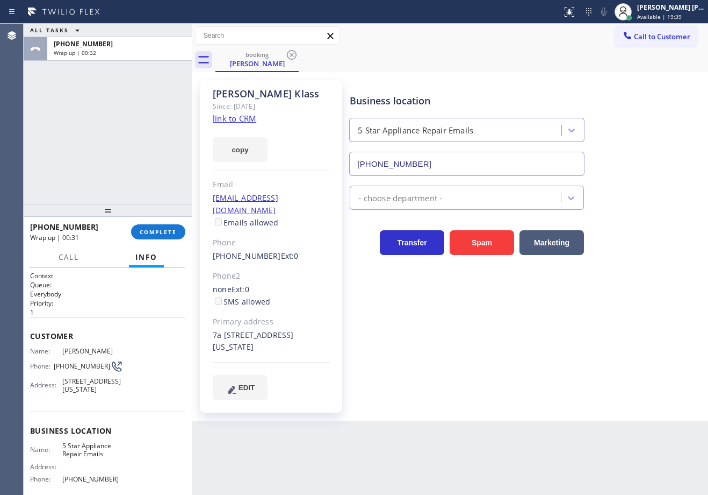
drag, startPoint x: 114, startPoint y: 162, endPoint x: 138, endPoint y: 188, distance: 34.6
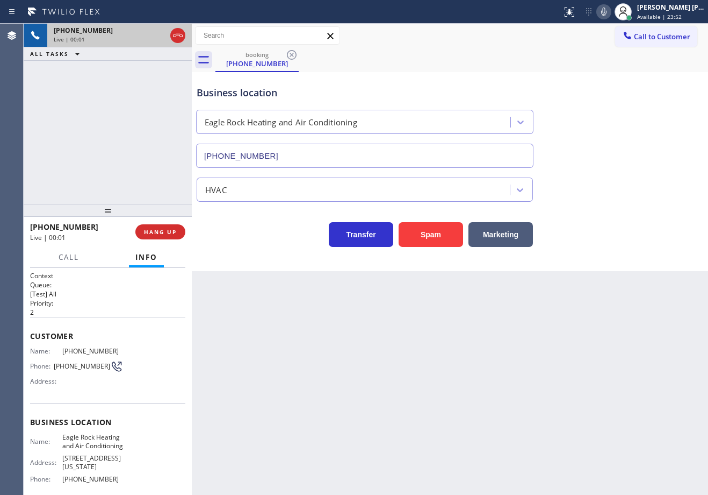
type input "[PHONE_NUMBER]"
drag, startPoint x: 347, startPoint y: 388, endPoint x: 135, endPoint y: 370, distance: 212.5
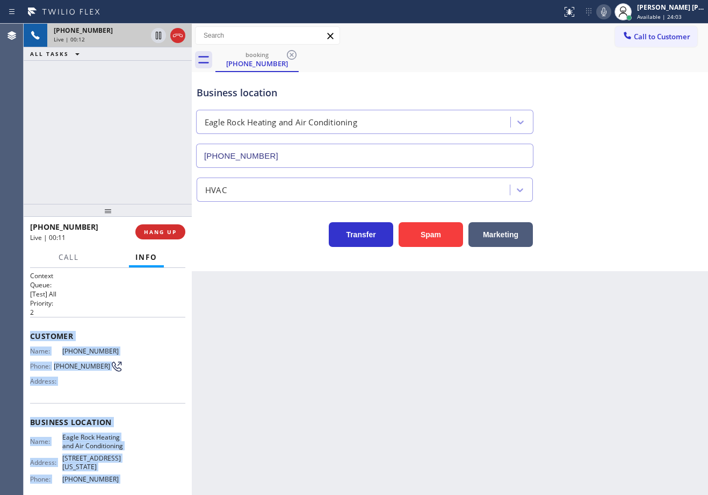
scroll to position [99, 0]
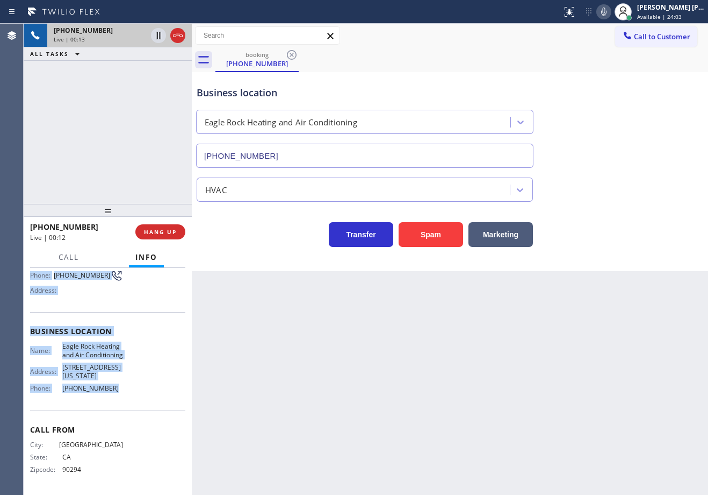
drag, startPoint x: 27, startPoint y: 332, endPoint x: 129, endPoint y: 400, distance: 122.7
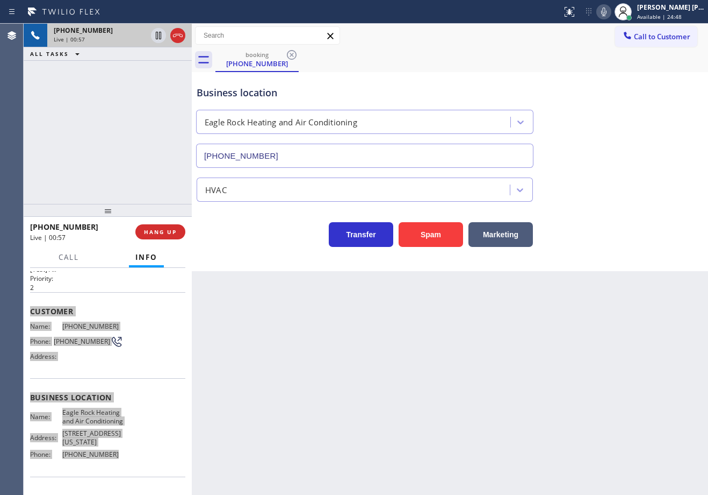
scroll to position [0, 0]
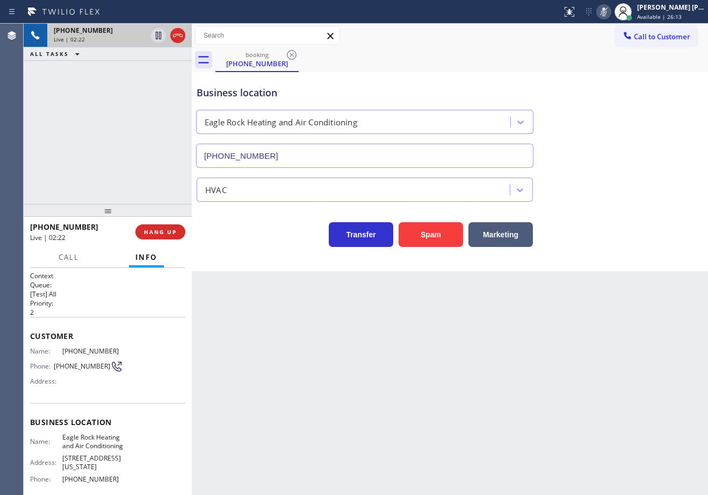
drag, startPoint x: 129, startPoint y: 88, endPoint x: 138, endPoint y: 69, distance: 21.2
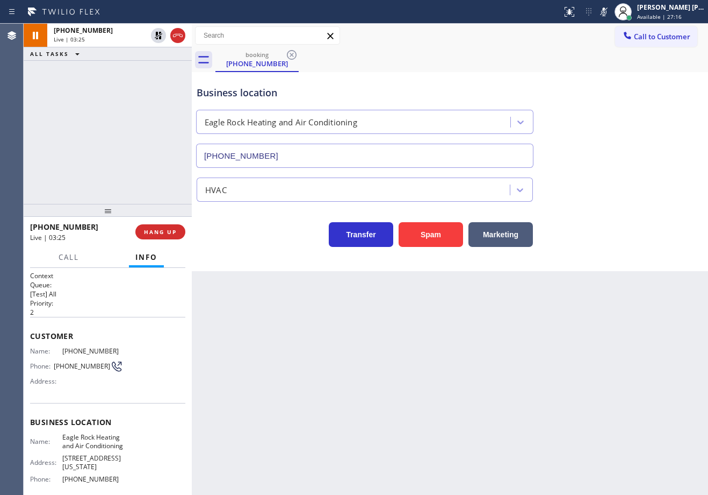
drag, startPoint x: 621, startPoint y: 10, endPoint x: 633, endPoint y: 73, distance: 63.5
drag, startPoint x: 633, startPoint y: 73, endPoint x: 624, endPoint y: 154, distance: 81.7
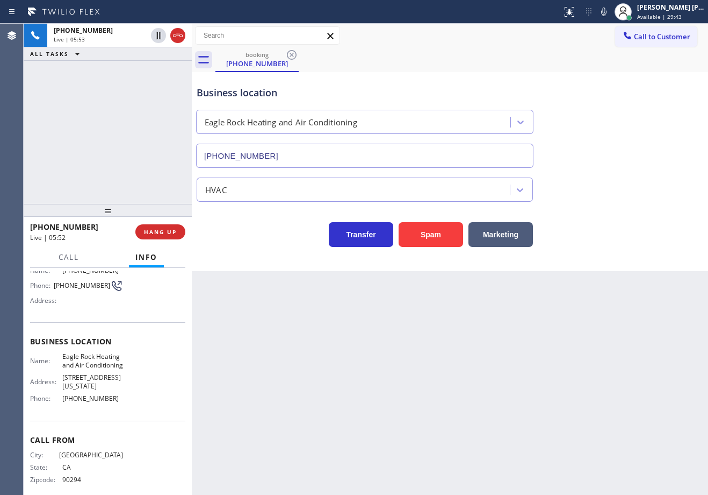
scroll to position [45, 0]
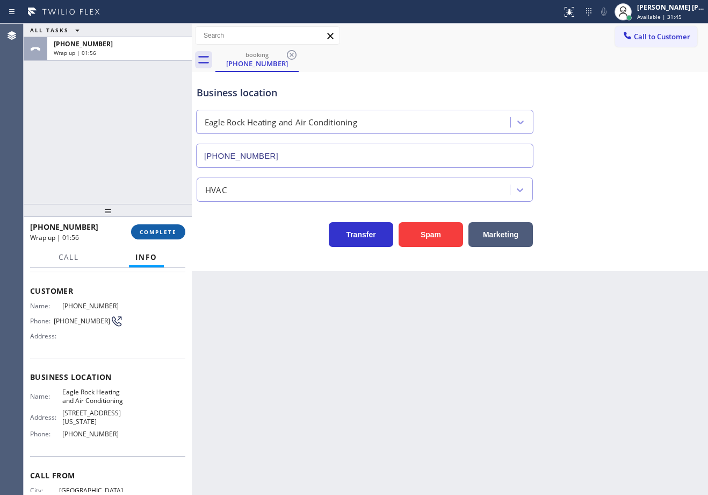
drag, startPoint x: 125, startPoint y: 125, endPoint x: 157, endPoint y: 237, distance: 116.4
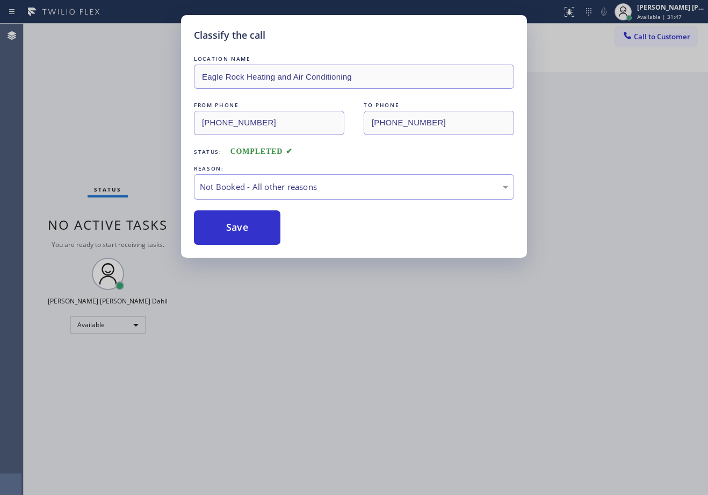
drag, startPoint x: 232, startPoint y: 234, endPoint x: 305, endPoint y: 318, distance: 111.7
drag, startPoint x: 305, startPoint y: 318, endPoint x: 660, endPoint y: 416, distance: 367.5
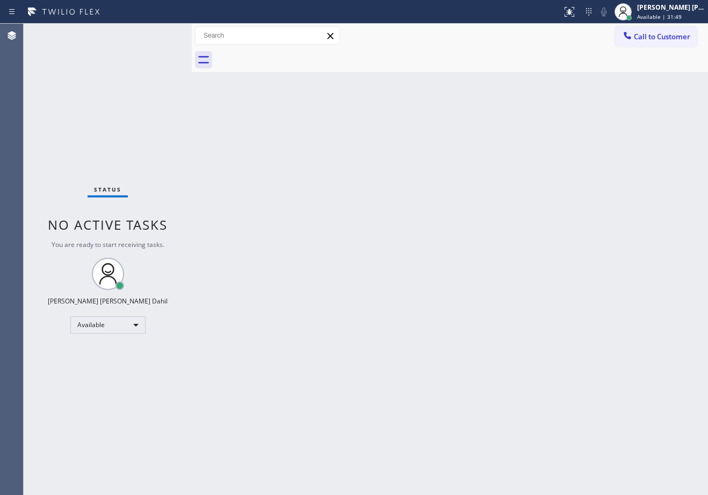
drag, startPoint x: 567, startPoint y: 402, endPoint x: 572, endPoint y: 409, distance: 8.4
drag, startPoint x: 293, startPoint y: 184, endPoint x: 404, endPoint y: 397, distance: 240.2
click at [302, 198] on div "Back to Dashboard Change Sender ID Customers Technicians Select a contact Outbo…" at bounding box center [450, 259] width 517 height 471
click at [388, 316] on div "Back to Dashboard Change Sender ID Customers Technicians Select a contact Outbo…" at bounding box center [450, 259] width 517 height 471
click at [444, 296] on div "Back to Dashboard Change Sender ID Customers Technicians Select a contact Outbo…" at bounding box center [450, 259] width 517 height 471
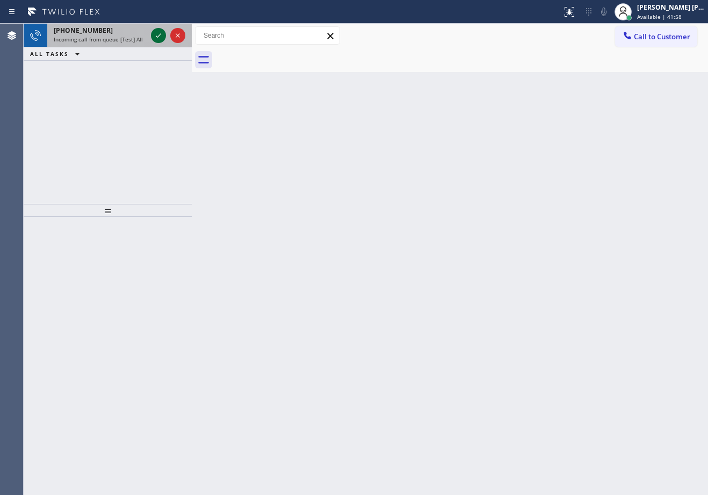
click at [159, 33] on icon at bounding box center [158, 35] width 13 height 13
click at [146, 33] on div "[PHONE_NUMBER] Incoming call from queue [Test] All" at bounding box center [98, 36] width 102 height 24
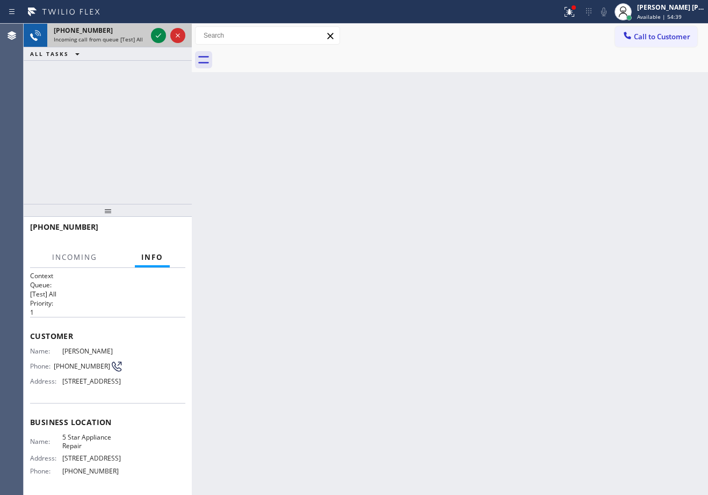
click at [147, 33] on div "[PHONE_NUMBER] Incoming call from queue [Test] All" at bounding box center [98, 36] width 102 height 24
click at [156, 36] on icon at bounding box center [158, 35] width 13 height 13
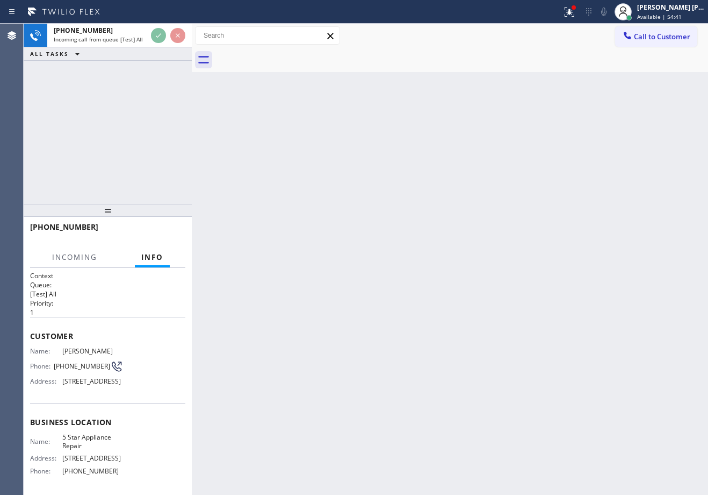
click at [571, 11] on icon at bounding box center [568, 11] width 6 height 8
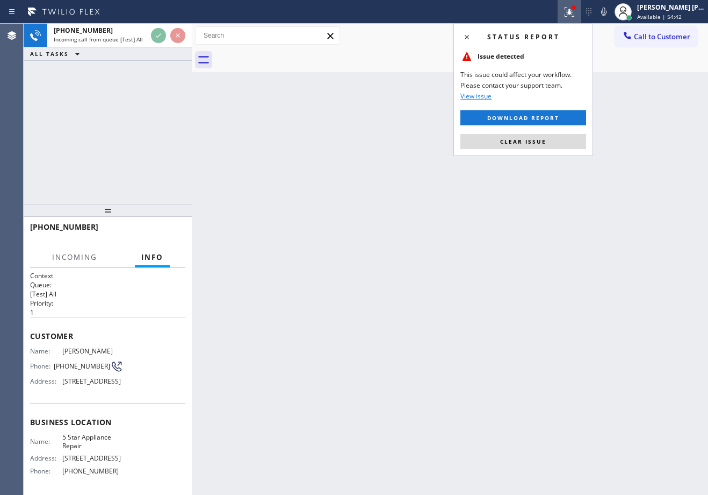
click at [538, 147] on button "Clear issue" at bounding box center [524, 141] width 126 height 15
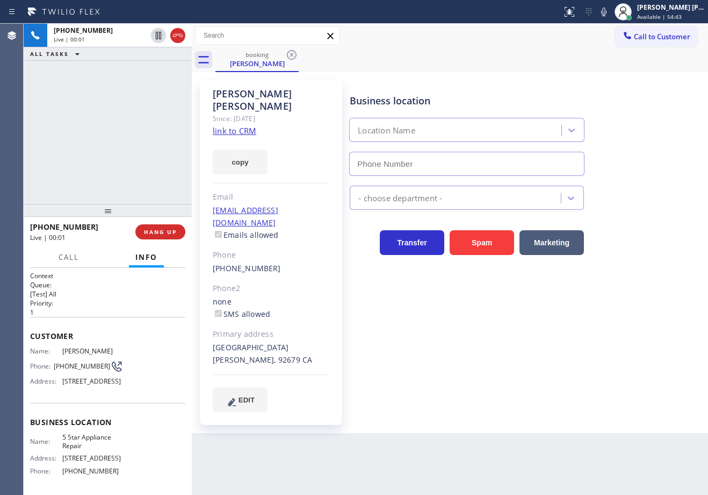
type input "[PHONE_NUMBER]"
click at [230, 125] on link "link to CRM" at bounding box center [235, 130] width 44 height 11
click at [100, 133] on div "[PHONE_NUMBER] Live | 01:34 ALL TASKS ALL TASKS ACTIVE TASKS TASKS IN WRAP UP" at bounding box center [108, 114] width 168 height 180
click at [611, 14] on icon at bounding box center [604, 11] width 13 height 13
click at [432, 31] on div "Call to Customer Outbound call Location Subzero Repair Professionals Your calle…" at bounding box center [450, 35] width 517 height 19
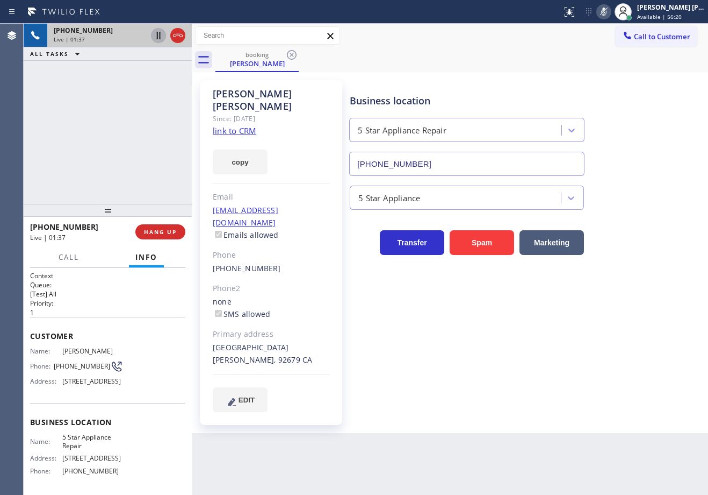
click at [155, 36] on icon at bounding box center [158, 35] width 13 height 13
click at [153, 34] on icon at bounding box center [158, 35] width 13 height 13
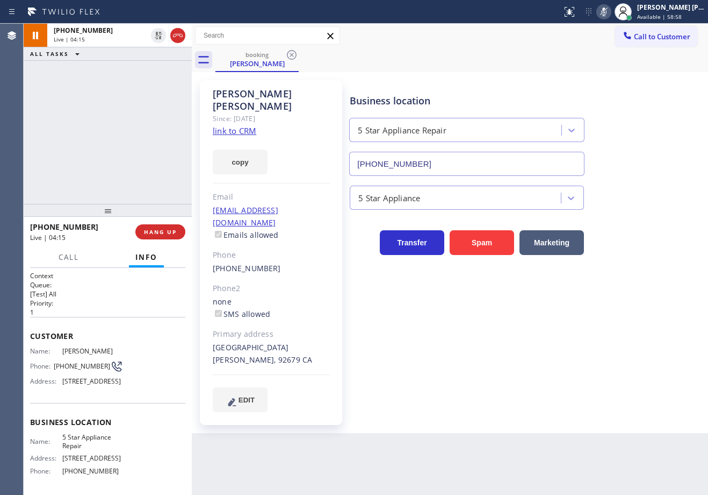
click at [611, 11] on icon at bounding box center [604, 11] width 13 height 13
click at [175, 65] on div "[PHONE_NUMBER] Live | 04:45 ALL TASKS ALL TASKS ACTIVE TASKS TASKS IN WRAP UP" at bounding box center [108, 114] width 168 height 180
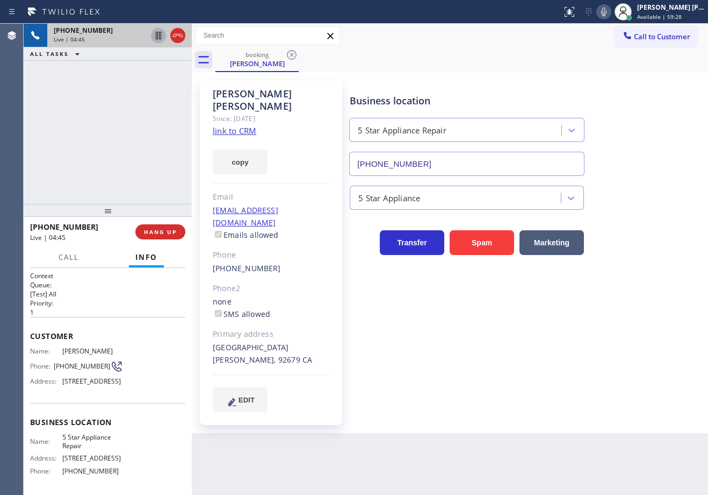
click at [161, 37] on icon at bounding box center [158, 36] width 5 height 8
drag, startPoint x: 156, startPoint y: 62, endPoint x: 194, endPoint y: 49, distance: 39.8
click at [156, 63] on div "[PHONE_NUMBER] Live | 04:45 ALL TASKS ALL TASKS ACTIVE TASKS TASKS IN WRAP UP" at bounding box center [108, 114] width 168 height 180
click at [611, 14] on icon at bounding box center [604, 11] width 13 height 13
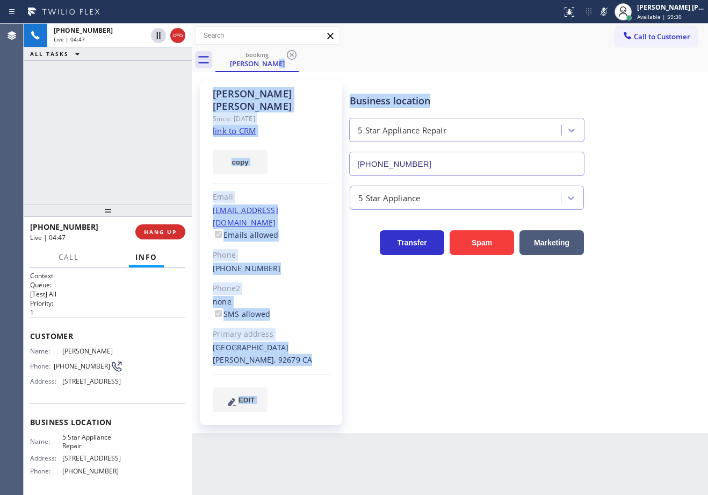
drag, startPoint x: 625, startPoint y: 71, endPoint x: 593, endPoint y: 288, distance: 218.4
click at [627, 74] on div "booking [PERSON_NAME] Call to Customer Outbound call Location Subzero Repair Pr…" at bounding box center [450, 228] width 517 height 409
click at [155, 36] on icon at bounding box center [158, 35] width 13 height 13
click at [145, 54] on div "ALL TASKS ALL TASKS ACTIVE TASKS TASKS IN WRAP UP" at bounding box center [108, 53] width 168 height 13
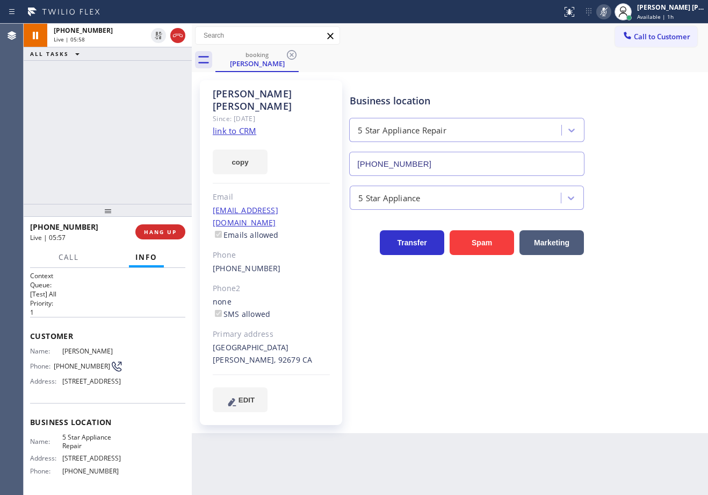
drag, startPoint x: 616, startPoint y: 16, endPoint x: 602, endPoint y: 26, distance: 17.6
click at [611, 16] on icon at bounding box center [604, 11] width 13 height 13
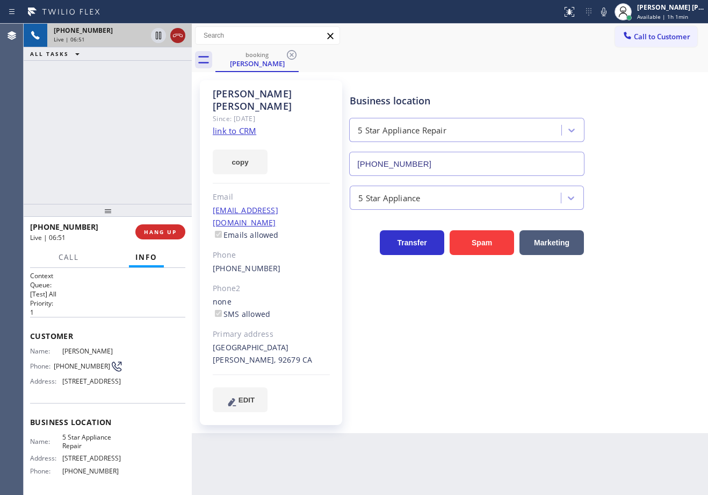
click at [178, 38] on icon at bounding box center [177, 35] width 13 height 13
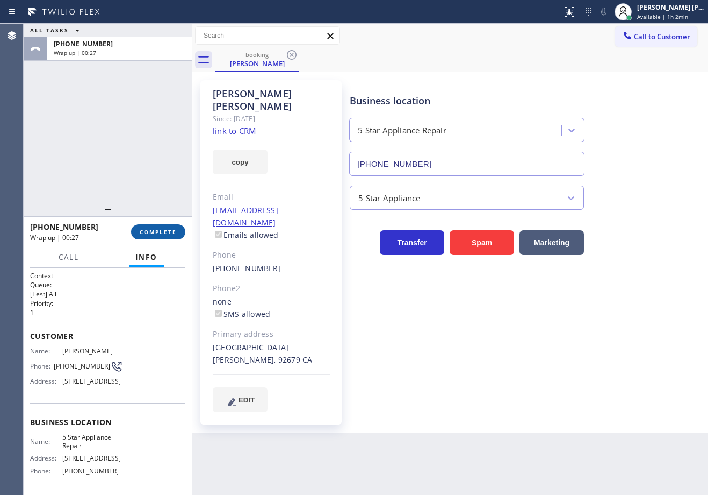
click at [167, 229] on span "COMPLETE" at bounding box center [158, 232] width 37 height 8
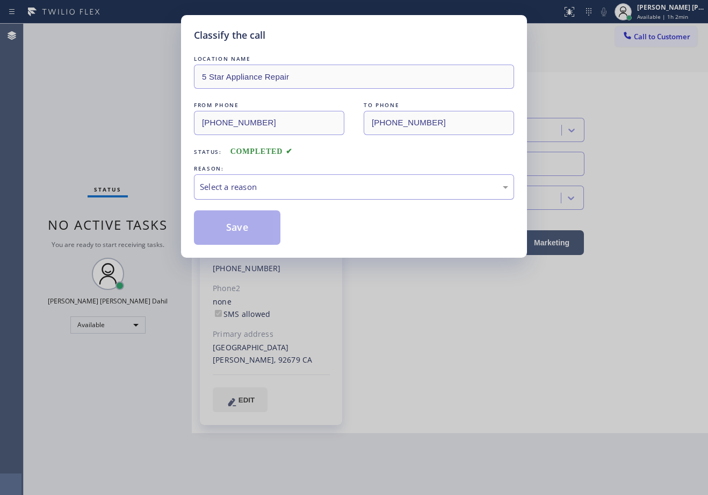
click at [267, 183] on div "Select a reason" at bounding box center [354, 187] width 309 height 12
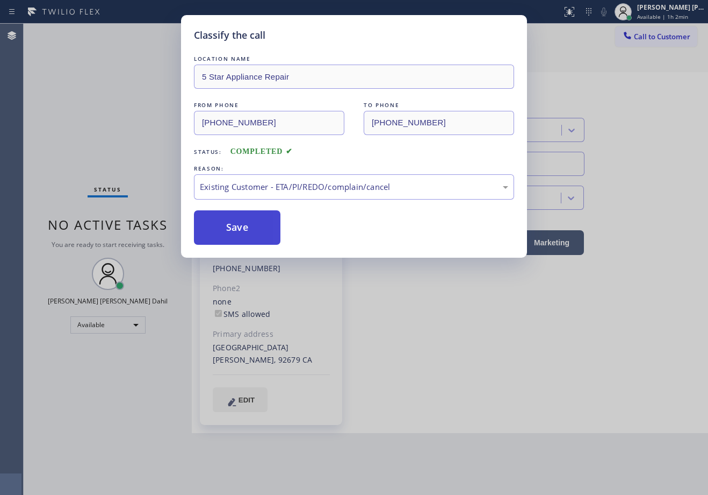
click at [245, 220] on button "Save" at bounding box center [237, 227] width 87 height 34
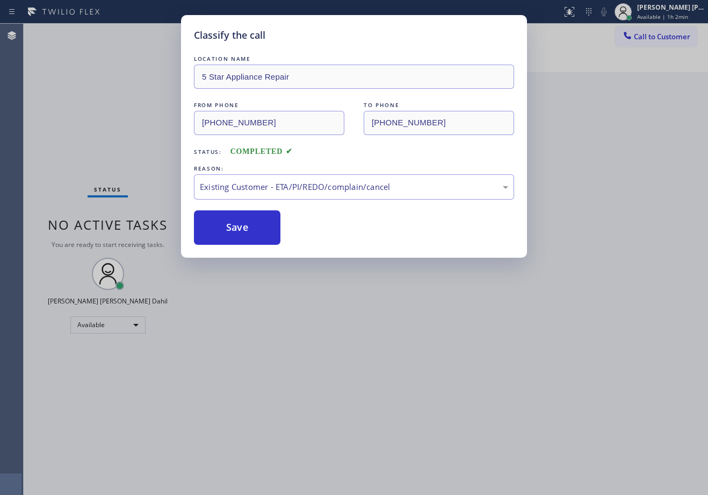
click at [452, 352] on div "Classify the call LOCATION NAME 5 Star Appliance Repair FROM PHONE [PHONE_NUMBE…" at bounding box center [354, 247] width 708 height 495
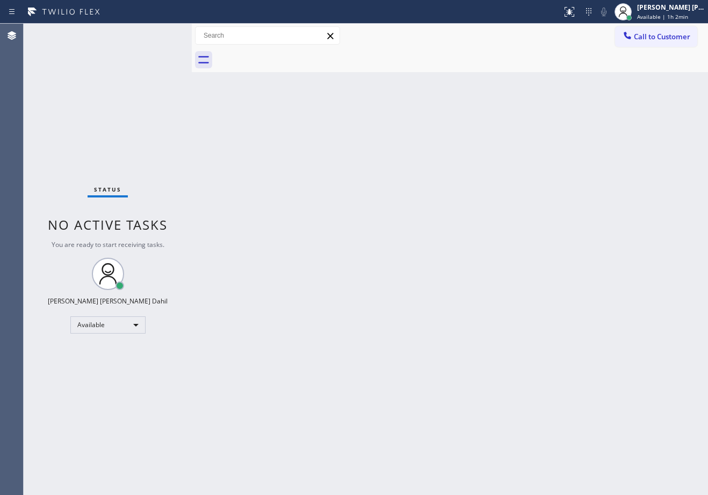
drag, startPoint x: 468, startPoint y: 330, endPoint x: 481, endPoint y: 346, distance: 20.7
click at [471, 335] on div "Back to Dashboard Change Sender ID Customers Technicians Select a contact Outbo…" at bounding box center [450, 259] width 517 height 471
click at [399, 79] on div "Back to Dashboard Change Sender ID Customers Technicians Select a contact Outbo…" at bounding box center [450, 259] width 517 height 471
click at [442, 96] on div "Back to Dashboard Change Sender ID Customers Technicians Select a contact Outbo…" at bounding box center [450, 259] width 517 height 471
click at [366, 222] on div "Back to Dashboard Change Sender ID Customers Technicians Select a contact Outbo…" at bounding box center [450, 259] width 517 height 471
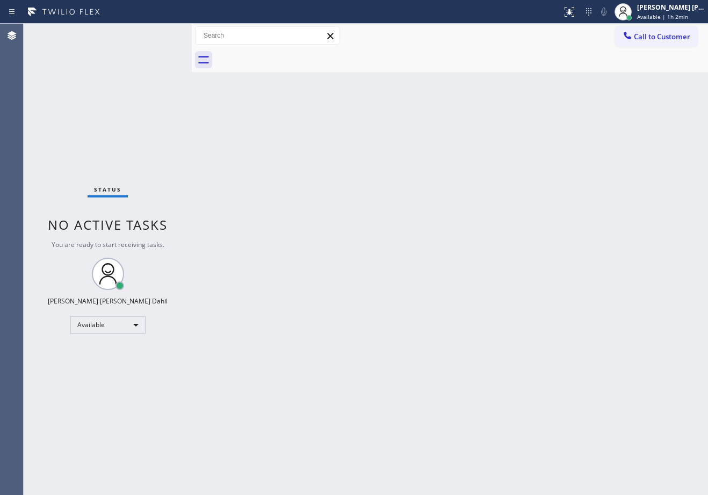
click at [369, 221] on div "Back to Dashboard Change Sender ID Customers Technicians Select a contact Outbo…" at bounding box center [450, 259] width 517 height 471
click at [530, 242] on div "Back to Dashboard Change Sender ID Customers Technicians Select a contact Outbo…" at bounding box center [450, 259] width 517 height 471
click at [427, 327] on div "Back to Dashboard Change Sender ID Customers Technicians Select a contact Outbo…" at bounding box center [450, 259] width 517 height 471
click at [539, 430] on div "Back to Dashboard Change Sender ID Customers Technicians Select a contact Outbo…" at bounding box center [450, 259] width 517 height 471
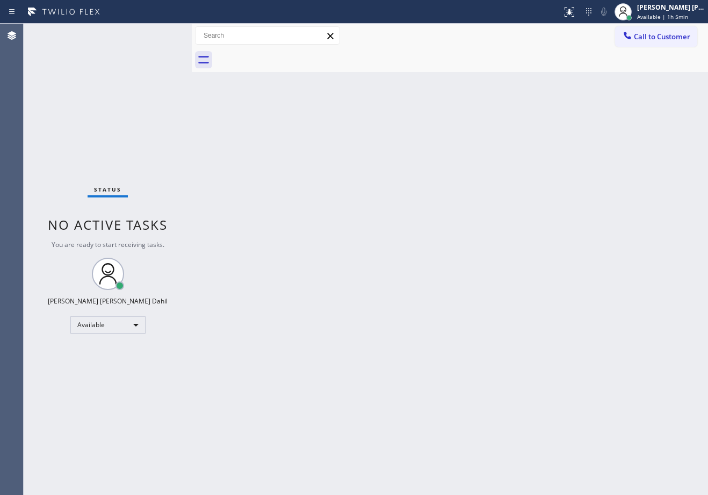
click at [427, 289] on div "Back to Dashboard Change Sender ID Customers Technicians Select a contact Outbo…" at bounding box center [450, 259] width 517 height 471
click at [425, 289] on div "Back to Dashboard Change Sender ID Customers Technicians Select a contact Outbo…" at bounding box center [450, 259] width 517 height 471
click at [431, 288] on div "Back to Dashboard Change Sender ID Customers Technicians Select a contact Outbo…" at bounding box center [450, 259] width 517 height 471
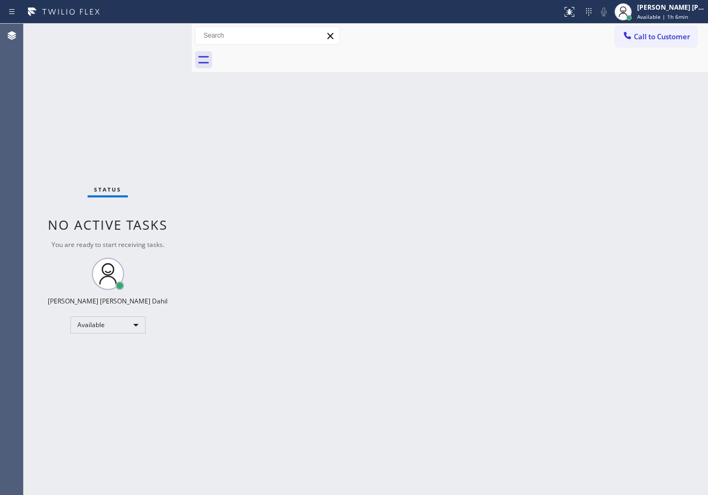
click at [431, 288] on div "Back to Dashboard Change Sender ID Customers Technicians Select a contact Outbo…" at bounding box center [450, 259] width 517 height 471
click at [431, 287] on div "Back to Dashboard Change Sender ID Customers Technicians Select a contact Outbo…" at bounding box center [450, 259] width 517 height 471
click at [431, 285] on div "Back to Dashboard Change Sender ID Customers Technicians Select a contact Outbo…" at bounding box center [450, 259] width 517 height 471
click at [131, 67] on div "Status No active tasks You are ready to start receiving tasks. [PERSON_NAME] [P…" at bounding box center [108, 259] width 168 height 471
click at [321, 165] on div "Back to Dashboard Change Sender ID Customers Technicians Select a contact Outbo…" at bounding box center [450, 259] width 517 height 471
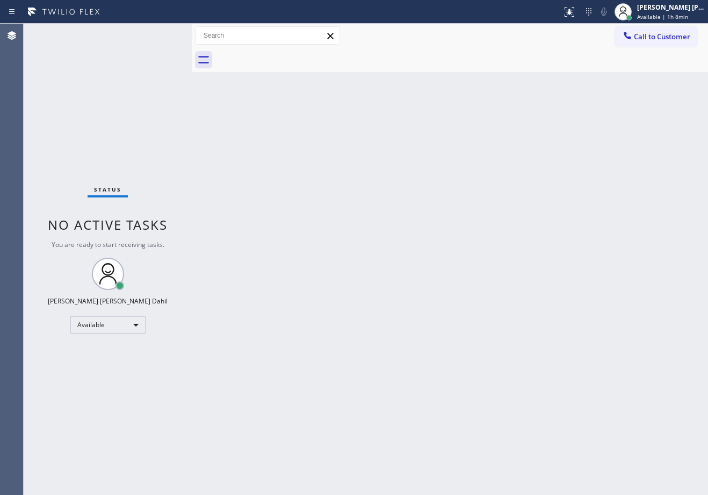
drag, startPoint x: 410, startPoint y: 153, endPoint x: 416, endPoint y: 152, distance: 5.9
click at [411, 153] on div "Back to Dashboard Change Sender ID Customers Technicians Select a contact Outbo…" at bounding box center [450, 259] width 517 height 471
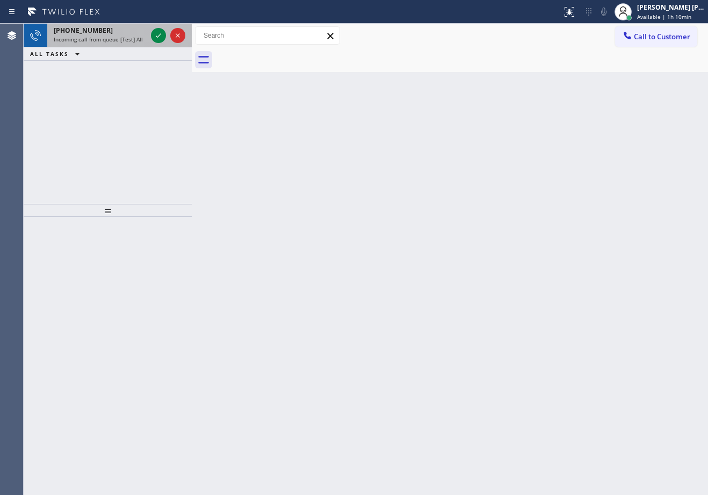
click at [130, 47] on div "[PHONE_NUMBER] Incoming call from queue [Test] All" at bounding box center [108, 36] width 168 height 24
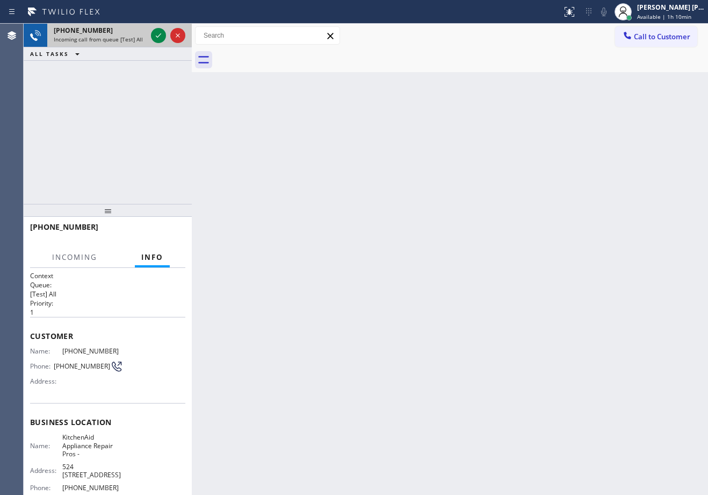
click at [130, 47] on div "[PHONE_NUMBER] Incoming call from queue [Test] All" at bounding box center [108, 36] width 168 height 24
click at [130, 45] on div "[PHONE_NUMBER] Incoming call from queue [Test] All" at bounding box center [98, 36] width 102 height 24
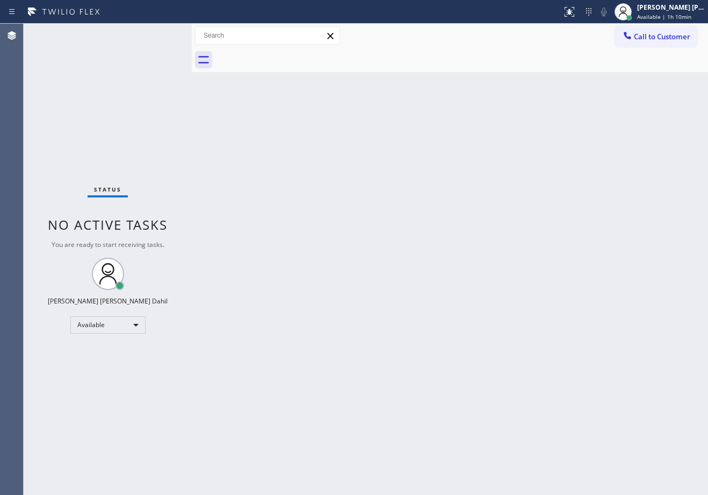
click at [159, 33] on div "Status No active tasks You are ready to start receiving tasks. [PERSON_NAME] [P…" at bounding box center [108, 259] width 168 height 471
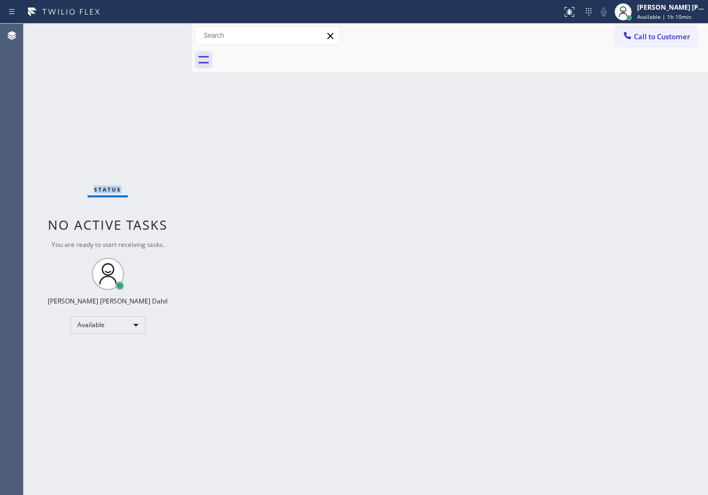
click at [159, 33] on div "Status No active tasks You are ready to start receiving tasks. [PERSON_NAME] [P…" at bounding box center [108, 259] width 168 height 471
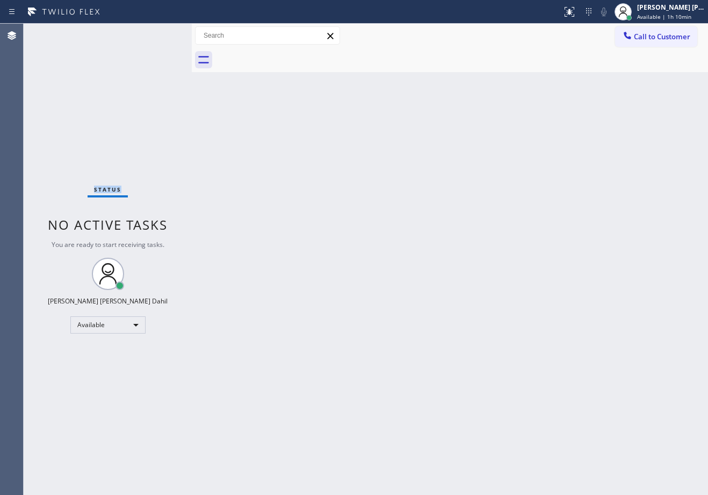
click at [159, 33] on div "Status No active tasks You are ready to start receiving tasks. [PERSON_NAME] [P…" at bounding box center [108, 259] width 168 height 471
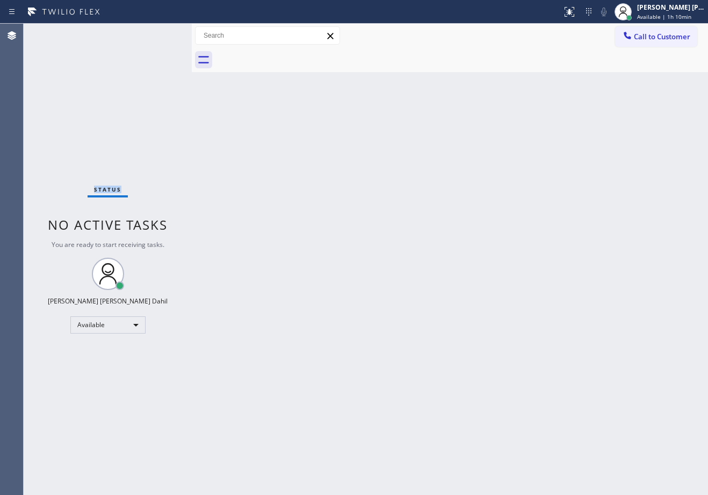
click at [159, 33] on div "Status No active tasks You are ready to start receiving tasks. [PERSON_NAME] [P…" at bounding box center [108, 259] width 168 height 471
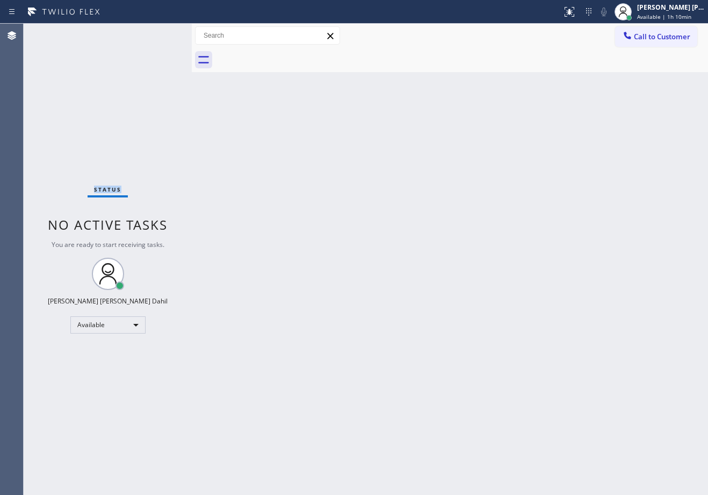
click at [159, 33] on div "Status No active tasks You are ready to start receiving tasks. [PERSON_NAME] [P…" at bounding box center [108, 259] width 168 height 471
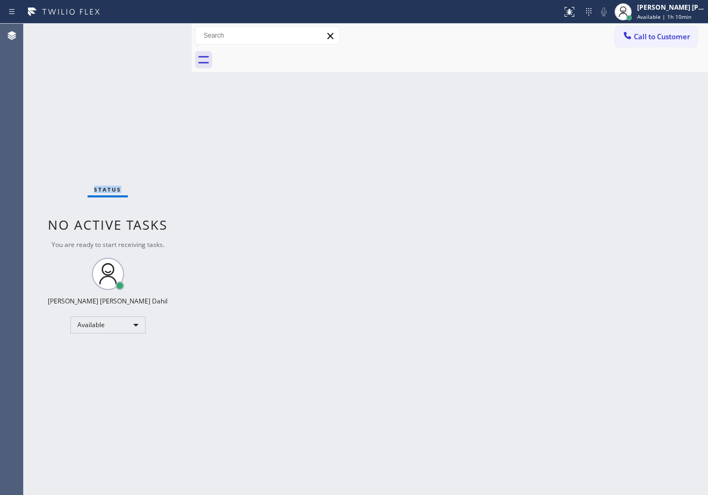
click at [159, 33] on div "Status No active tasks You are ready to start receiving tasks. [PERSON_NAME] [P…" at bounding box center [108, 259] width 168 height 471
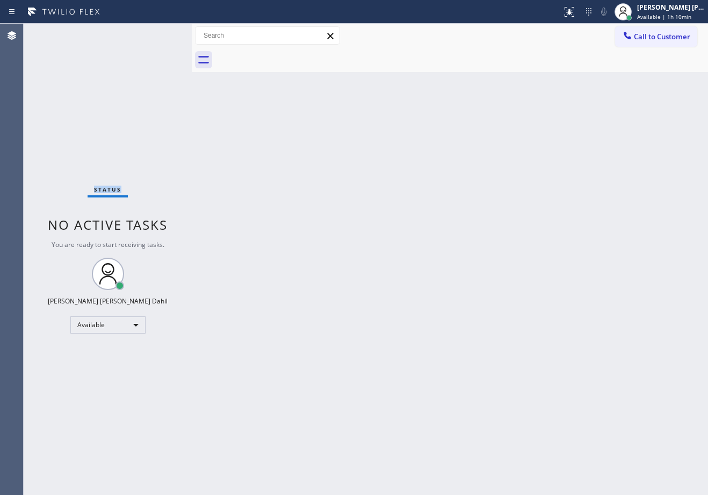
click at [159, 33] on div "Status No active tasks You are ready to start receiving tasks. [PERSON_NAME] [P…" at bounding box center [108, 259] width 168 height 471
click at [411, 395] on div "Back to Dashboard Change Sender ID Customers Technicians Select a contact Outbo…" at bounding box center [450, 259] width 517 height 471
click at [540, 363] on div "Back to Dashboard Change Sender ID Customers Technicians Select a contact Outbo…" at bounding box center [450, 259] width 517 height 471
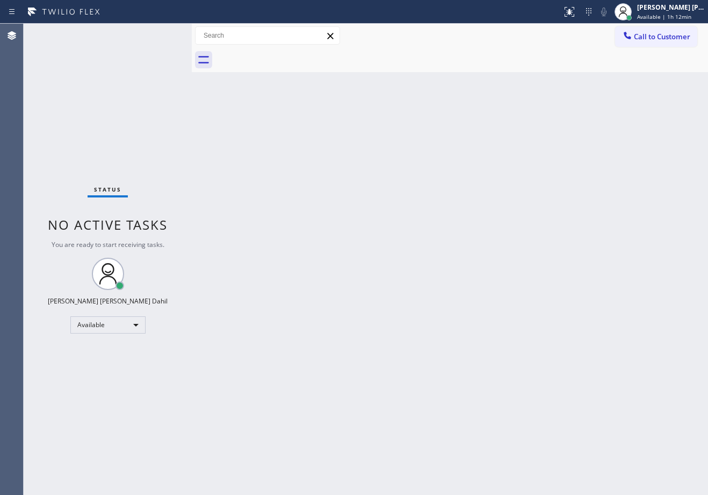
click at [532, 350] on div "Back to Dashboard Change Sender ID Customers Technicians Select a contact Outbo…" at bounding box center [450, 259] width 517 height 471
click at [507, 326] on div "Back to Dashboard Change Sender ID Customers Technicians Select a contact Outbo…" at bounding box center [450, 259] width 517 height 471
drag, startPoint x: 507, startPoint y: 326, endPoint x: 502, endPoint y: 312, distance: 15.7
click at [503, 319] on div "Back to Dashboard Change Sender ID Customers Technicians Select a contact Outbo…" at bounding box center [450, 259] width 517 height 471
click at [502, 310] on div "Back to Dashboard Change Sender ID Customers Technicians Select a contact Outbo…" at bounding box center [450, 259] width 517 height 471
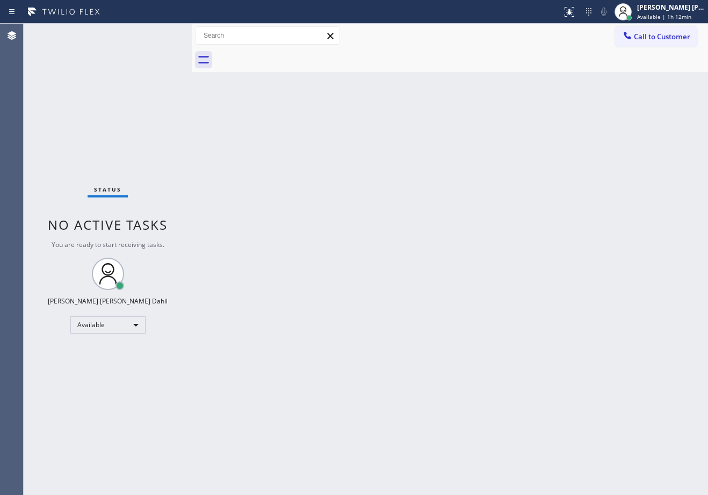
click at [523, 338] on div "Back to Dashboard Change Sender ID Customers Technicians Select a contact Outbo…" at bounding box center [450, 259] width 517 height 471
click at [524, 338] on div "Back to Dashboard Change Sender ID Customers Technicians Select a contact Outbo…" at bounding box center [450, 259] width 517 height 471
click at [525, 338] on div "Back to Dashboard Change Sender ID Customers Technicians Select a contact Outbo…" at bounding box center [450, 259] width 517 height 471
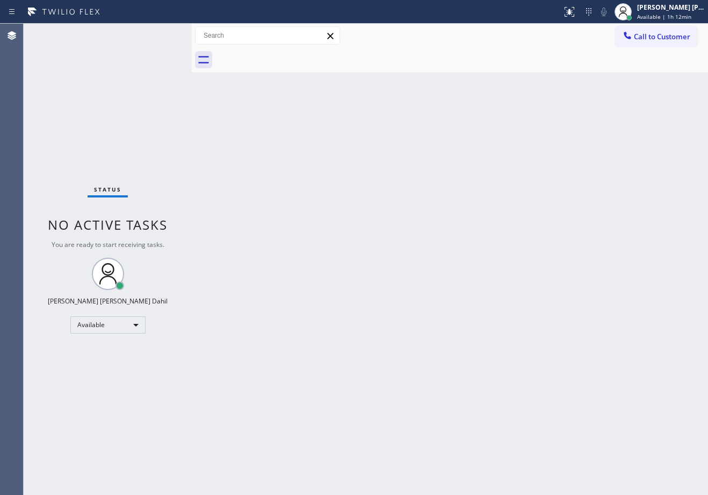
click at [483, 318] on div "Back to Dashboard Change Sender ID Customers Technicians Select a contact Outbo…" at bounding box center [450, 259] width 517 height 471
click at [139, 56] on div "Status No active tasks You are ready to start receiving tasks. [PERSON_NAME] [P…" at bounding box center [108, 259] width 168 height 471
click at [272, 238] on div "Back to Dashboard Change Sender ID Customers Technicians Select a contact Outbo…" at bounding box center [450, 259] width 517 height 471
click at [642, 363] on div "Back to Dashboard Change Sender ID Customers Technicians Select a contact Outbo…" at bounding box center [450, 259] width 517 height 471
click at [232, 178] on div "Back to Dashboard Change Sender ID Customers Technicians Select a contact Outbo…" at bounding box center [450, 259] width 517 height 471
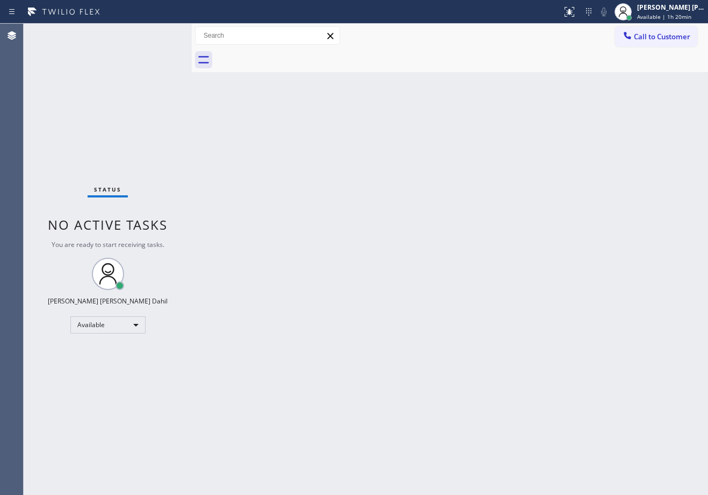
click at [535, 211] on div "Back to Dashboard Change Sender ID Customers Technicians Select a contact Outbo…" at bounding box center [450, 259] width 517 height 471
click at [648, 443] on div "Back to Dashboard Change Sender ID Customers Technicians Select a contact Outbo…" at bounding box center [450, 259] width 517 height 471
click at [513, 63] on div at bounding box center [462, 60] width 493 height 24
click at [274, 184] on div "Back to Dashboard Change Sender ID Customers Technicians Select a contact Outbo…" at bounding box center [450, 259] width 517 height 471
click at [428, 173] on div "Back to Dashboard Change Sender ID Customers Technicians Select a contact Outbo…" at bounding box center [450, 259] width 517 height 471
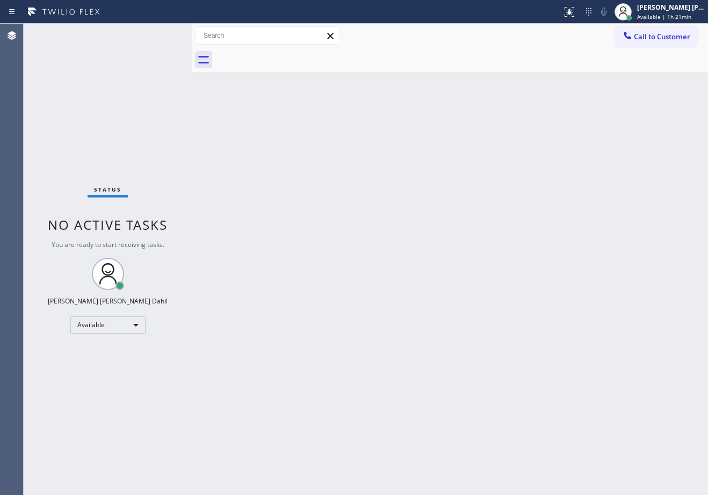
click at [546, 261] on div "Back to Dashboard Change Sender ID Customers Technicians Select a contact Outbo…" at bounding box center [450, 259] width 517 height 471
click at [296, 123] on div "Back to Dashboard Change Sender ID Customers Technicians Select a contact Outbo…" at bounding box center [450, 259] width 517 height 471
click at [670, 15] on span "Available | 1h 21min" at bounding box center [665, 17] width 54 height 8
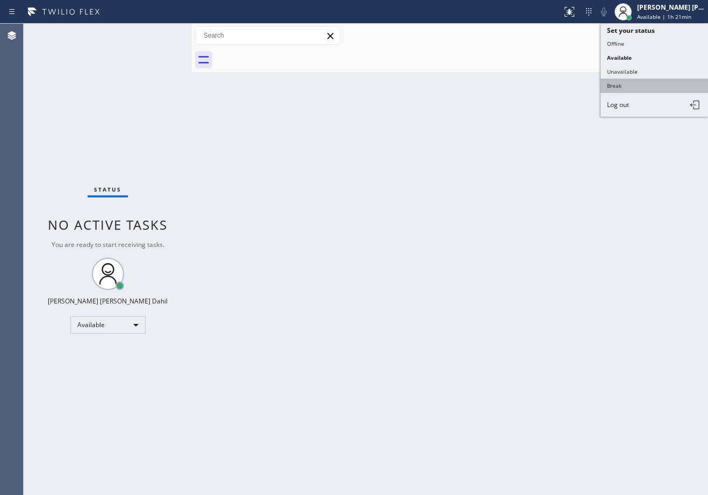
click at [633, 85] on button "Break" at bounding box center [655, 85] width 108 height 14
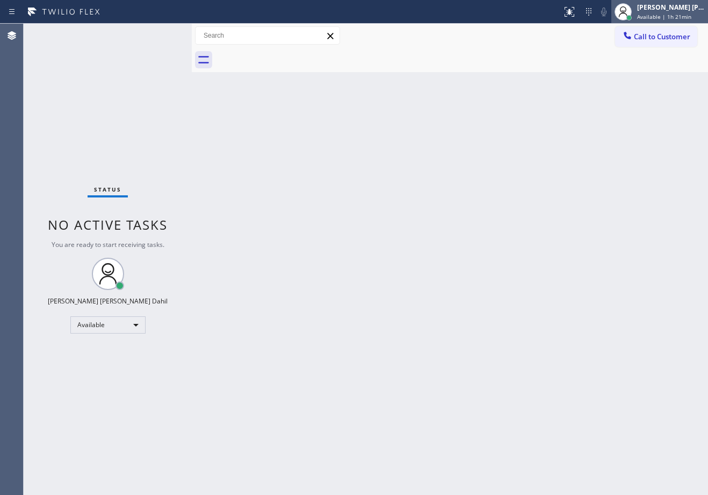
click at [677, 18] on span "Available | 1h 21min" at bounding box center [665, 17] width 54 height 8
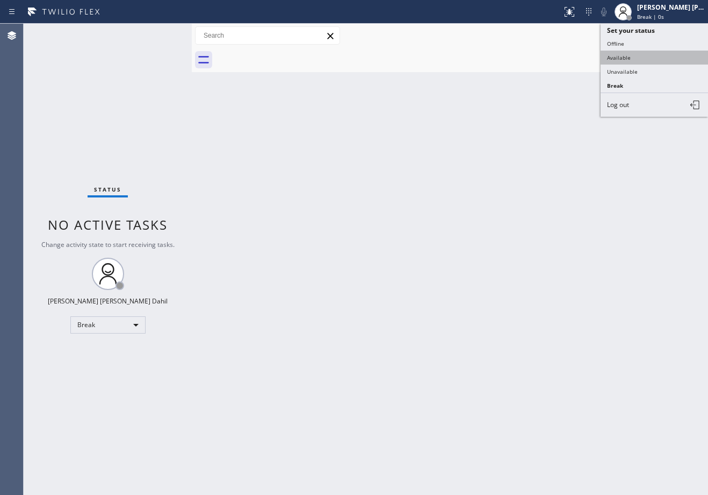
click at [654, 55] on button "Available" at bounding box center [655, 58] width 108 height 14
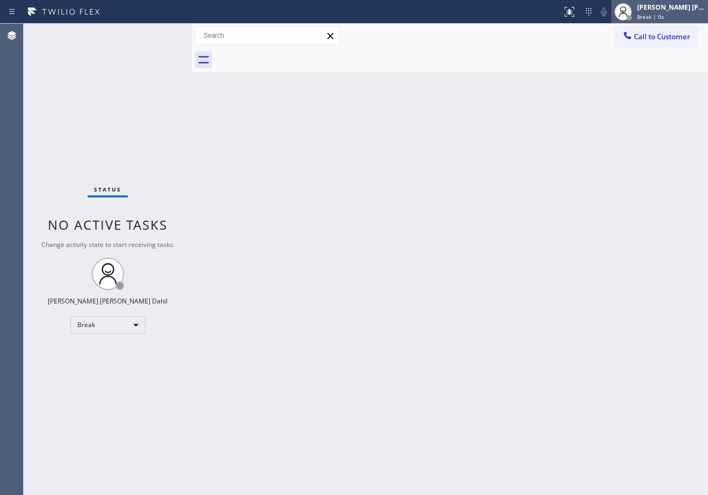
click at [664, 13] on span "Break | 0s" at bounding box center [651, 17] width 27 height 8
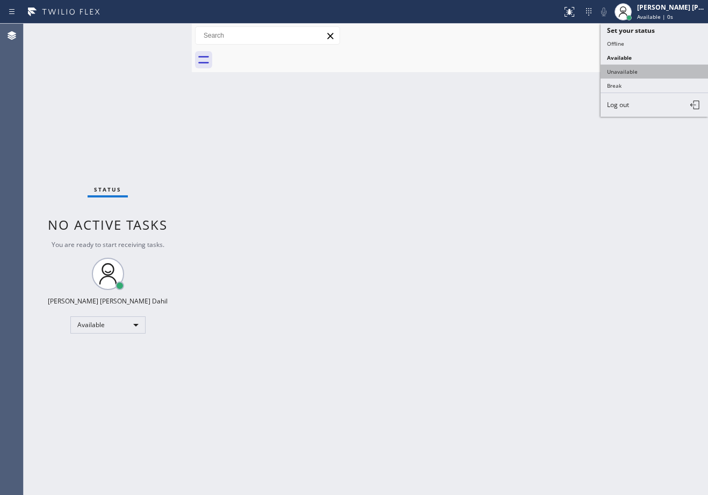
click at [655, 73] on button "Unavailable" at bounding box center [655, 72] width 108 height 14
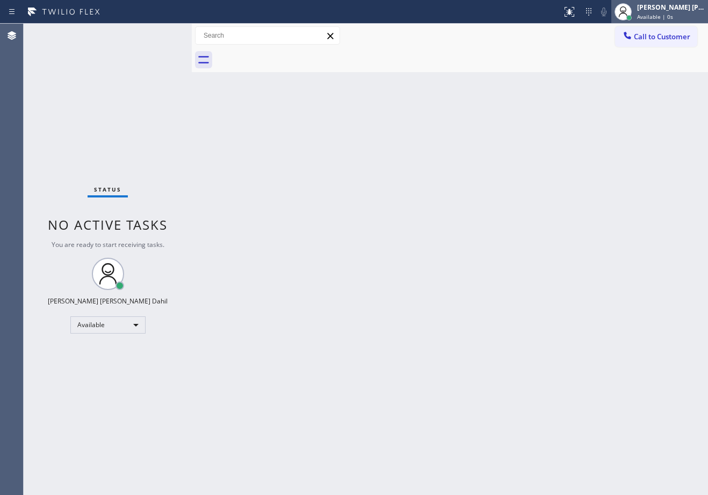
click at [674, 14] on span "Available | 0s" at bounding box center [656, 17] width 36 height 8
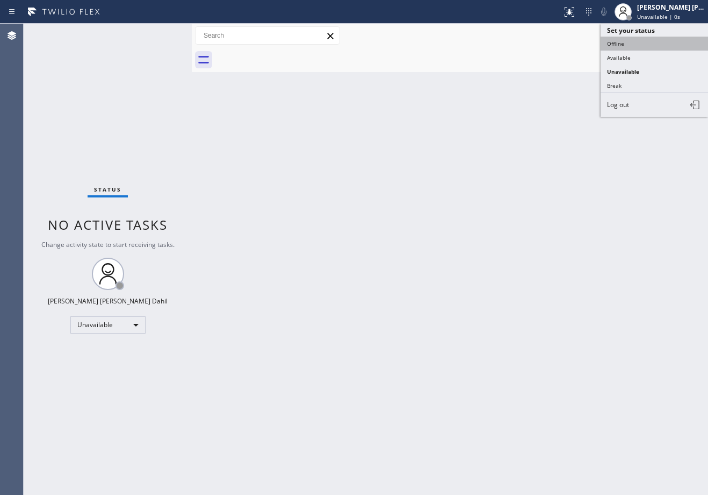
click at [660, 47] on button "Offline" at bounding box center [655, 44] width 108 height 14
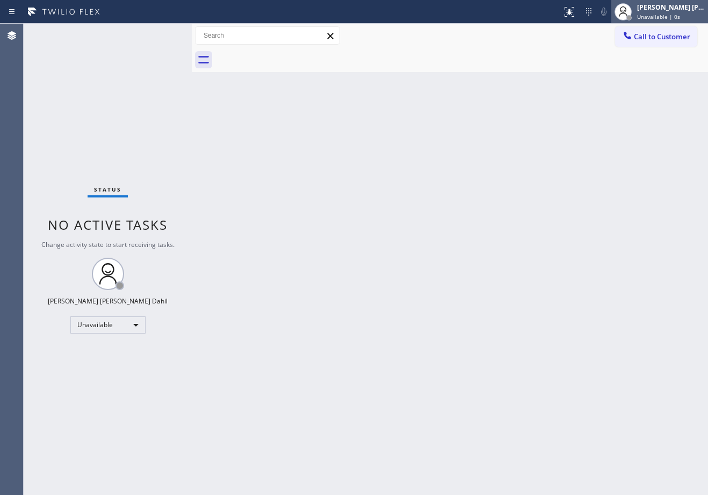
click at [679, 12] on div "[PERSON_NAME] [PERSON_NAME] Dahil Unavailable | 0s" at bounding box center [671, 11] width 73 height 19
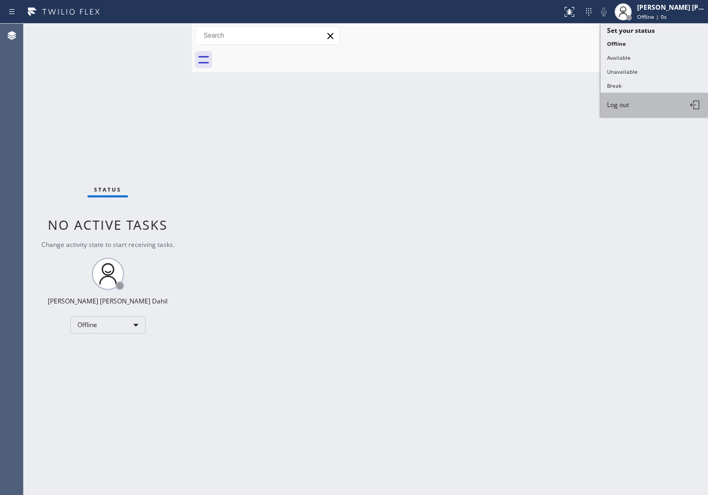
click at [642, 102] on button "Log out" at bounding box center [655, 105] width 108 height 24
